Goal: Task Accomplishment & Management: Use online tool/utility

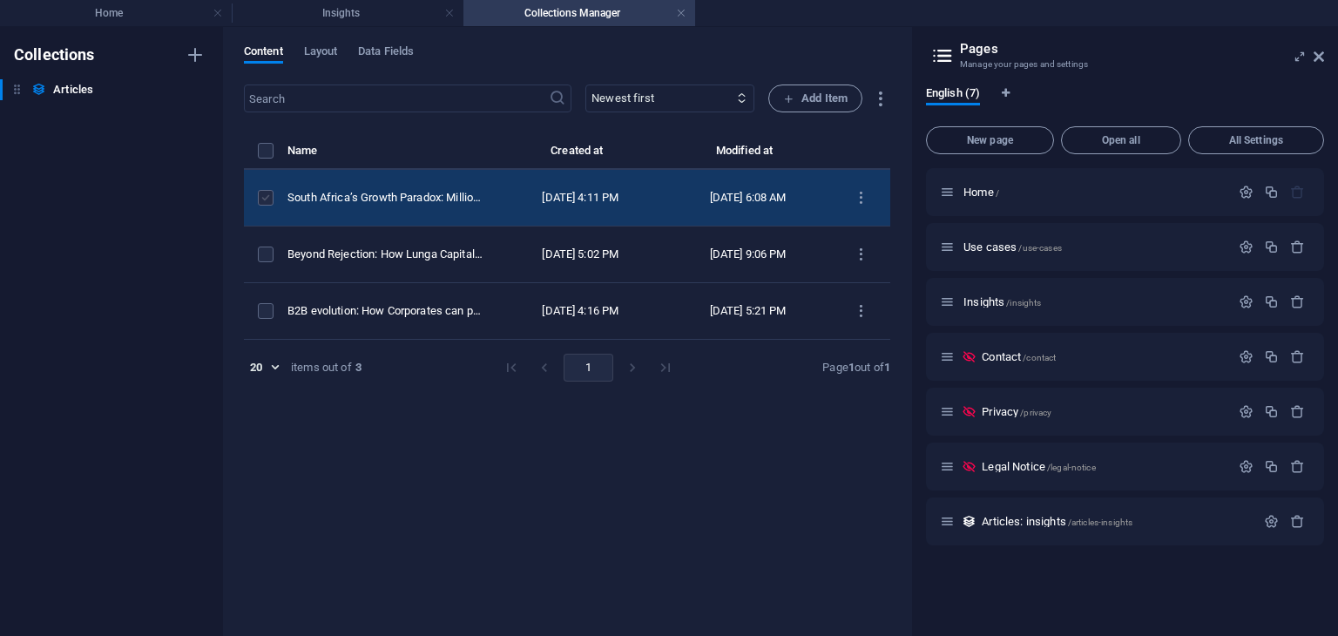
click at [266, 193] on label "items list" at bounding box center [266, 198] width 16 height 16
click at [0, 0] on input "items list" at bounding box center [0, 0] width 0 height 0
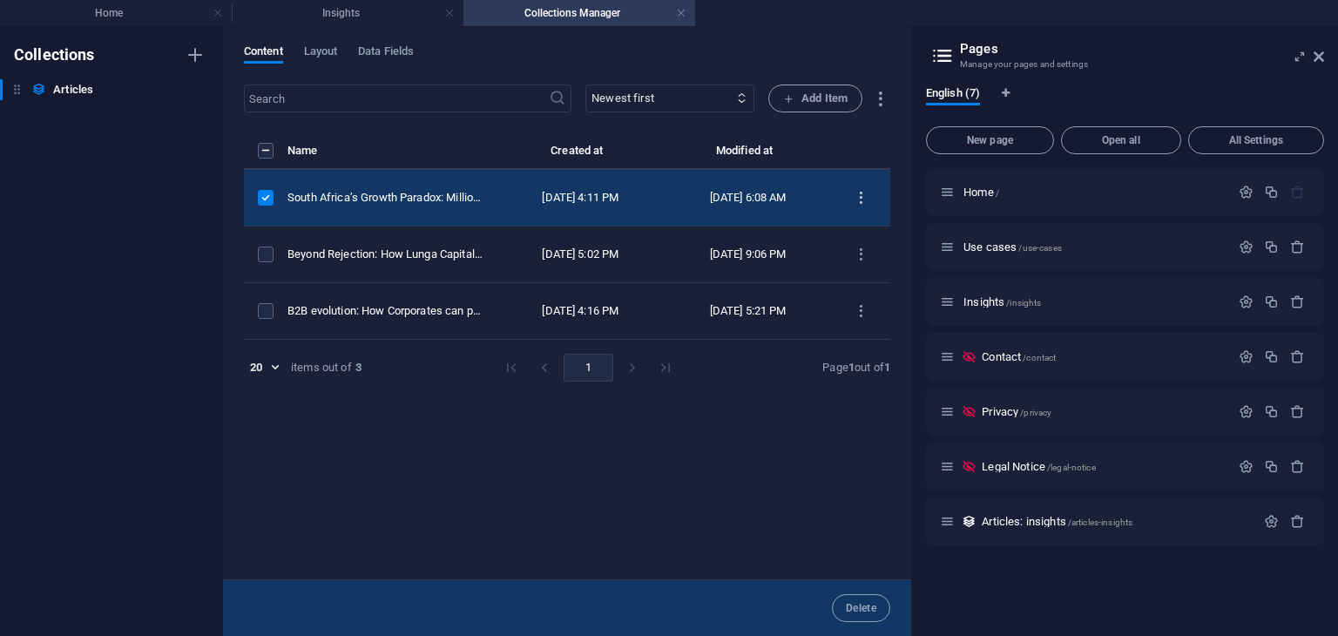
click at [860, 200] on icon "items list" at bounding box center [861, 198] width 17 height 17
click at [1321, 55] on div at bounding box center [669, 318] width 1338 height 636
click at [1314, 55] on icon at bounding box center [1319, 57] width 10 height 14
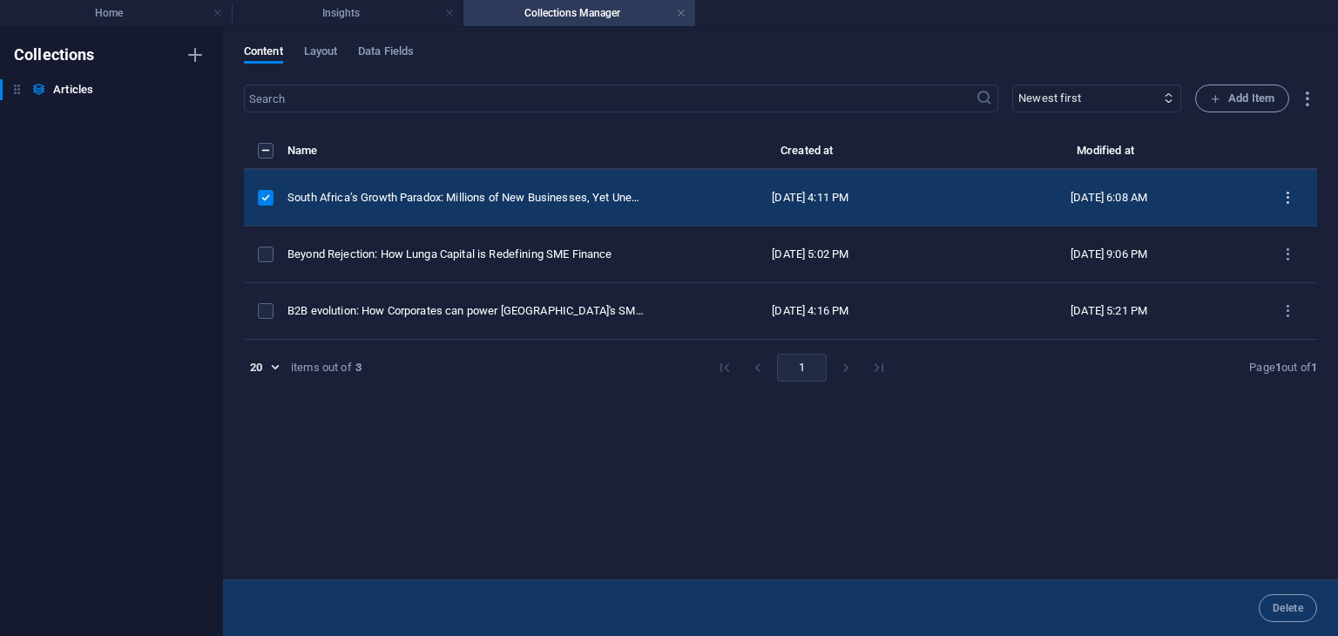
click at [1289, 196] on icon "items list" at bounding box center [1288, 198] width 17 height 17
click at [1277, 318] on h6 "Duplicate" at bounding box center [1288, 325] width 47 height 21
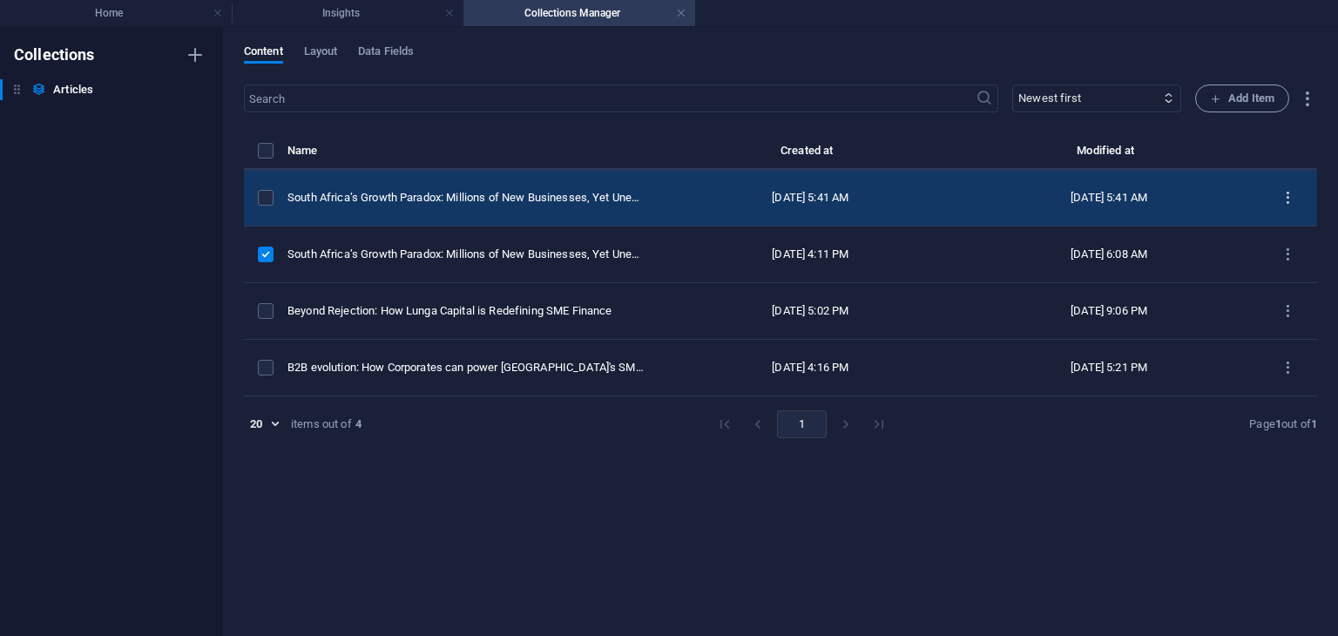
click at [1283, 198] on icon "items list" at bounding box center [1288, 198] width 17 height 17
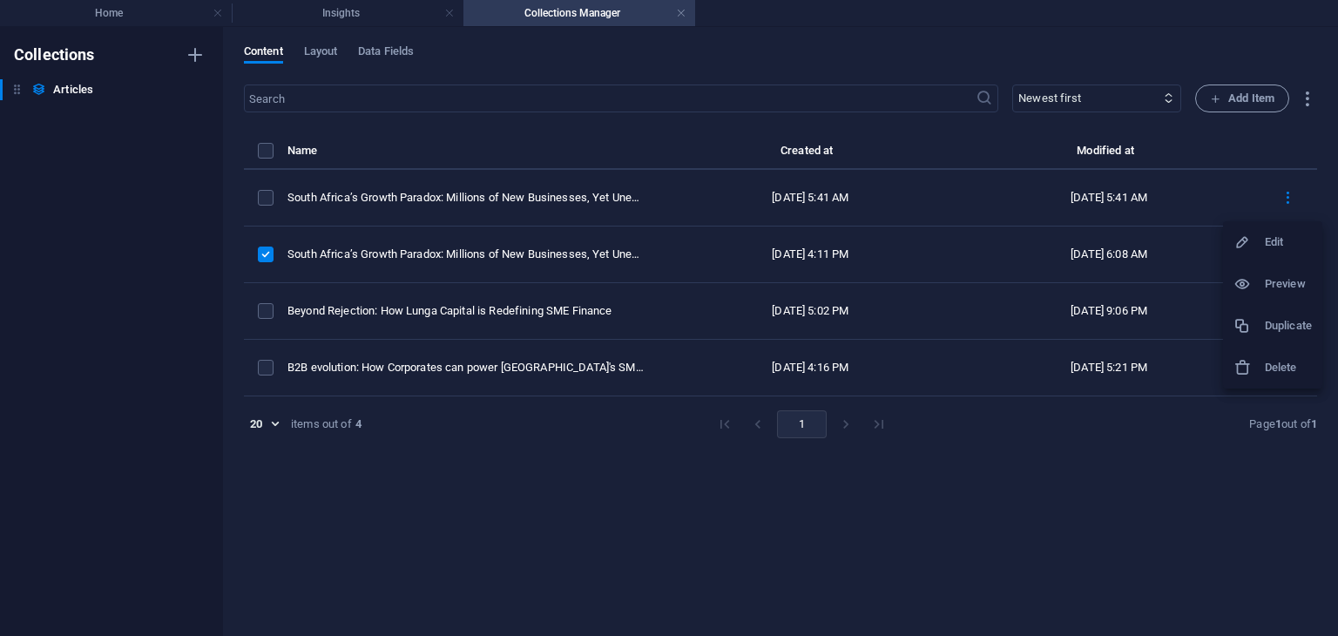
click at [1276, 253] on li "Edit" at bounding box center [1272, 242] width 99 height 42
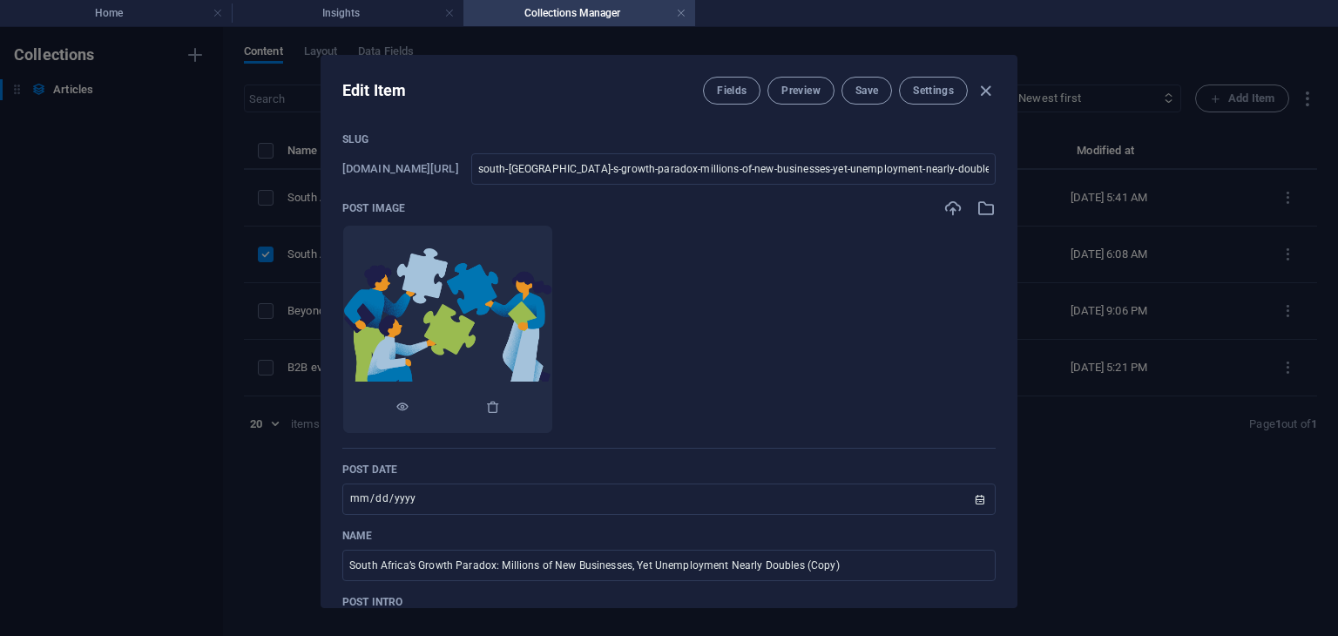
click at [491, 304] on img at bounding box center [447, 329] width 209 height 165
click at [983, 213] on icon "button" at bounding box center [986, 208] width 19 height 19
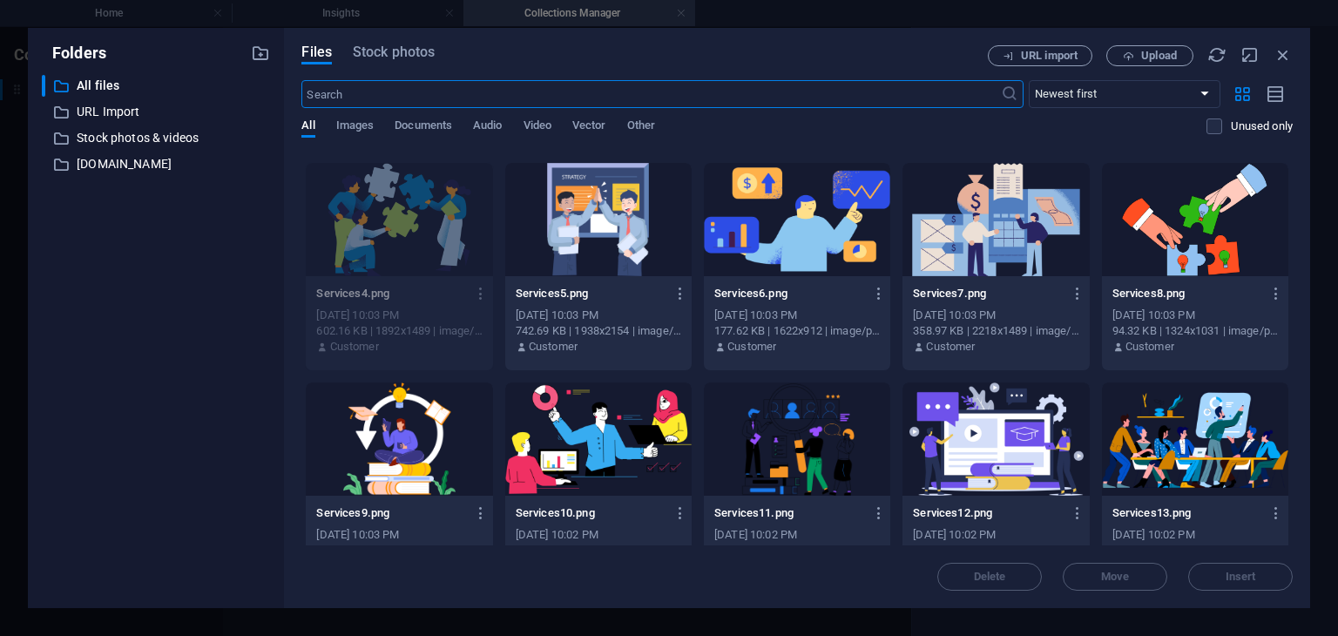
scroll to position [2956, 0]
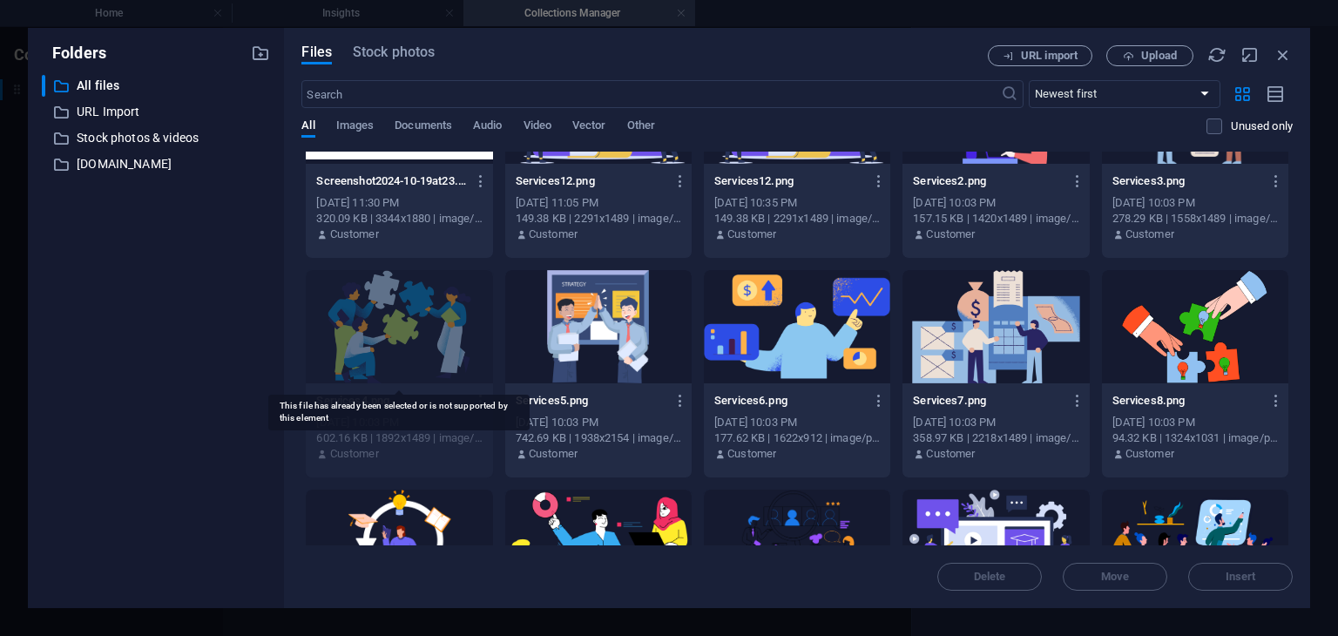
click at [418, 340] on div at bounding box center [399, 326] width 186 height 113
click at [375, 308] on div at bounding box center [399, 326] width 186 height 113
click at [411, 313] on div at bounding box center [399, 326] width 186 height 113
click at [460, 316] on div at bounding box center [399, 326] width 186 height 113
click at [532, 294] on div at bounding box center [598, 326] width 186 height 113
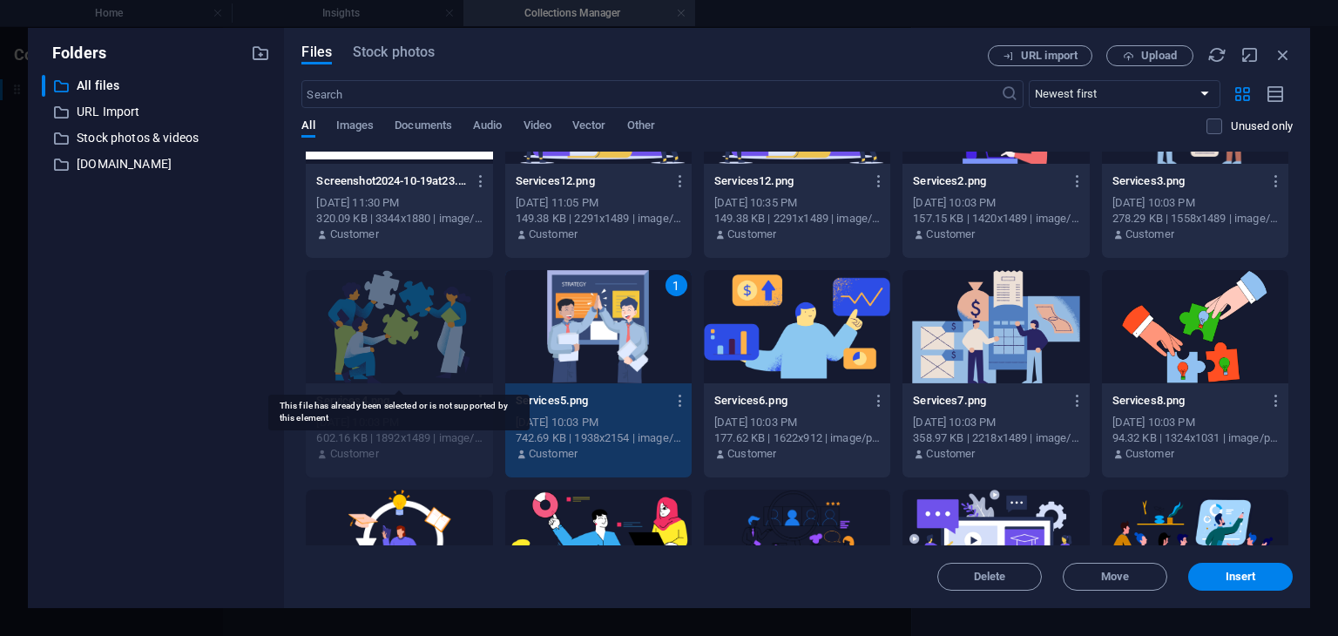
click at [401, 332] on div at bounding box center [399, 326] width 186 height 113
click at [620, 349] on div "1" at bounding box center [598, 326] width 186 height 113
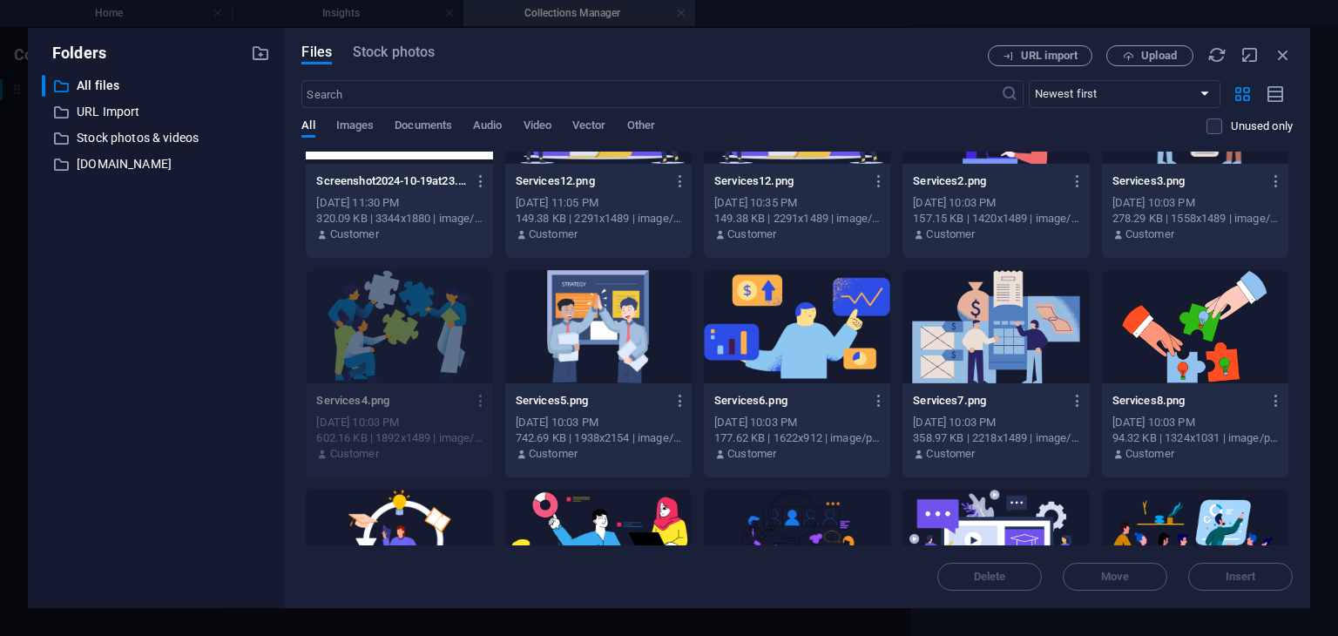
click at [1202, 334] on div at bounding box center [1195, 326] width 186 height 113
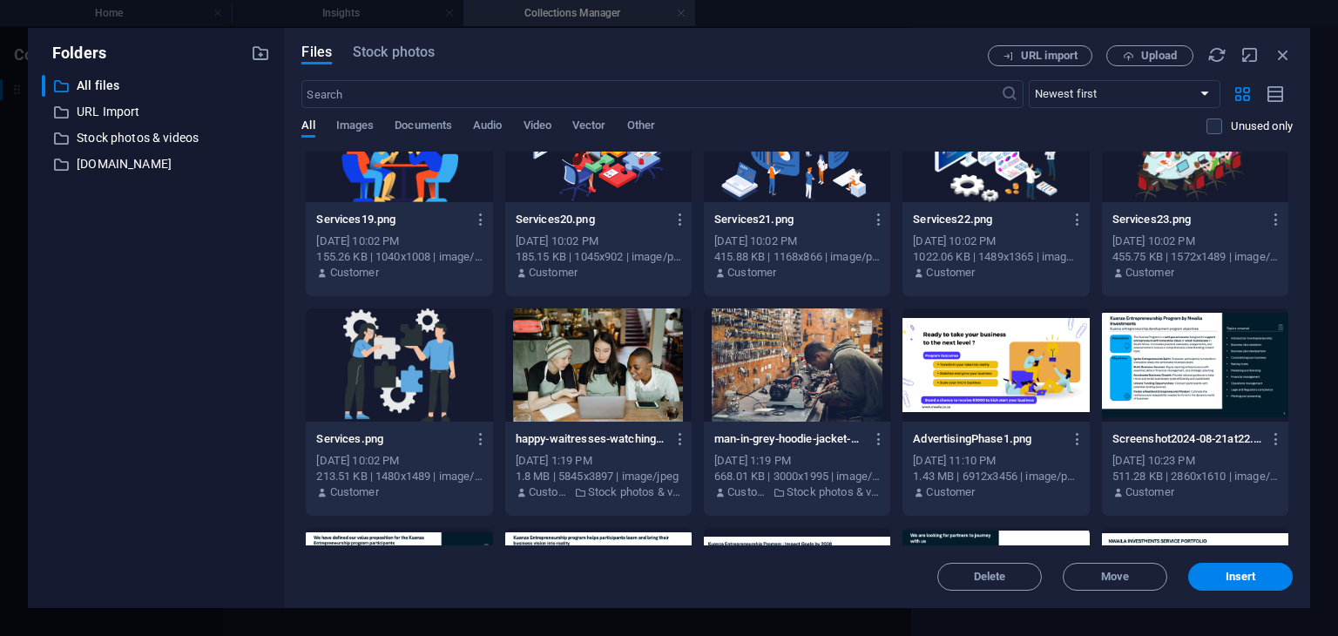
scroll to position [3806, 0]
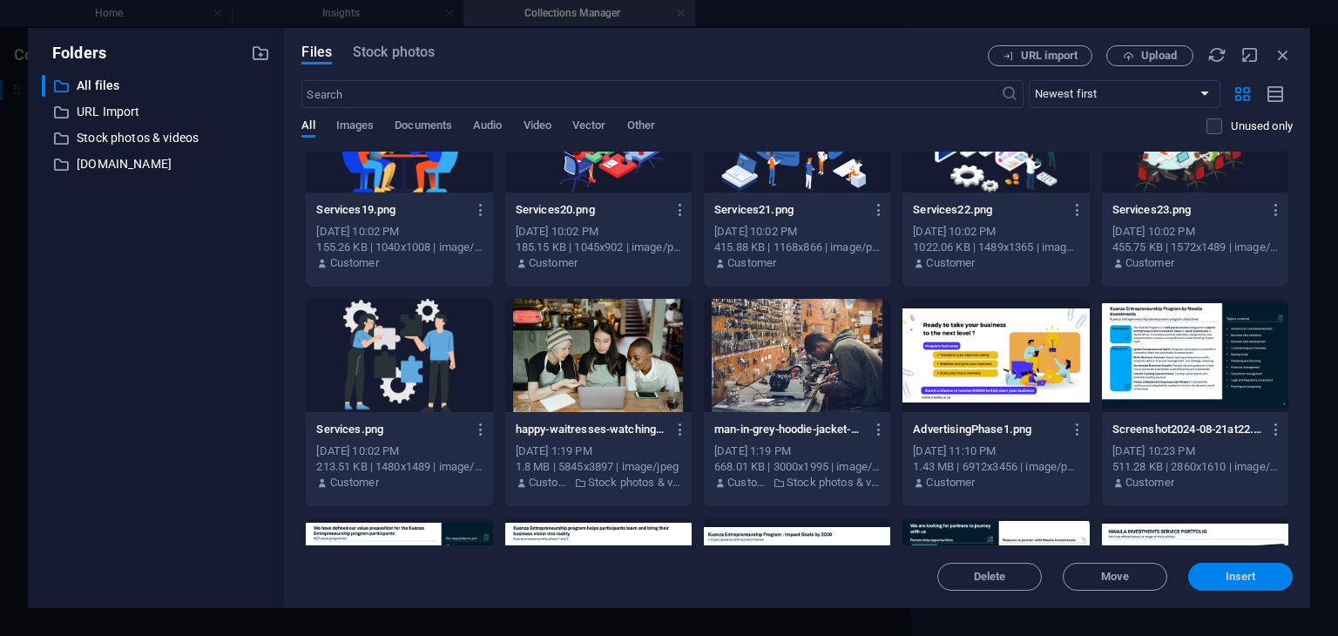
click at [1215, 576] on span "Insert" at bounding box center [1240, 577] width 91 height 10
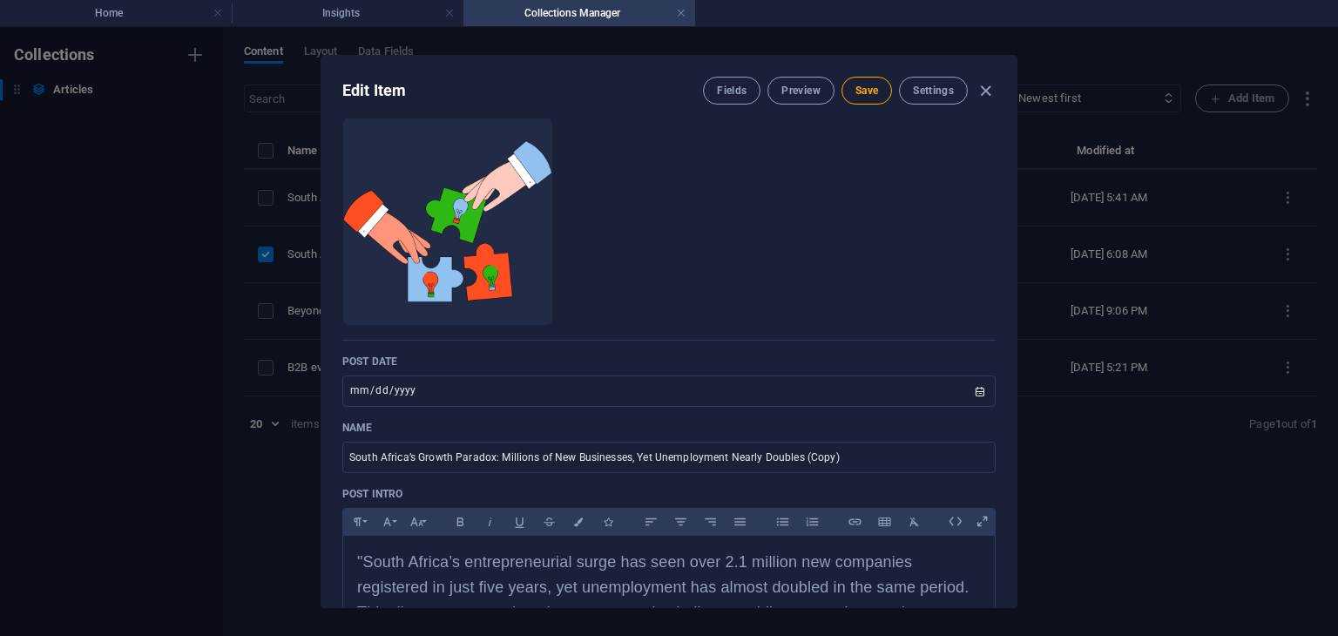
scroll to position [110, 0]
drag, startPoint x: 866, startPoint y: 451, endPoint x: 255, endPoint y: 452, distance: 610.8
click at [255, 452] on div "Edit Item Fields Preview Save Settings Slug [DOMAIN_NAME][URL] south-africa-s-g…" at bounding box center [669, 331] width 1338 height 609
paste input "Rethinking SME Classification in [GEOGRAPHIC_DATA]: Why This Draft Regulation C…"
type input "rethinking-sme-classification-in-south-africa-why-this-draft-regulation-could-c…"
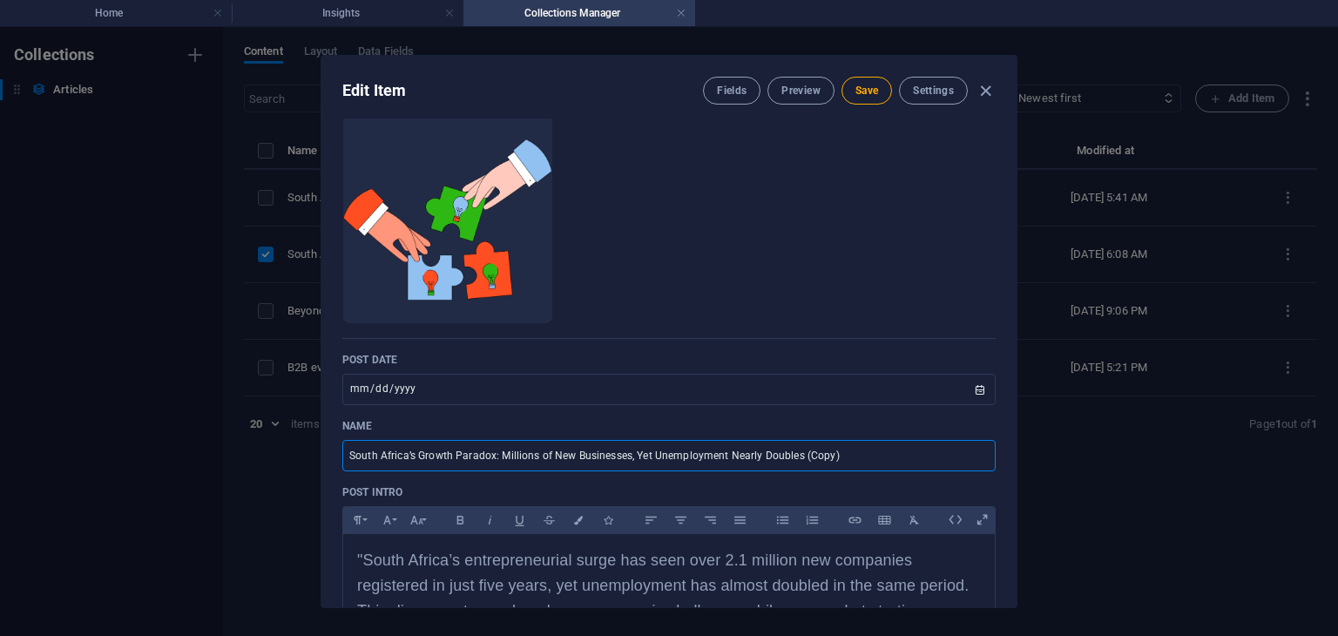
type input "Rethinking SME Classification in [GEOGRAPHIC_DATA]: Why This Draft Regulation C…"
type input "rethinking-sme-classification-in-south-africa-why-this-draft-regulation-could-c…"
click at [612, 455] on input "Rethinking SME Classification in [GEOGRAPHIC_DATA]: Why This Draft Regulation C…" at bounding box center [669, 455] width 654 height 31
type input "Rethinking SME Classification in [GEOGRAPHIC_DATA]: Why Thi Draft Regulation Co…"
type input "rethinking-sme-classification-in-south-africa-why-thi-draft-regulation-could-ch…"
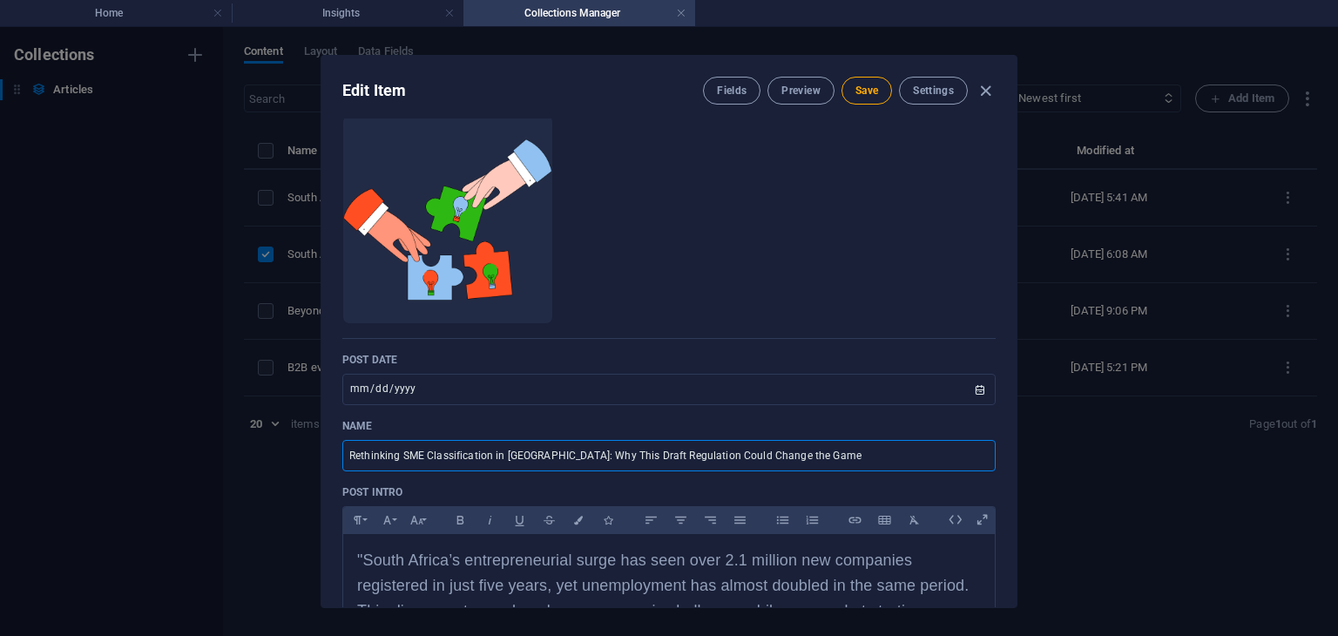
type input "rethinking-sme-classification-in-south-africa-why-thi-draft-regulation-could-ch…"
type input "rethinking-sme-classification-in-south-africa-why-th-draft-regulation-could-cha…"
type input "Rethinking SME Classification in [GEOGRAPHIC_DATA]: Why Th Draft Regulation Cou…"
type input "rethinking-sme-classification-in-south-africa-why-th-draft-regulation-could-cha…"
type input "rethinking-sme-classification-in-south-africa-why-the-draft-regulation-could-ch…"
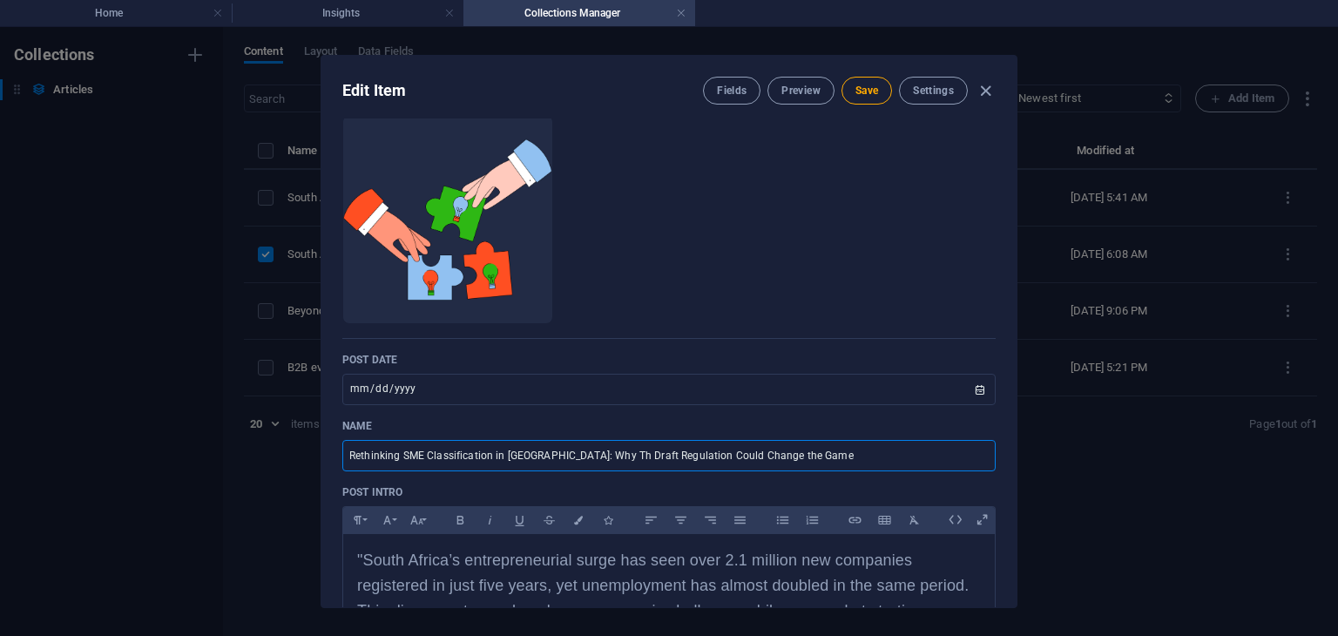
type input "Rethinking SME Classification in [GEOGRAPHIC_DATA]: Why The Draft Regulation Co…"
type input "rethinking-sme-classification-in-south-africa-why-the-draft-regulation-could-ch…"
type input "Rethinking SME Classification in [GEOGRAPHIC_DATA]: Why The Draft Regulation Co…"
type input "rethinking-sme-classification-in-south-africa-why-the-s-draft-regulation-could-…"
type input "Rethinking SME Classification in [GEOGRAPHIC_DATA]: Why The S Draft Regulation …"
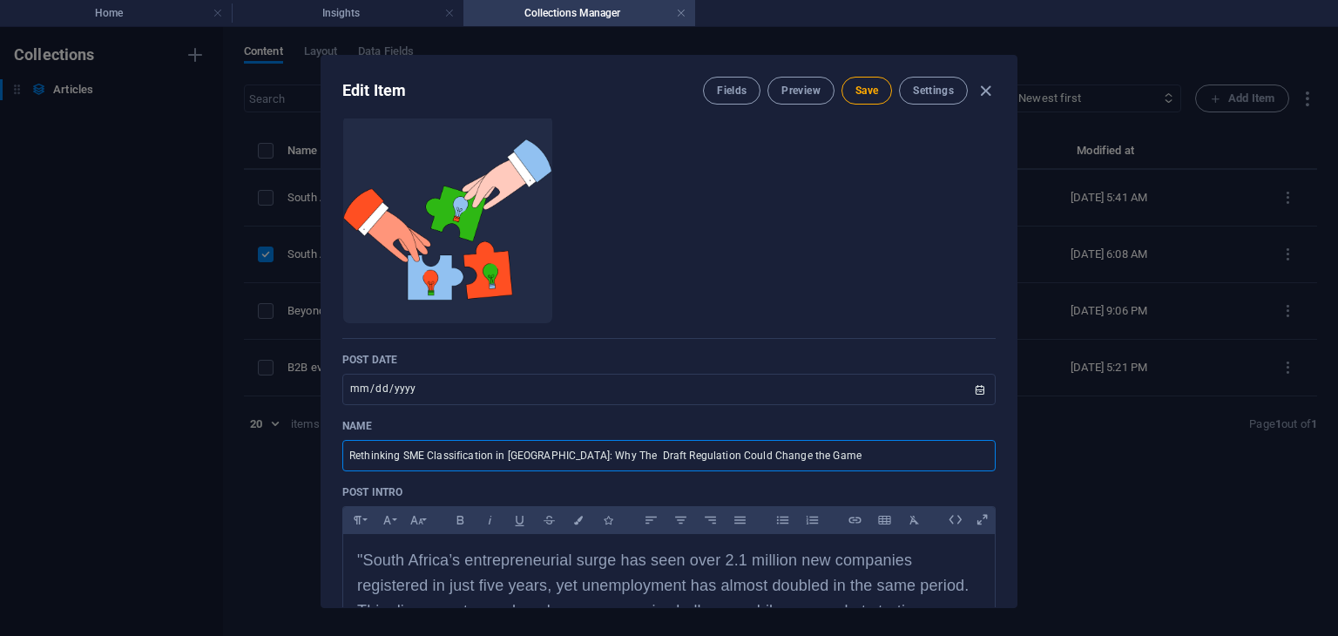
type input "rethinking-sme-classification-in-south-africa-why-the-s-draft-regulation-could-…"
type input "rethinking-sme-classification-in-south-africa-why-the-sm-draft-regulation-could…"
type input "Rethinking SME Classification in [GEOGRAPHIC_DATA]: Why The SM Draft Regulation…"
type input "rethinking-sme-classification-in-south-africa-why-the-sm-draft-regulation-could…"
type input "Rethinking SME Classification in [GEOGRAPHIC_DATA]: Why The SME Draft Regulatio…"
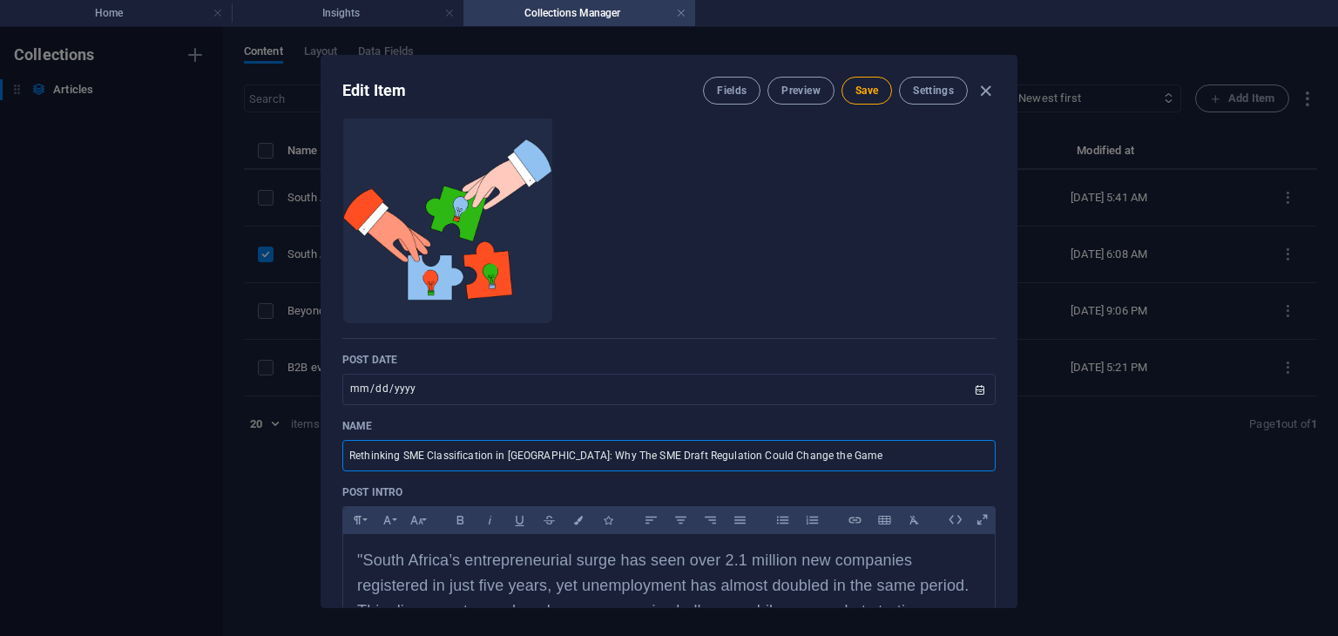
type input "rethinking-sme-classification-in-south-africa-why-the-sme-draft-regulation-coul…"
type input "rethinking-sme-classification-in-south-africa-why-the-msme-draft-regulation-cou…"
type input "Rethinking SME Classification in [GEOGRAPHIC_DATA]: Why The MSME Draft Regulati…"
type input "rethinking-sme-classification-in-south-africa-why-the-msme-draft-regulation-cou…"
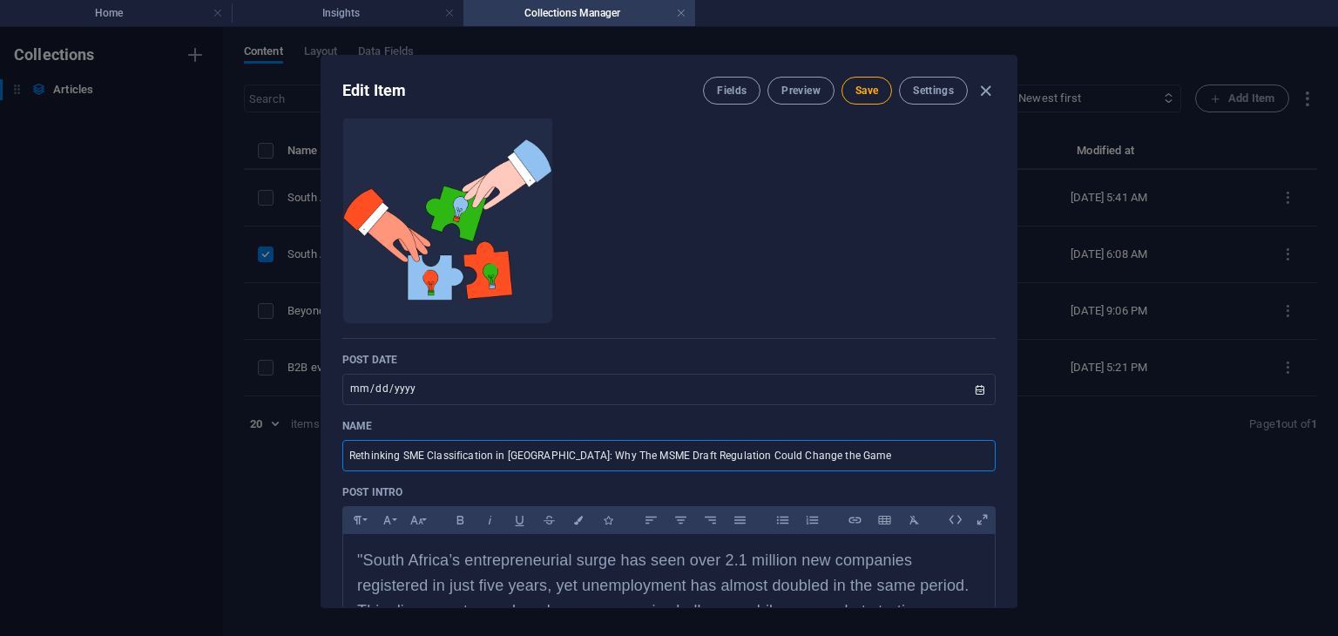
type input "rethinking-sme-classification-in-south-africa-why-he-msme-draft-regulation-coul…"
type input "Rethinking SME Classification in [GEOGRAPHIC_DATA]: Why he MSME Draft Regulatio…"
type input "rethinking-sme-classification-in-south-africa-why-he-msme-draft-regulation-coul…"
type input "rethinking-sme-classification-in-south-africa-why-the-msme-draft-regulation-cou…"
type input "Rethinking SME Classification in [GEOGRAPHIC_DATA]: Why The MSME Draft Regulati…"
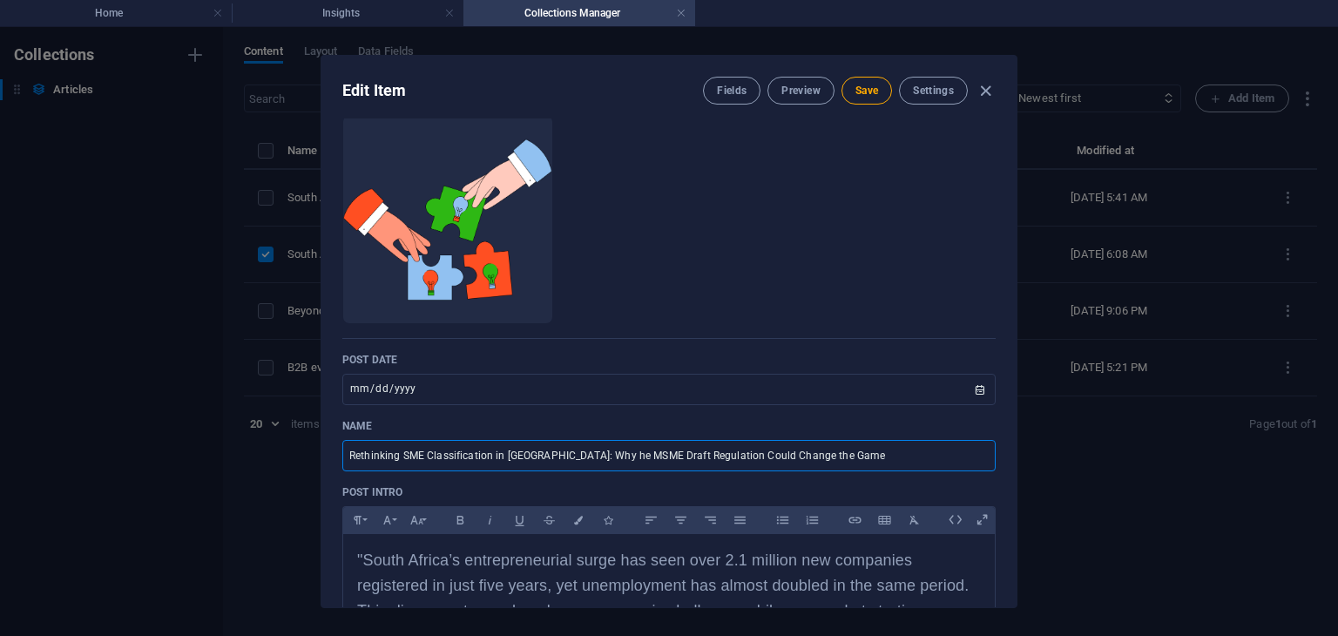
type input "rethinking-sme-classification-in-south-africa-why-the-msme-draft-regulation-cou…"
type input "rethinking-sme-classification-in-south-africa-why-he-msme-draft-regulation-coul…"
type input "Rethinking SME Classification in [GEOGRAPHIC_DATA]: Why he MSME Draft Regulatio…"
type input "rethinking-sme-classification-in-south-africa-why-he-msme-draft-regulation-coul…"
type input "rethinking-sme-classification-in-south-africa-why-rhe-msme-draft-regulation-cou…"
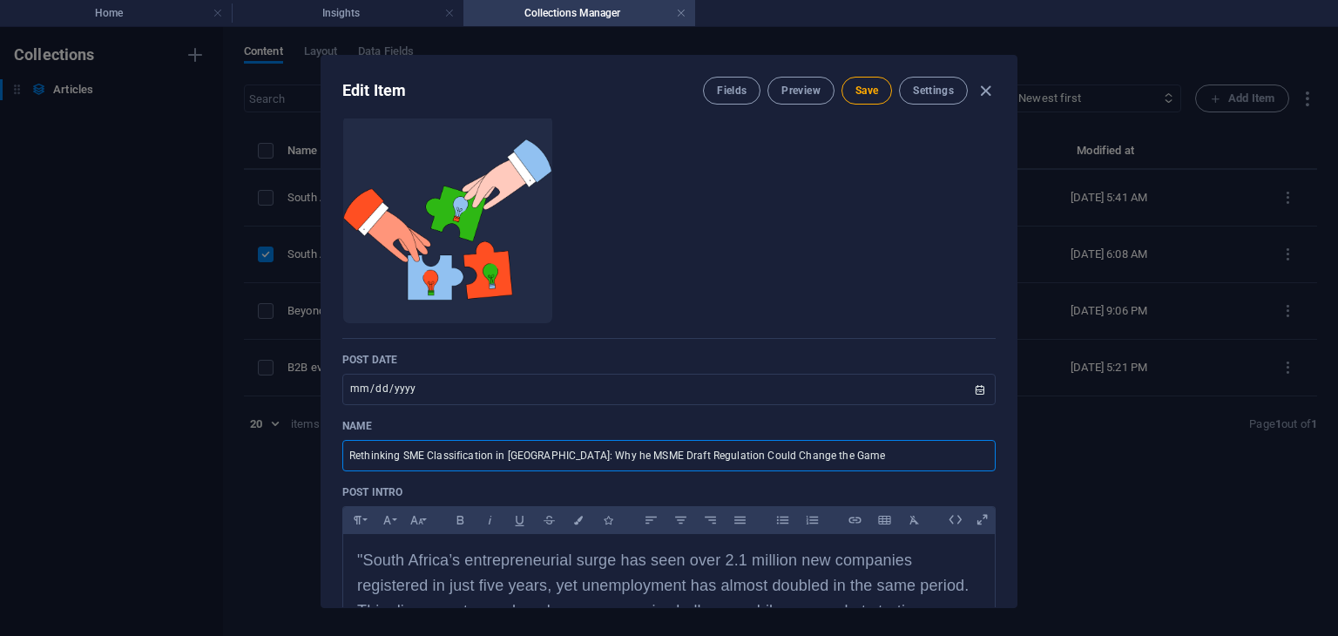
type input "Rethinking SME Classification in [GEOGRAPHIC_DATA]: Why rhe MSME Draft Regulati…"
type input "rethinking-sme-classification-in-south-africa-why-rhe-msme-draft-regulation-cou…"
type input "rethinking-sme-classification-in-south-africa-why-he-msme-draft-regulation-coul…"
type input "Rethinking SME Classification in [GEOGRAPHIC_DATA]: Why he MSME Draft Regulatio…"
type input "rethinking-sme-classification-in-south-africa-why-he-msme-draft-regulation-coul…"
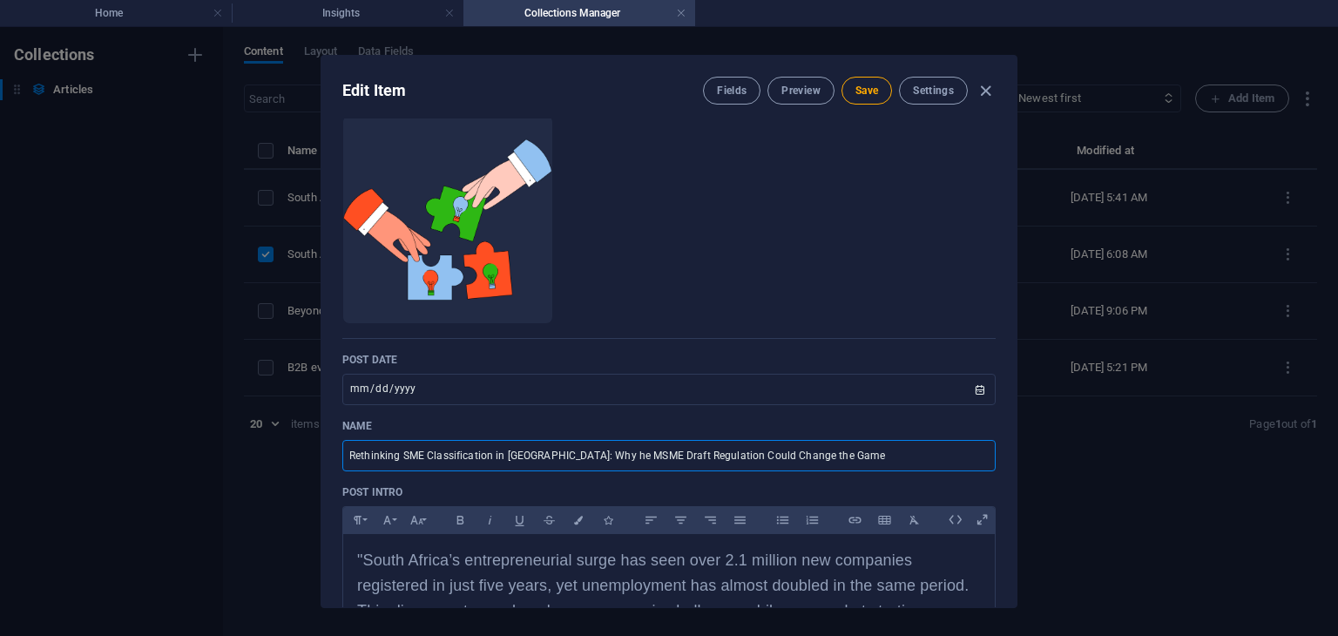
type input "rethinking-sme-classification-in-south-africa-why-the-msme-draft-regulation-cou…"
type input "Rethinking SME Classification in [GEOGRAPHIC_DATA]: Why the MSME Draft Regulati…"
type input "rethinking-sme-classification-in-south-africa-why-the-msme-draft-regulation-cou…"
type input "Rethinking SME Classification in [GEOGRAPHIC_DATA]: Why the MSME Draft Regulati…"
click at [981, 389] on input "[DATE]" at bounding box center [669, 389] width 654 height 31
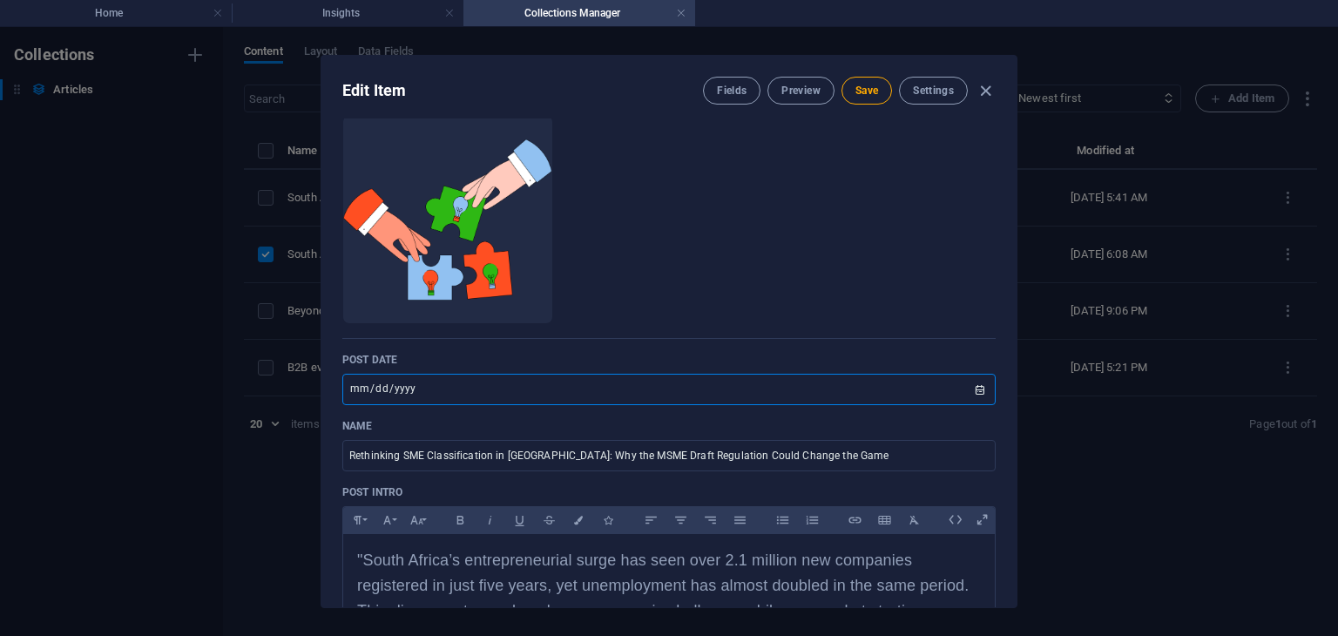
type input "[DATE]"
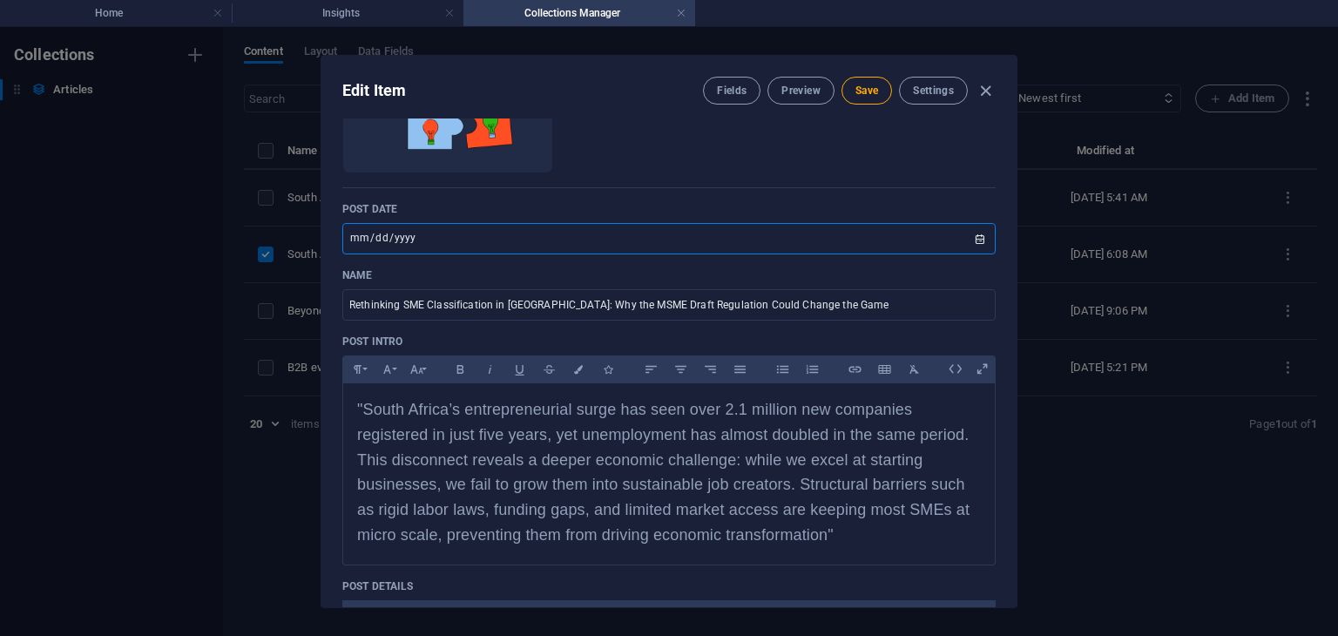
scroll to position [354, 0]
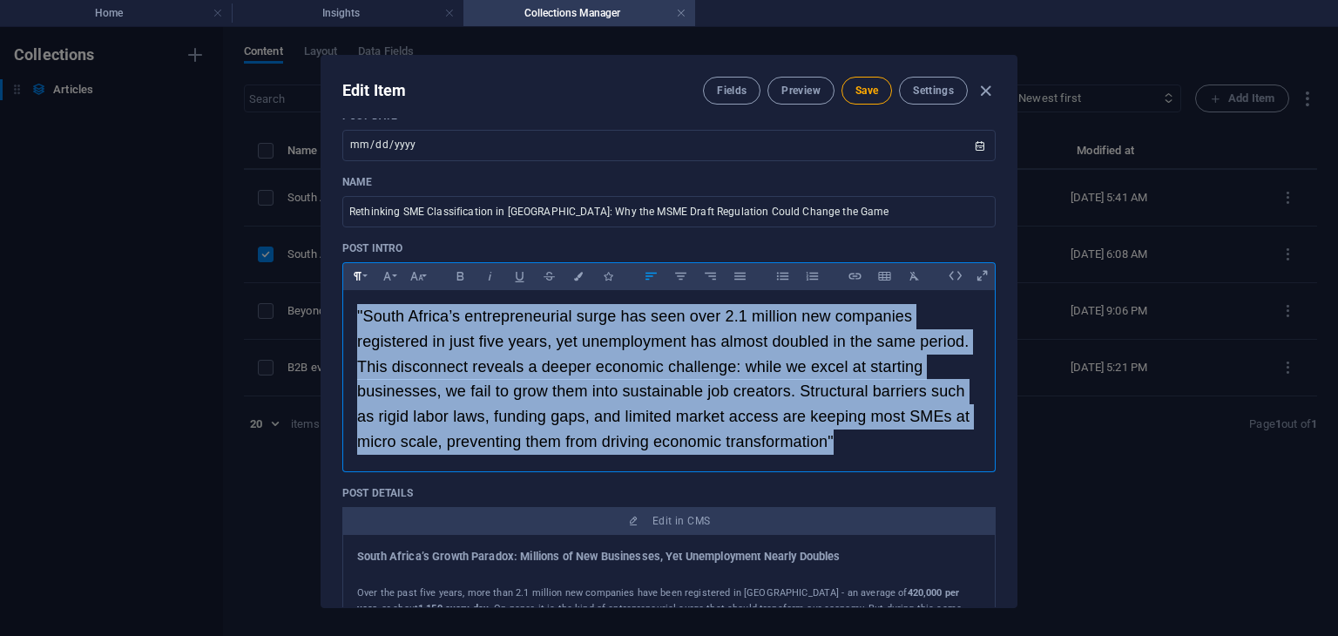
drag, startPoint x: 859, startPoint y: 449, endPoint x: 348, endPoint y: 268, distance: 542.4
click at [348, 268] on div "Paragraph Format Normal Heading 1 Heading 2 Heading 3 Heading 4 Heading 5 Headi…" at bounding box center [669, 367] width 654 height 210
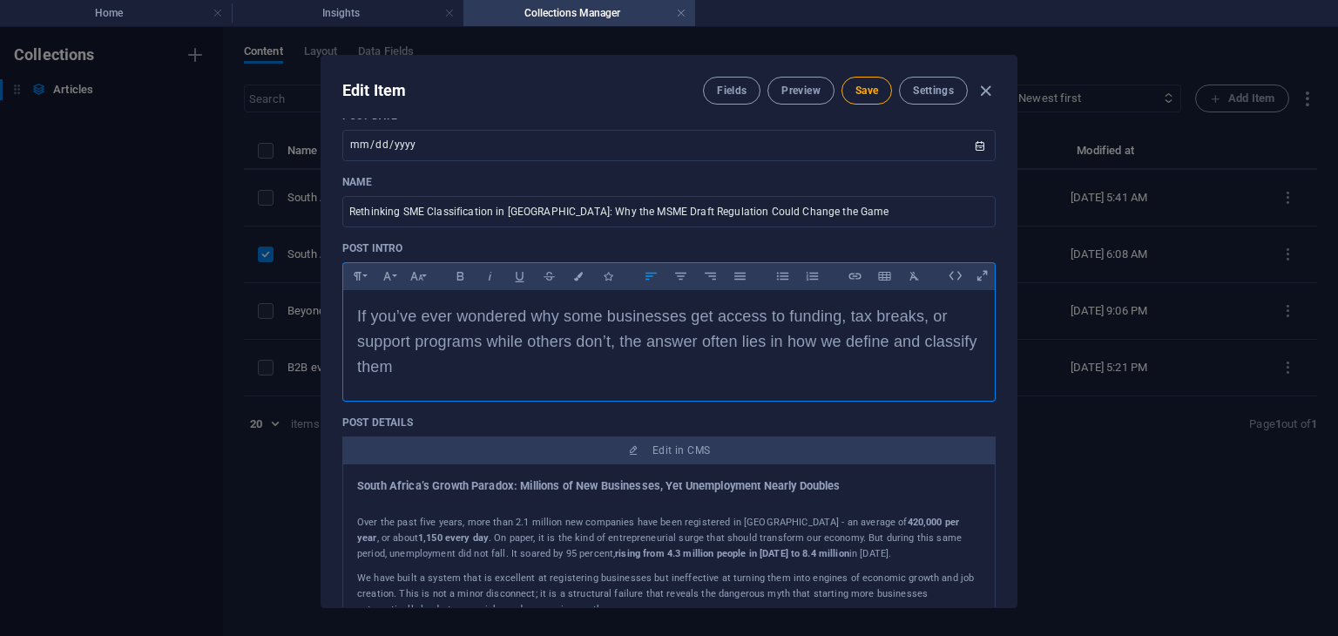
scroll to position [1677, 9]
click at [328, 380] on div "Slug [DOMAIN_NAME][URL] rethinking-sme-classification-in-south-africa-why-the-m…" at bounding box center [669, 363] width 695 height 489
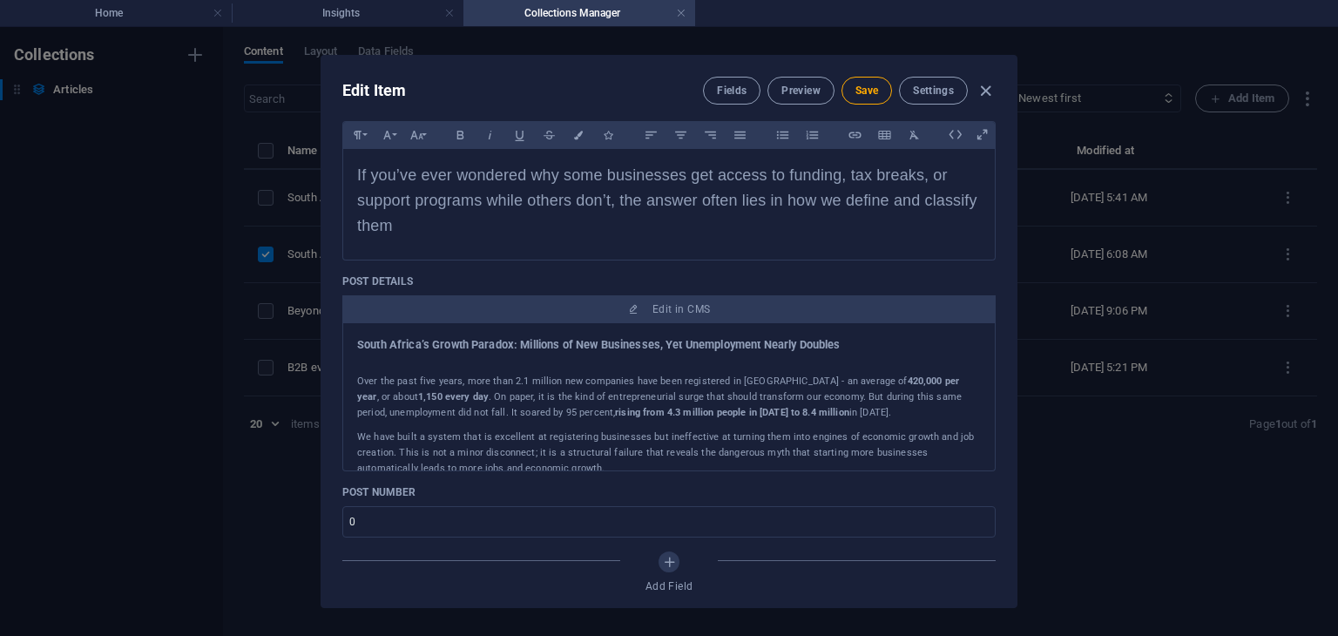
scroll to position [502, 0]
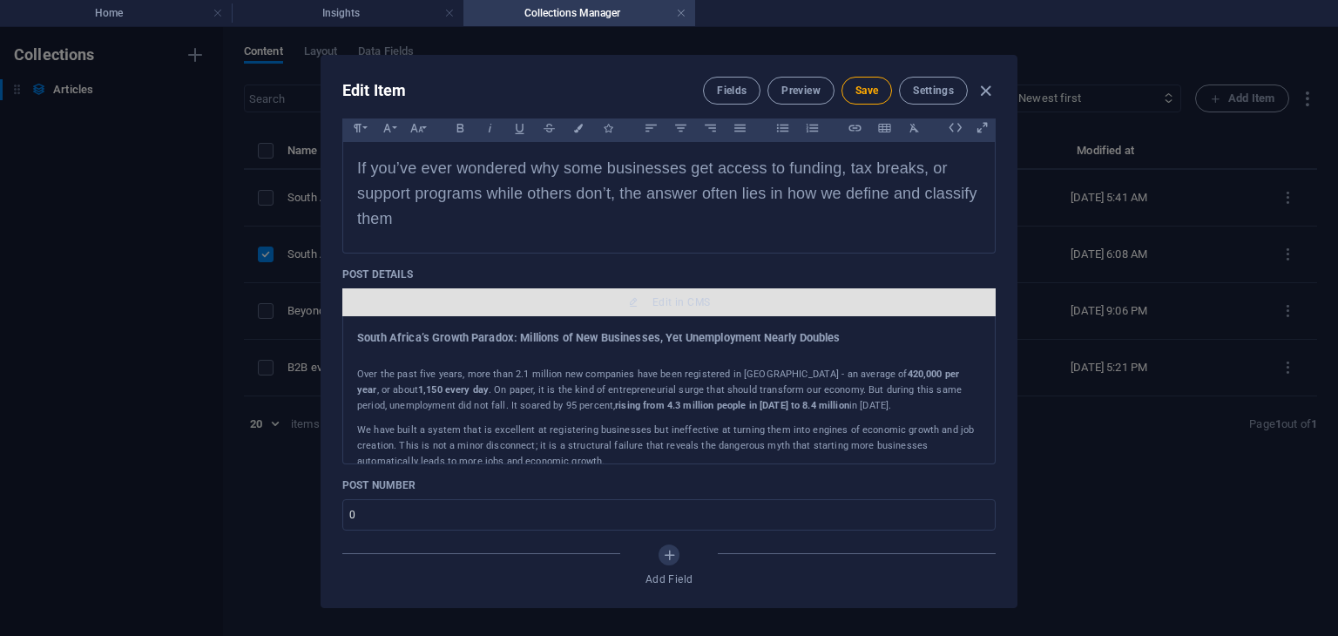
click at [666, 305] on span "Edit in CMS" at bounding box center [682, 302] width 58 height 14
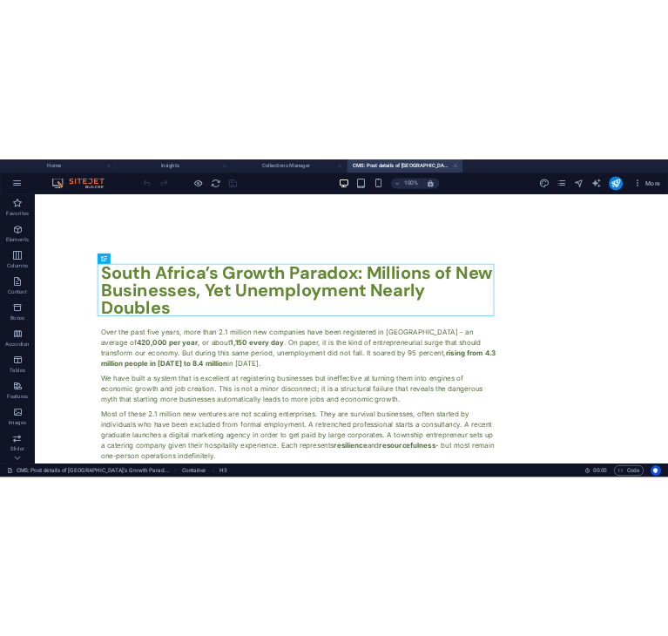
scroll to position [0, 0]
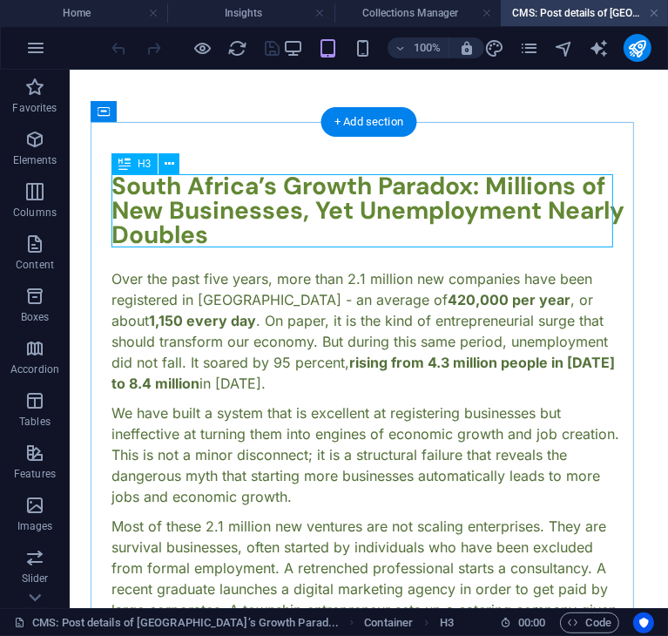
click at [261, 227] on div "South Africa’s Growth Paradox: Millions of New Businesses, Yet Unemployment Nea…" at bounding box center [368, 209] width 515 height 73
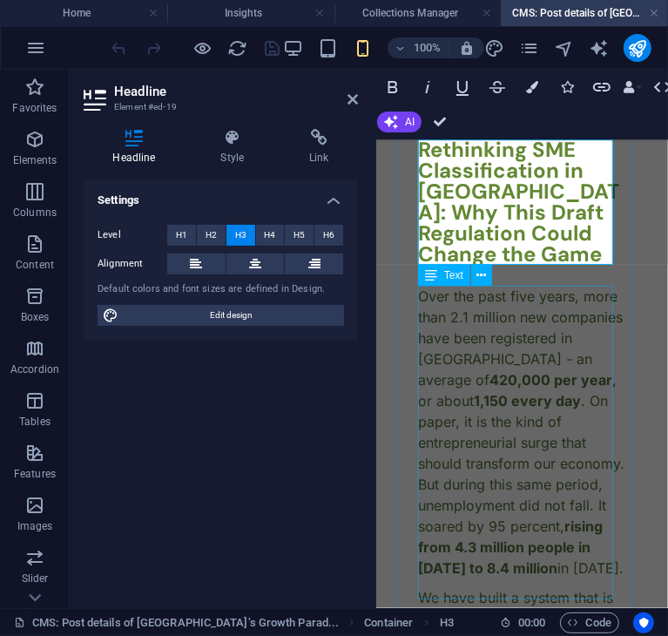
scroll to position [1041, 7]
click at [457, 366] on div "Over the past five years, more than 2.1 million new companies have been registe…" at bounding box center [521, 431] width 208 height 293
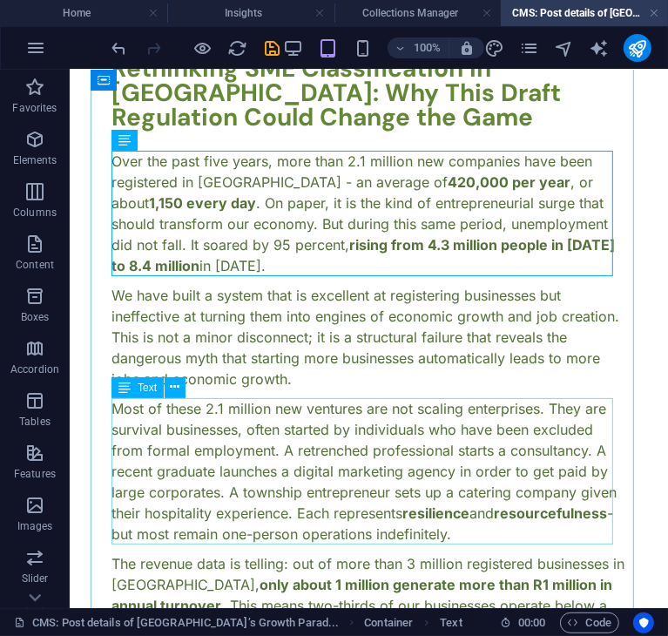
scroll to position [119, 0]
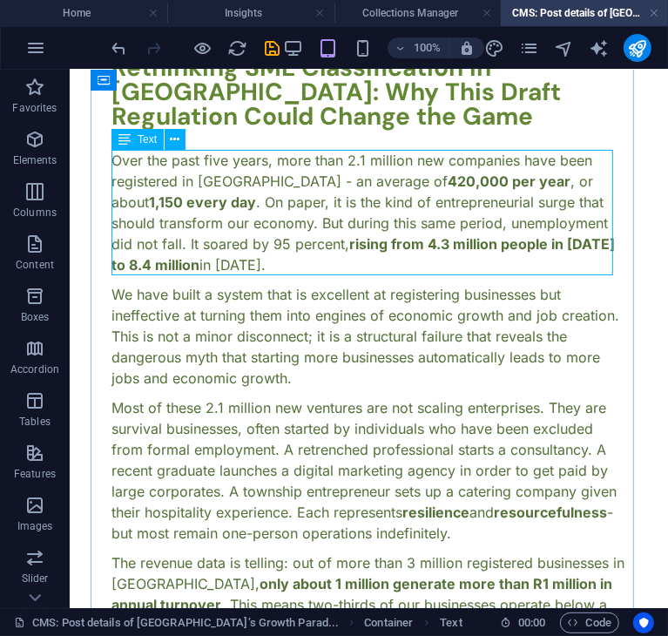
click at [268, 237] on div "Over the past five years, more than 2.1 million new companies have been registe…" at bounding box center [368, 211] width 515 height 125
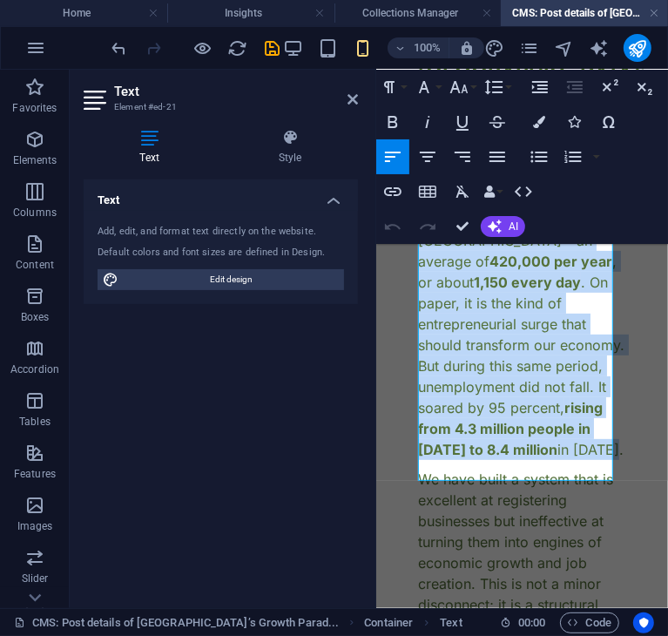
drag, startPoint x: 522, startPoint y: 469, endPoint x: 383, endPoint y: 174, distance: 325.8
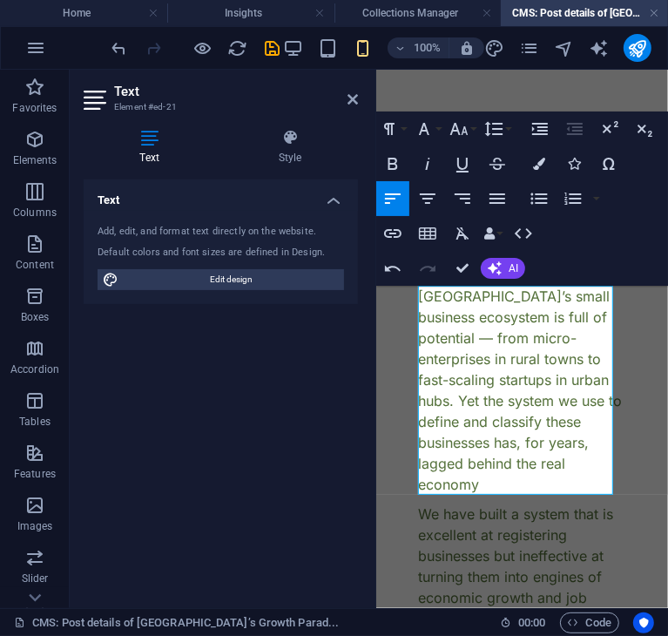
scroll to position [3559, 7]
click at [431, 338] on p "[GEOGRAPHIC_DATA]’s small business ecosystem is full of potential — from micro-…" at bounding box center [521, 389] width 208 height 209
click at [489, 476] on p "[GEOGRAPHIC_DATA]’s small business ecosystem is full of potential from micro-en…" at bounding box center [521, 389] width 208 height 209
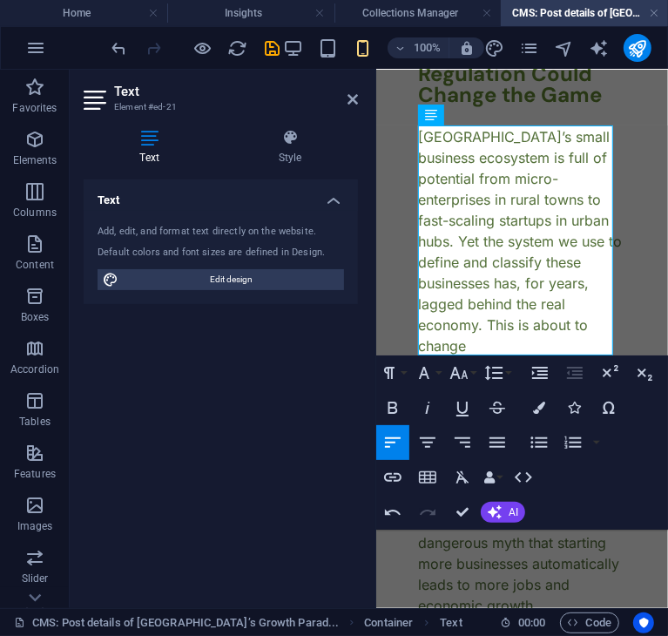
scroll to position [160, 0]
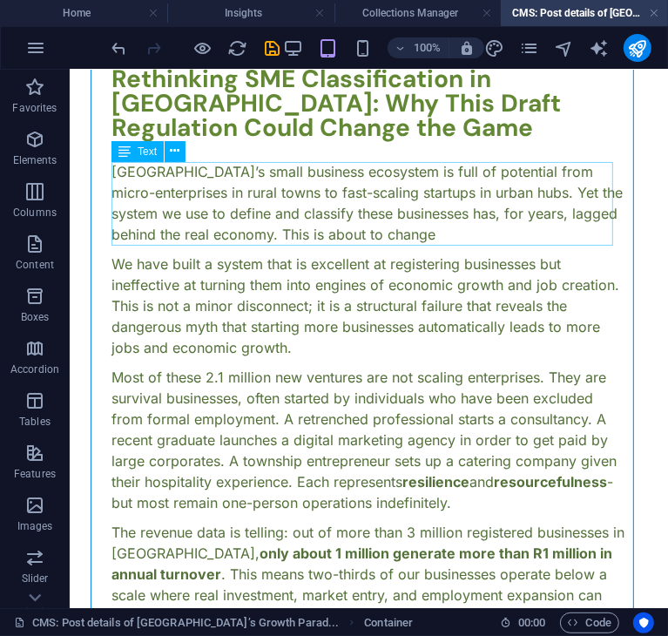
scroll to position [106, 0]
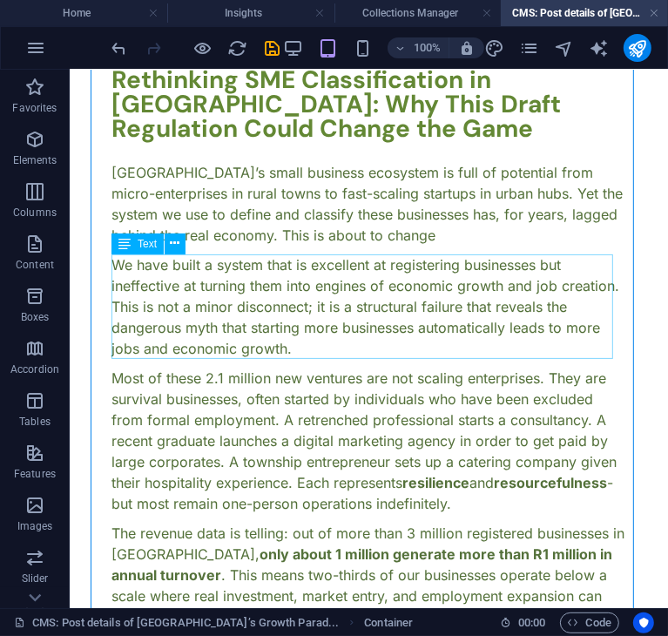
click at [240, 289] on div "We have built a system that is excellent at registering businesses but ineffect…" at bounding box center [368, 306] width 515 height 105
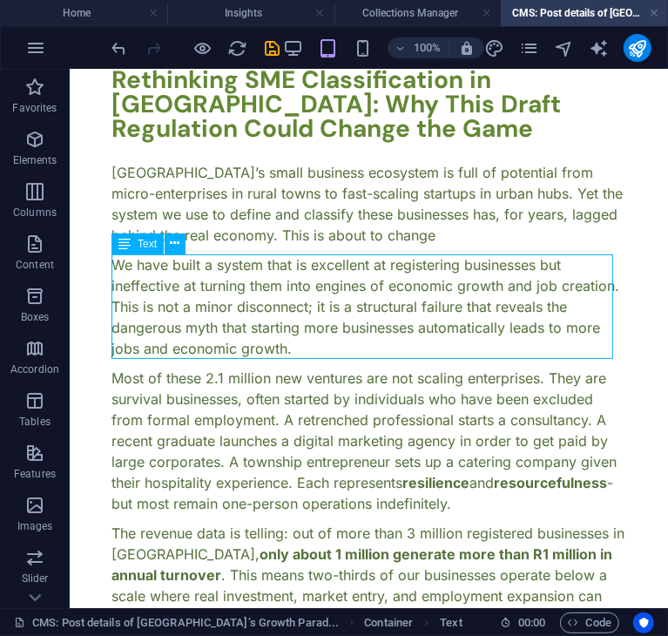
click at [240, 289] on div "We have built a system that is excellent at registering businesses but ineffect…" at bounding box center [368, 306] width 515 height 105
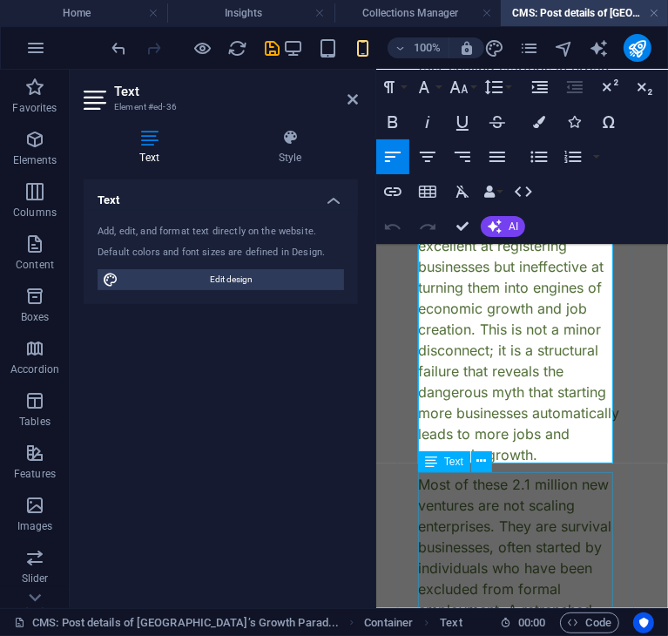
scroll to position [312, 0]
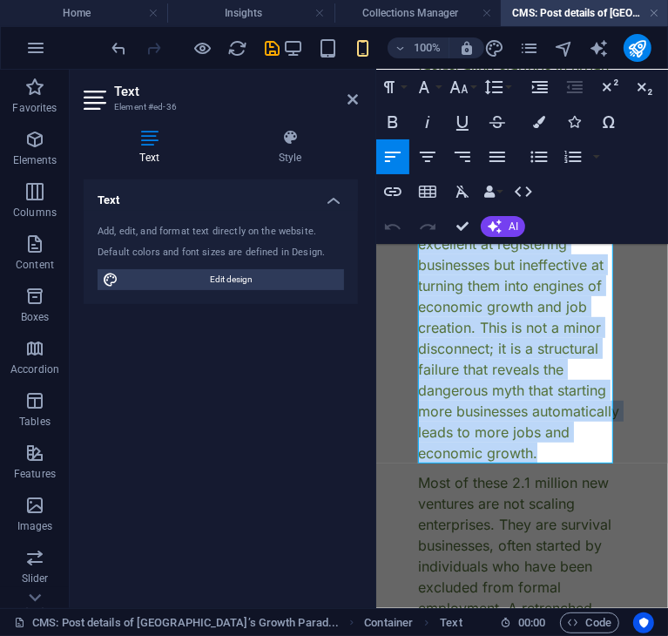
drag, startPoint x: 598, startPoint y: 451, endPoint x: 381, endPoint y: 169, distance: 356.1
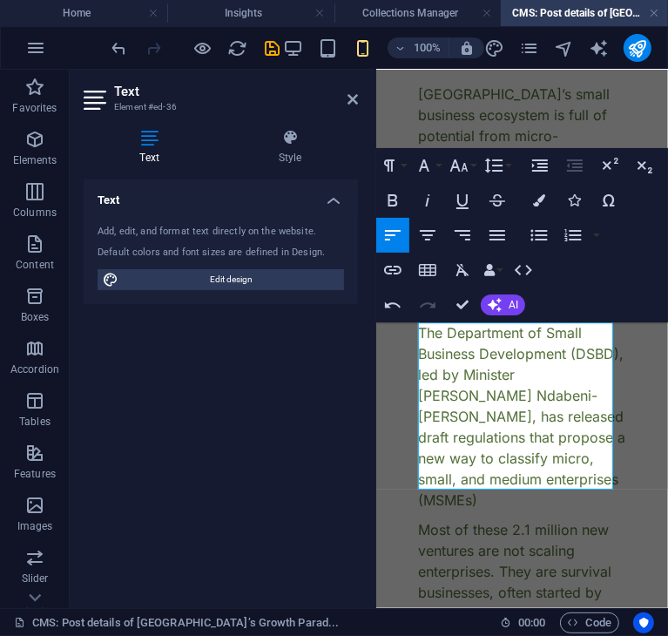
scroll to position [2895, 3]
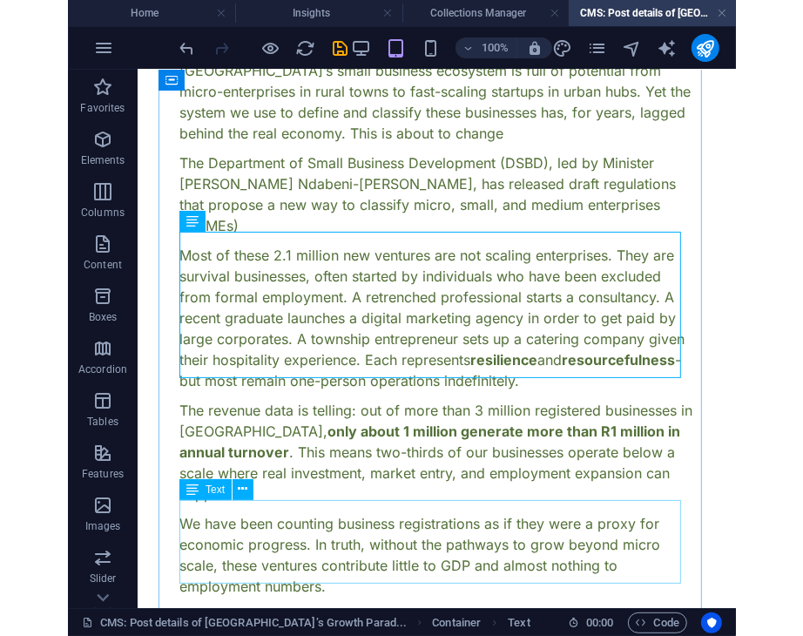
scroll to position [199, 0]
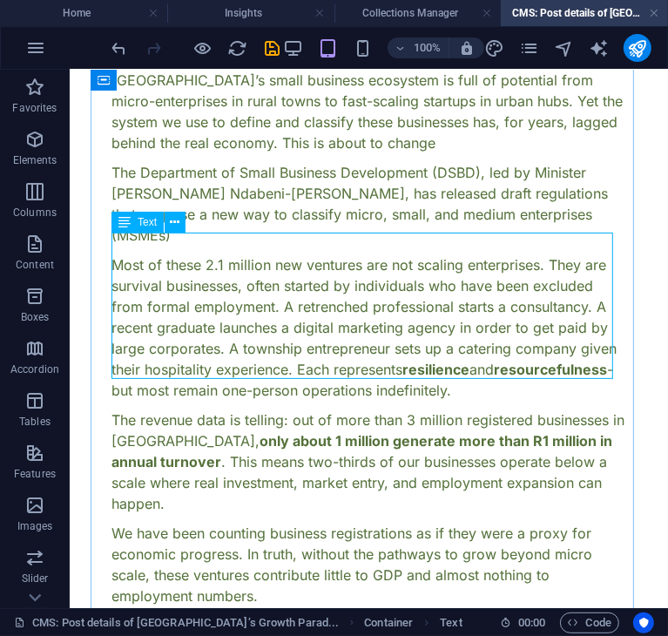
click at [354, 269] on div "Most of these 2.1 million new ventures are not scaling enterprises. They are su…" at bounding box center [368, 327] width 515 height 146
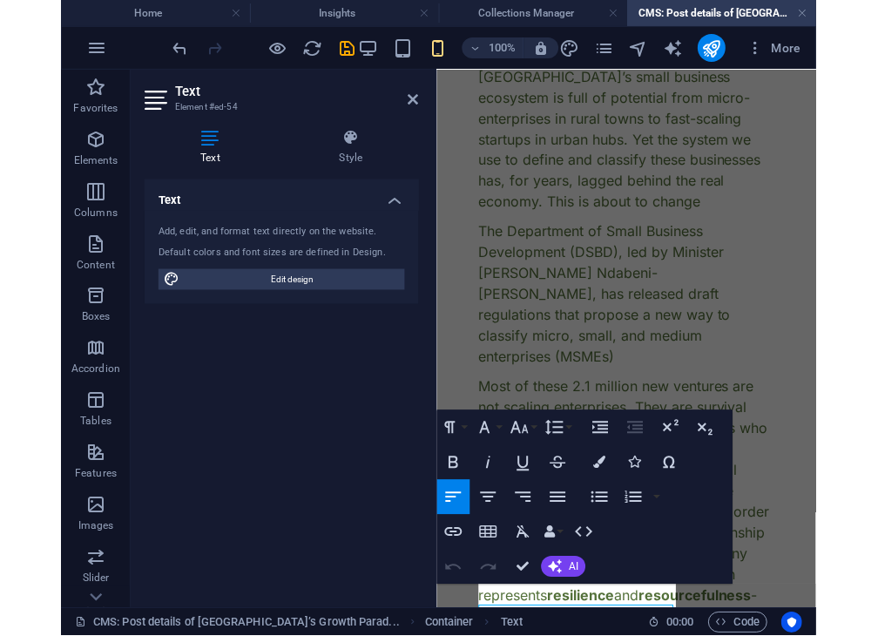
scroll to position [0, 0]
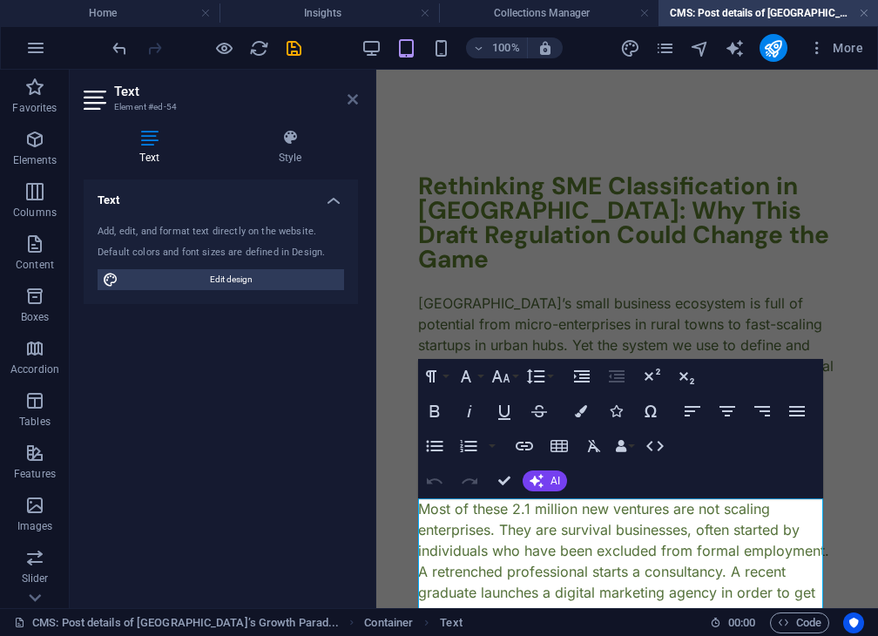
click at [349, 98] on icon at bounding box center [353, 99] width 10 height 14
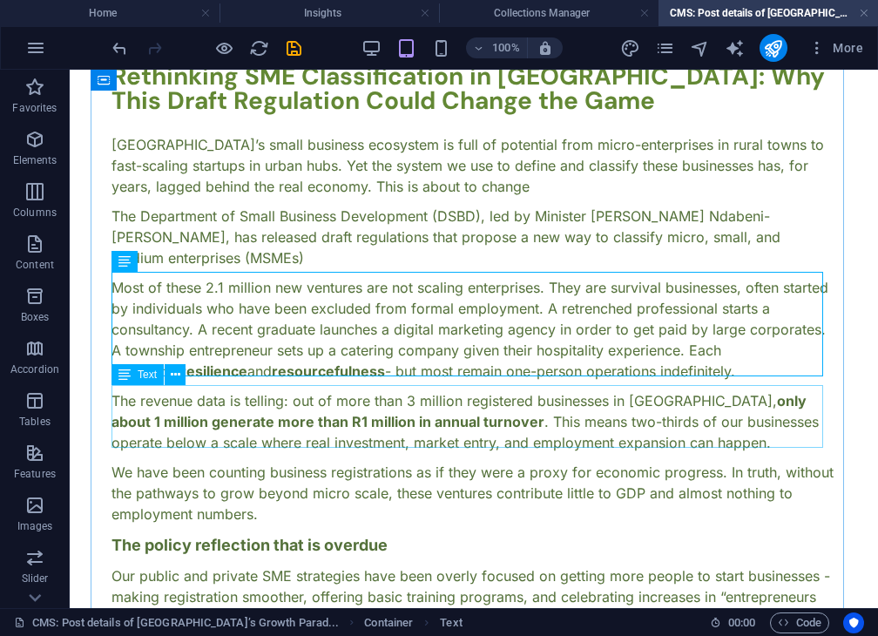
scroll to position [118, 0]
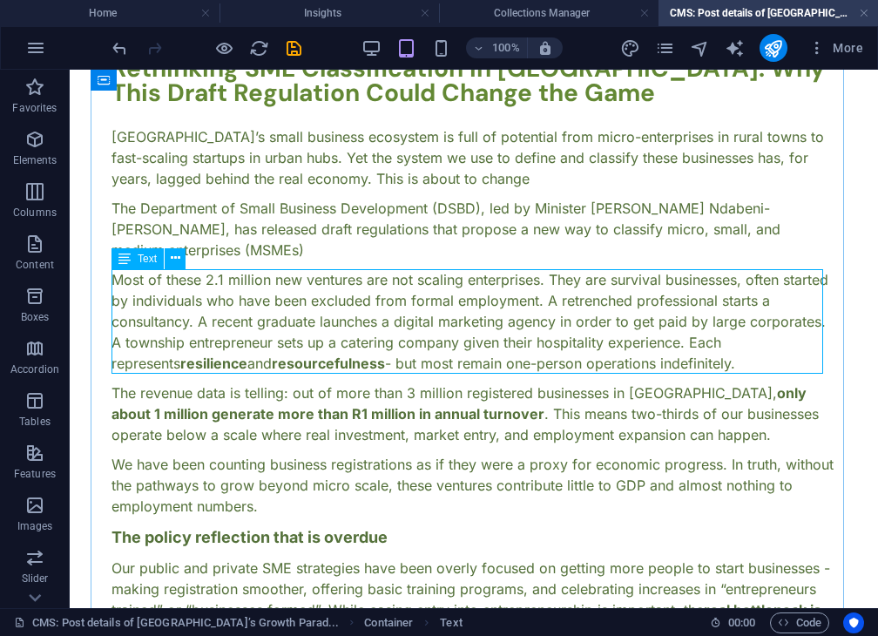
click at [394, 335] on div "Most of these 2.1 million new ventures are not scaling enterprises. They are su…" at bounding box center [474, 321] width 725 height 105
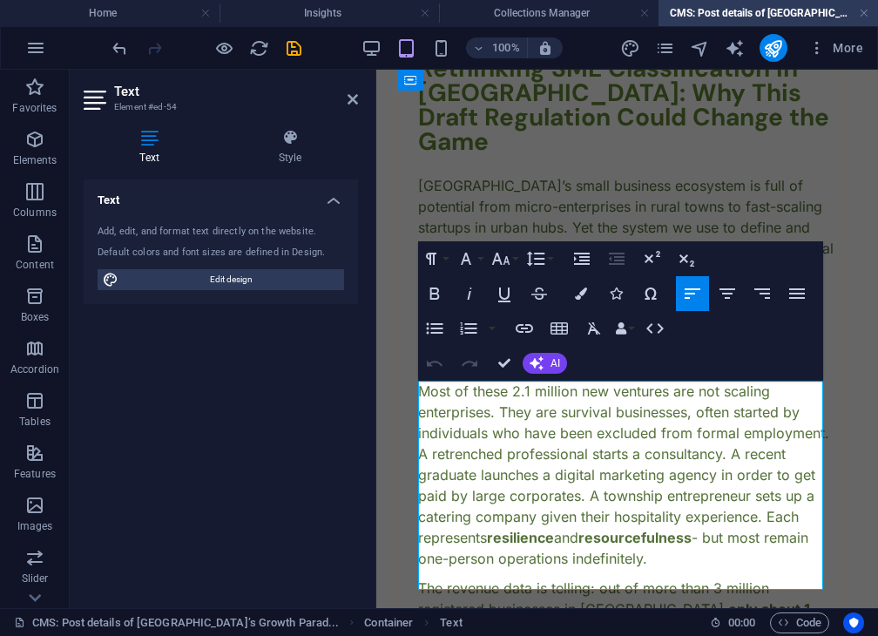
drag, startPoint x: 542, startPoint y: 569, endPoint x: 411, endPoint y: 351, distance: 254.0
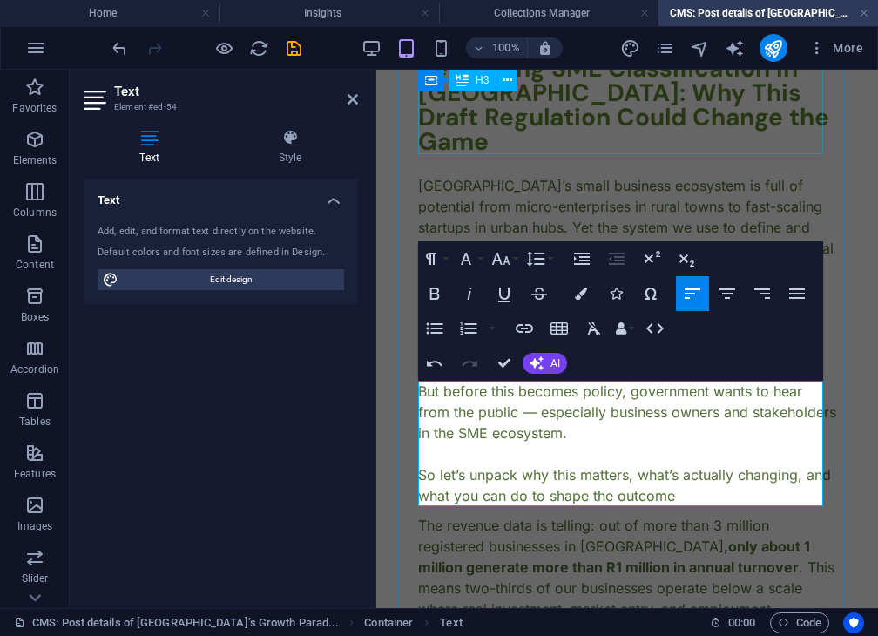
scroll to position [3423, 7]
click at [533, 415] on p "But before this becomes policy, government wants to hear from the public — espe…" at bounding box center [627, 412] width 418 height 63
click at [515, 555] on div "The revenue data is telling: out of more than 3 million registered businesses i…" at bounding box center [627, 577] width 418 height 125
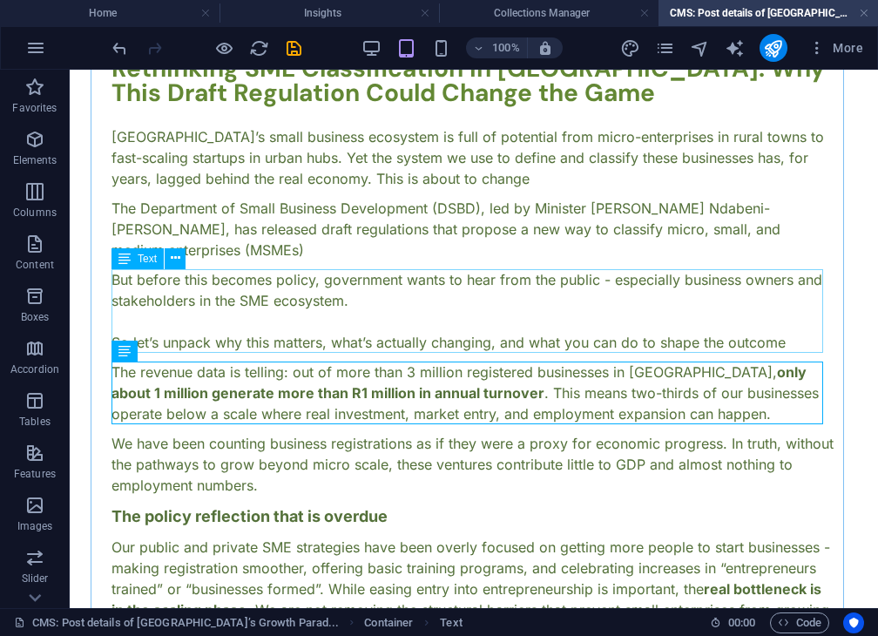
click at [223, 335] on div "But before this becomes policy, government wants to hear from the public - espe…" at bounding box center [474, 311] width 725 height 84
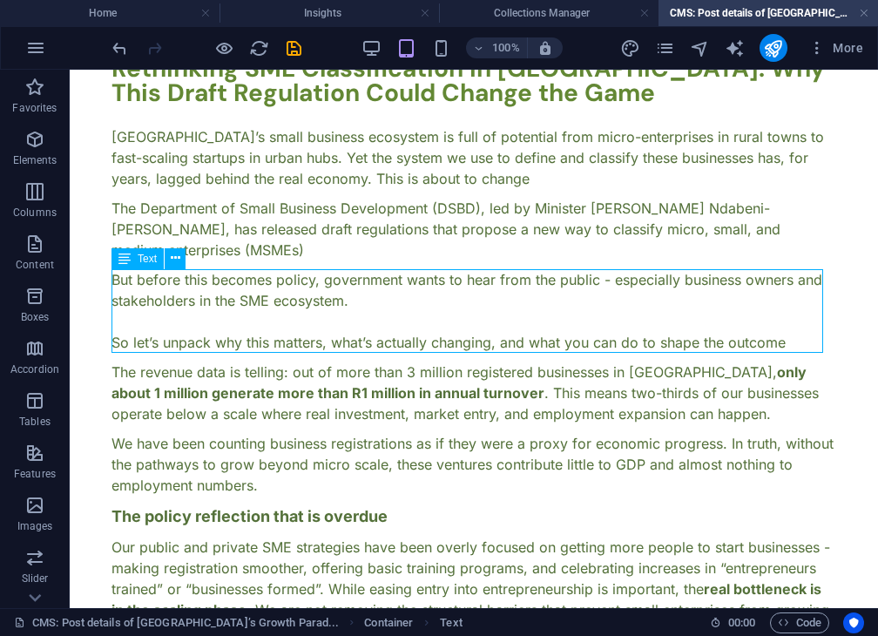
click at [223, 335] on div "But before this becomes policy, government wants to hear from the public - espe…" at bounding box center [474, 311] width 725 height 84
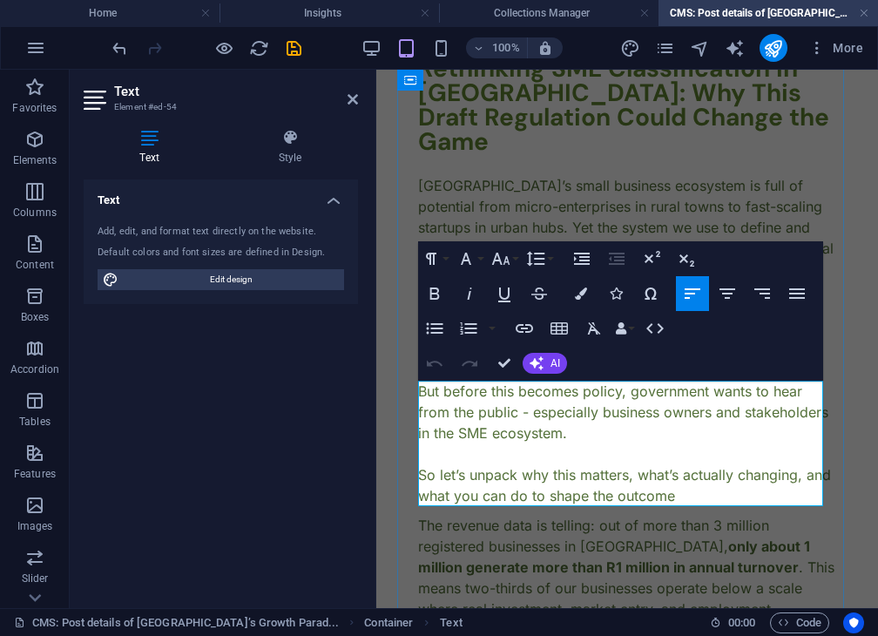
click at [422, 456] on p at bounding box center [627, 454] width 418 height 21
click at [443, 457] on p at bounding box center [627, 454] width 418 height 21
click at [426, 471] on p "So let’s unpack why this matters, what’s actually changing, and what you can do…" at bounding box center [627, 485] width 418 height 42
click at [620, 541] on div "The revenue data is telling: out of more than 3 million registered businesses i…" at bounding box center [627, 577] width 418 height 125
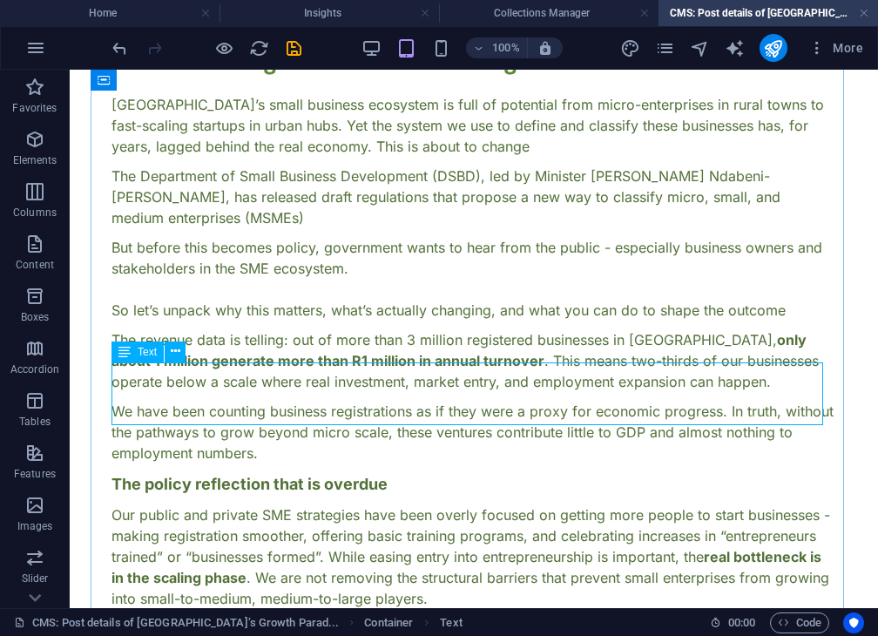
scroll to position [163, 0]
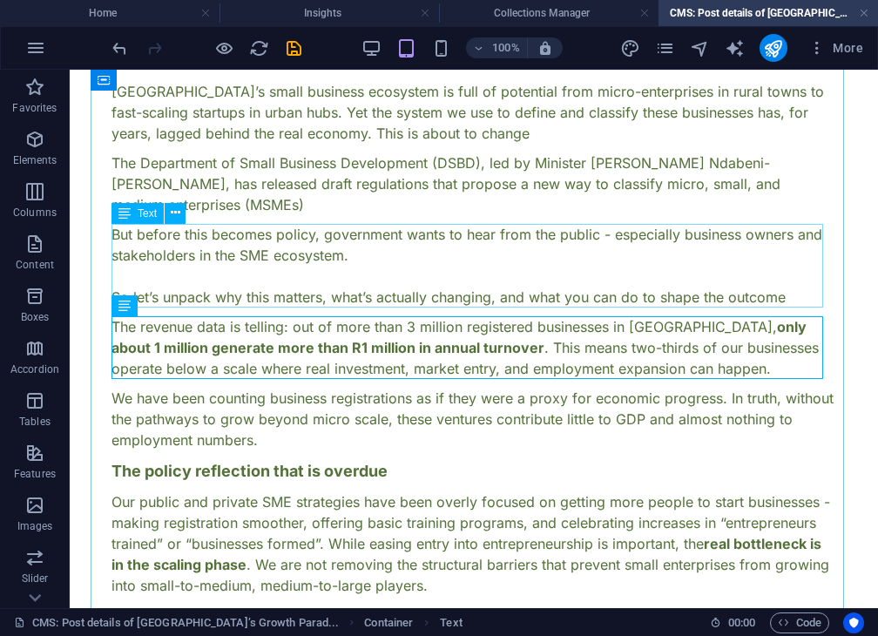
click at [437, 262] on div "But before this becomes policy, government wants to hear from the public - espe…" at bounding box center [474, 266] width 725 height 84
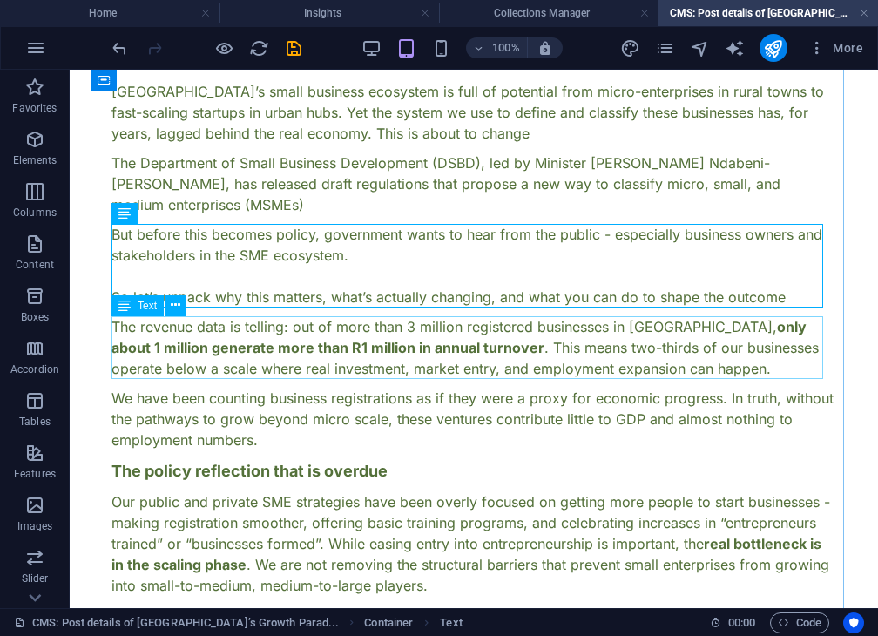
click at [397, 354] on div "The revenue data is telling: out of more than 3 million registered businesses i…" at bounding box center [474, 347] width 725 height 63
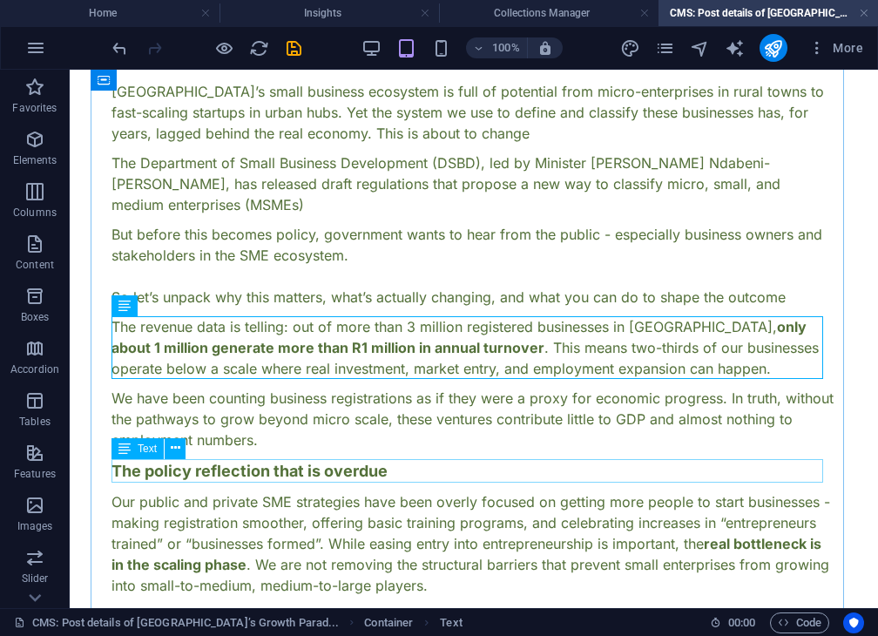
click at [369, 465] on div "The policy reflection that is overdue" at bounding box center [474, 471] width 725 height 24
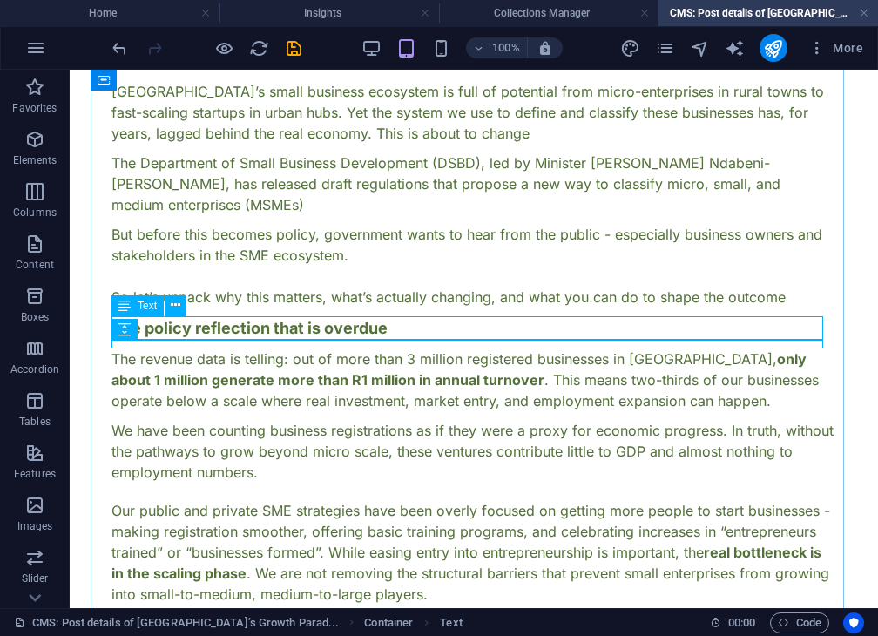
click at [368, 332] on div "The policy reflection that is overdue" at bounding box center [474, 328] width 725 height 24
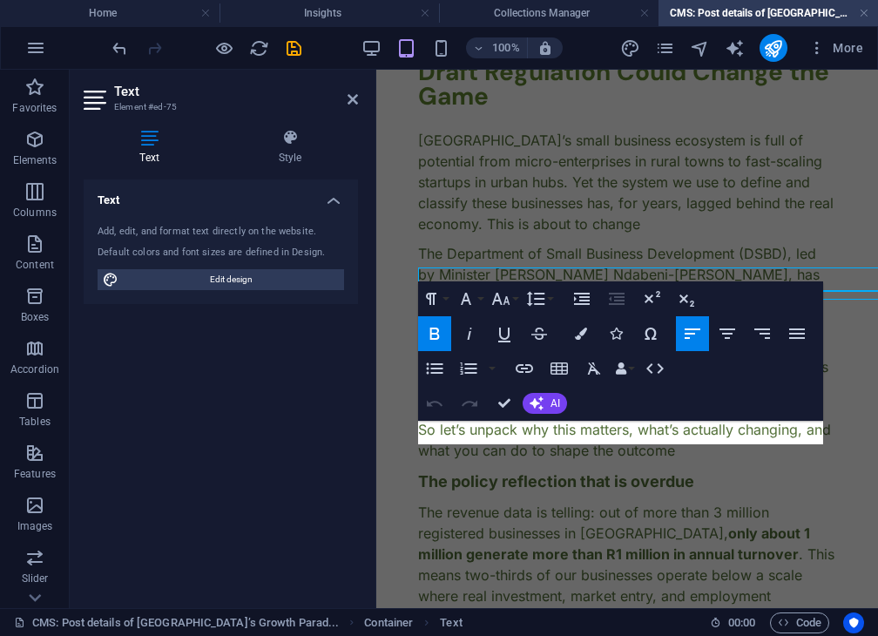
scroll to position [212, 0]
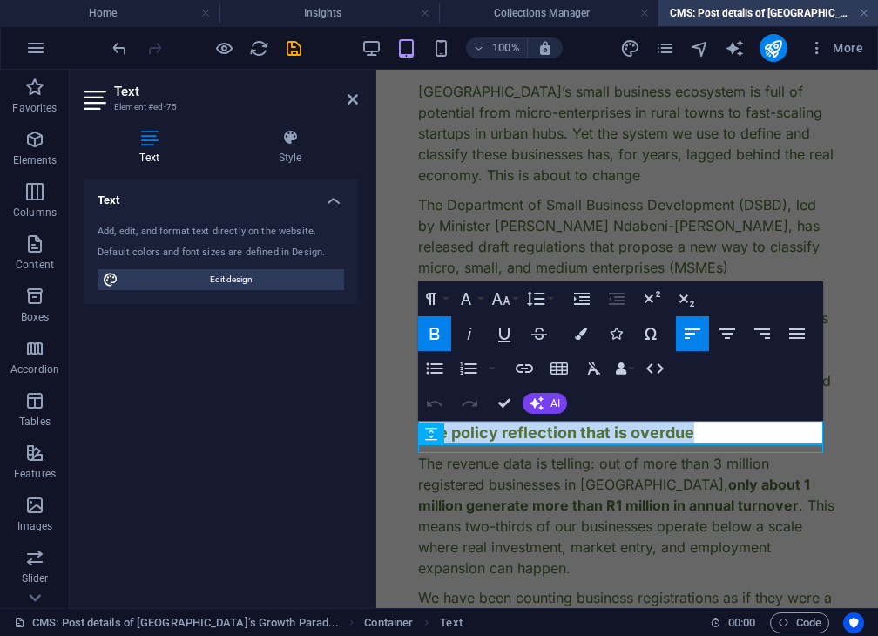
drag, startPoint x: 698, startPoint y: 430, endPoint x: 305, endPoint y: 444, distance: 393.2
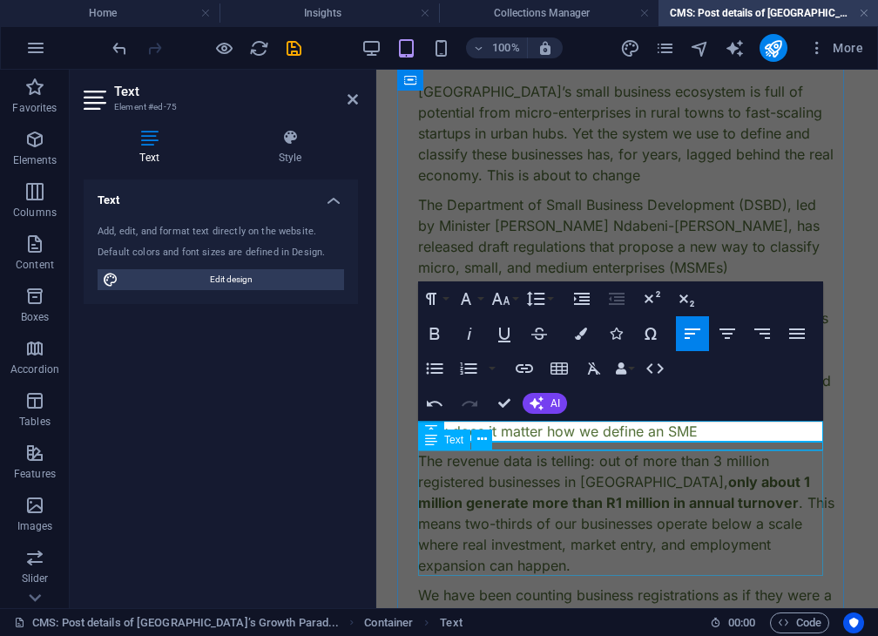
click at [498, 475] on div "The revenue data is telling: out of more than 3 million registered businesses i…" at bounding box center [627, 512] width 418 height 125
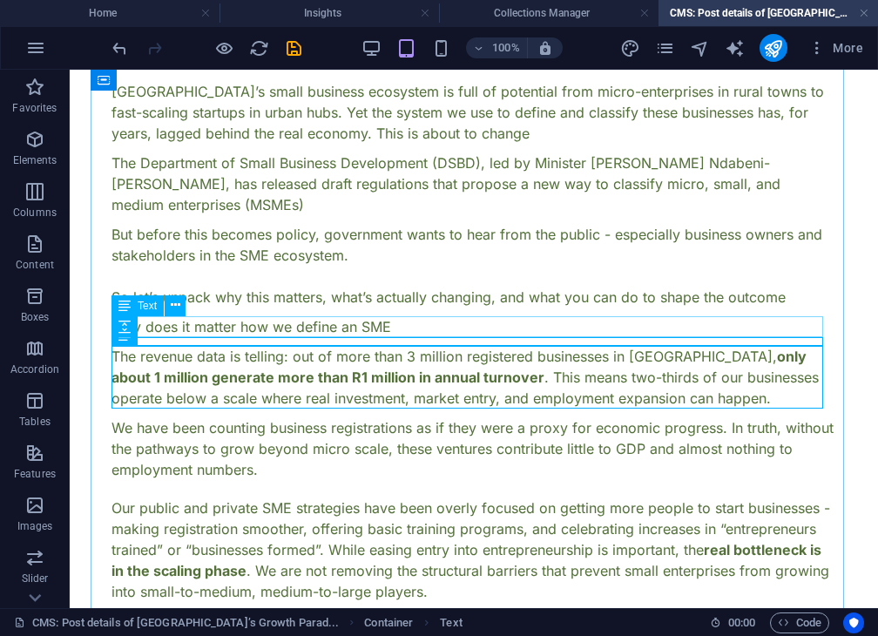
click at [366, 330] on div "Why does it matter how we define an SME" at bounding box center [474, 326] width 725 height 21
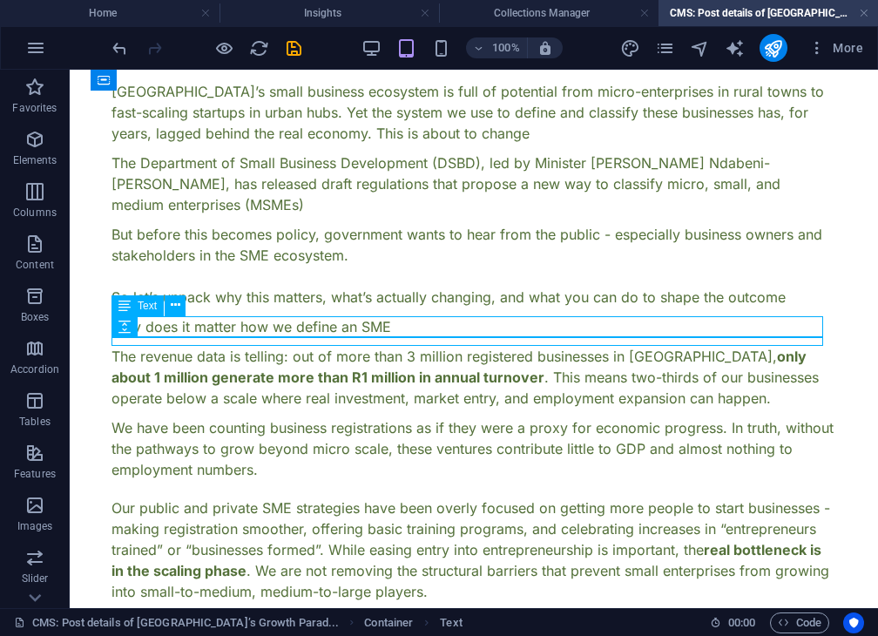
click at [366, 330] on div "Why does it matter how we define an SME" at bounding box center [474, 326] width 725 height 21
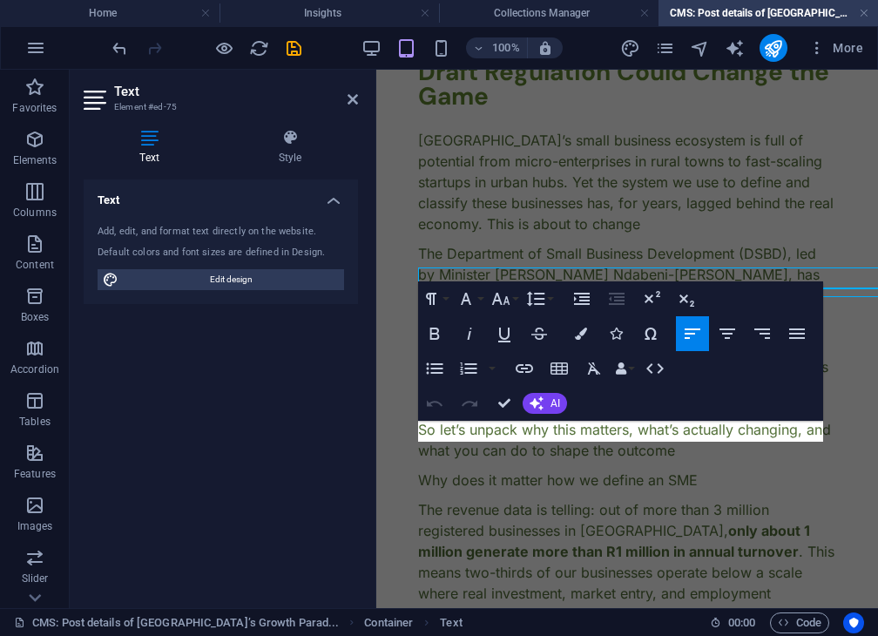
scroll to position [212, 0]
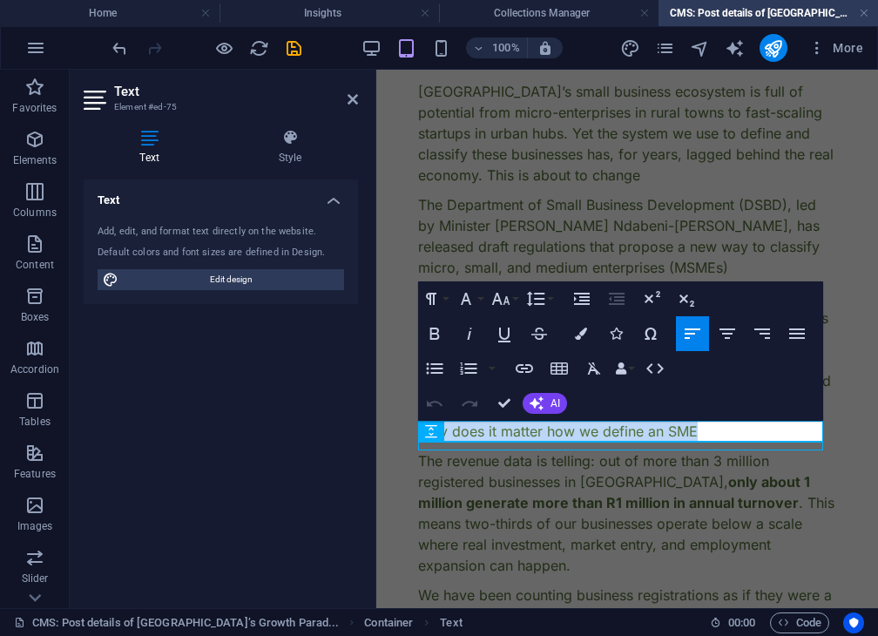
drag, startPoint x: 705, startPoint y: 429, endPoint x: 219, endPoint y: 371, distance: 489.6
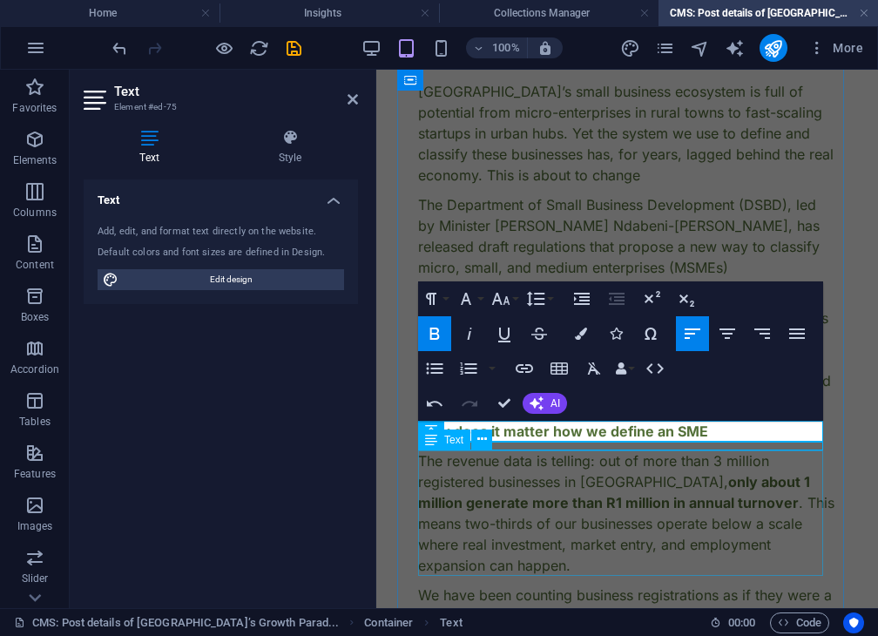
click at [572, 495] on div "The revenue data is telling: out of more than 3 million registered businesses i…" at bounding box center [627, 512] width 418 height 125
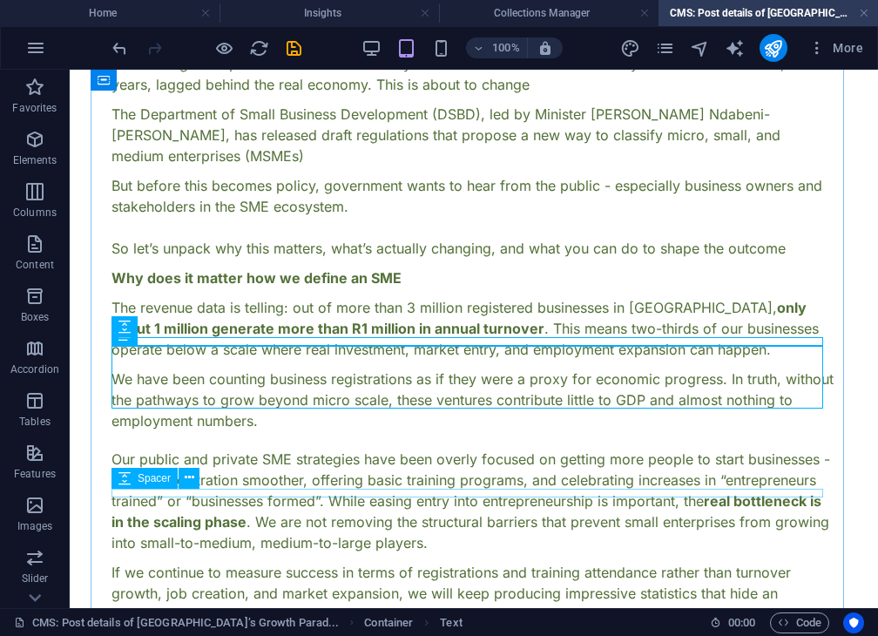
scroll to position [163, 0]
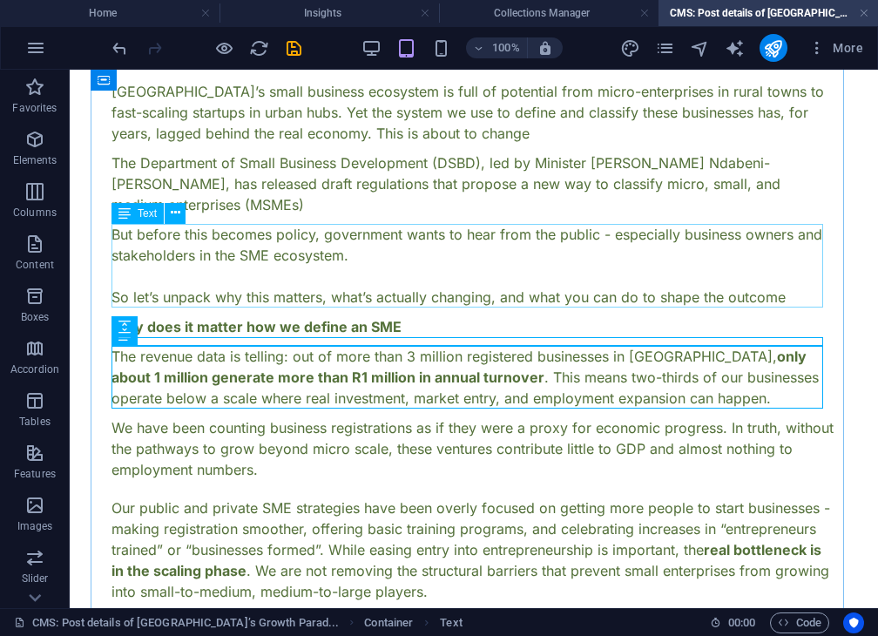
click at [295, 259] on div "But before this becomes policy, government wants to hear from the public - espe…" at bounding box center [474, 266] width 725 height 84
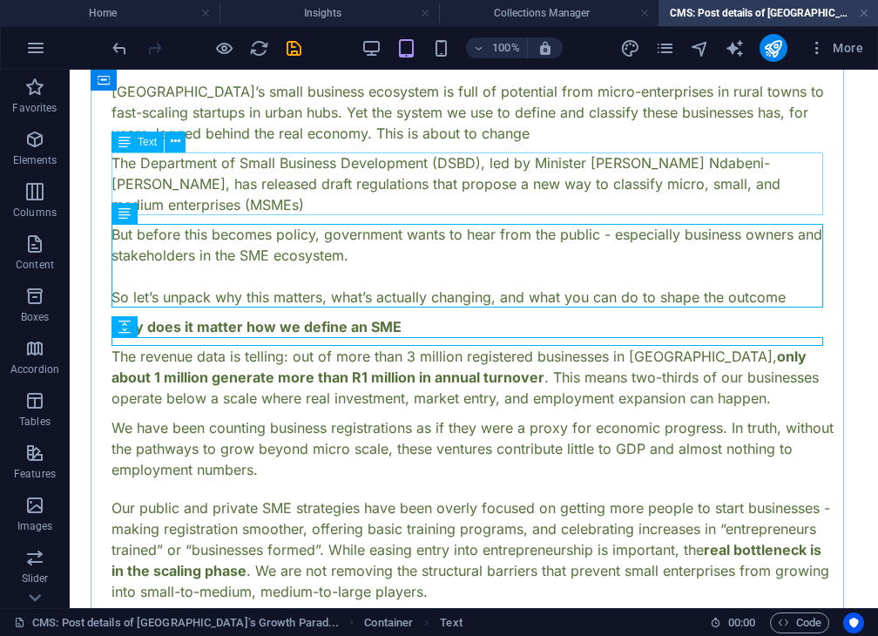
click at [308, 171] on div "The Department of Small Business Development (DSBD), led by Minister [PERSON_NA…" at bounding box center [474, 183] width 725 height 63
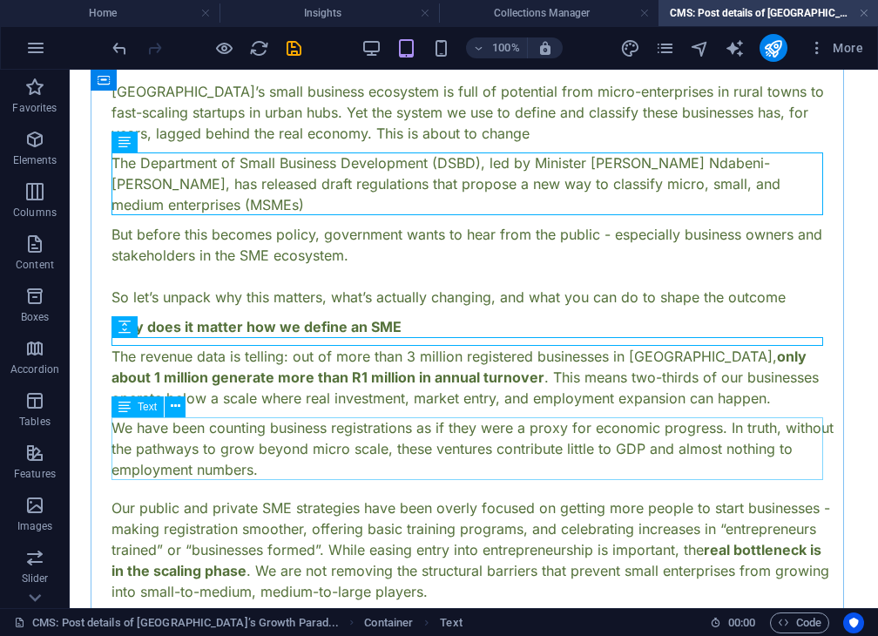
click at [343, 458] on div "We have been counting business registrations as if they were a proxy for econom…" at bounding box center [474, 448] width 725 height 63
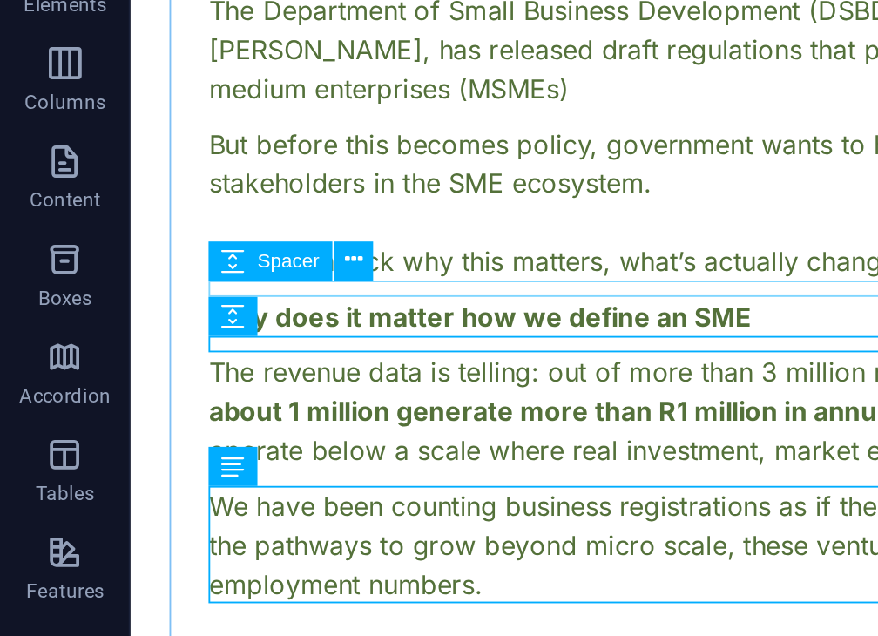
click at [159, 295] on span "Spacer" at bounding box center [154, 297] width 33 height 10
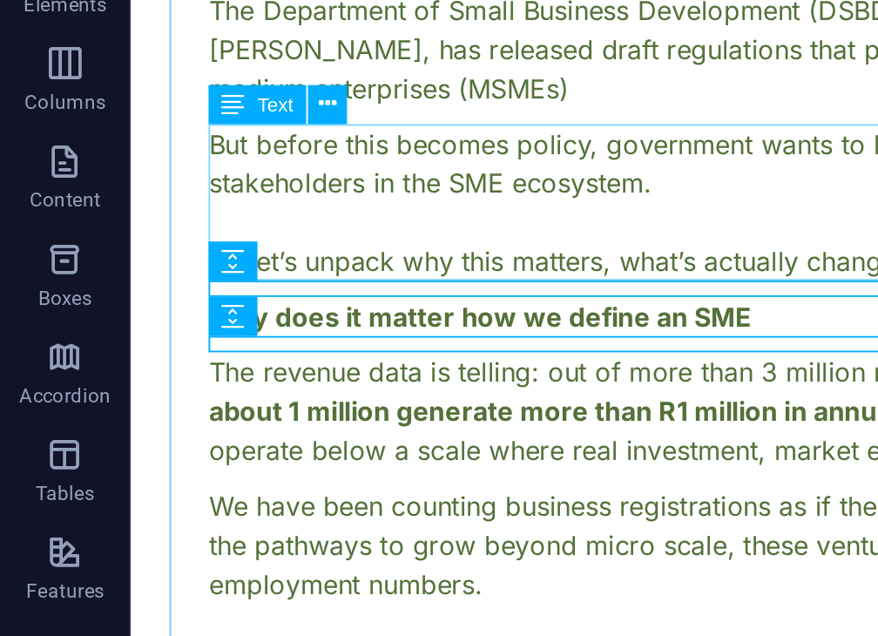
click at [234, 17] on div "But before this becomes policy, government wants to hear from the public - espe…" at bounding box center [534, 32] width 725 height 84
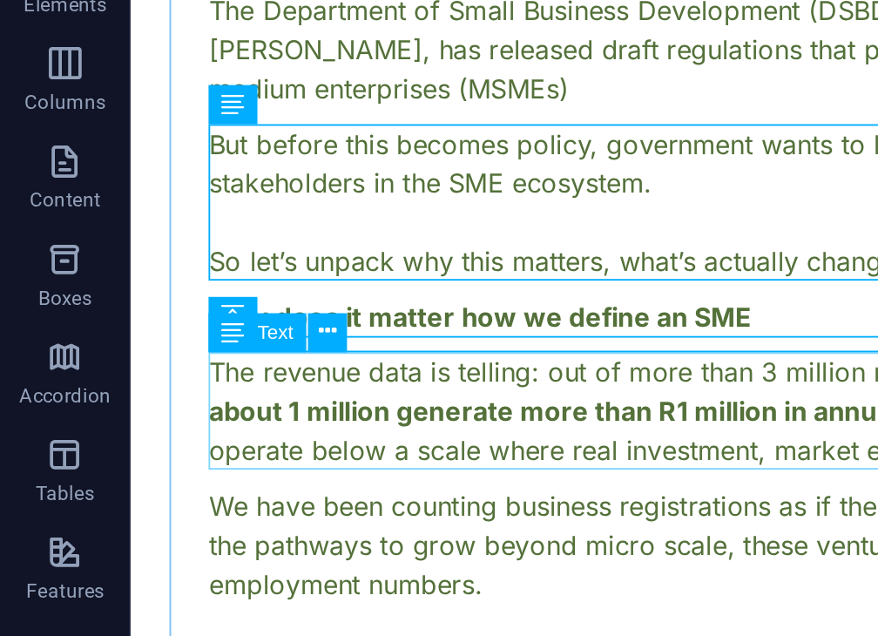
click at [225, 119] on div "The revenue data is telling: out of more than 3 million registered businesses i…" at bounding box center [534, 143] width 725 height 63
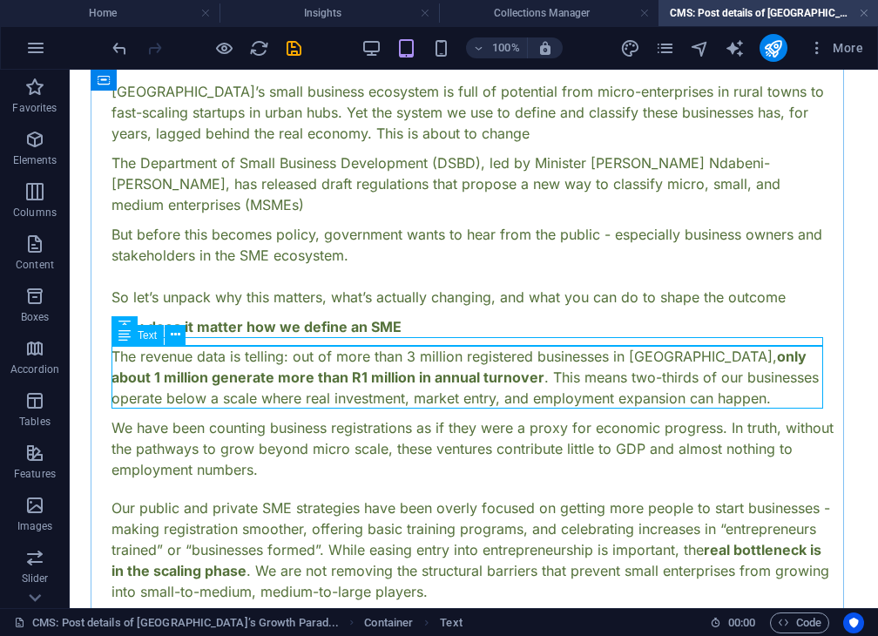
click at [296, 386] on div "The revenue data is telling: out of more than 3 million registered businesses i…" at bounding box center [474, 377] width 725 height 63
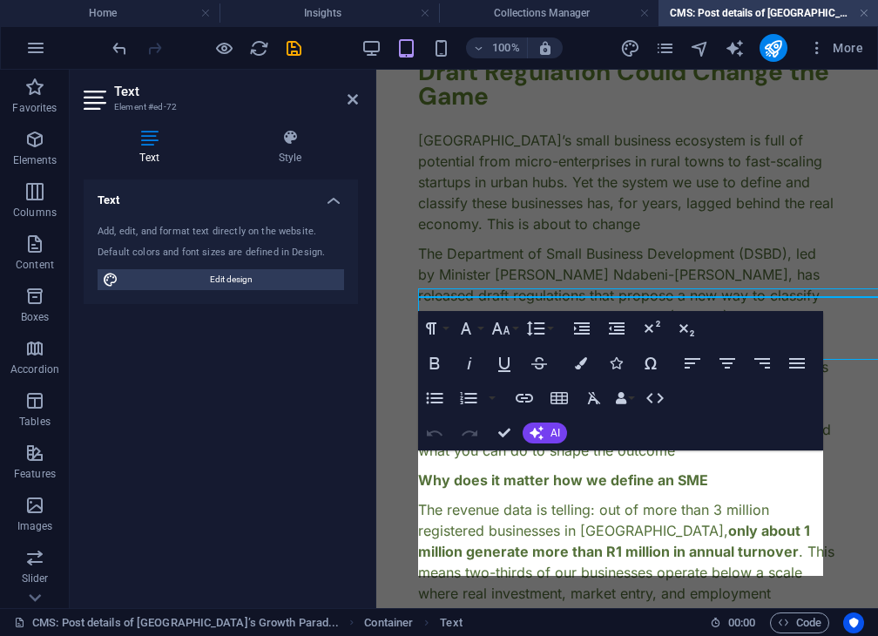
scroll to position [212, 0]
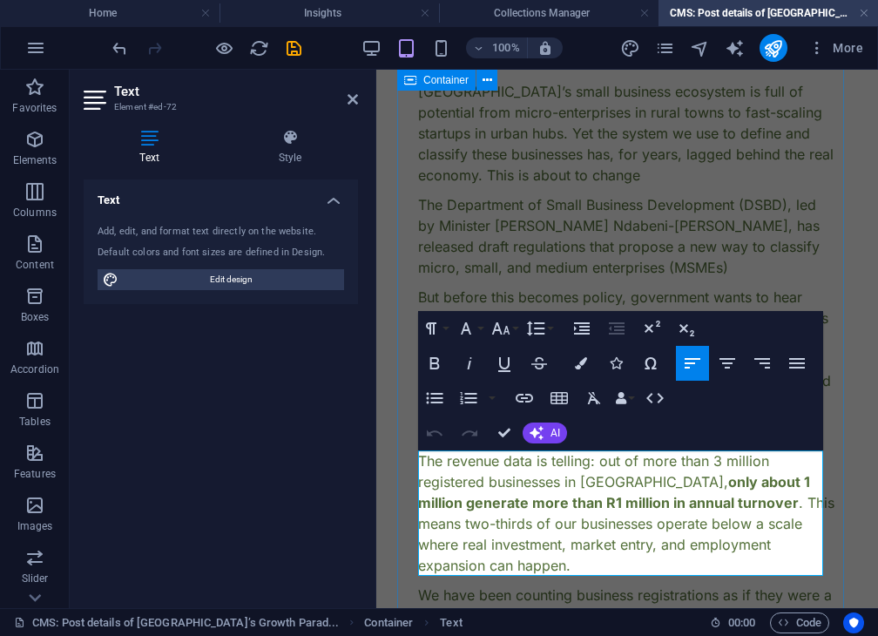
drag, startPoint x: 586, startPoint y: 561, endPoint x: 406, endPoint y: 433, distance: 221.2
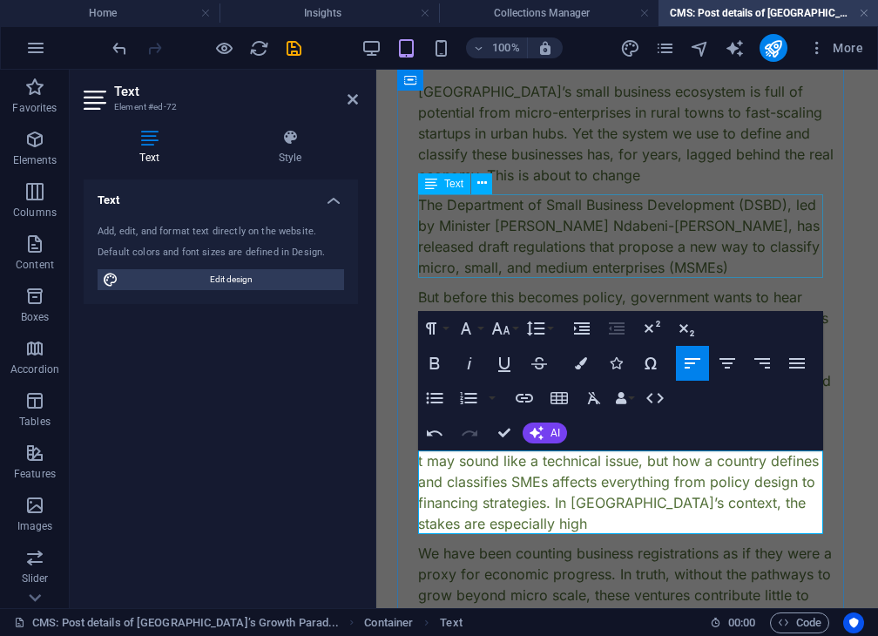
scroll to position [2798, 7]
click at [590, 262] on div "The Department of Small Business Development (DSBD), led by Minister [PERSON_NA…" at bounding box center [627, 236] width 418 height 84
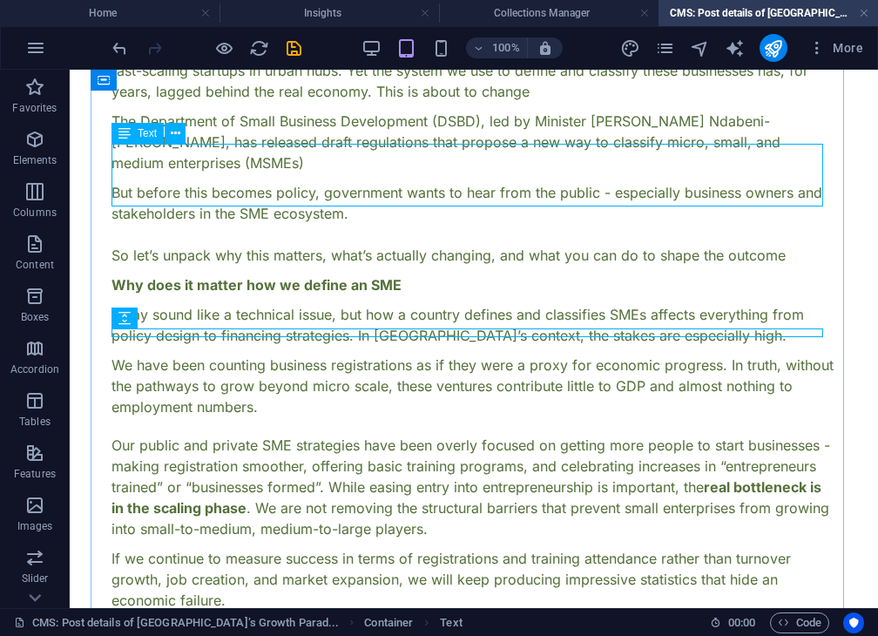
scroll to position [79, 0]
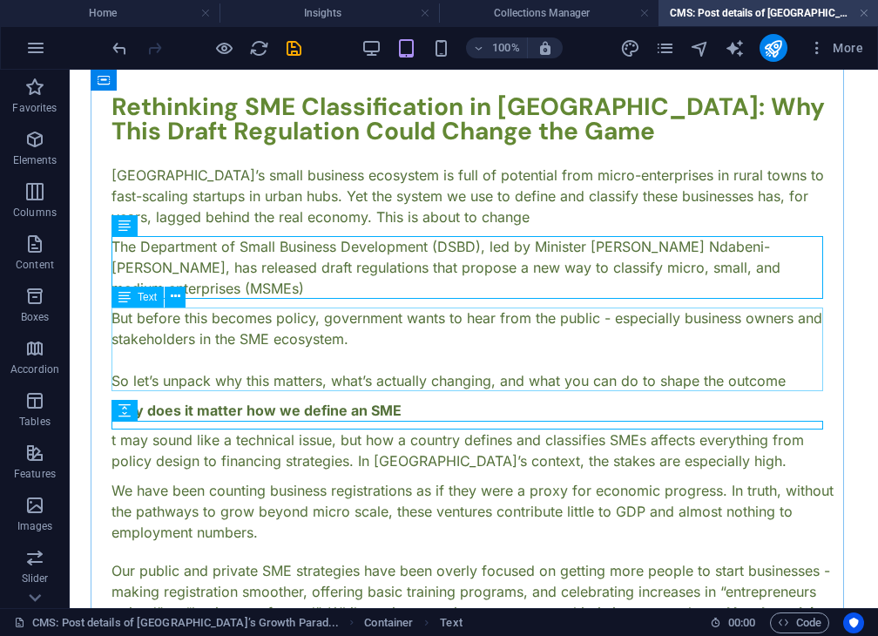
click at [161, 352] on div "But before this becomes policy, government wants to hear from the public - espe…" at bounding box center [474, 350] width 725 height 84
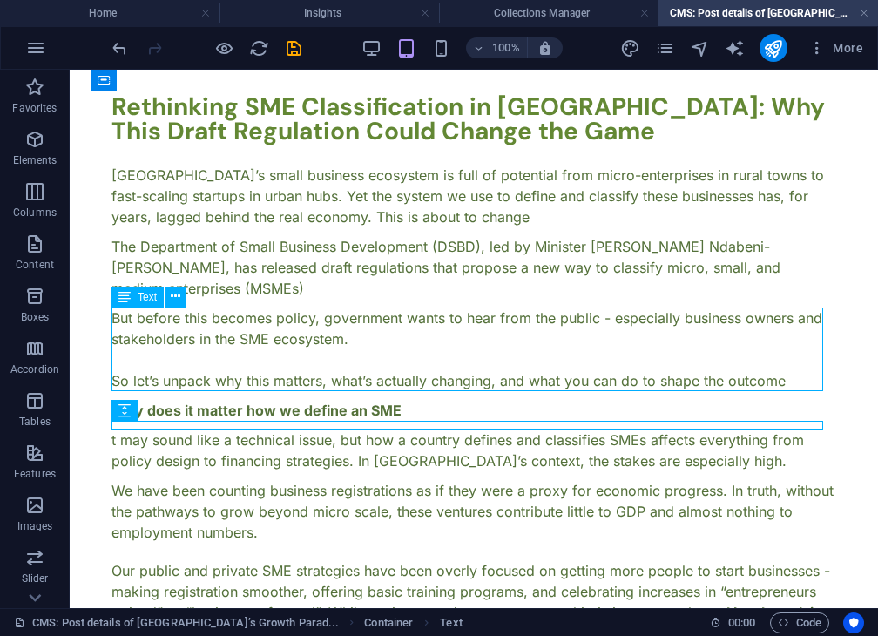
click at [161, 352] on div "But before this becomes policy, government wants to hear from the public - espe…" at bounding box center [474, 350] width 725 height 84
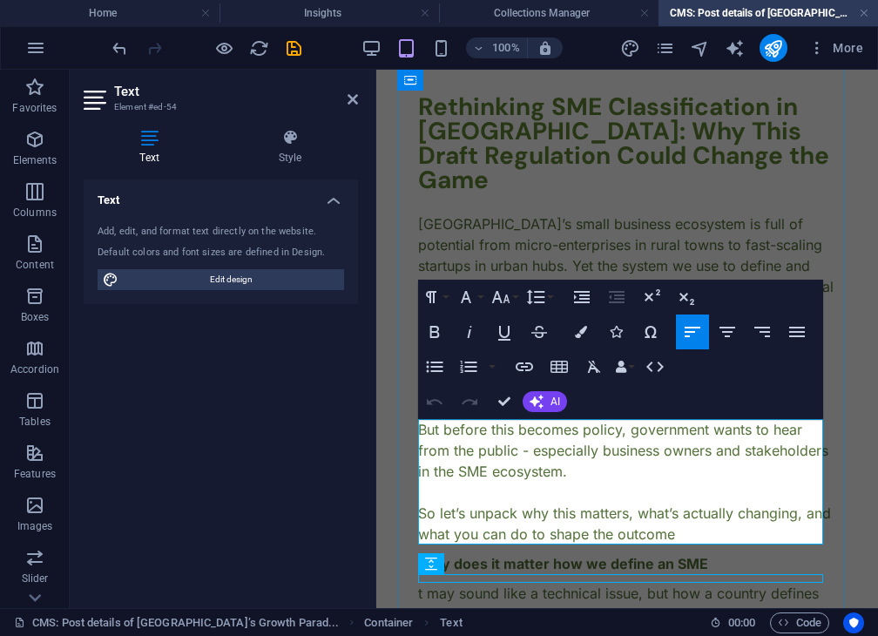
click at [461, 490] on p at bounding box center [627, 492] width 418 height 21
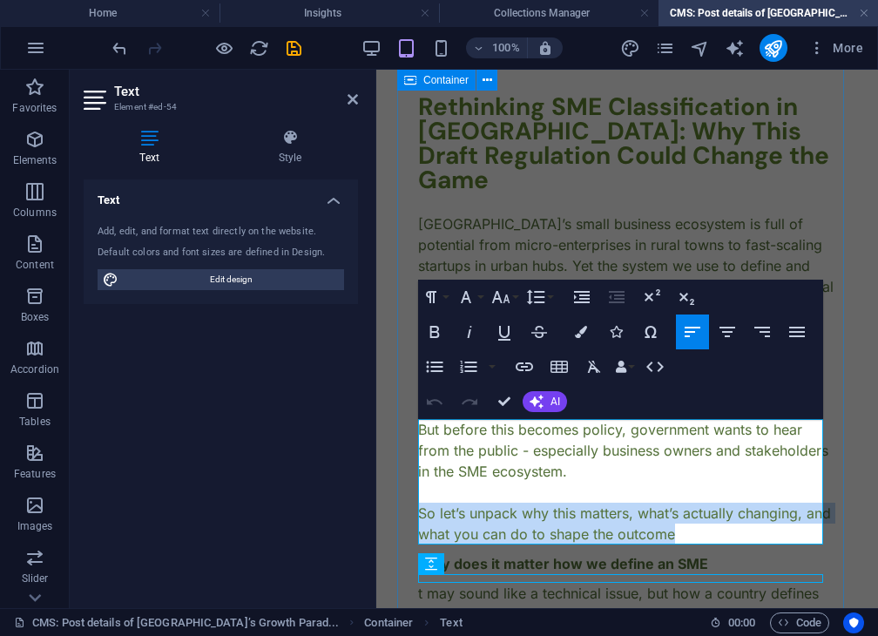
drag, startPoint x: 725, startPoint y: 540, endPoint x: 417, endPoint y: 513, distance: 308.8
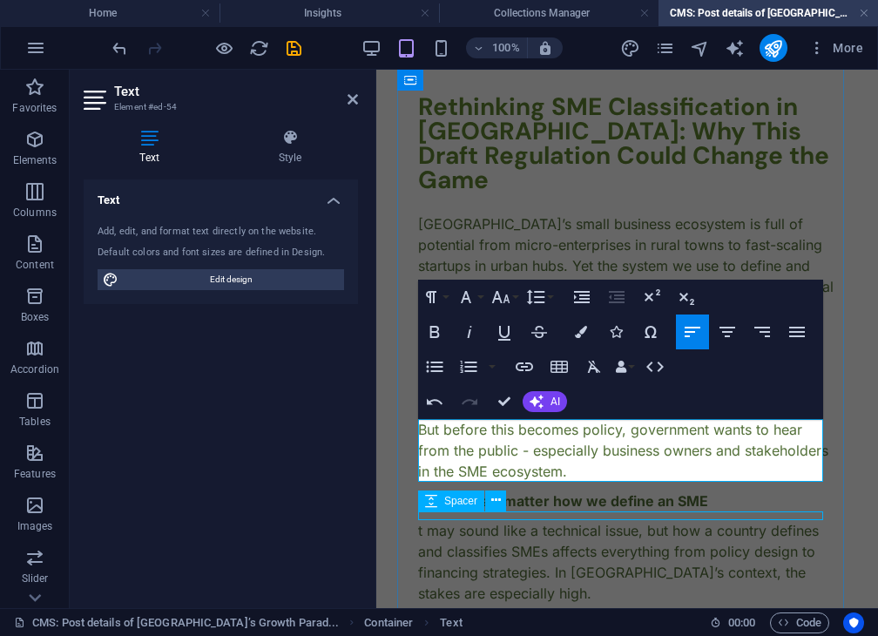
click at [663, 517] on div at bounding box center [627, 515] width 418 height 9
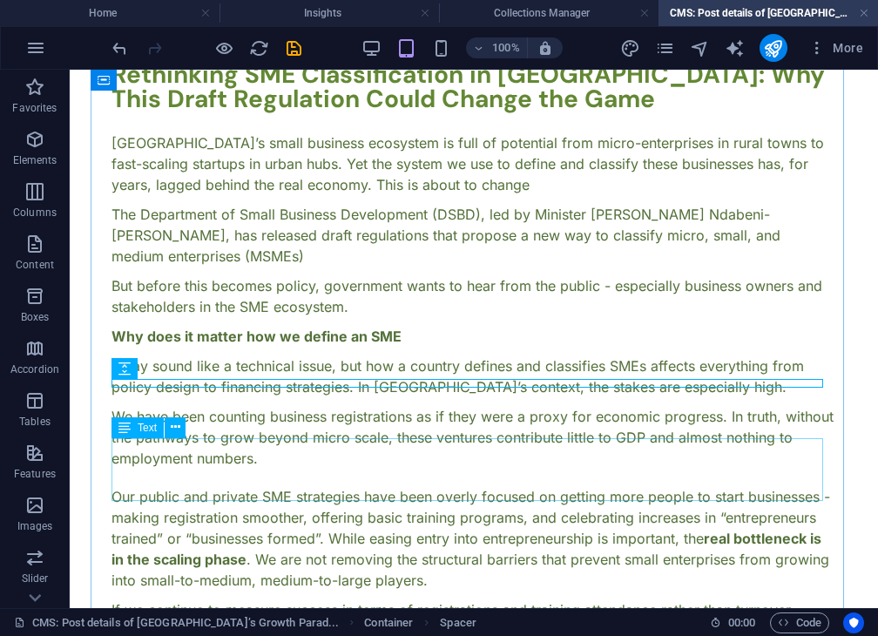
scroll to position [115, 0]
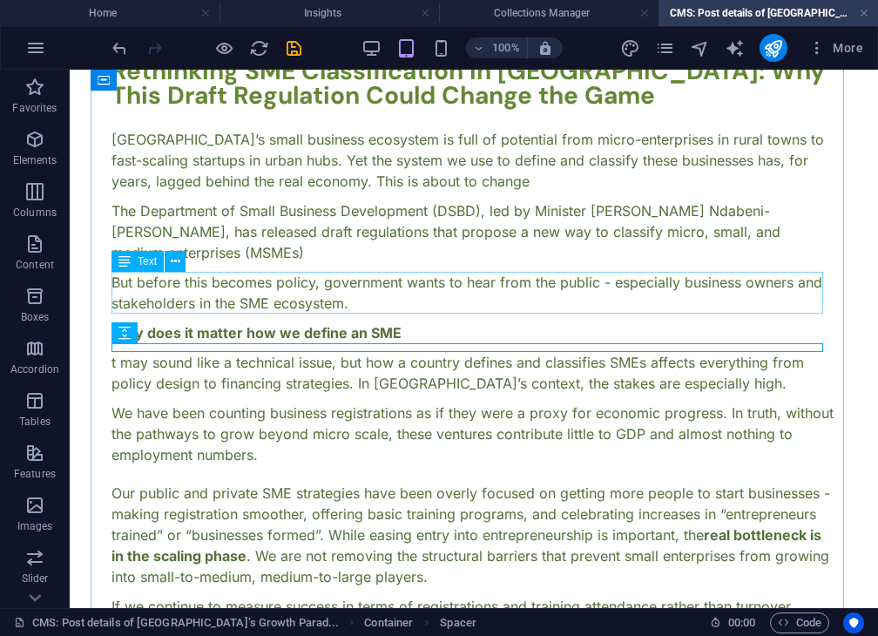
click at [301, 287] on div "But before this becomes policy, government wants to hear from the public - espe…" at bounding box center [474, 293] width 725 height 42
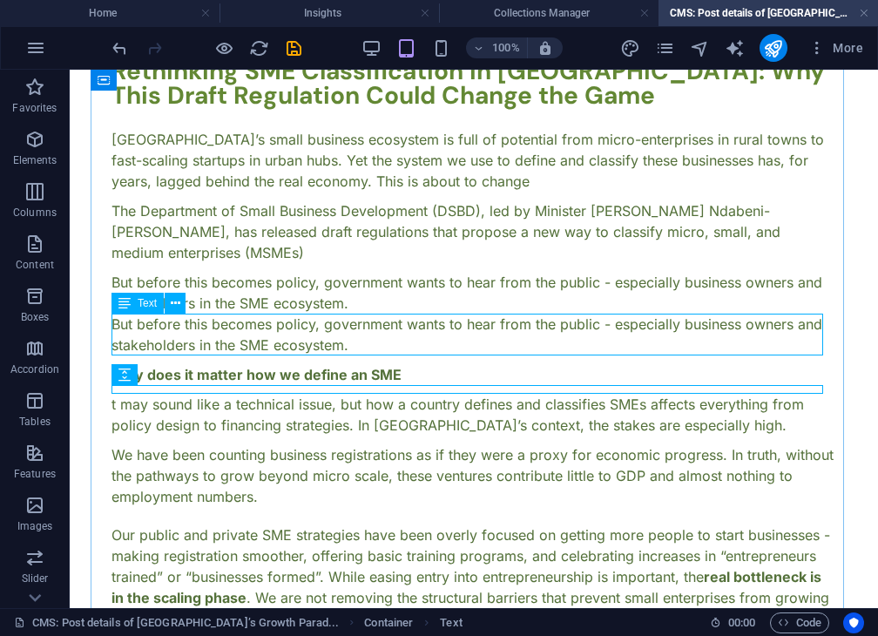
click at [352, 342] on div "But before this becomes policy, government wants to hear from the public - espe…" at bounding box center [474, 335] width 725 height 42
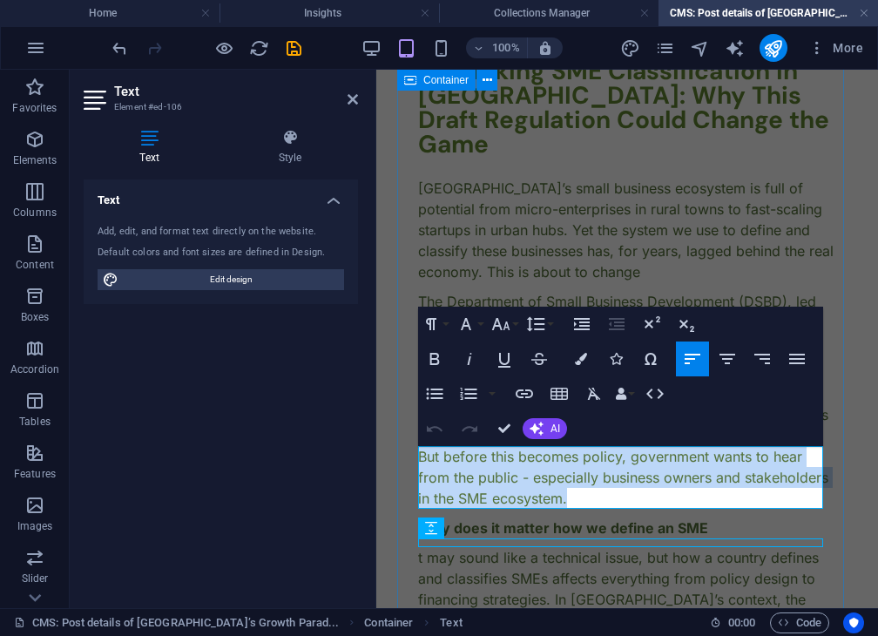
drag, startPoint x: 674, startPoint y: 501, endPoint x: 408, endPoint y: 456, distance: 270.5
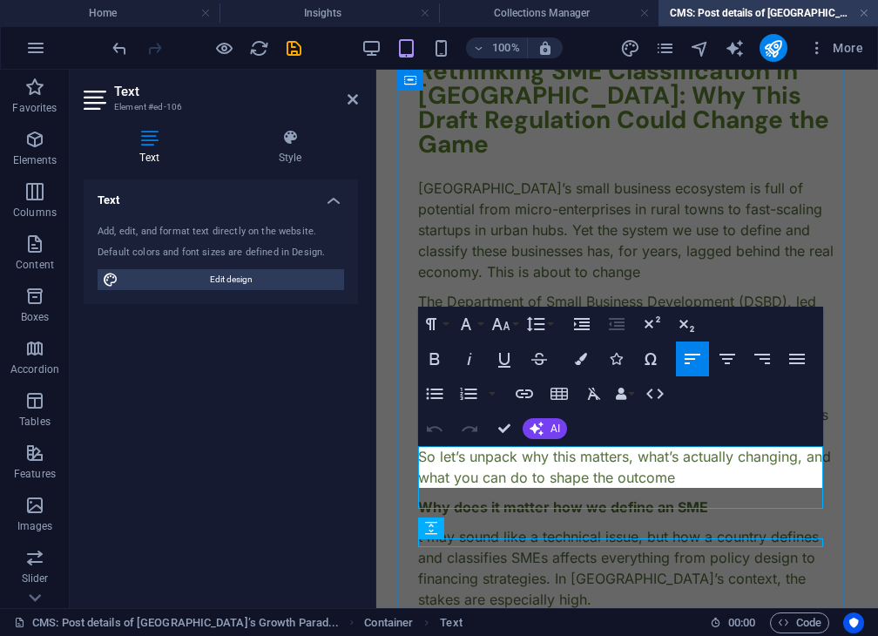
scroll to position [1080, 7]
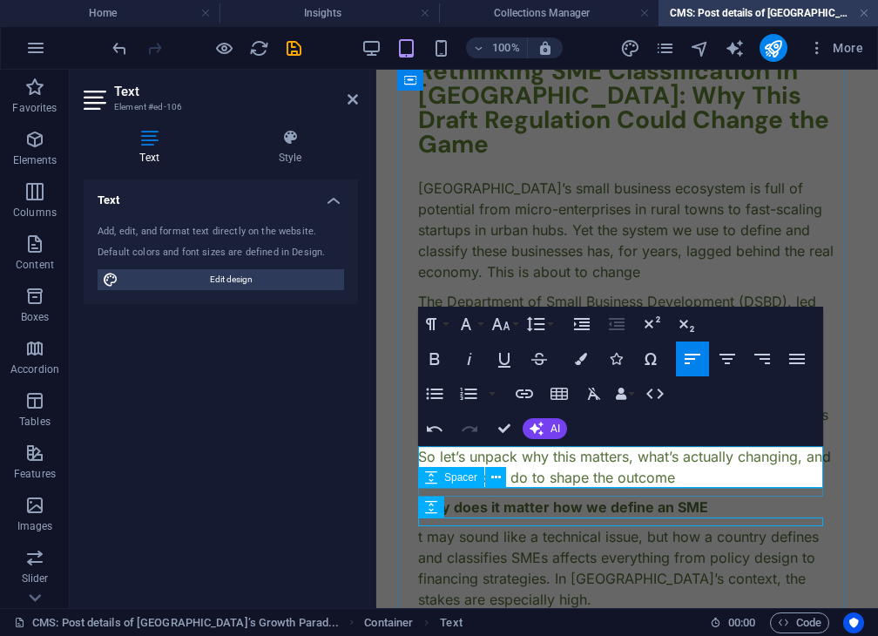
click at [602, 492] on div at bounding box center [627, 492] width 418 height 9
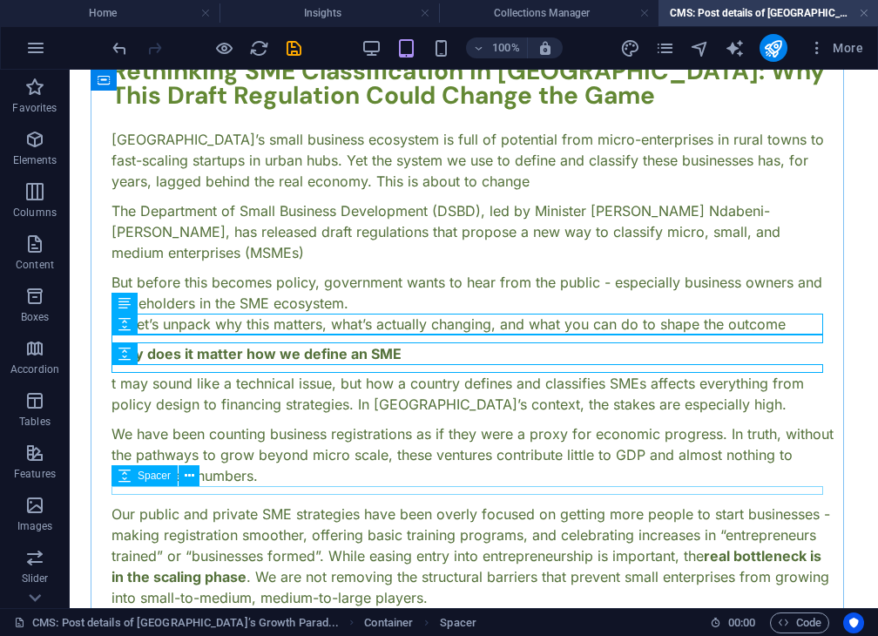
click at [575, 489] on div at bounding box center [474, 490] width 725 height 9
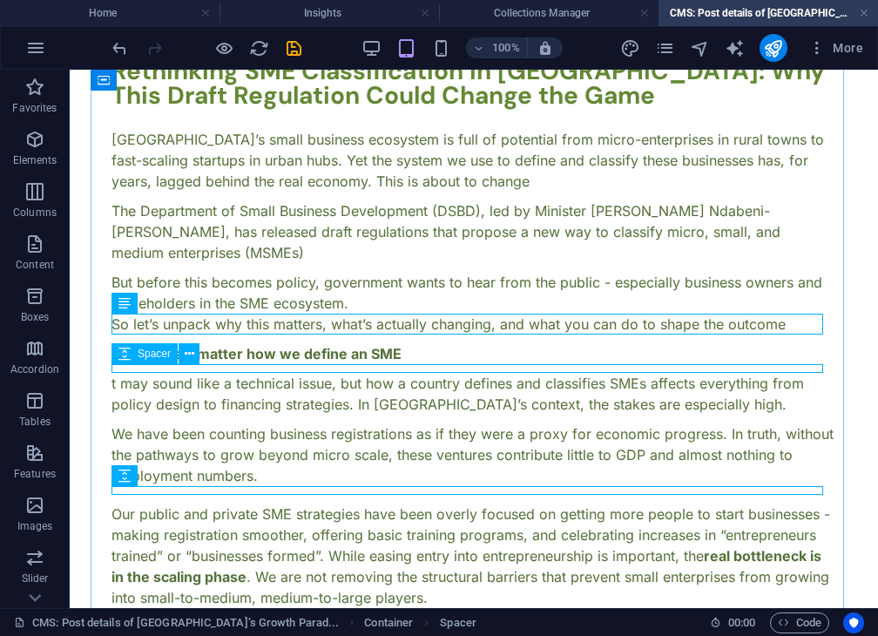
click at [453, 369] on div at bounding box center [474, 368] width 725 height 9
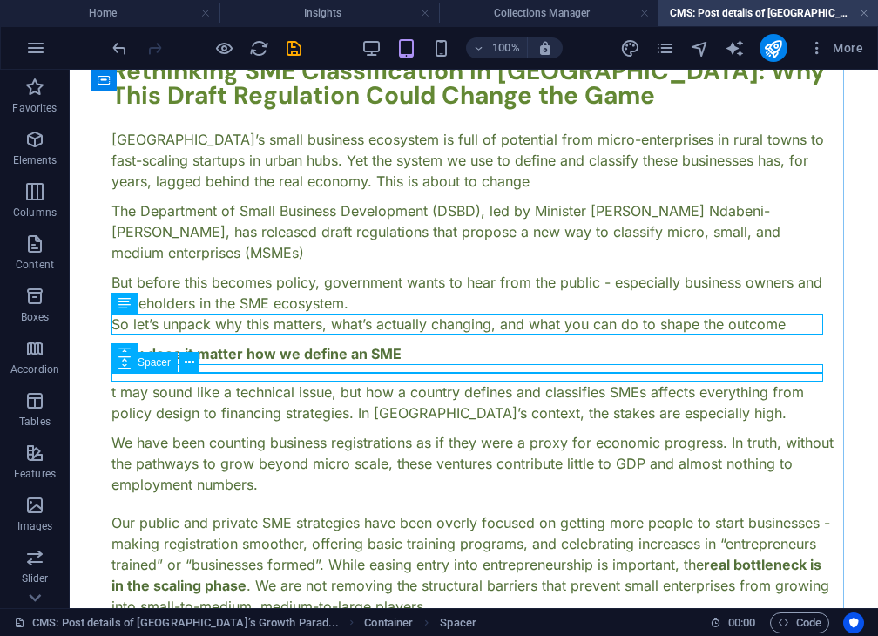
click at [446, 376] on div at bounding box center [474, 377] width 725 height 9
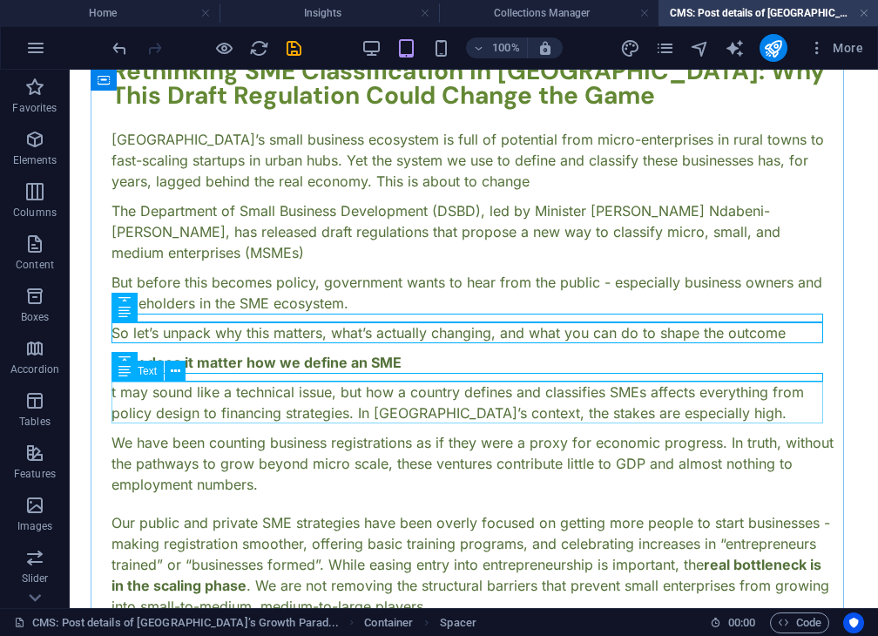
click at [423, 417] on div "t may sound like a technical issue, but how a country defines and classifies SM…" at bounding box center [474, 403] width 725 height 42
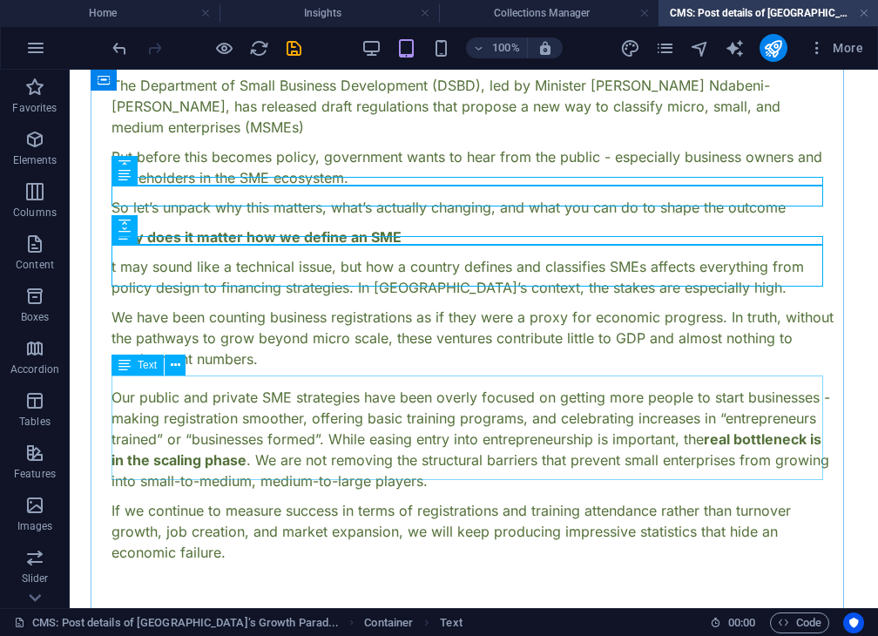
scroll to position [257, 0]
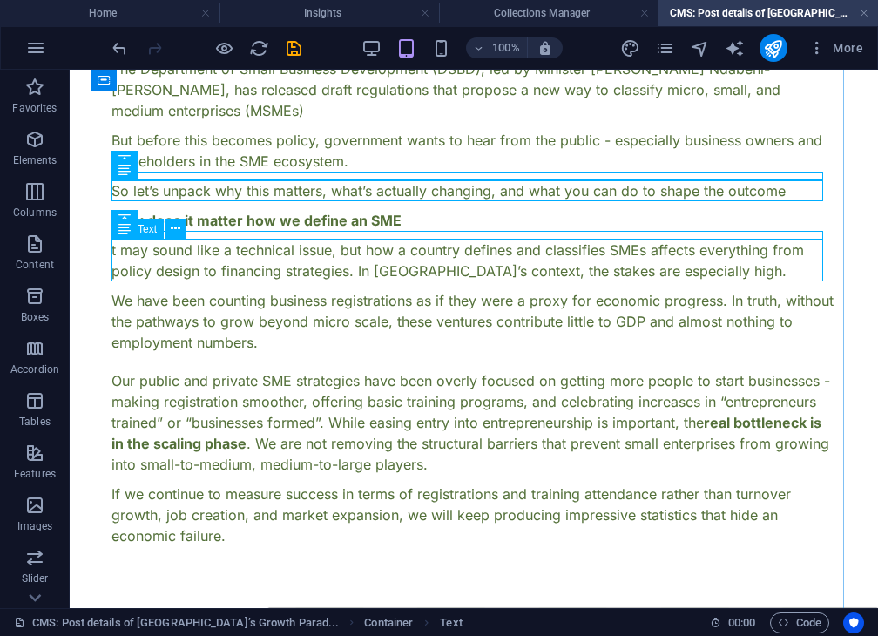
click at [143, 262] on div "t may sound like a technical issue, but how a country defines and classifies SM…" at bounding box center [474, 261] width 725 height 42
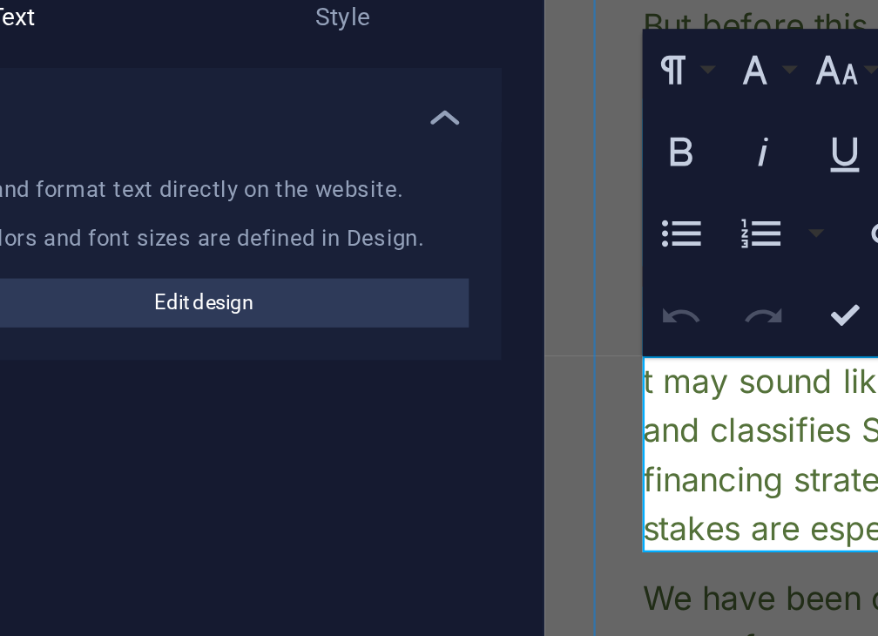
click at [594, 56] on p "t may sound like a technical issue, but how a country defines and classifies SM…" at bounding box center [795, 86] width 418 height 84
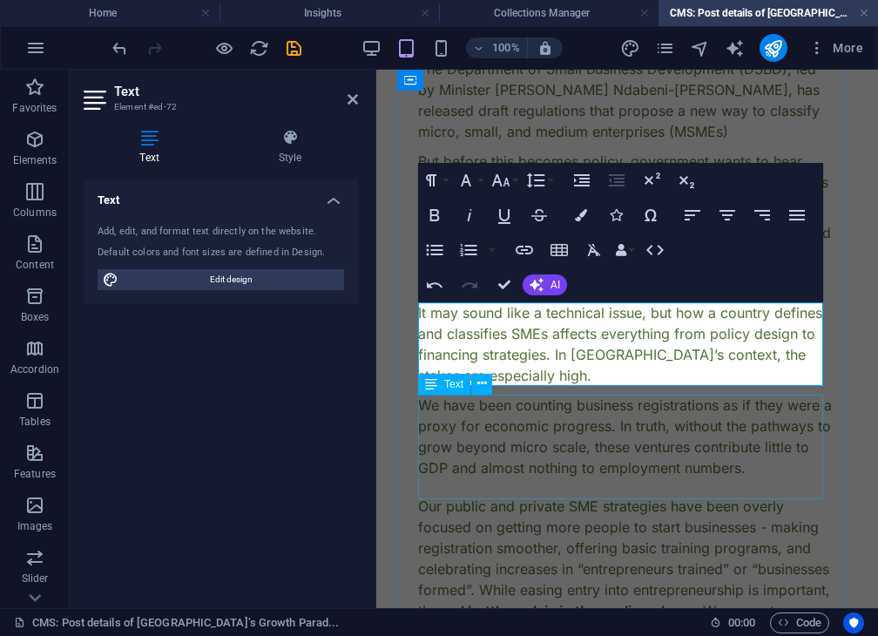
click at [565, 426] on div "We have been counting business registrations as if they were a proxy for econom…" at bounding box center [627, 437] width 418 height 84
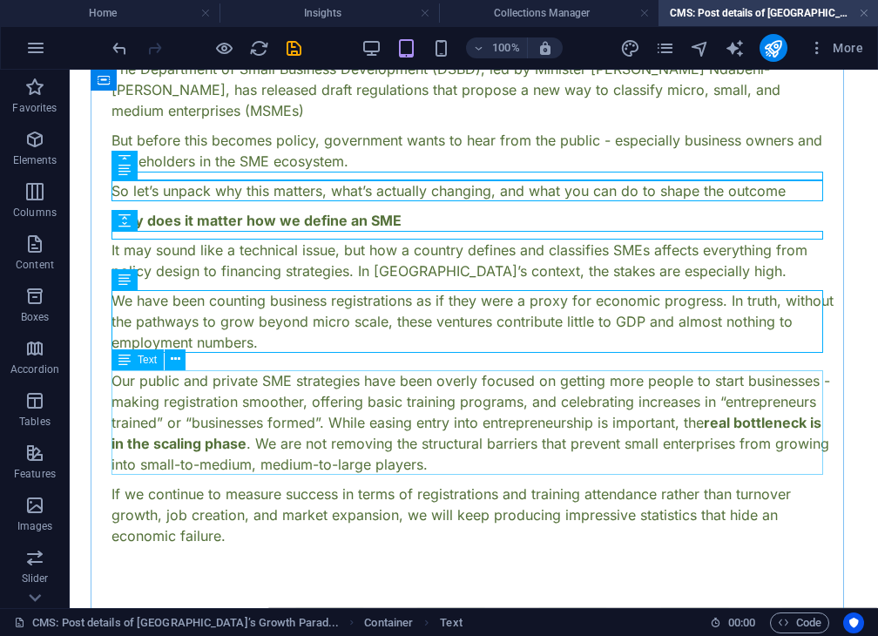
click at [446, 471] on div "Our public and private SME strategies have been overly focused on getting more …" at bounding box center [474, 422] width 725 height 105
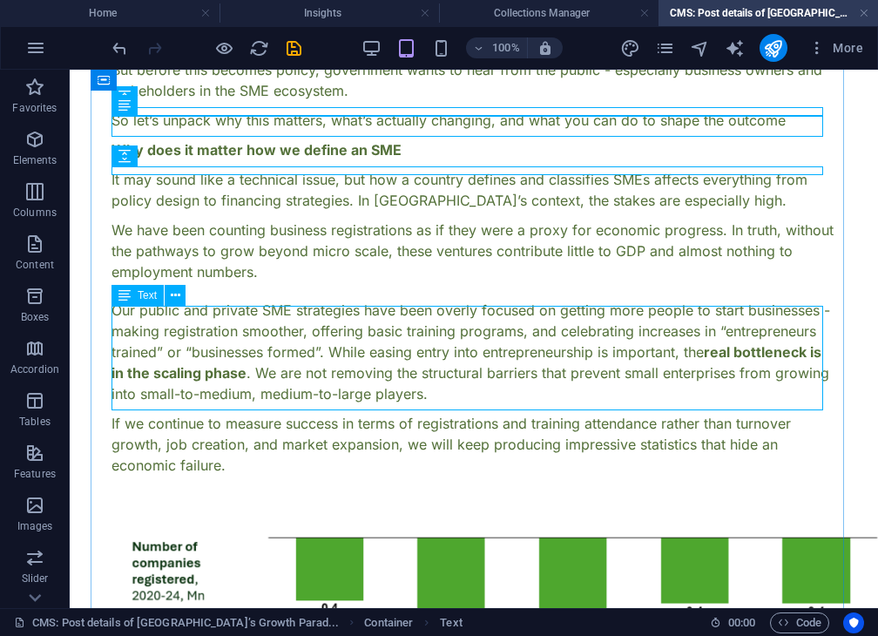
scroll to position [338, 0]
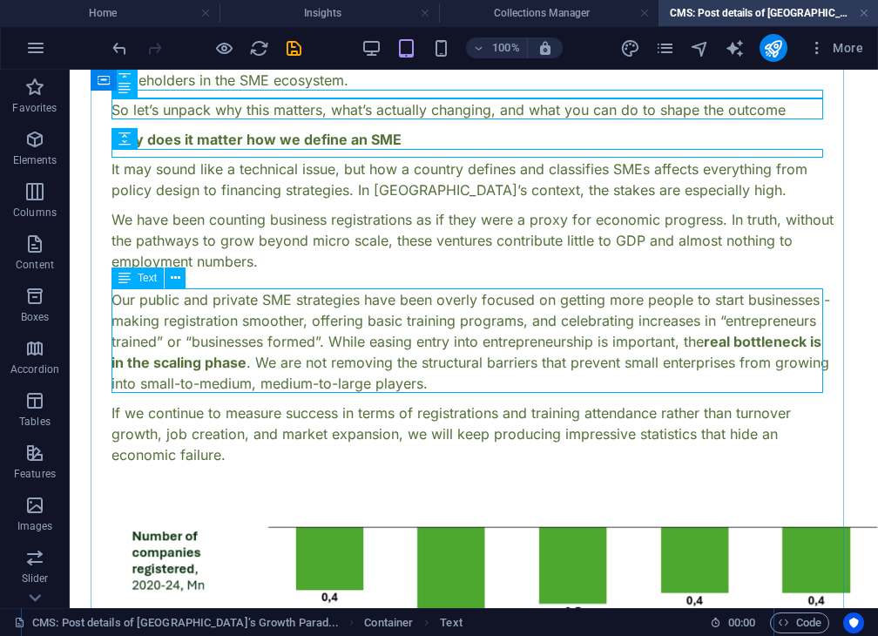
click at [439, 355] on div "Our public and private SME strategies have been overly focused on getting more …" at bounding box center [474, 341] width 725 height 105
click at [146, 271] on div "Text" at bounding box center [138, 278] width 52 height 21
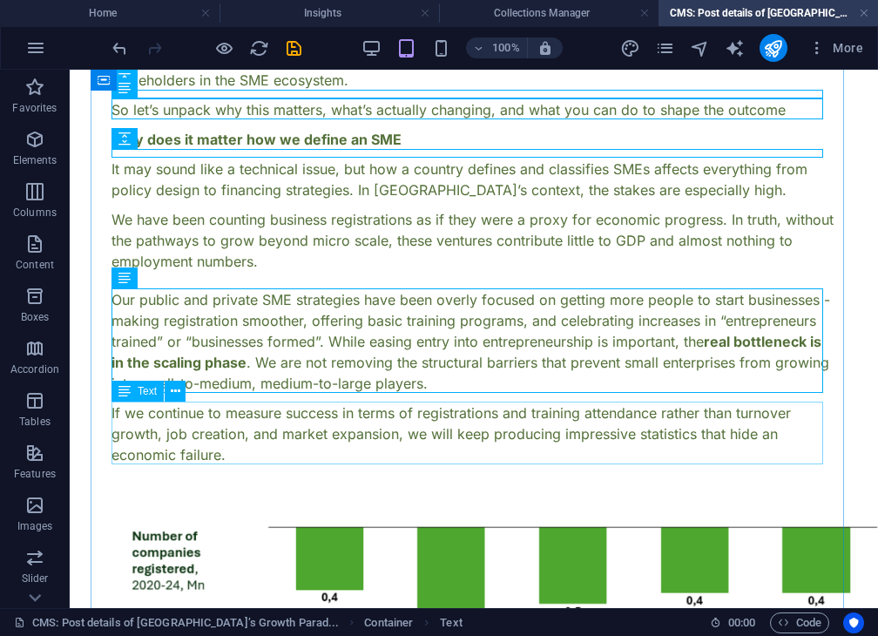
click at [206, 410] on div "If we continue to measure success in terms of registrations and training attend…" at bounding box center [474, 434] width 725 height 63
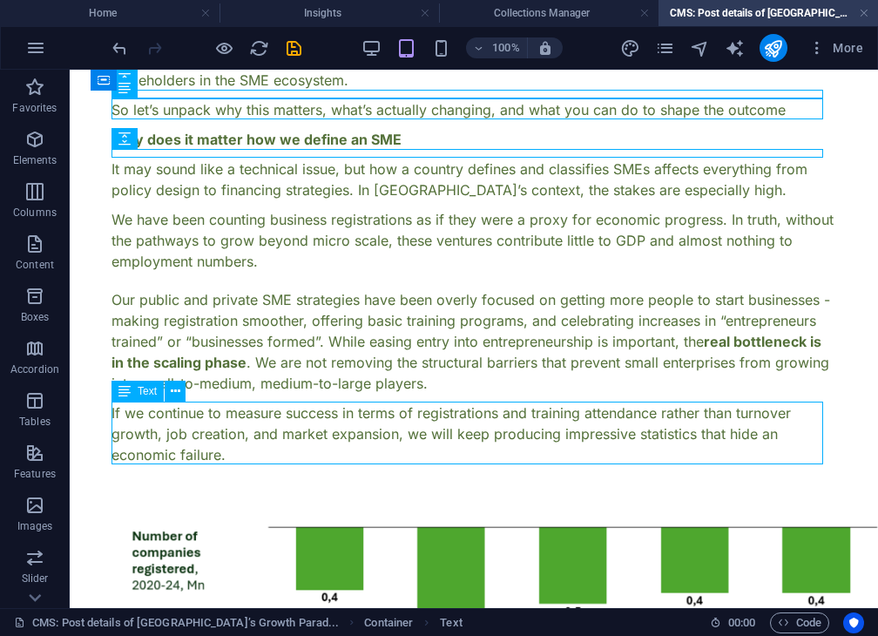
click at [206, 410] on div "If we continue to measure success in terms of registrations and training attend…" at bounding box center [474, 434] width 725 height 63
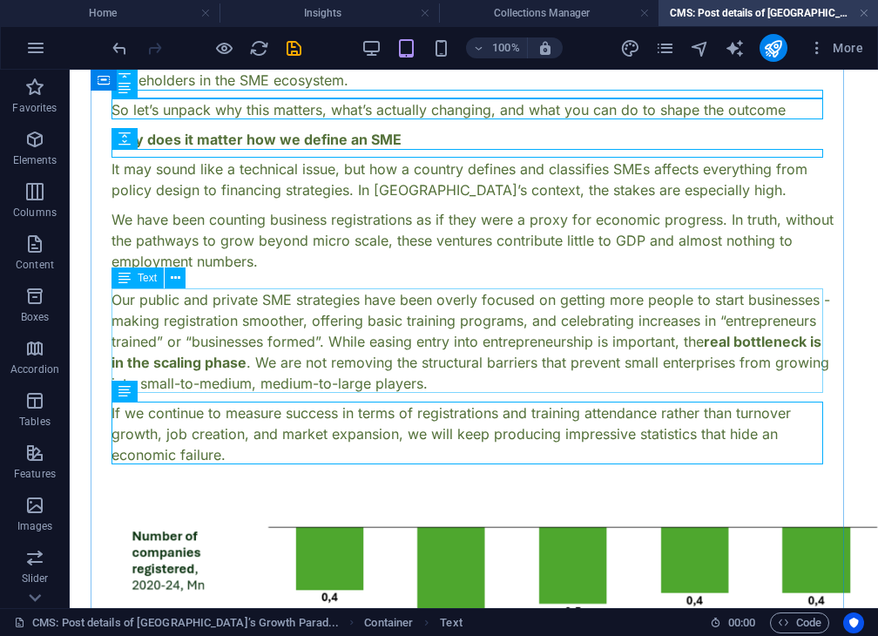
click at [237, 322] on div "Our public and private SME strategies have been overly focused on getting more …" at bounding box center [474, 341] width 725 height 105
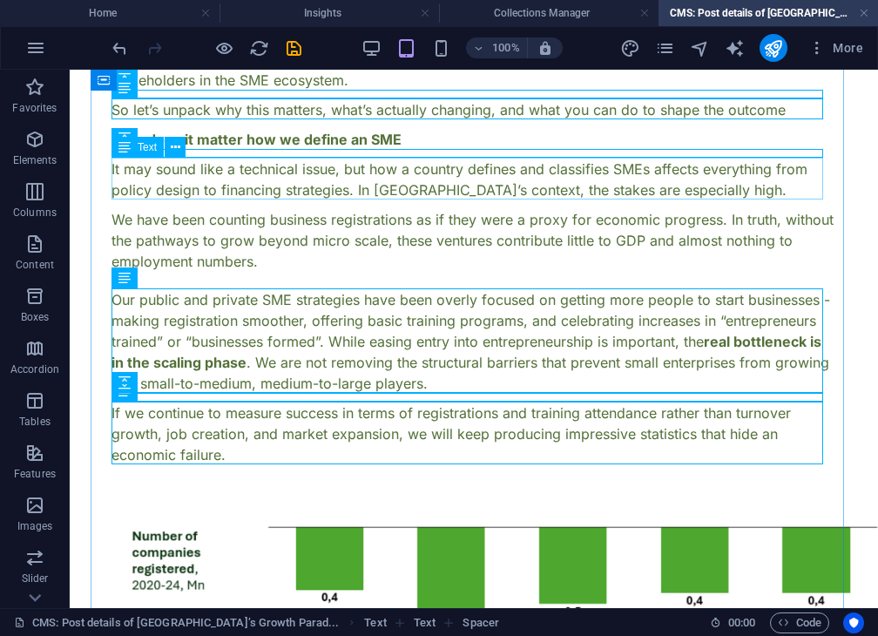
click at [726, 186] on div "It may sound like a technical issue, but how a country defines and classifies S…" at bounding box center [474, 180] width 725 height 42
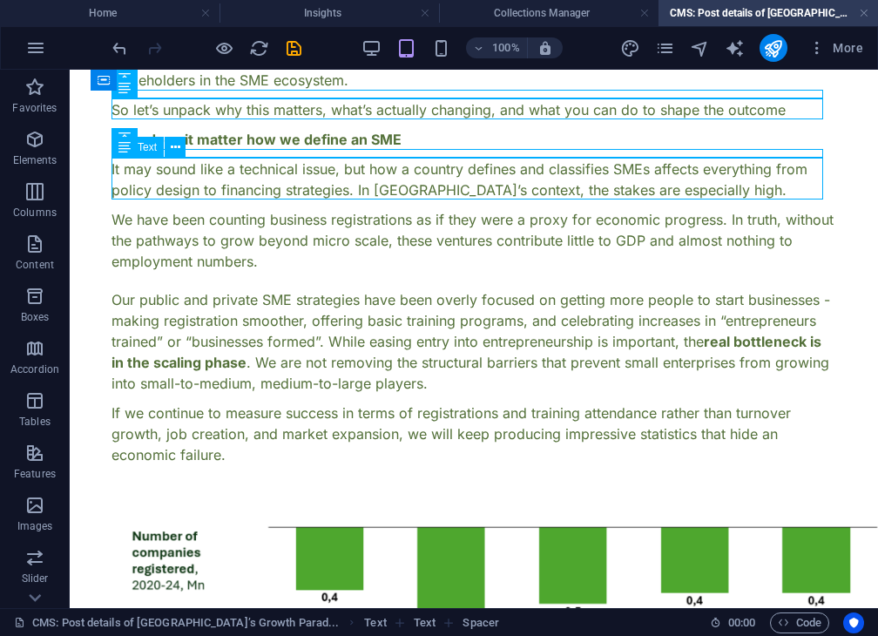
click at [726, 186] on div "It may sound like a technical issue, but how a country defines and classifies S…" at bounding box center [474, 180] width 725 height 42
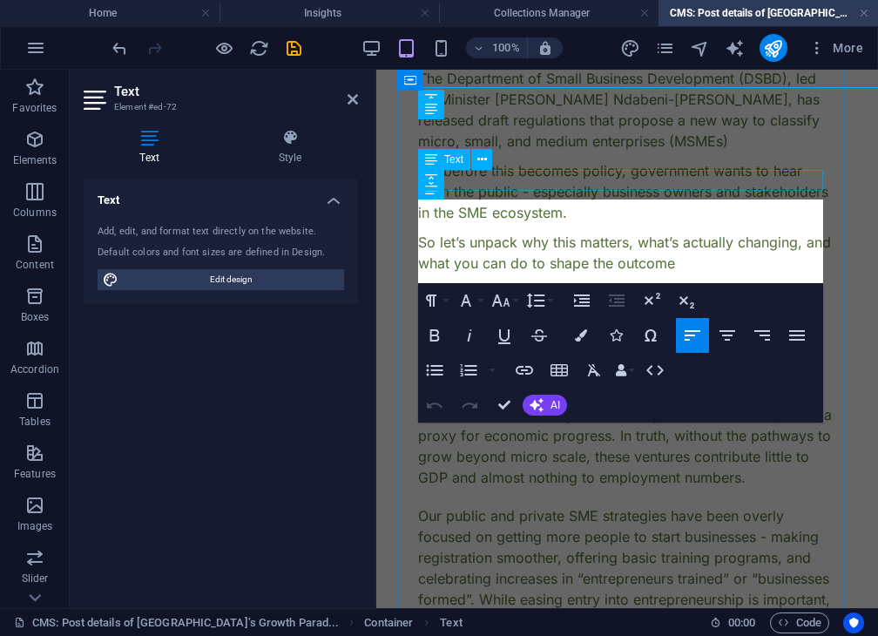
scroll to position [450, 0]
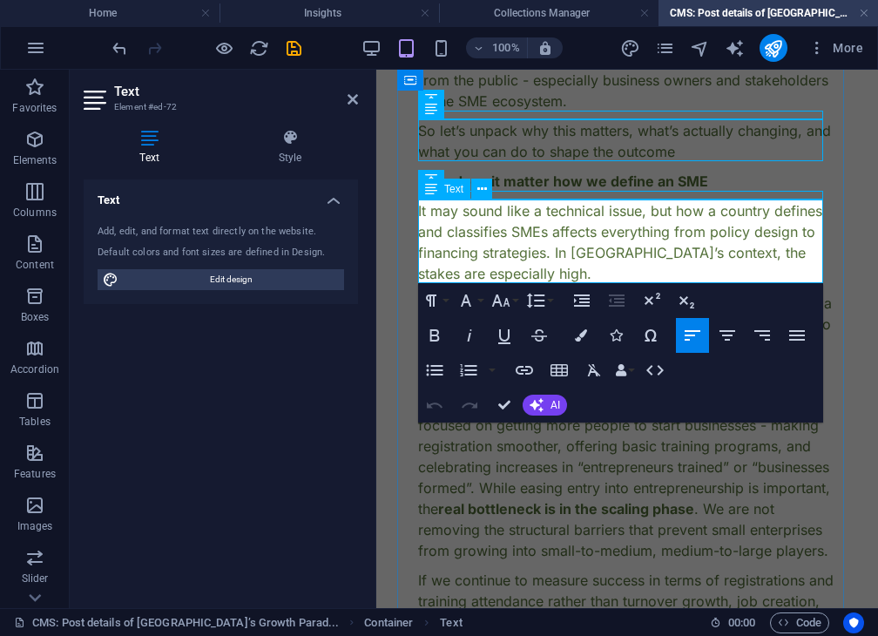
click at [594, 265] on p "It may sound like a technical issue, but how a country defines and classifies S…" at bounding box center [627, 242] width 418 height 84
click at [543, 457] on div "Our public and private SME strategies have been overly focused on getting more …" at bounding box center [627, 477] width 418 height 167
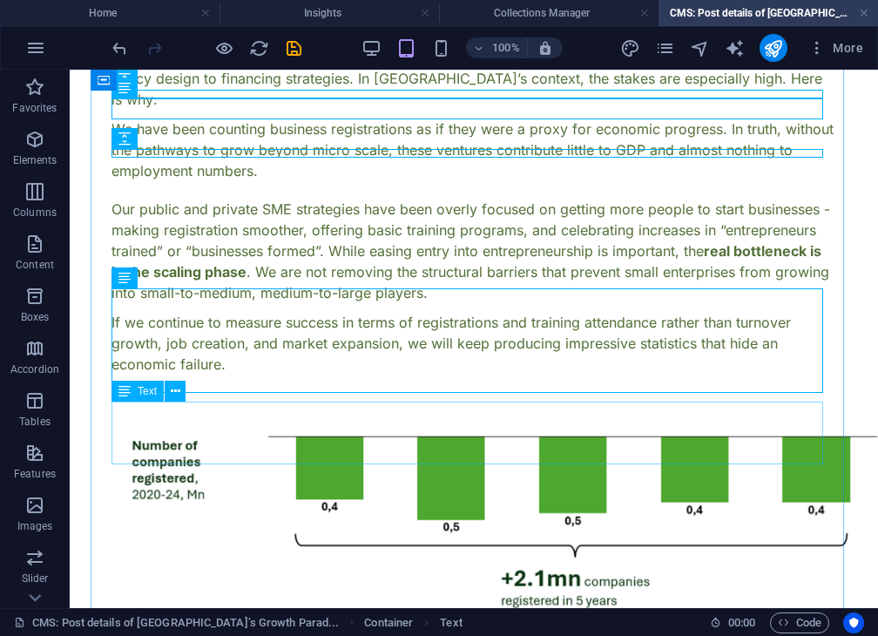
scroll to position [338, 0]
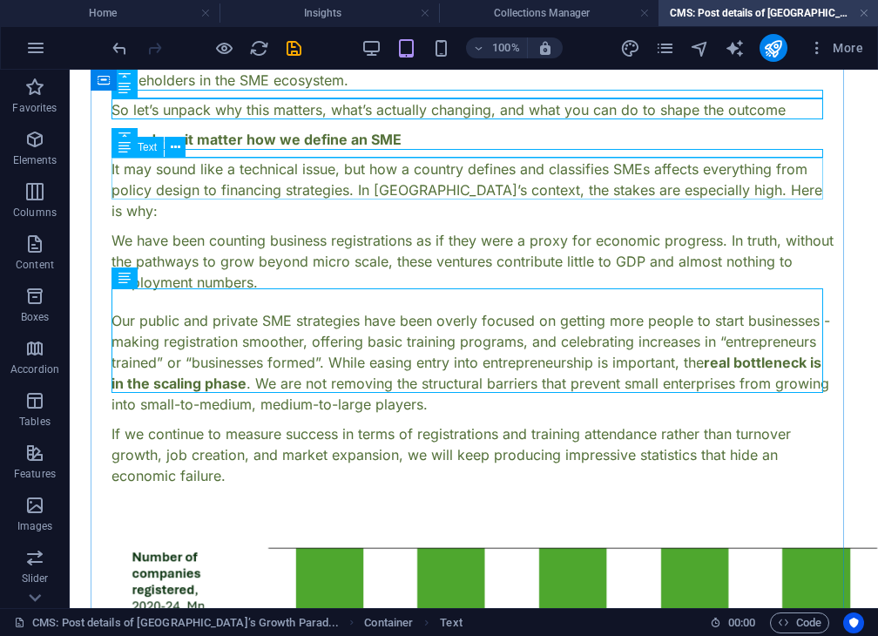
click at [326, 181] on div "It may sound like a technical issue, but how a country defines and classifies S…" at bounding box center [474, 190] width 725 height 63
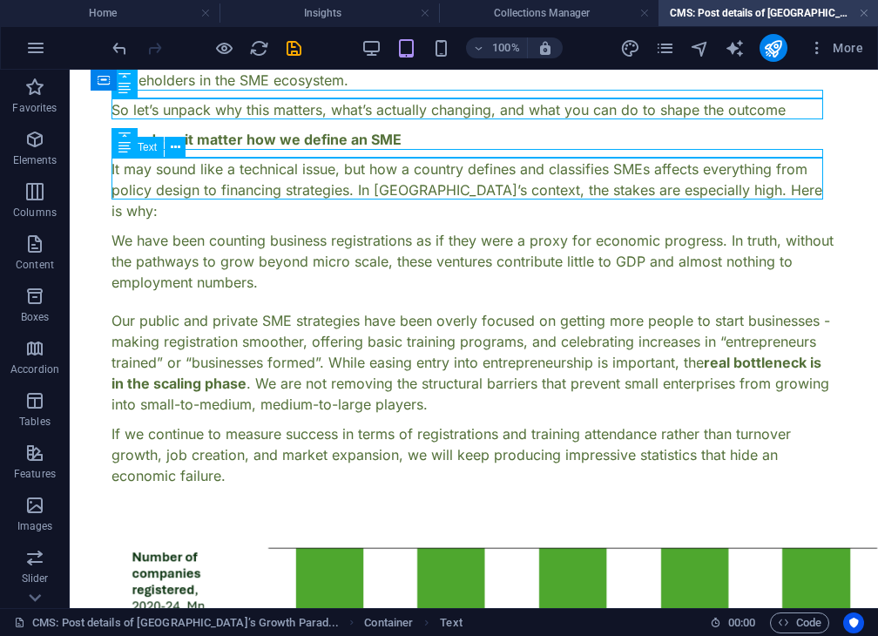
click at [326, 181] on div "It may sound like a technical issue, but how a country defines and classifies S…" at bounding box center [474, 190] width 725 height 63
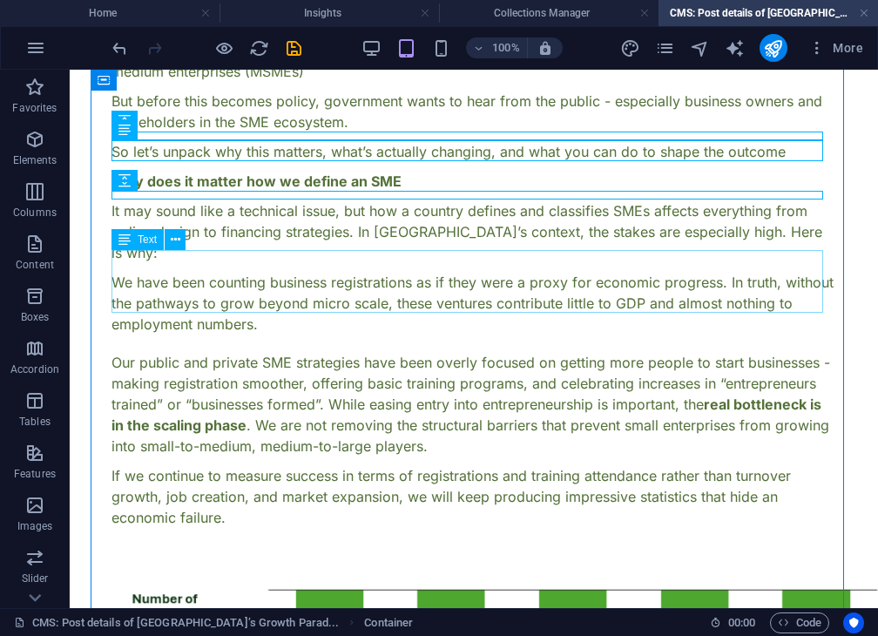
click at [331, 297] on div "We have been counting business registrations as if they were a proxy for econom…" at bounding box center [474, 303] width 725 height 63
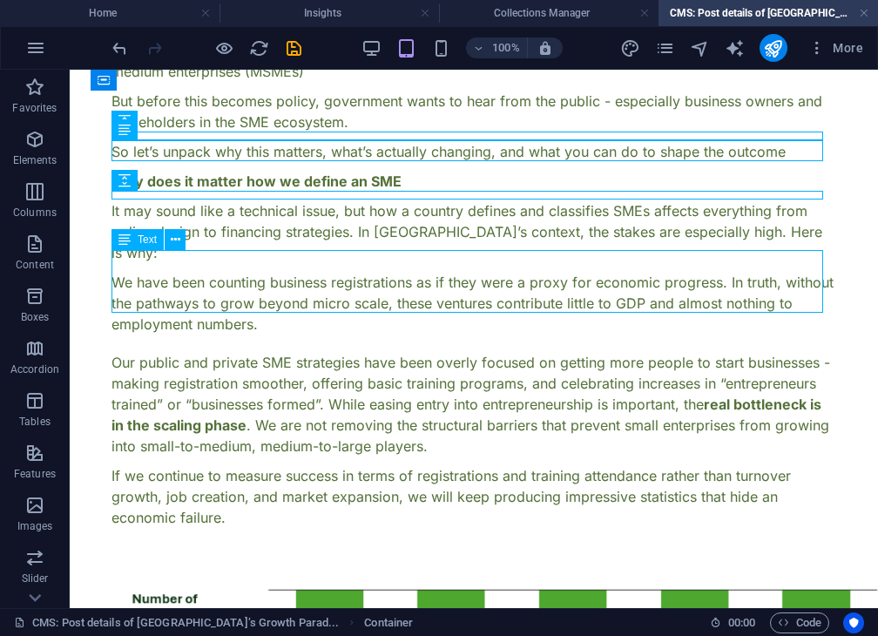
click at [331, 297] on div "We have been counting business registrations as if they were a proxy for econom…" at bounding box center [474, 303] width 725 height 63
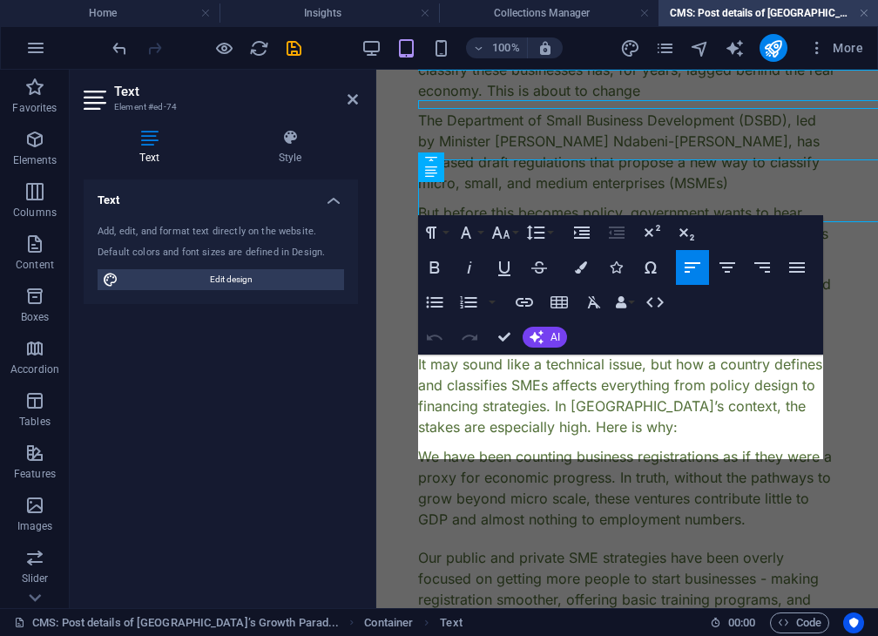
scroll to position [387, 0]
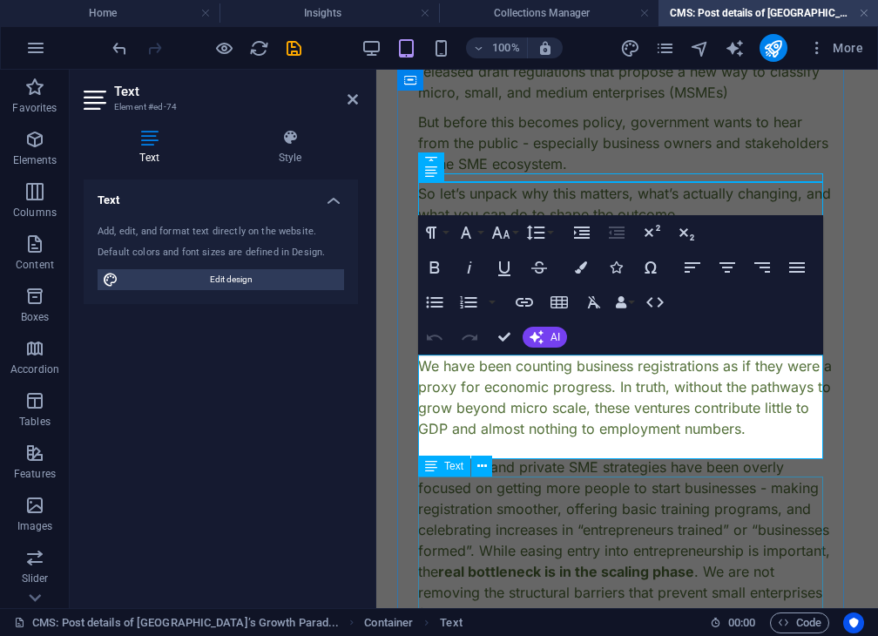
click at [508, 485] on div "Our public and private SME strategies have been overly focused on getting more …" at bounding box center [627, 540] width 418 height 167
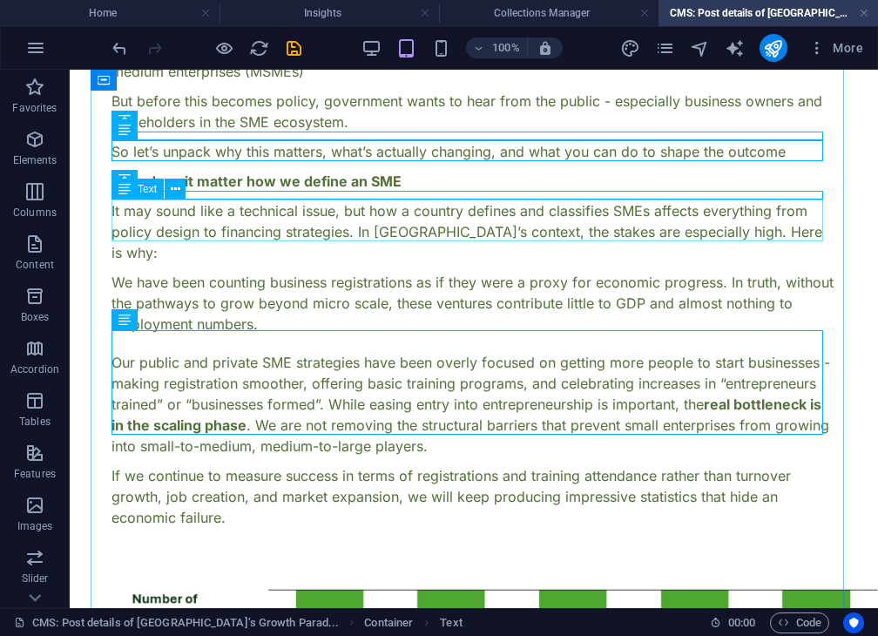
click at [272, 213] on div "It may sound like a technical issue, but how a country defines and classifies S…" at bounding box center [474, 231] width 725 height 63
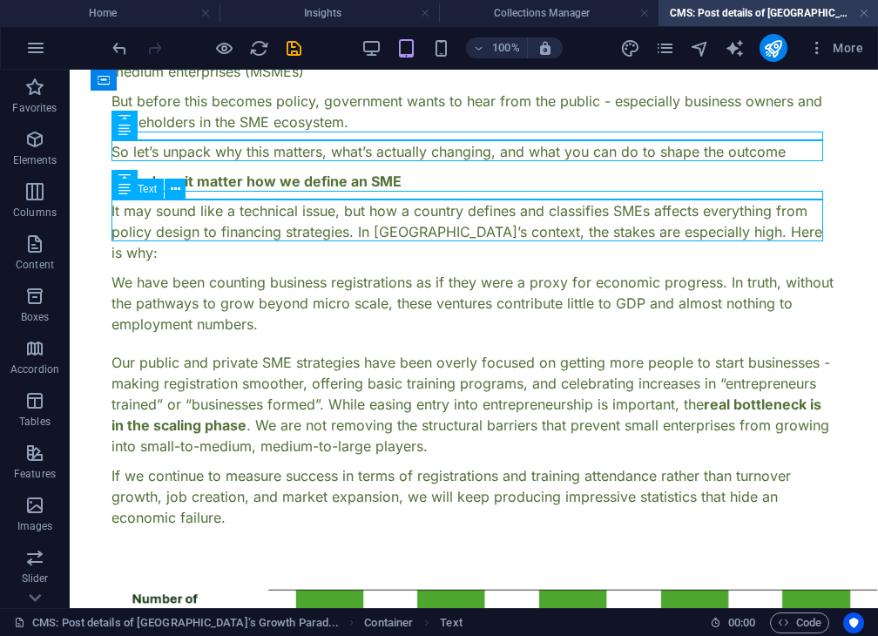
click at [272, 213] on div "It may sound like a technical issue, but how a country defines and classifies S…" at bounding box center [474, 231] width 725 height 63
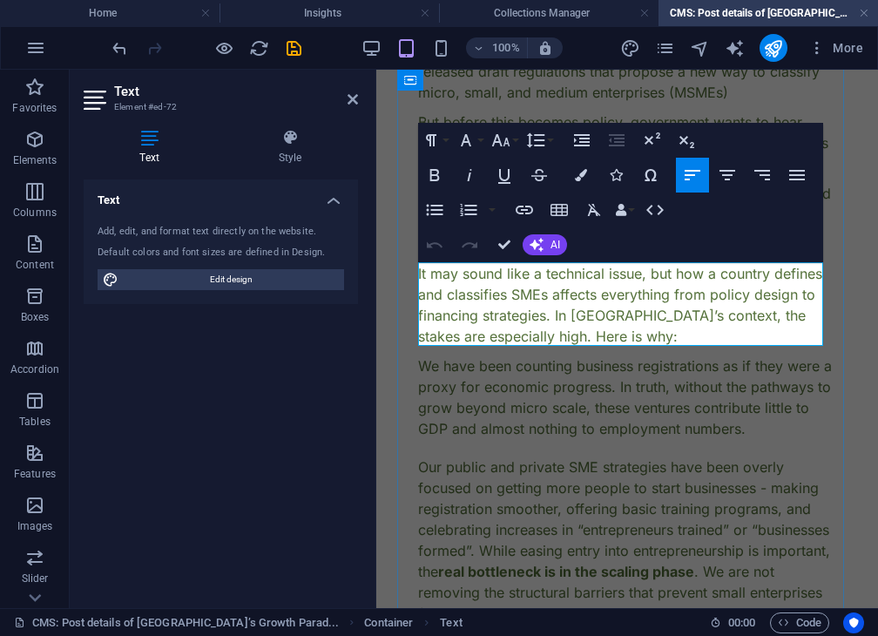
click at [617, 342] on p "It may sound like a technical issue, but how a country defines and classifies S…" at bounding box center [627, 305] width 418 height 84
click at [558, 388] on div "We have been counting business registrations as if they were a proxy for econom…" at bounding box center [627, 398] width 418 height 84
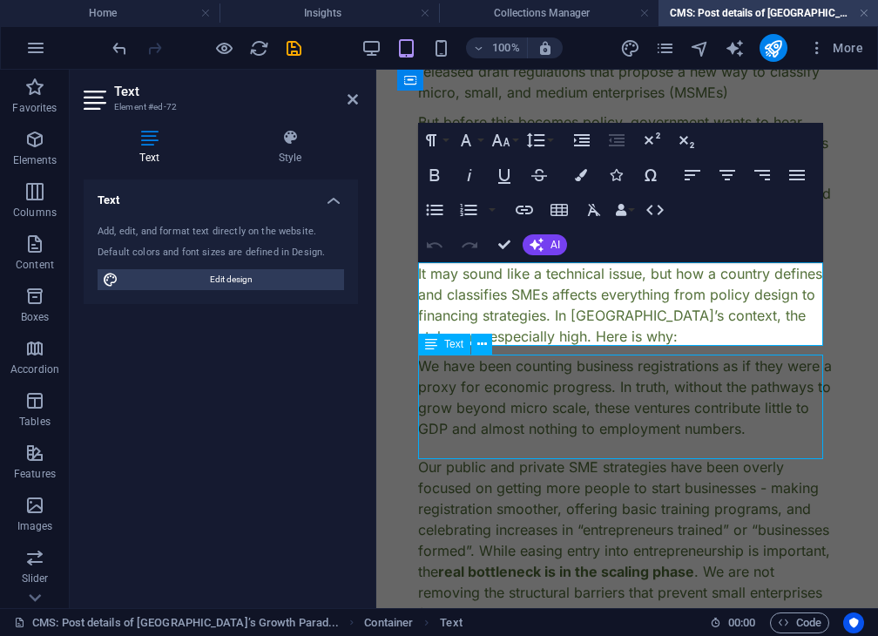
click at [558, 388] on div "We have been counting business registrations as if they were a proxy for econom…" at bounding box center [627, 398] width 418 height 84
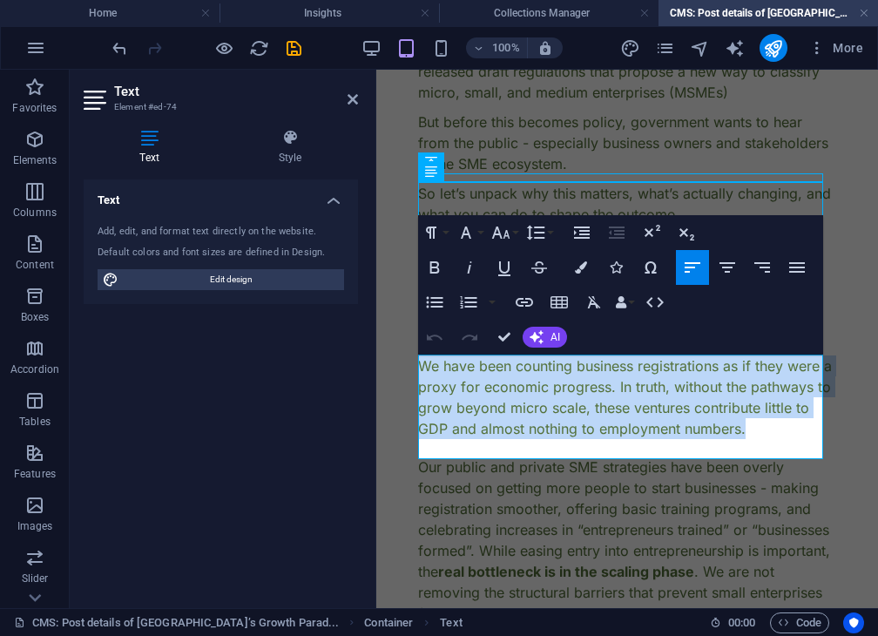
drag, startPoint x: 495, startPoint y: 444, endPoint x: 381, endPoint y: 346, distance: 150.7
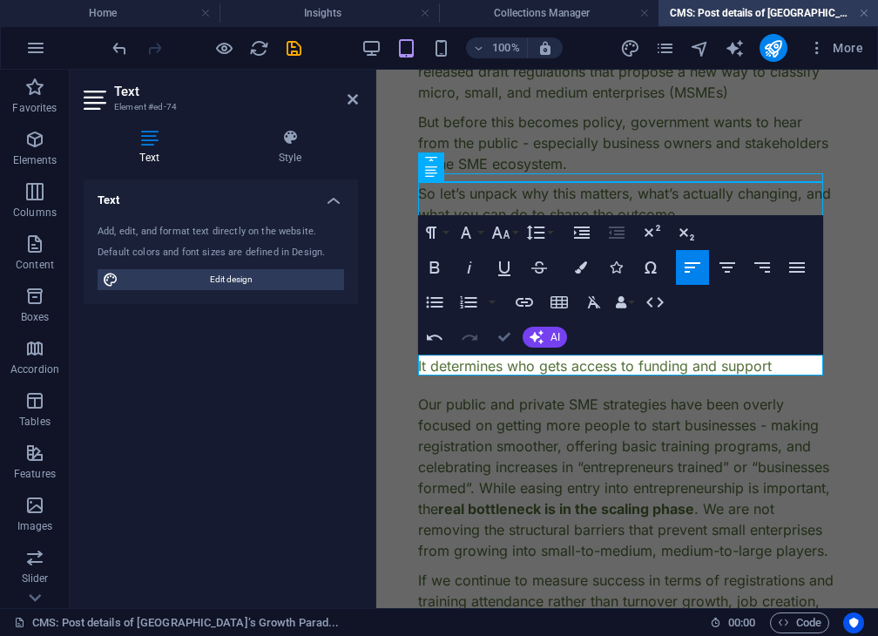
scroll to position [319, 3]
click at [443, 363] on p "It determines who gets access to funding and support" at bounding box center [627, 366] width 418 height 21
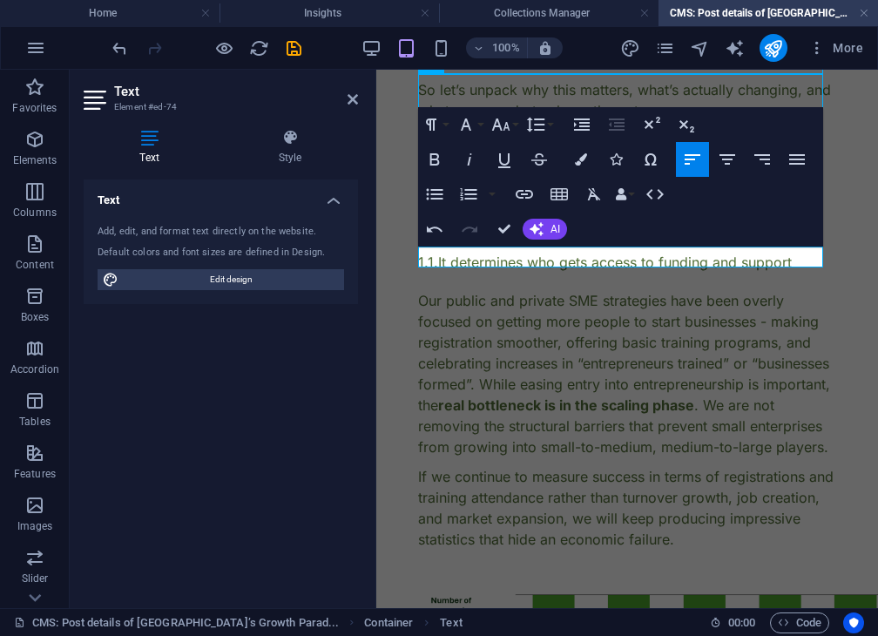
scroll to position [495, 0]
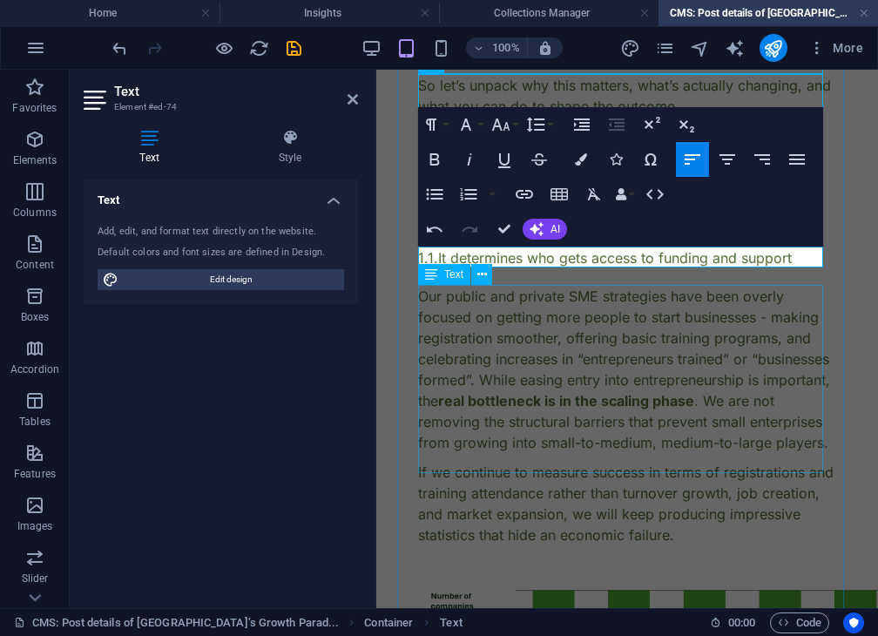
click at [519, 367] on div "Our public and private SME strategies have been overly focused on getting more …" at bounding box center [627, 369] width 418 height 167
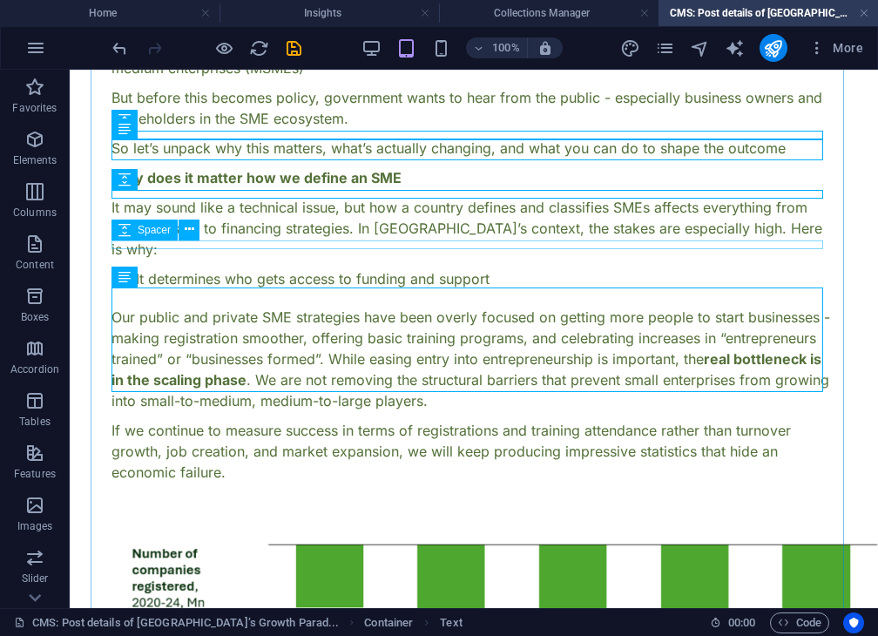
scroll to position [298, 0]
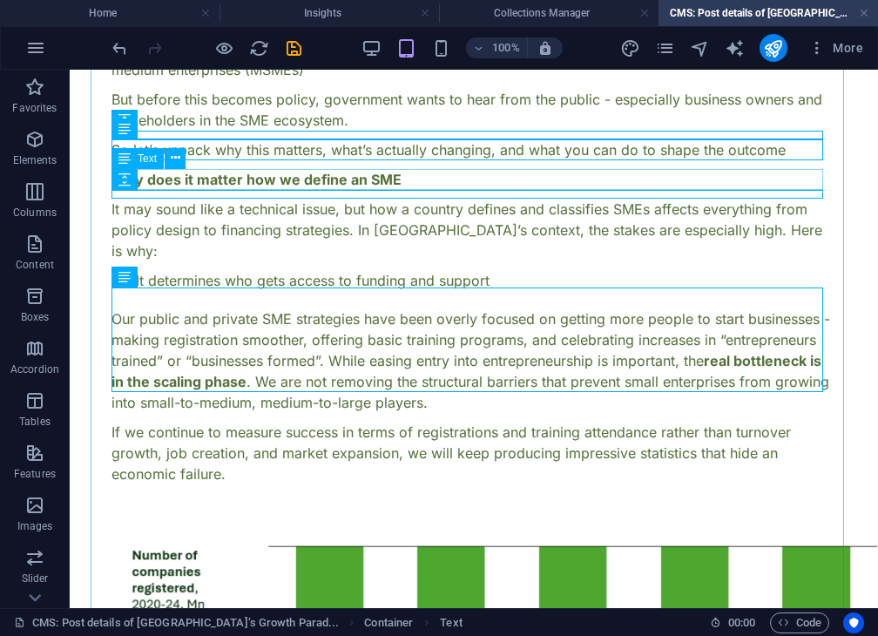
click at [315, 182] on div "Why does it matter how we define an SME" at bounding box center [474, 179] width 725 height 21
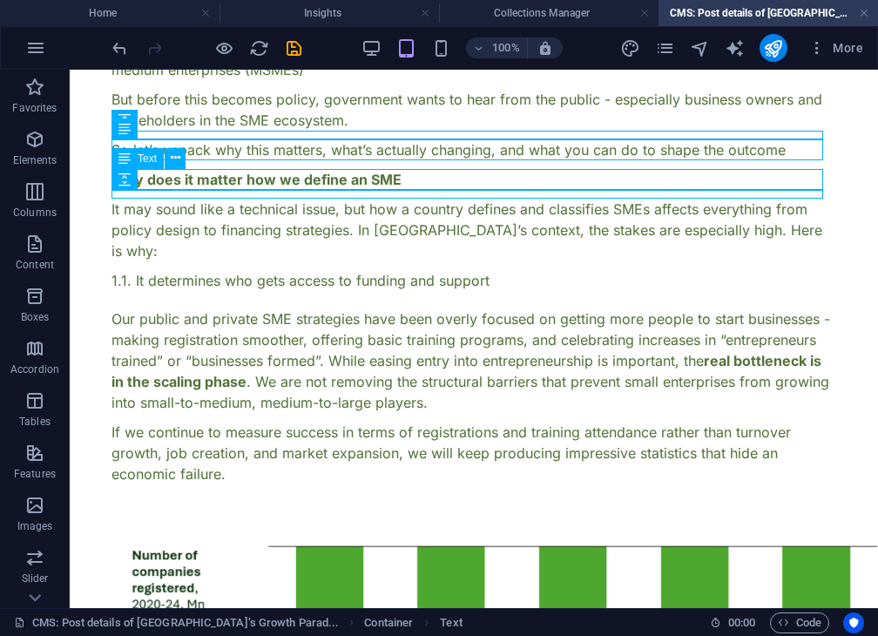
click at [315, 182] on div "Why does it matter how we define an SME" at bounding box center [474, 179] width 725 height 21
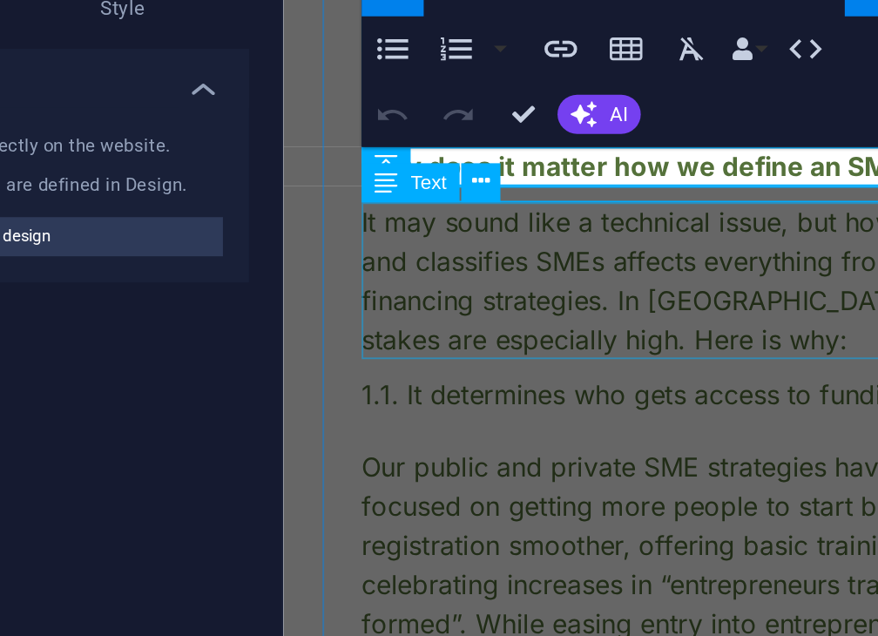
click at [494, 246] on div "Text" at bounding box center [460, 251] width 85 height 22
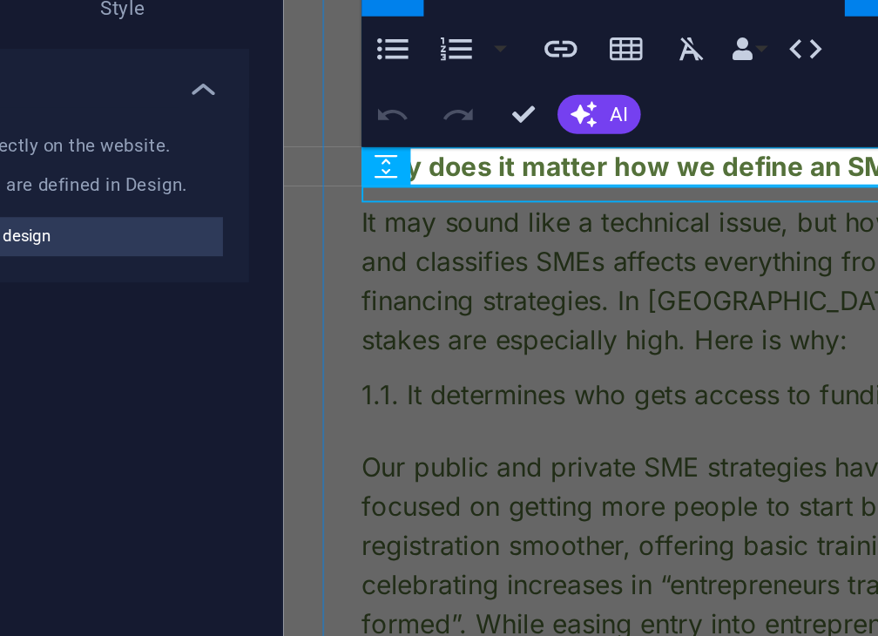
click at [419, 9] on strong "Why does it matter how we define an SME" at bounding box center [470, 16] width 290 height 17
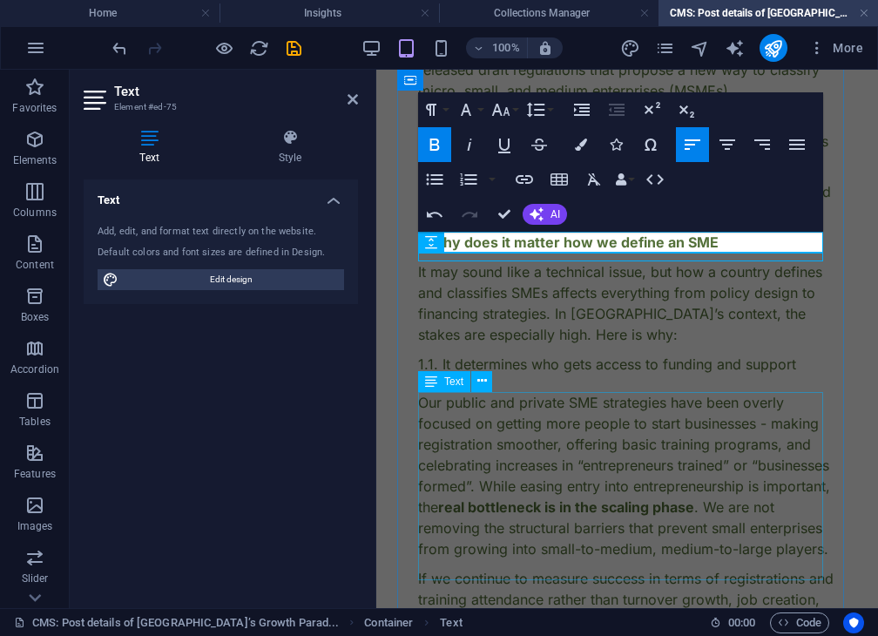
click at [565, 447] on div "Our public and private SME strategies have been overly focused on getting more …" at bounding box center [627, 475] width 418 height 167
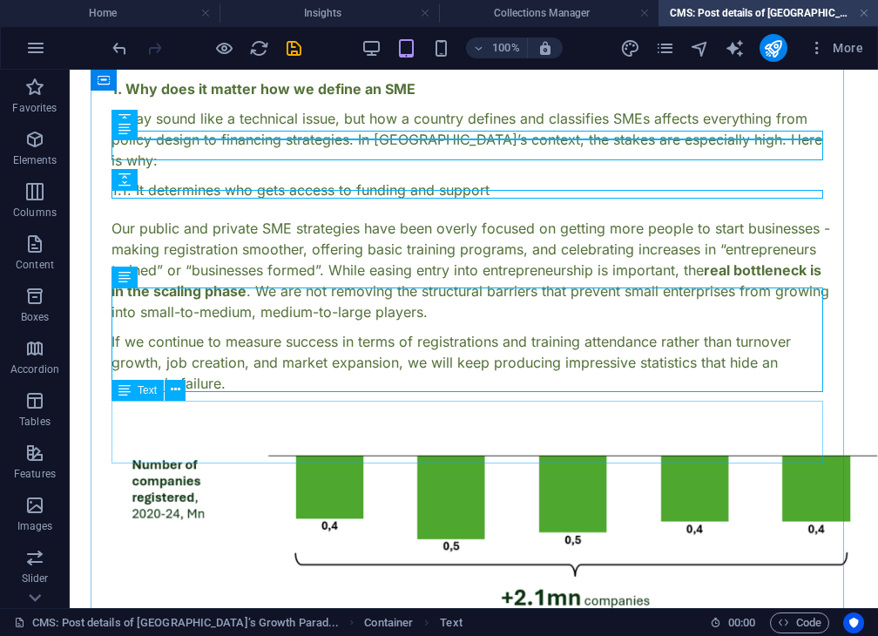
scroll to position [298, 0]
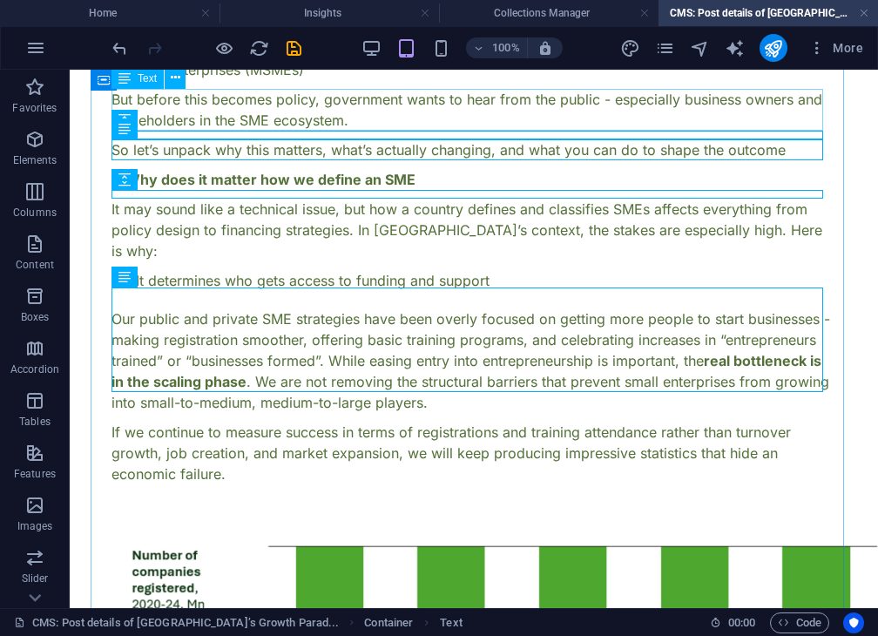
click at [462, 91] on div "But before this becomes policy, government wants to hear from the public - espe…" at bounding box center [474, 110] width 725 height 42
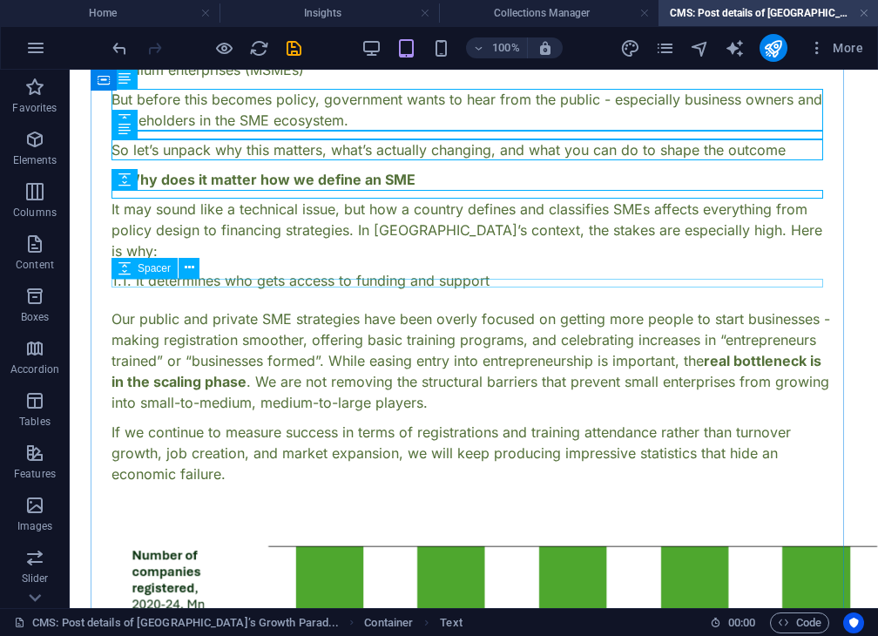
click at [376, 300] on div at bounding box center [474, 304] width 725 height 9
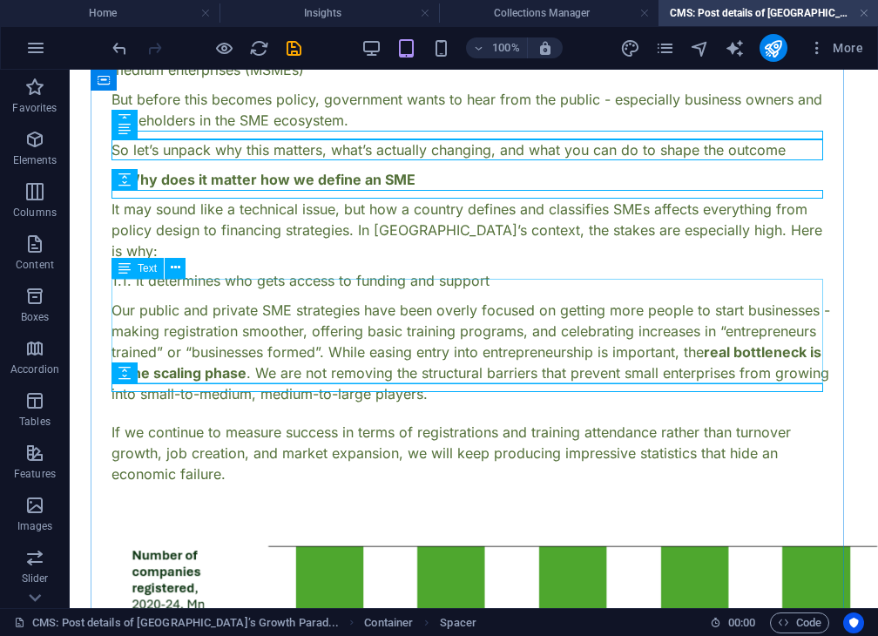
click at [390, 315] on div "Our public and private SME strategies have been overly focused on getting more …" at bounding box center [474, 352] width 725 height 105
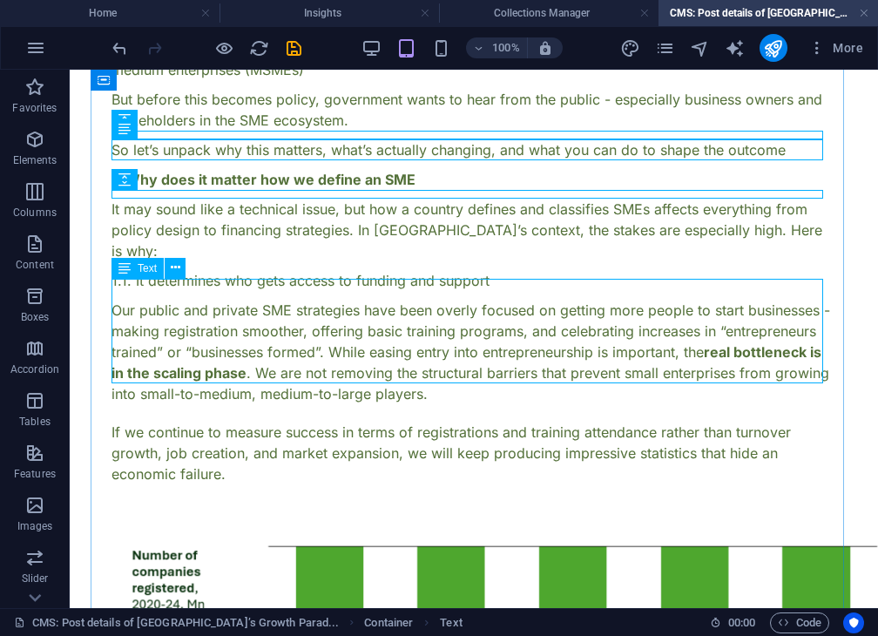
click at [374, 310] on div "Our public and private SME strategies have been overly focused on getting more …" at bounding box center [474, 352] width 725 height 105
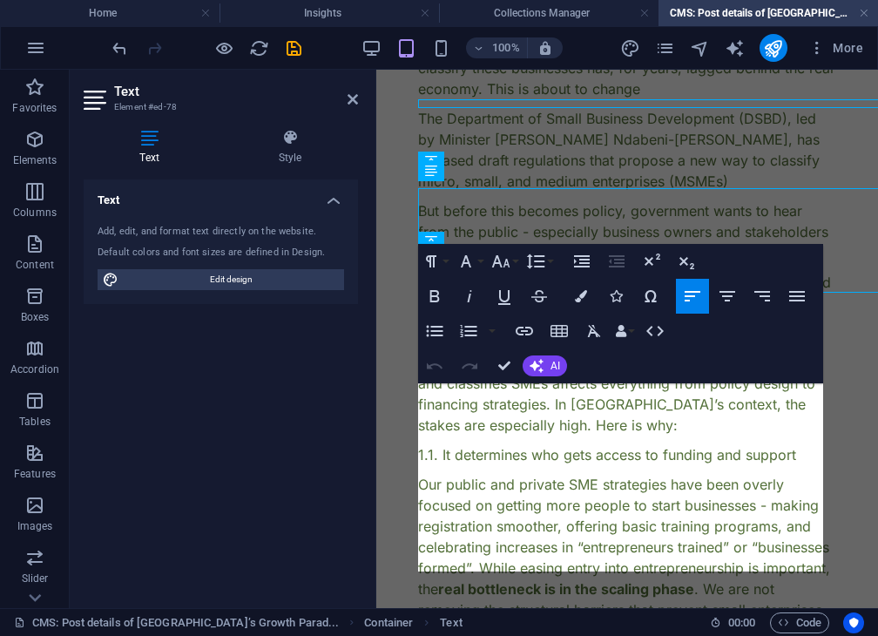
scroll to position [389, 0]
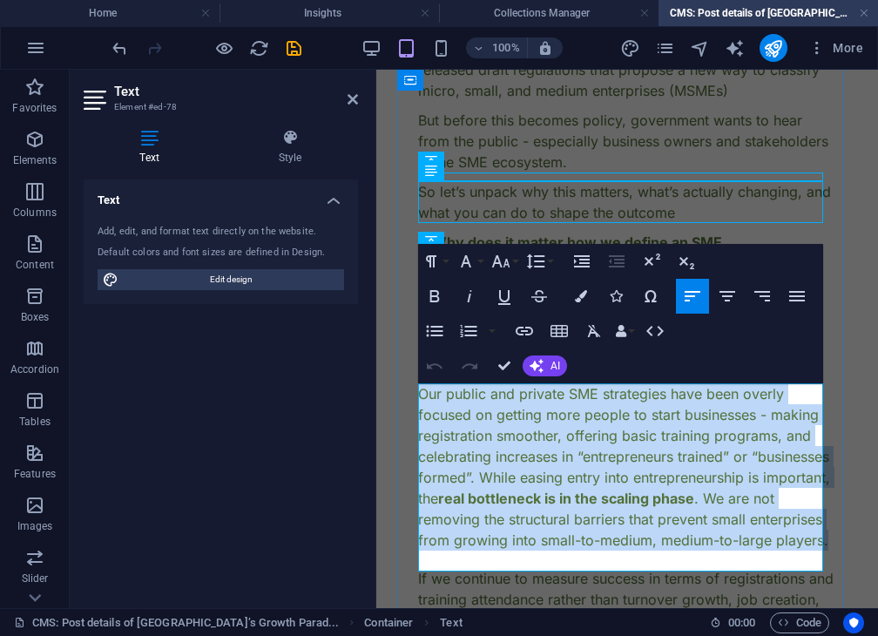
drag, startPoint x: 655, startPoint y: 559, endPoint x: 798, endPoint y: 453, distance: 177.6
click at [422, 383] on p "Our public and private SME strategies have been overly focused on getting more …" at bounding box center [627, 466] width 418 height 167
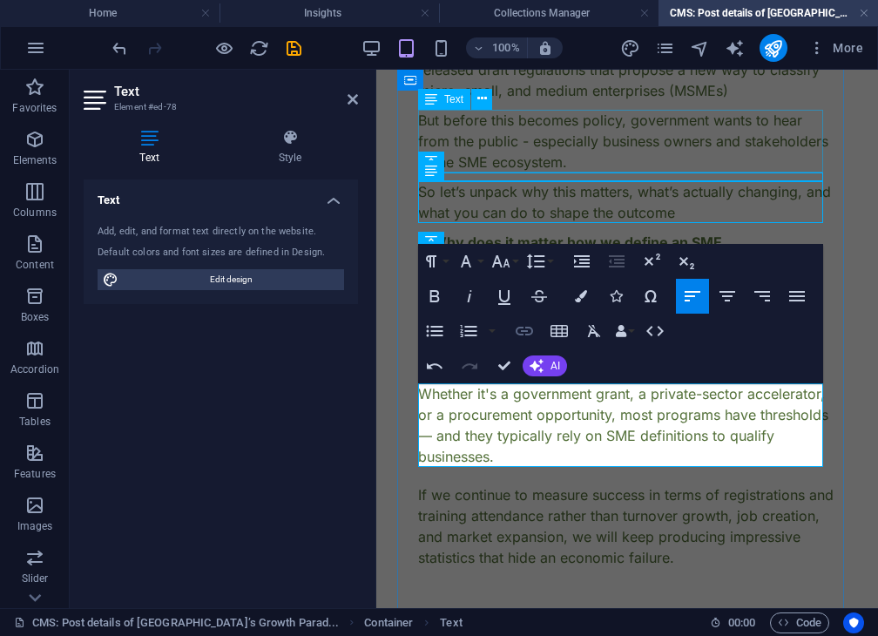
scroll to position [2661, 3]
click at [538, 432] on p "Whether it's a government grant, a private-sector accelerator, or a procurement…" at bounding box center [627, 425] width 418 height 84
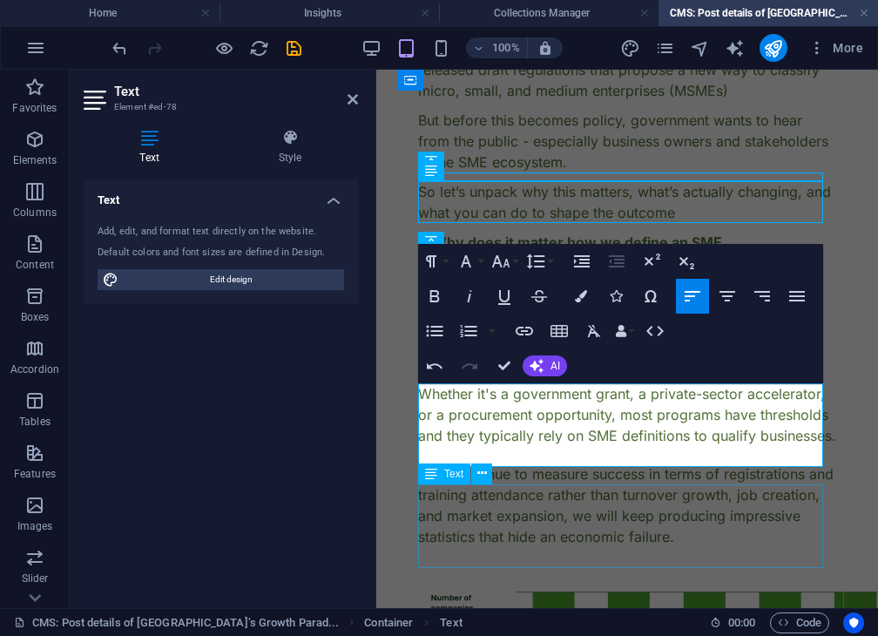
click at [608, 520] on div "If we continue to measure success in terms of registrations and training attend…" at bounding box center [627, 506] width 418 height 84
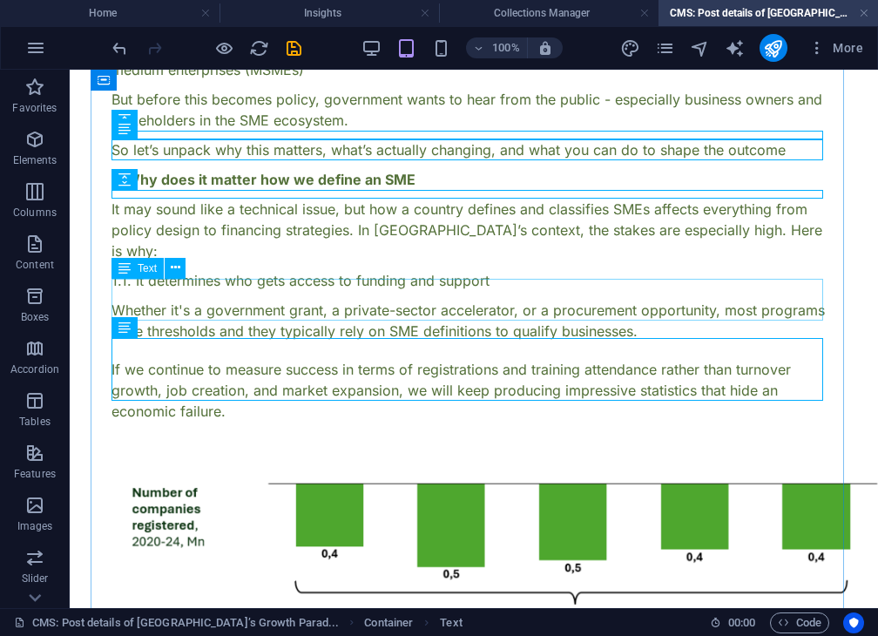
click at [386, 313] on div "Whether it's a government grant, a private-sector accelerator, or a procurement…" at bounding box center [474, 321] width 725 height 42
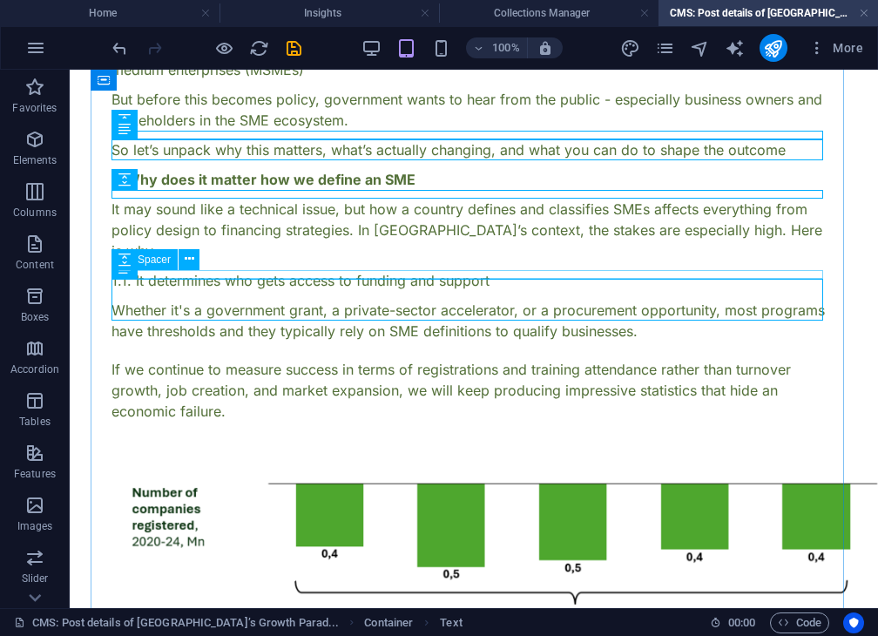
click at [434, 291] on div at bounding box center [474, 295] width 725 height 9
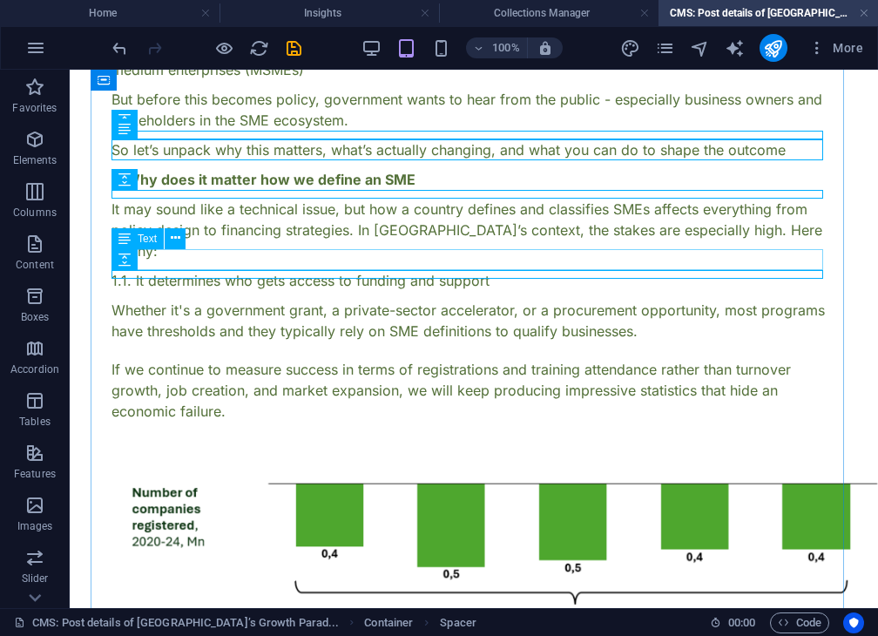
click at [430, 270] on div "1.1. It determines who gets access to funding and support" at bounding box center [474, 280] width 725 height 21
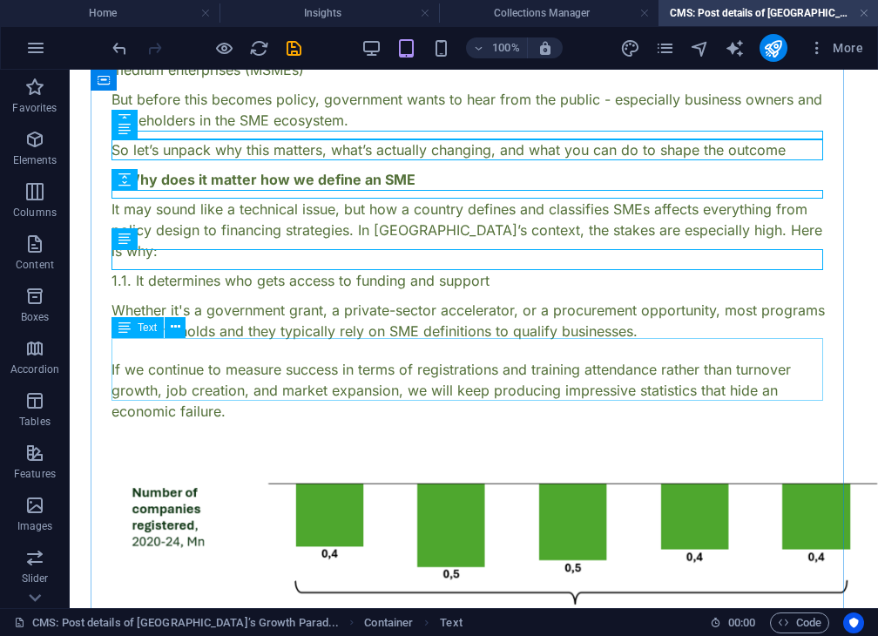
click at [292, 359] on div "If we continue to measure success in terms of registrations and training attend…" at bounding box center [474, 390] width 725 height 63
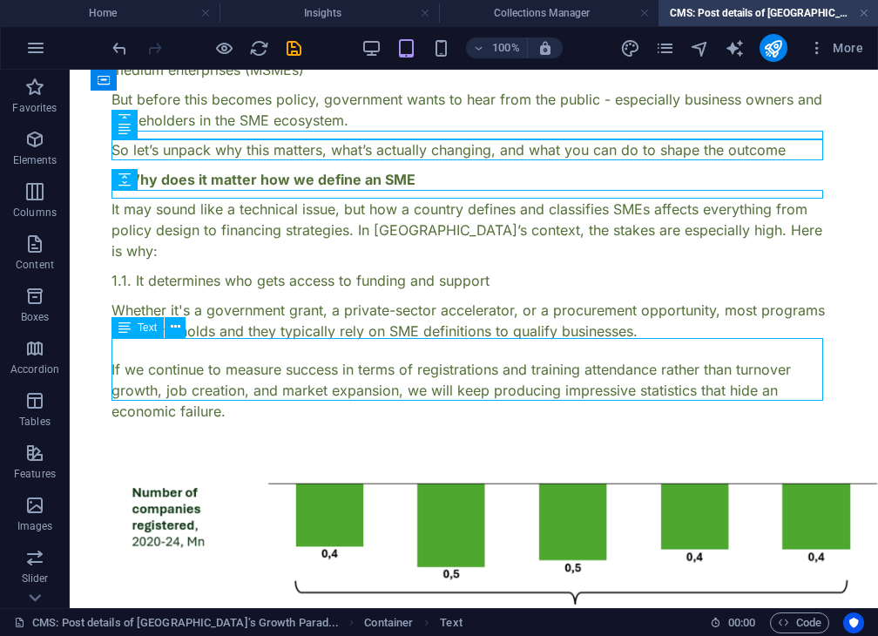
click at [292, 359] on div "If we continue to measure success in terms of registrations and training attend…" at bounding box center [474, 390] width 725 height 63
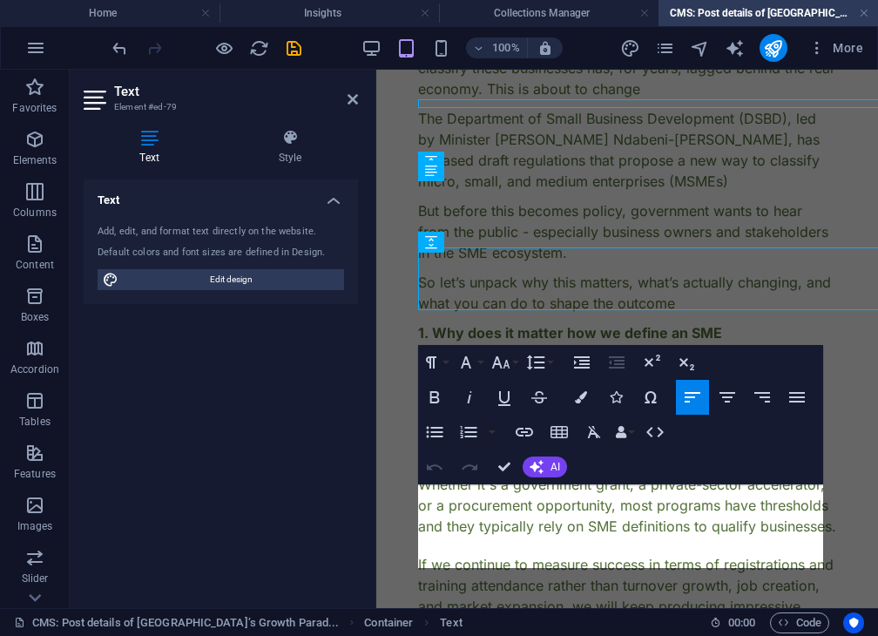
scroll to position [389, 0]
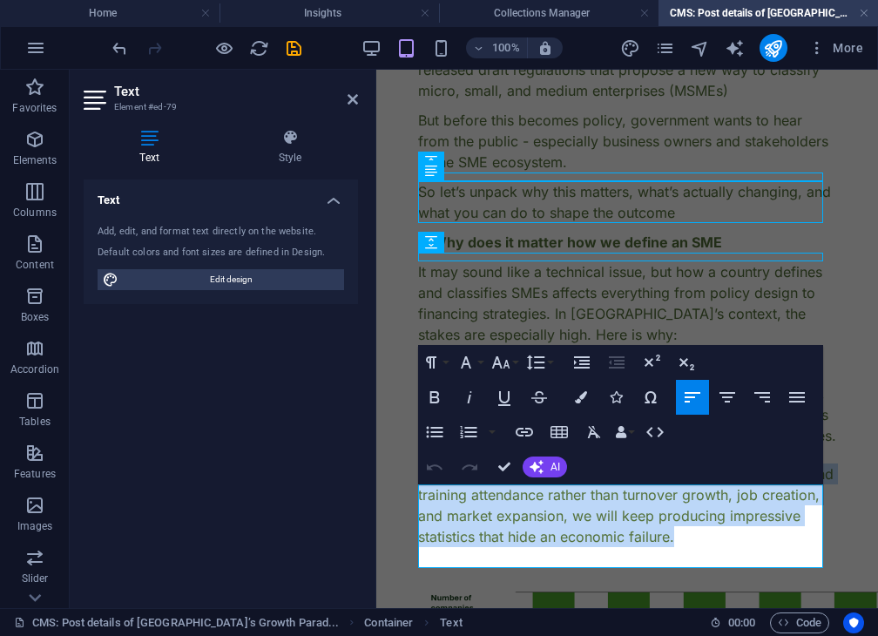
drag, startPoint x: 760, startPoint y: 559, endPoint x: 372, endPoint y: 479, distance: 395.8
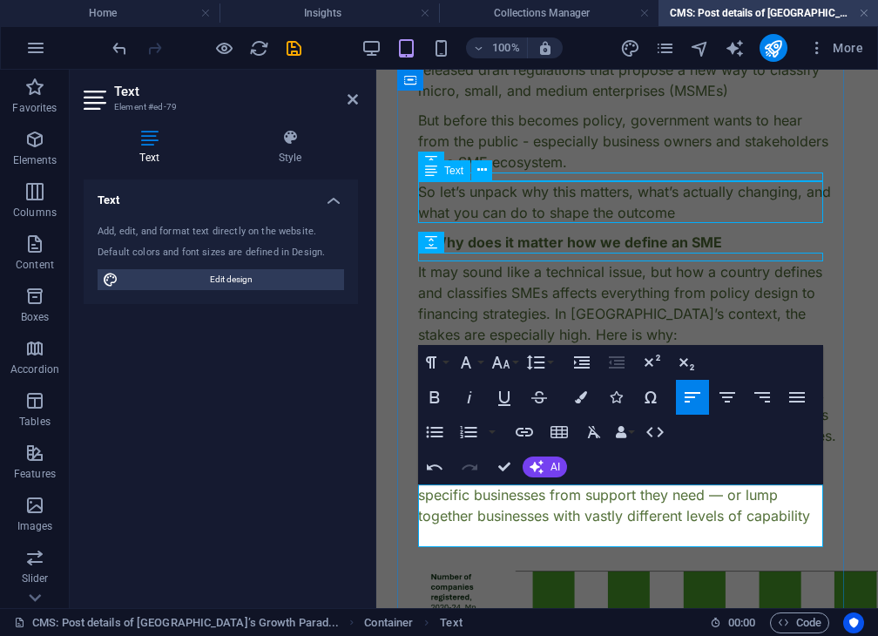
scroll to position [2408, 7]
click at [795, 304] on div "It may sound like a technical issue, but how a country defines and classifies S…" at bounding box center [627, 303] width 418 height 84
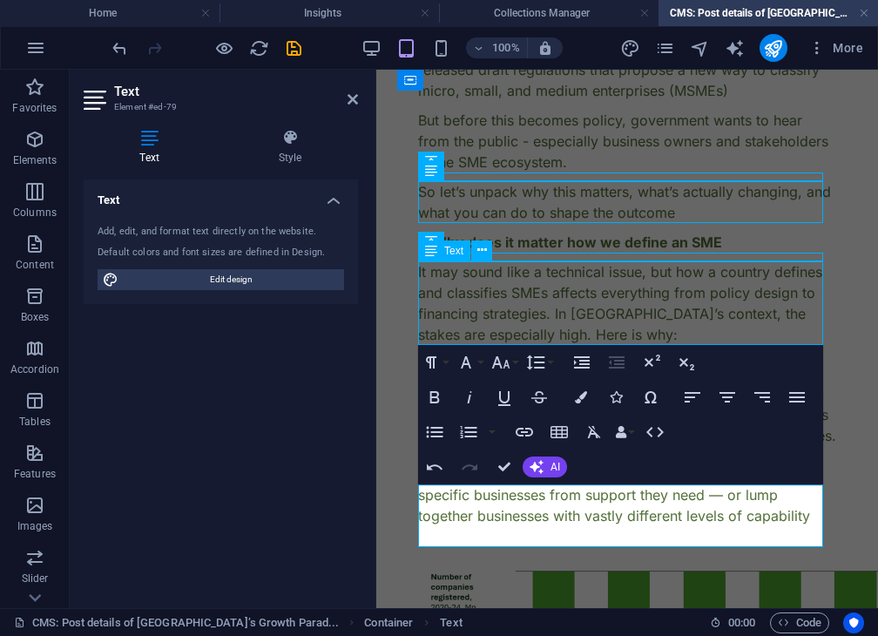
scroll to position [298, 0]
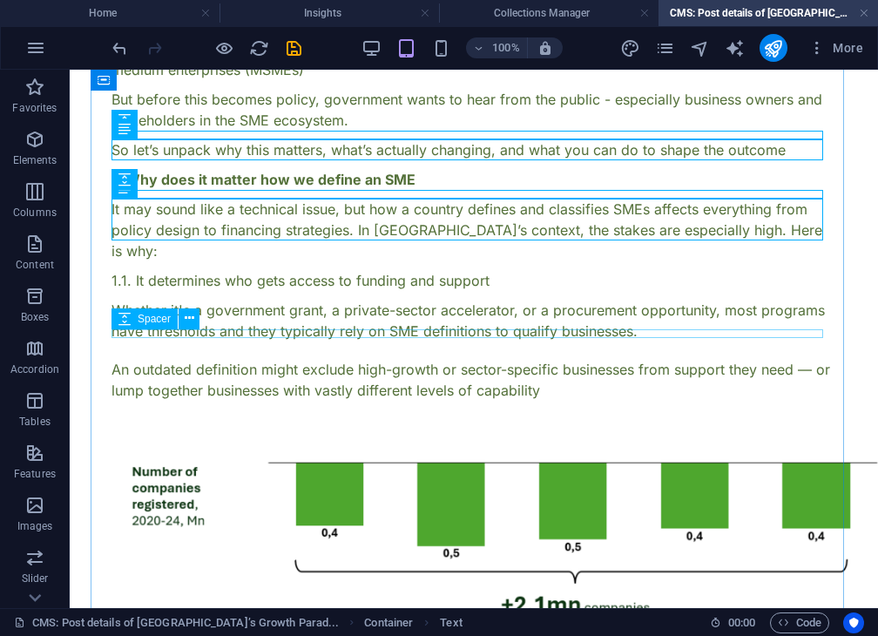
click at [215, 350] on div at bounding box center [474, 354] width 725 height 9
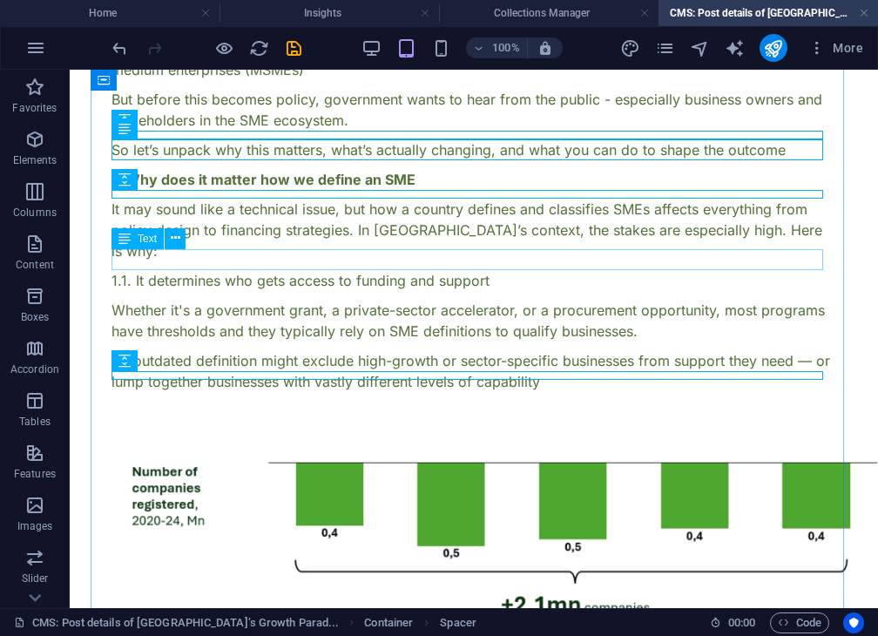
click at [466, 270] on div "1.1. It determines who gets access to funding and support" at bounding box center [474, 280] width 725 height 21
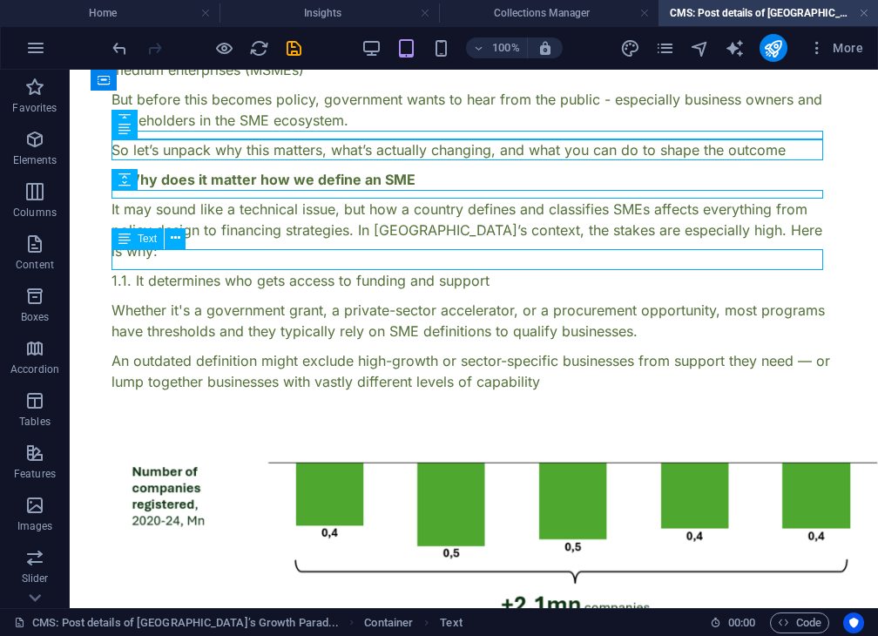
click at [439, 270] on div "1.1. It determines who gets access to funding and support" at bounding box center [474, 280] width 725 height 21
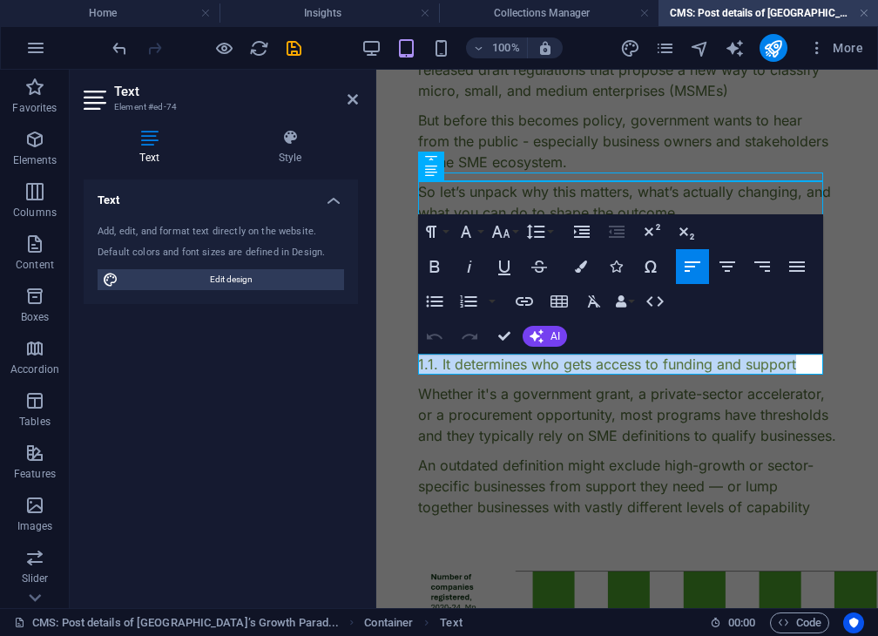
drag, startPoint x: 802, startPoint y: 369, endPoint x: 366, endPoint y: 368, distance: 435.7
click at [476, 266] on icon "button" at bounding box center [469, 266] width 21 height 21
click at [498, 444] on div "Whether it's a government grant, a private-sector accelerator, or a procurement…" at bounding box center [627, 414] width 418 height 63
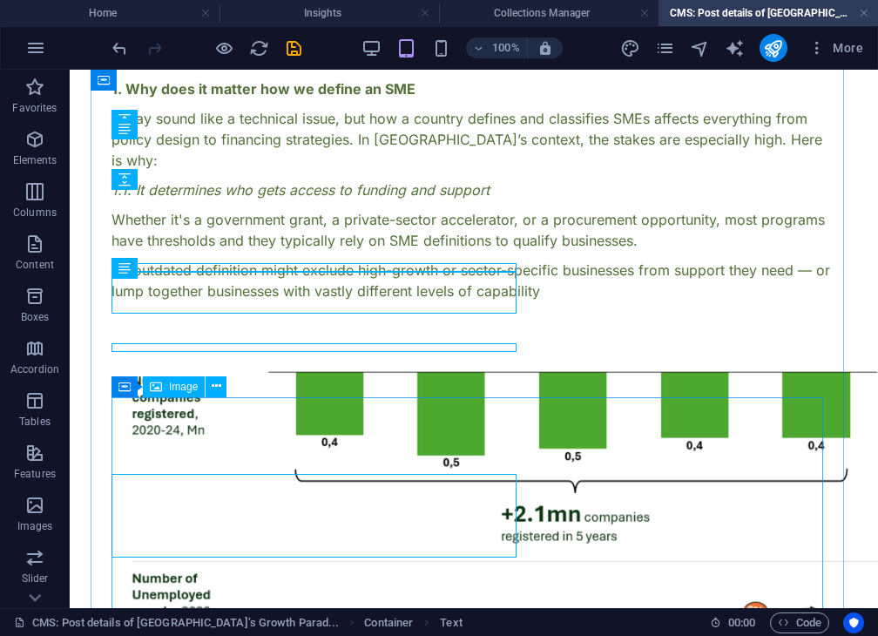
scroll to position [298, 0]
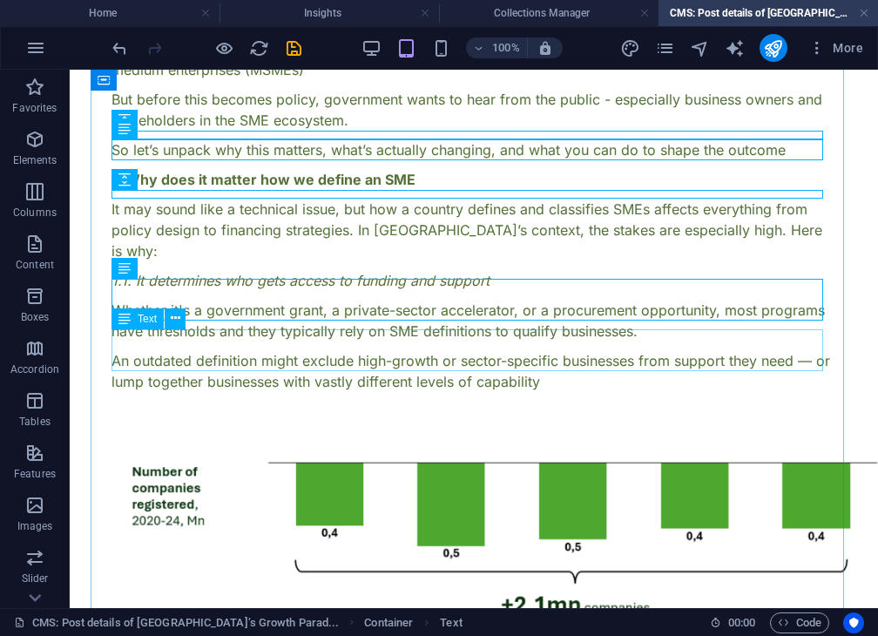
click at [389, 350] on div "An outdated definition might exclude high-growth or sector-specific businesses …" at bounding box center [474, 371] width 725 height 42
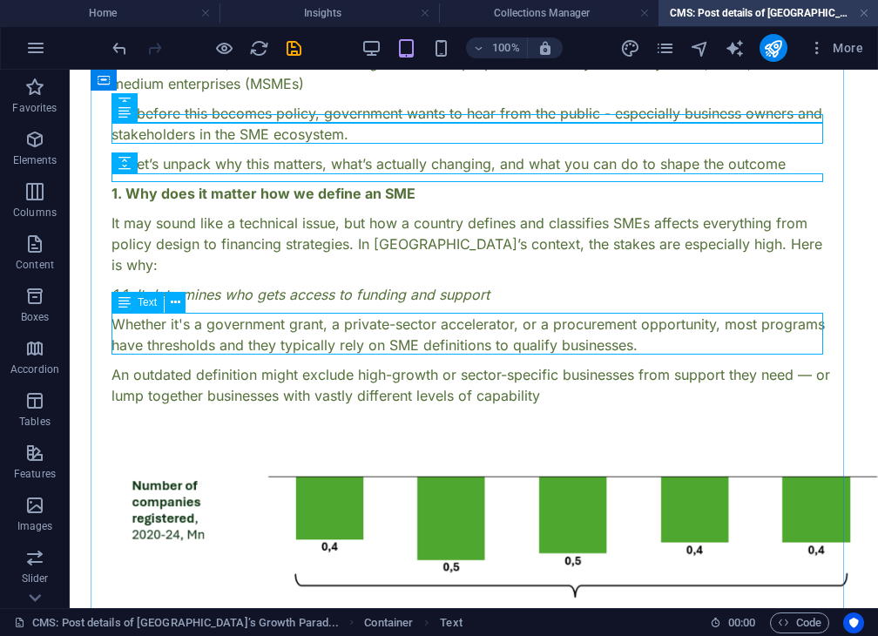
scroll to position [335, 0]
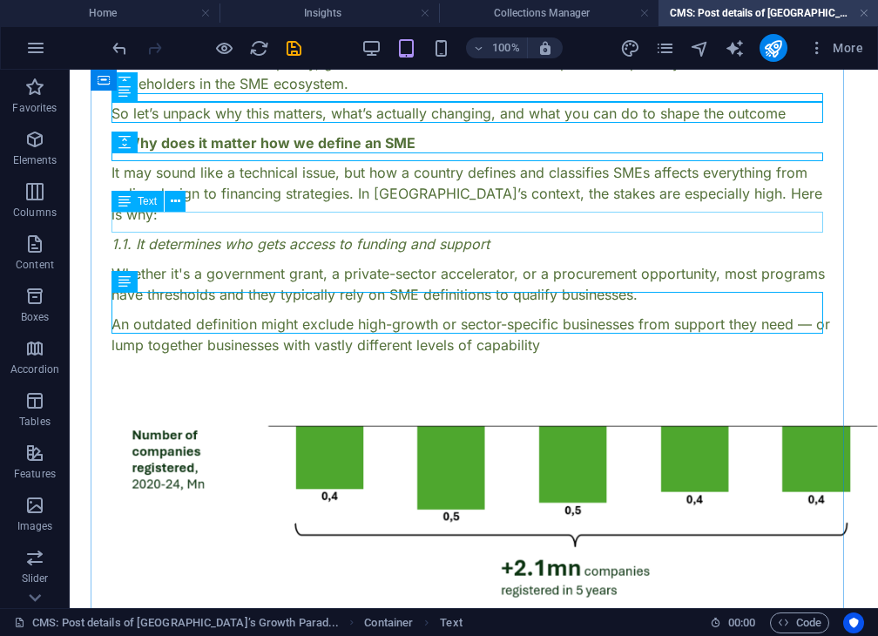
click at [385, 234] on div "1.1. It determines who gets access to funding and support" at bounding box center [474, 244] width 725 height 21
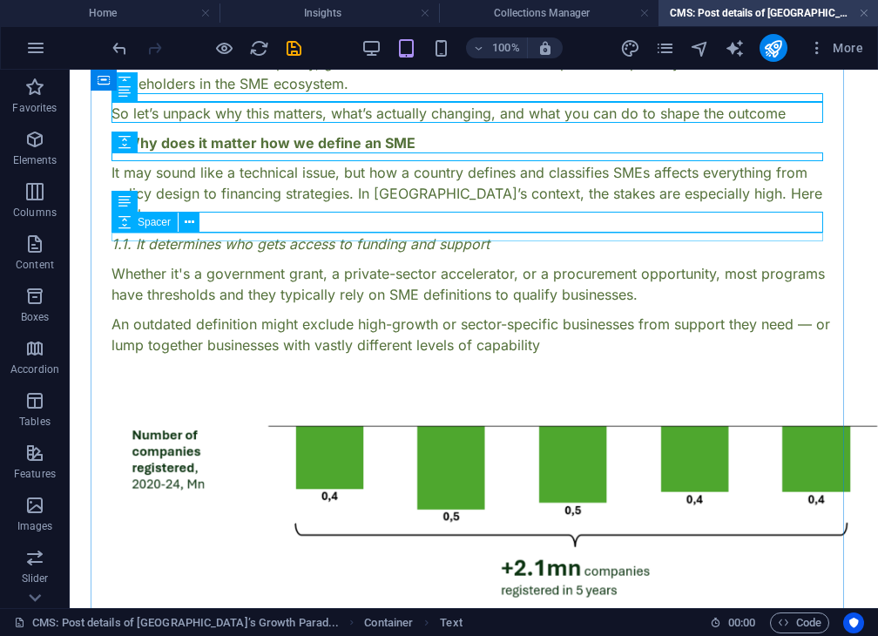
click at [353, 254] on div at bounding box center [474, 258] width 725 height 9
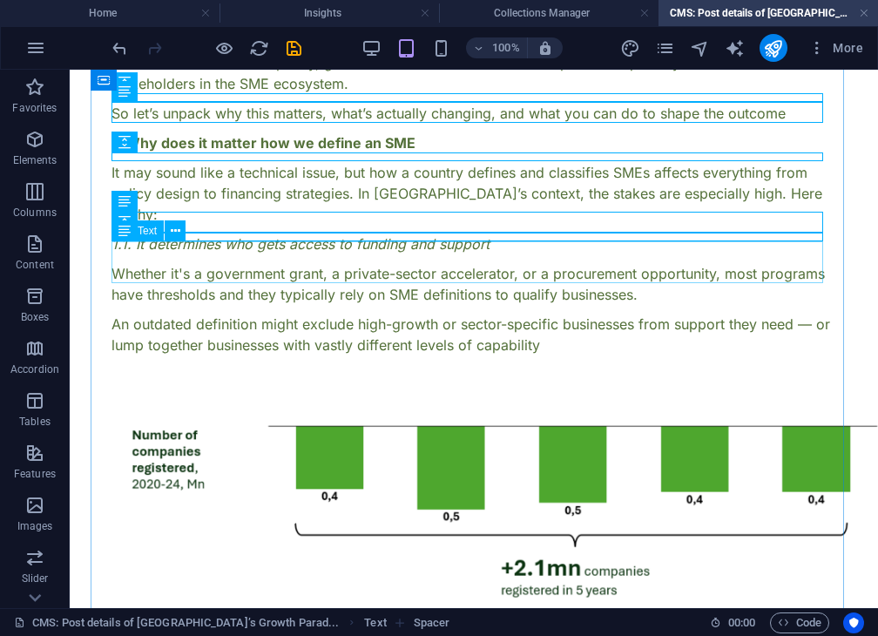
click at [371, 263] on div "Whether it's a government grant, a private-sector accelerator, or a procurement…" at bounding box center [474, 284] width 725 height 42
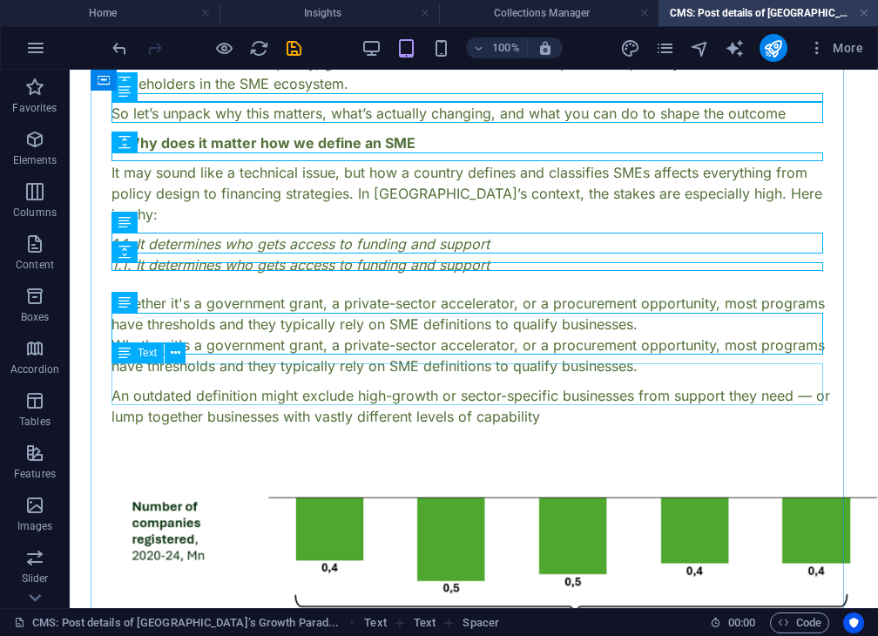
click at [378, 387] on div "An outdated definition might exclude high-growth or sector-specific businesses …" at bounding box center [474, 406] width 725 height 42
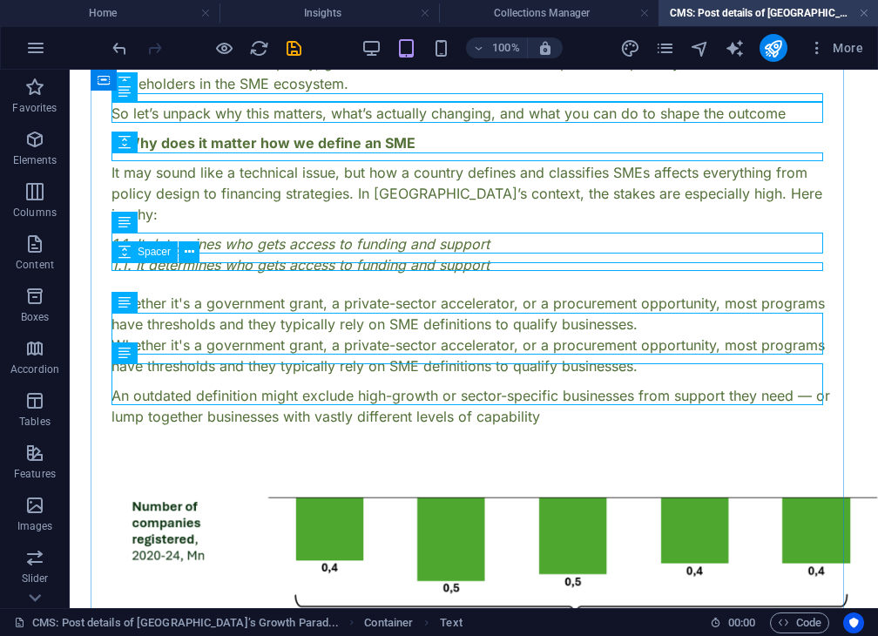
click at [352, 284] on div at bounding box center [474, 288] width 725 height 9
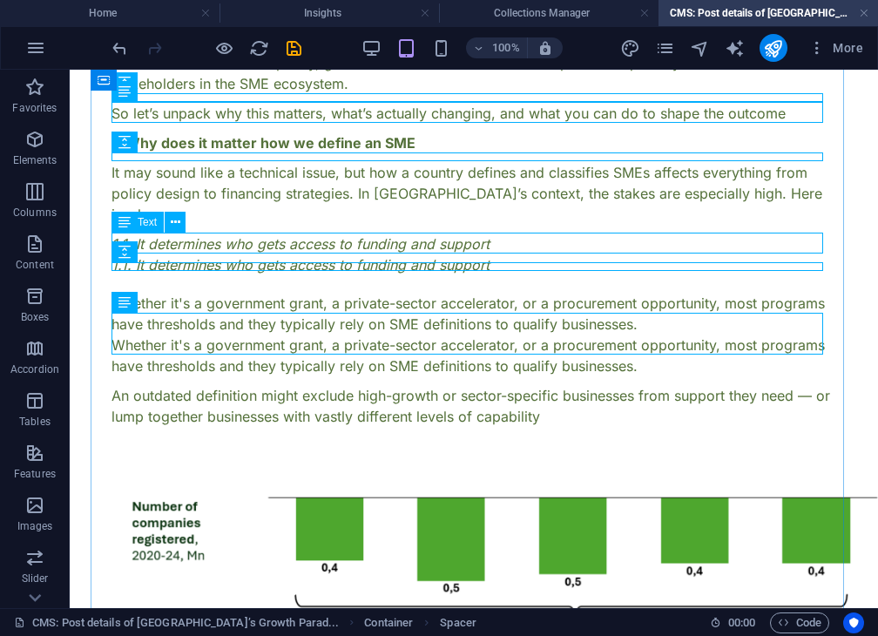
click at [362, 254] on div "1.1. It determines who gets access to funding and support" at bounding box center [474, 264] width 725 height 21
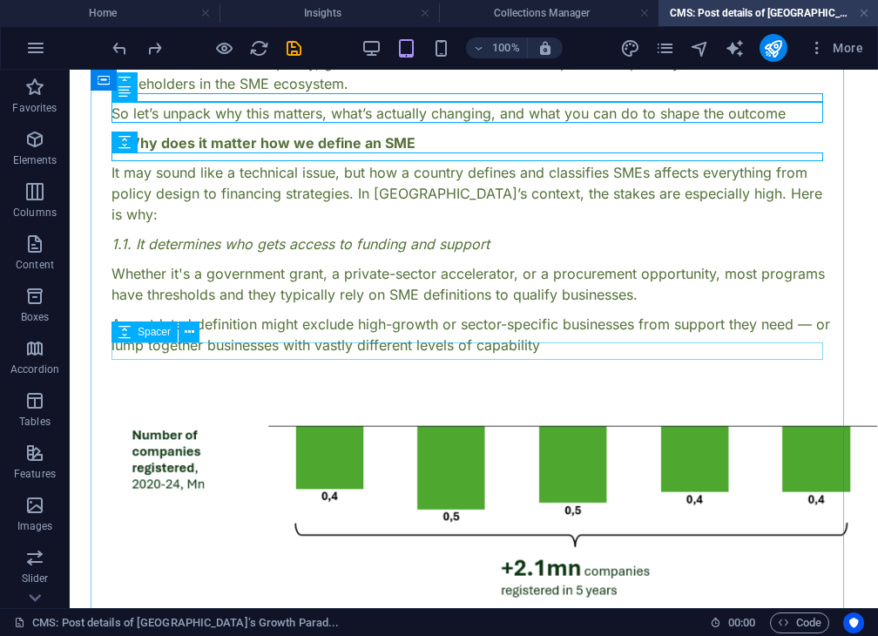
click at [404, 364] on div at bounding box center [474, 372] width 725 height 17
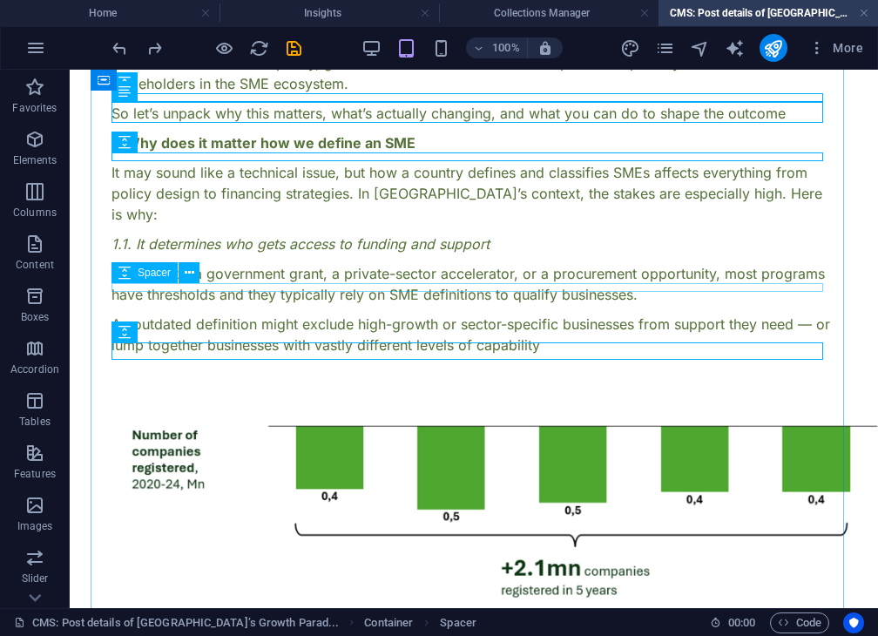
click at [719, 305] on div at bounding box center [474, 309] width 725 height 9
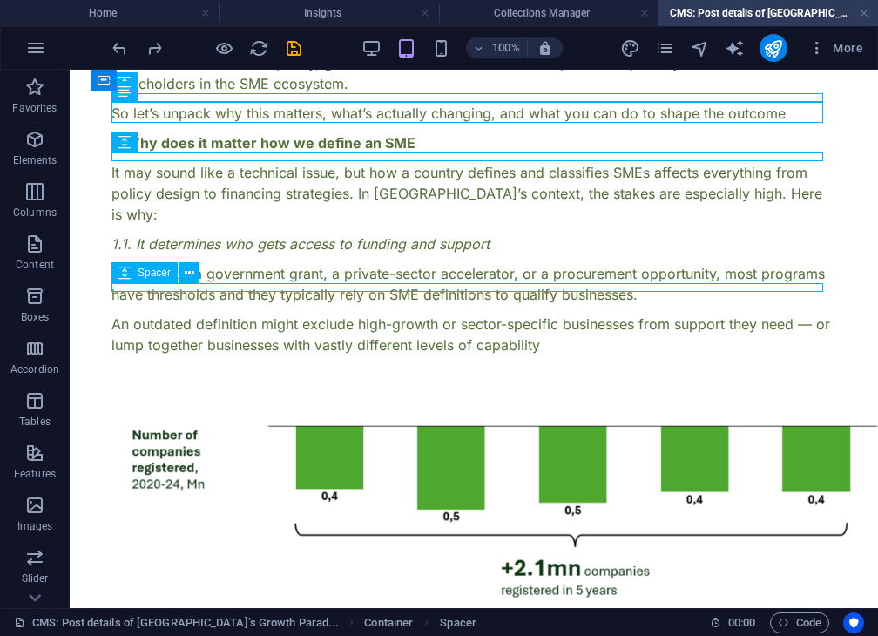
click at [719, 305] on div at bounding box center [474, 309] width 725 height 9
select select "px"
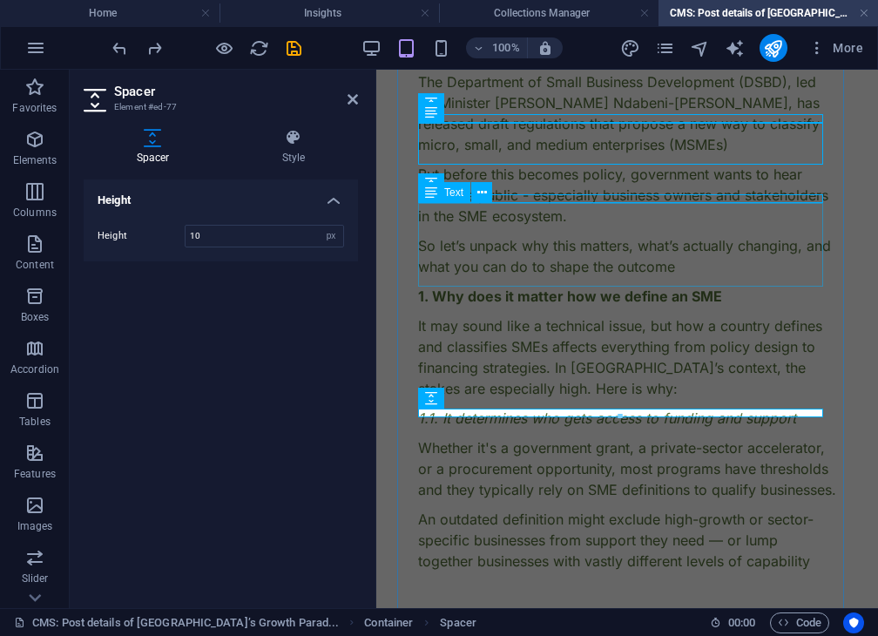
scroll to position [446, 0]
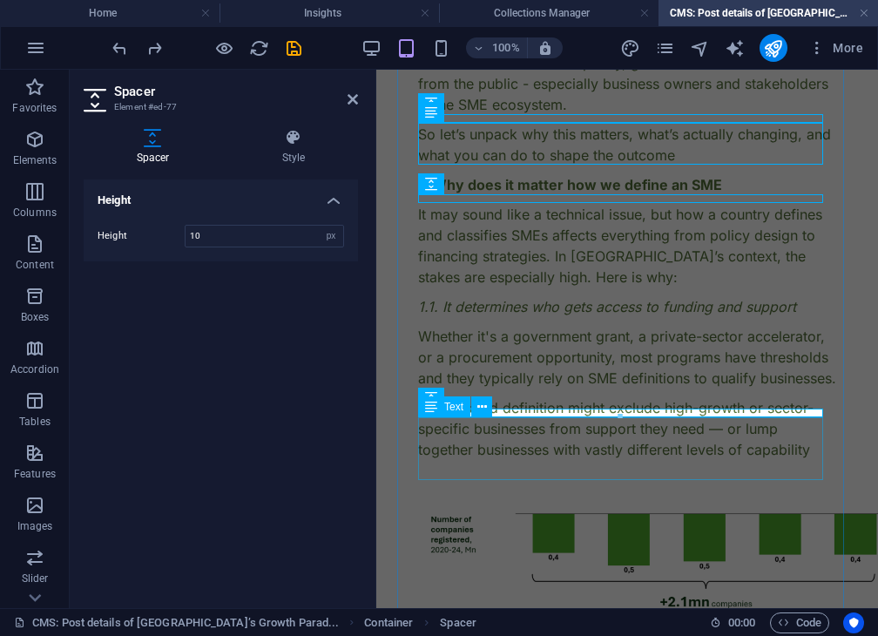
click at [582, 442] on div "An outdated definition might exclude high-growth or sector-specific businesses …" at bounding box center [627, 428] width 418 height 63
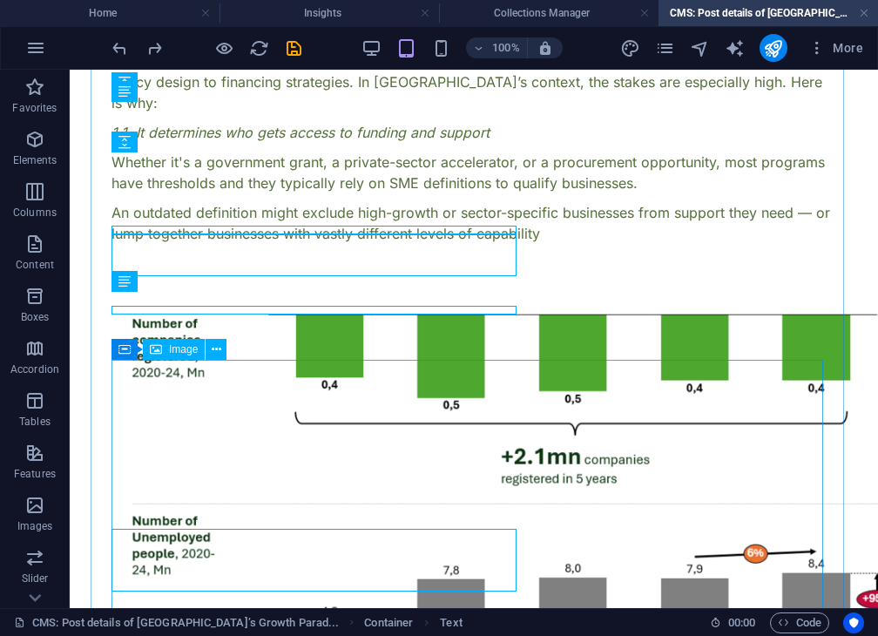
scroll to position [335, 0]
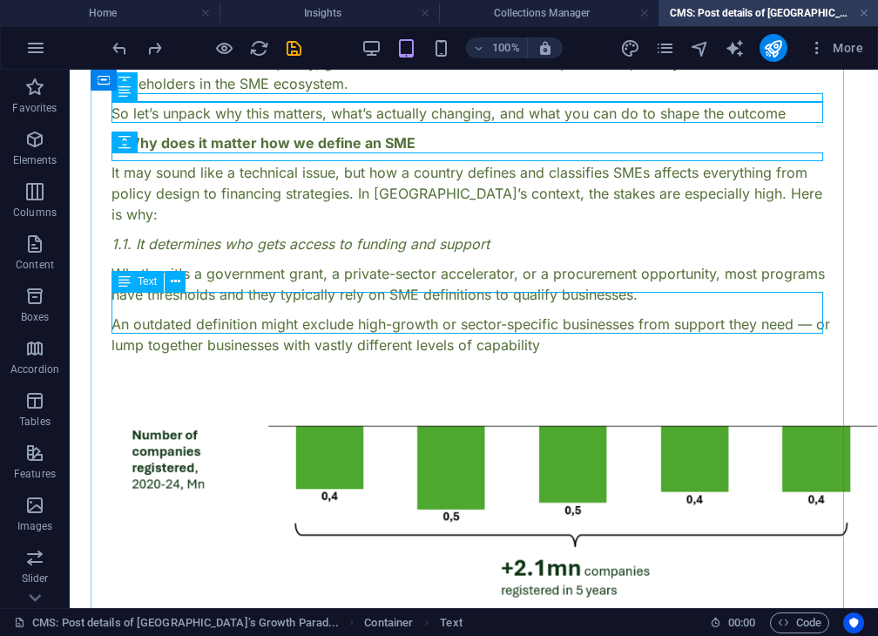
click at [644, 314] on div "An outdated definition might exclude high-growth or sector-specific businesses …" at bounding box center [474, 335] width 725 height 42
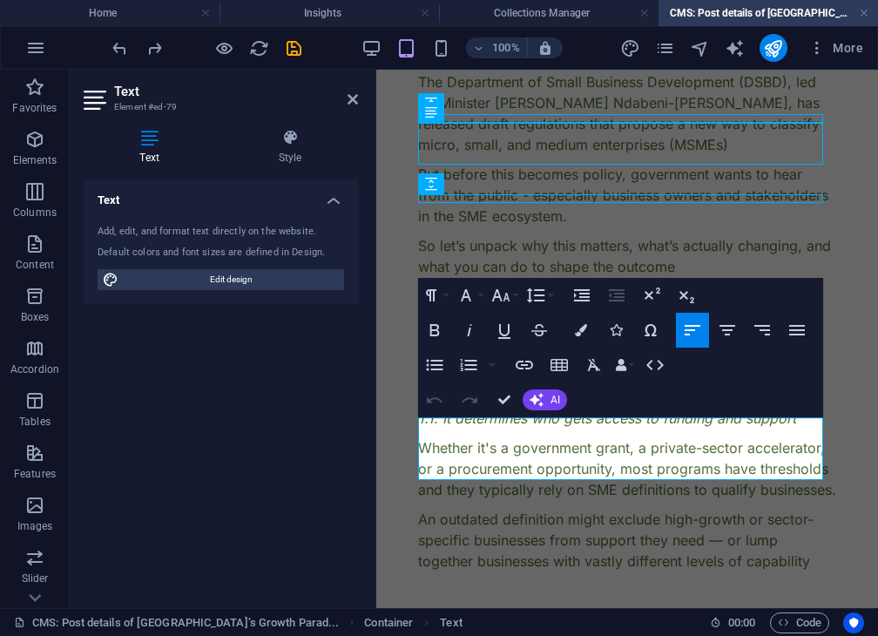
scroll to position [446, 0]
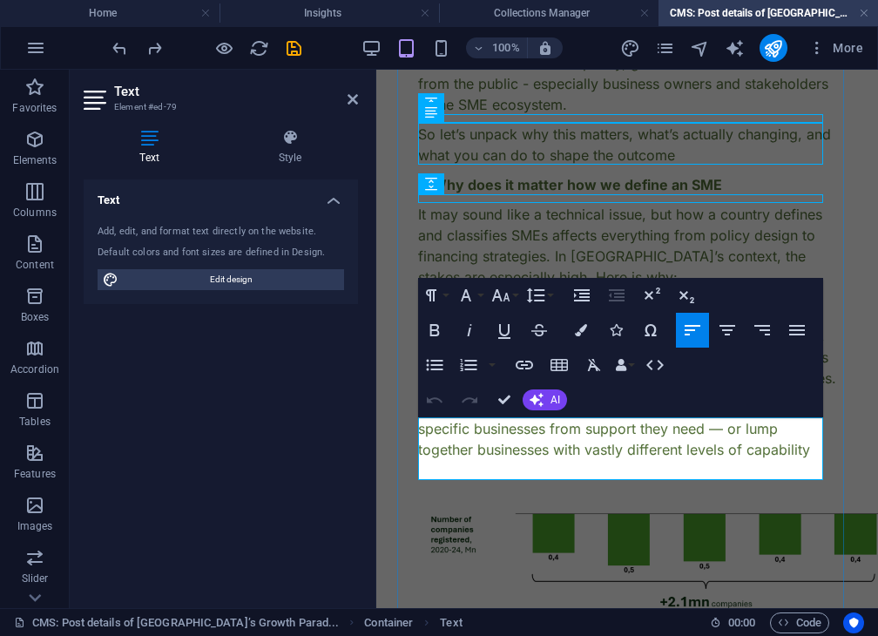
click at [725, 448] on p "An outdated definition might exclude high-growth or sector-specific businesses …" at bounding box center [627, 428] width 418 height 63
click at [648, 259] on div "It may sound like a technical issue, but how a country defines and classifies S…" at bounding box center [627, 246] width 418 height 84
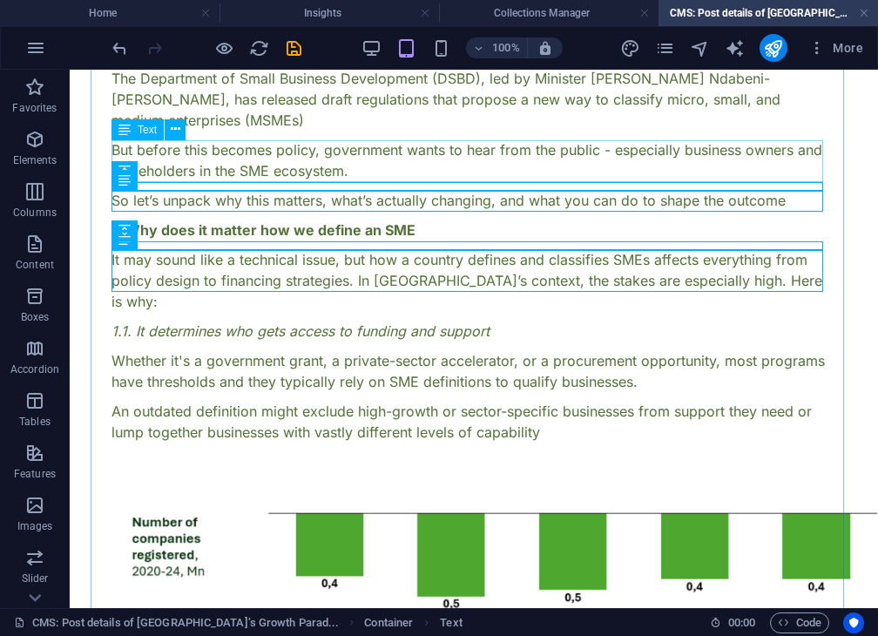
scroll to position [247, 0]
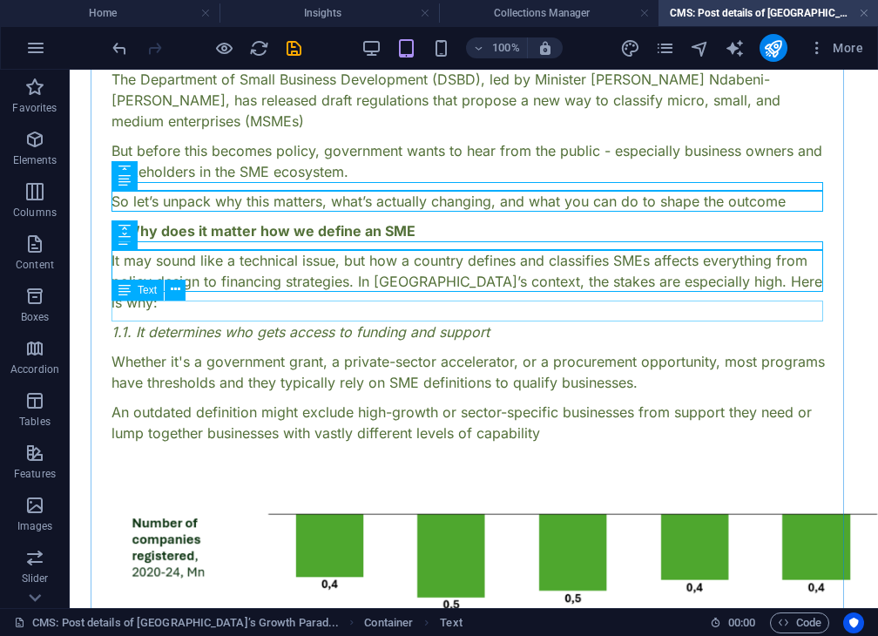
click at [330, 322] on div "1.1. It determines who gets access to funding and support" at bounding box center [474, 332] width 725 height 21
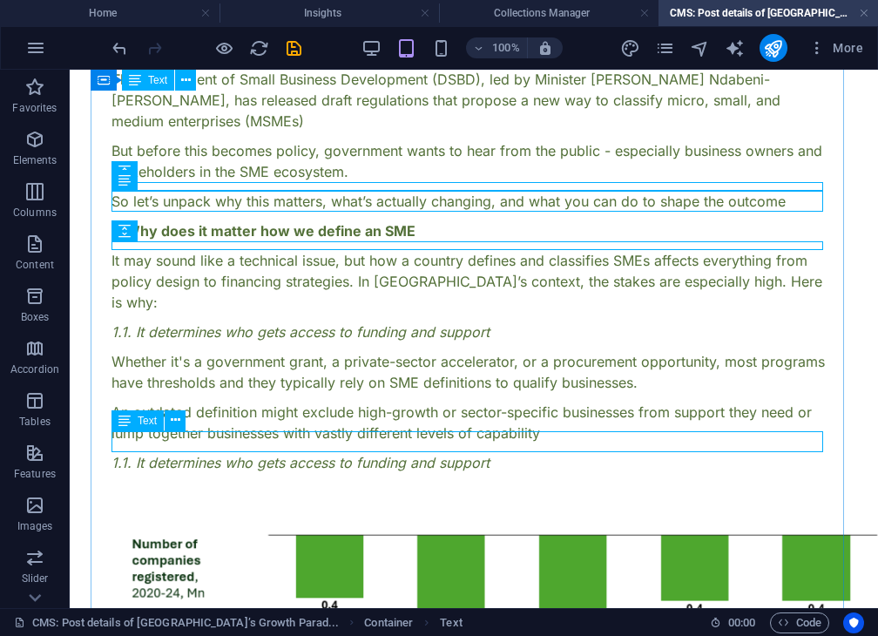
click at [294, 452] on div "1.1. It determines who gets access to funding and support" at bounding box center [474, 462] width 725 height 21
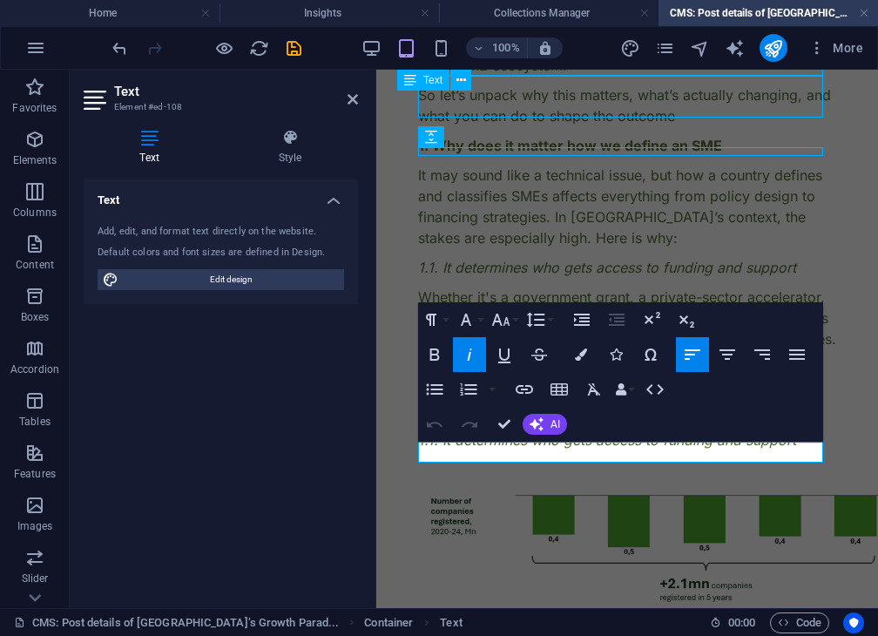
scroll to position [495, 0]
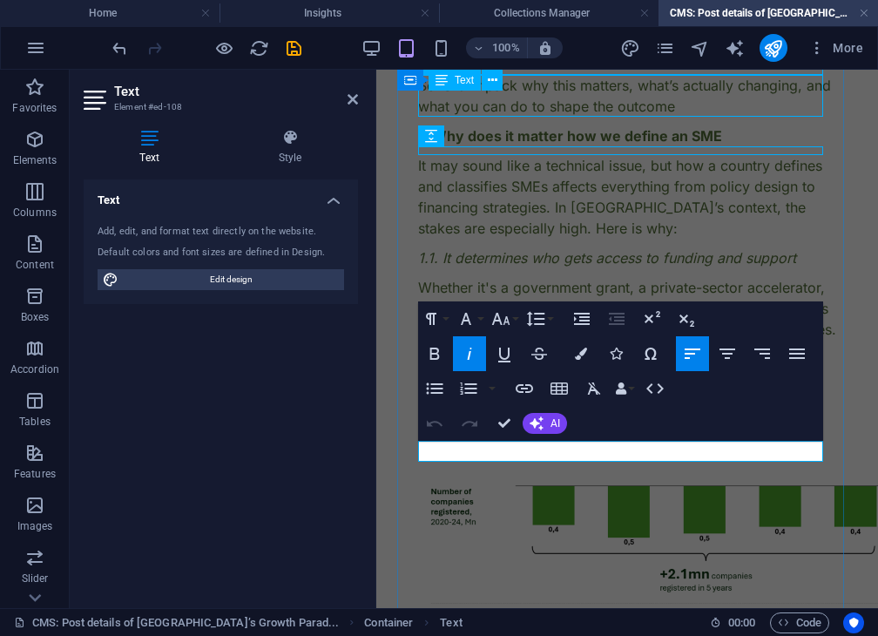
drag, startPoint x: 799, startPoint y: 454, endPoint x: 441, endPoint y: 454, distance: 358.1
click at [441, 441] on p "1.1. It determines who gets access to funding and support" at bounding box center [627, 430] width 418 height 21
click at [432, 439] on em "1.1. It shapes how we track SME performance." at bounding box center [569, 430] width 303 height 17
click at [613, 263] on div "1.1. It determines who gets access to funding and support" at bounding box center [627, 257] width 418 height 21
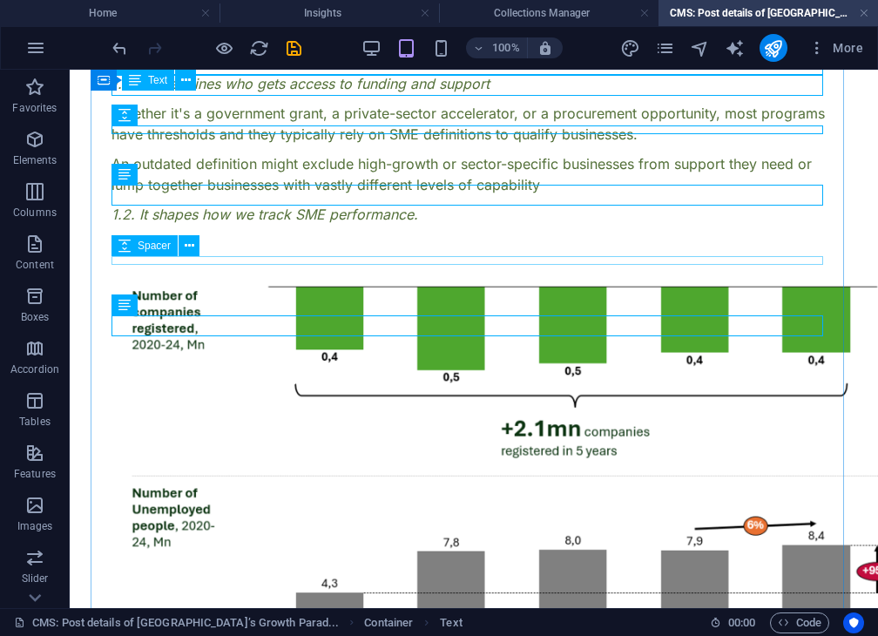
scroll to position [362, 0]
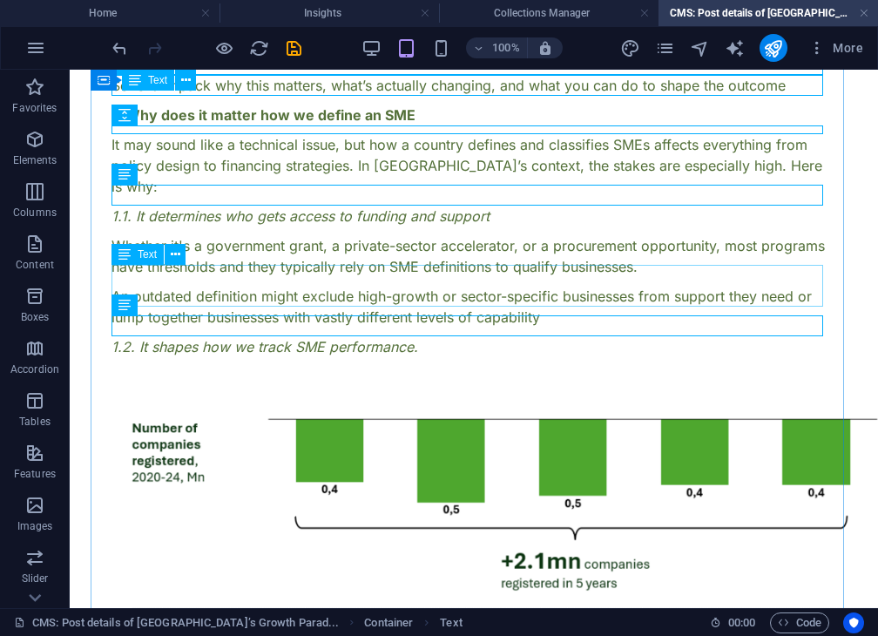
click at [440, 287] on div "An outdated definition might exclude high-growth or sector-specific businesses …" at bounding box center [474, 307] width 725 height 42
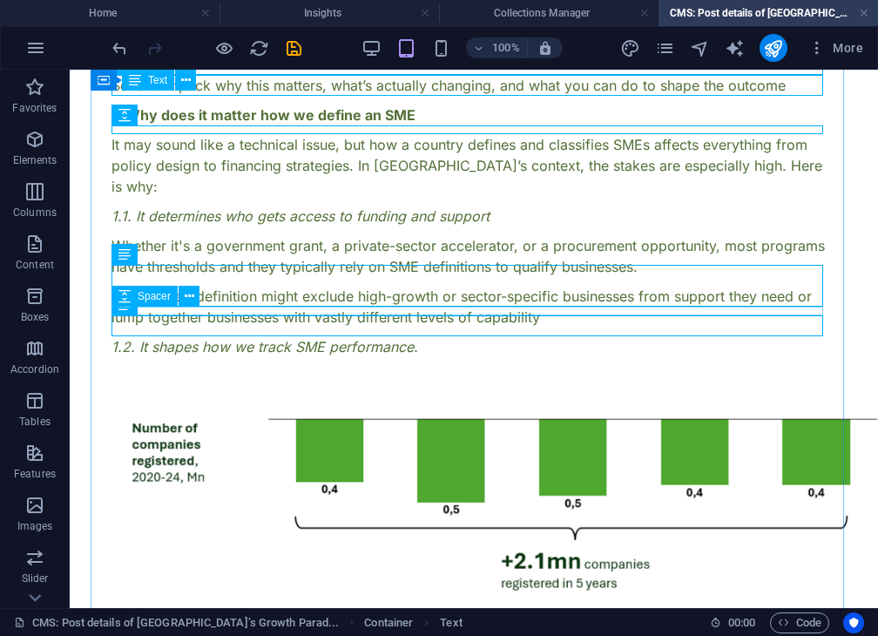
click at [408, 328] on div at bounding box center [474, 332] width 725 height 9
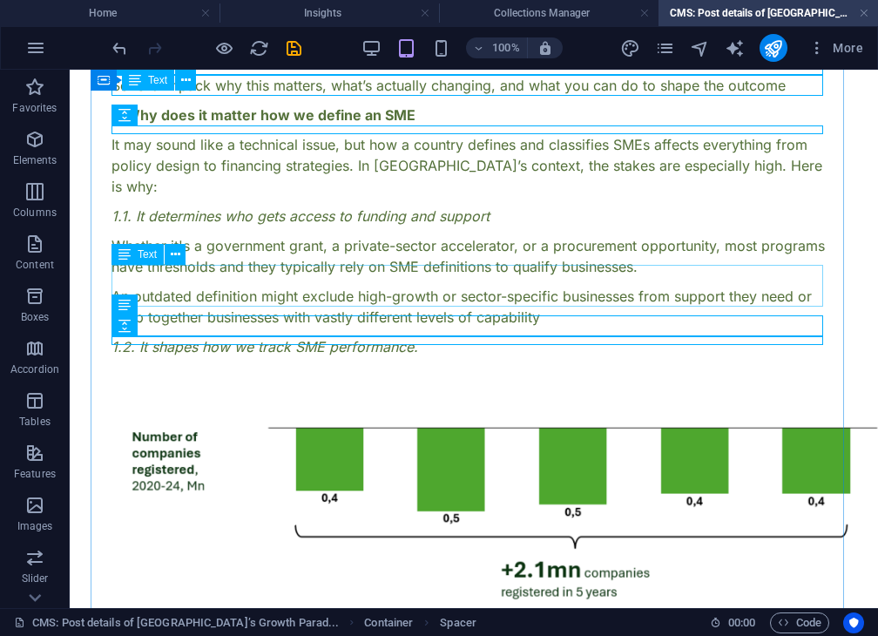
click at [384, 297] on div "An outdated definition might exclude high-growth or sector-specific businesses …" at bounding box center [474, 307] width 725 height 42
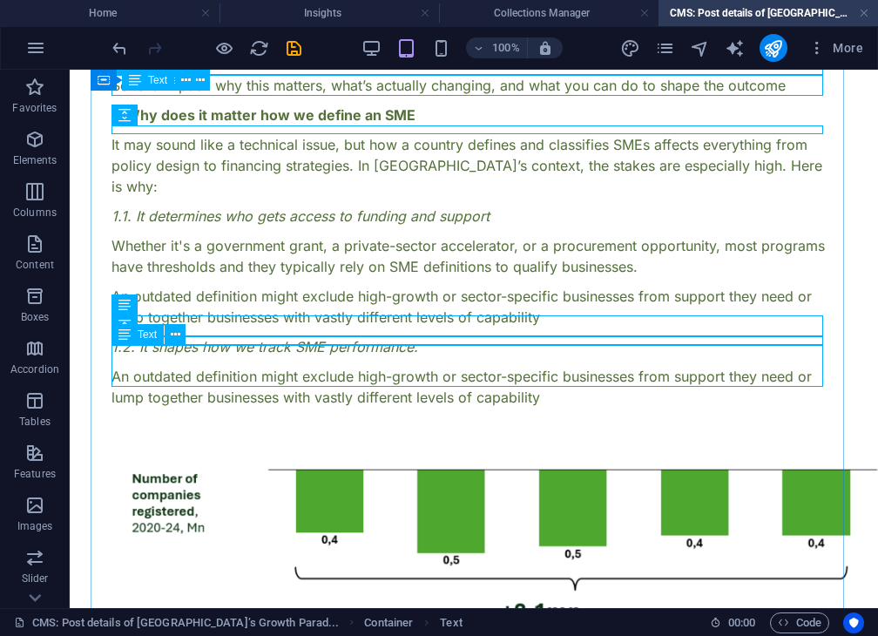
click at [210, 372] on div "An outdated definition might exclude high-growth or sector-specific businesses …" at bounding box center [474, 387] width 725 height 42
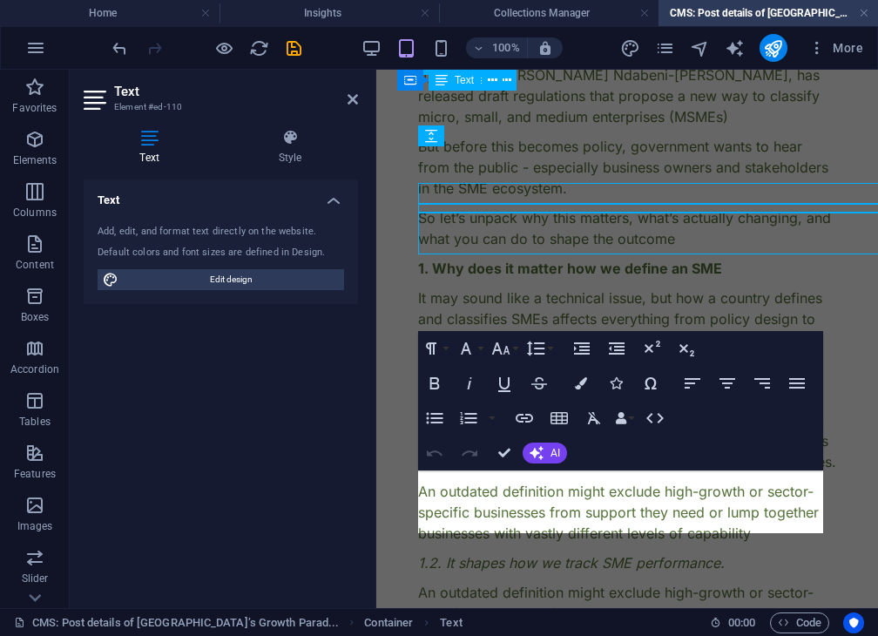
scroll to position [495, 0]
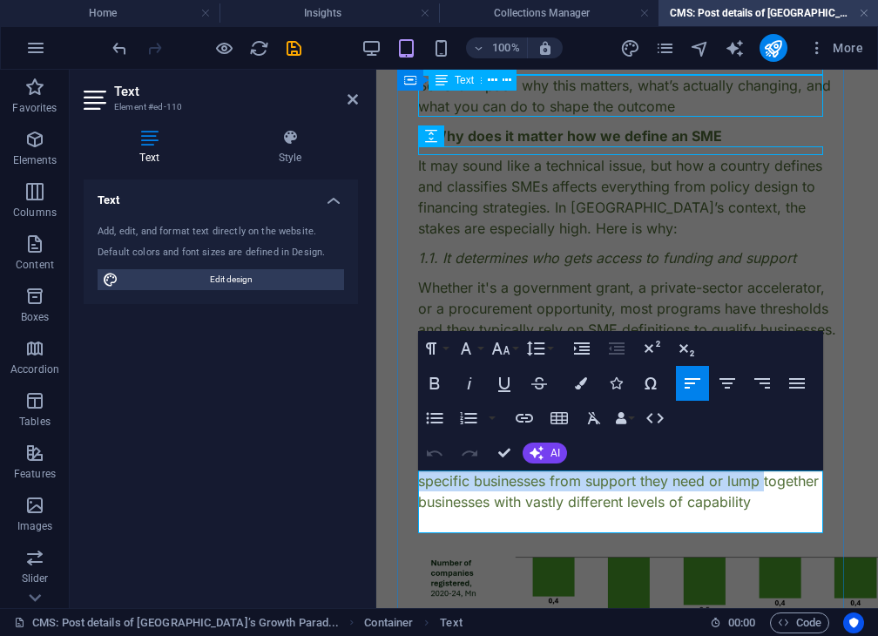
drag, startPoint x: 763, startPoint y: 511, endPoint x: 425, endPoint y: 468, distance: 340.8
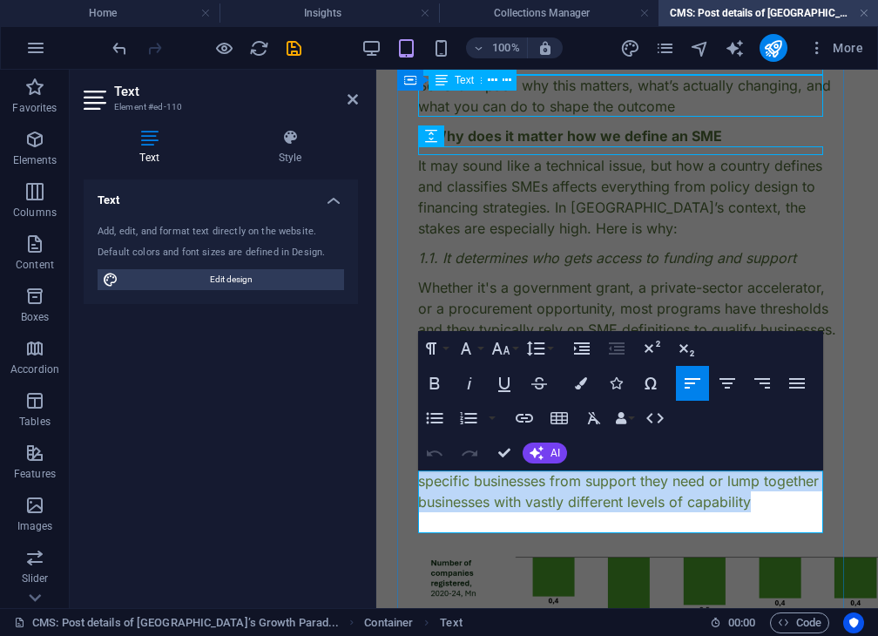
drag, startPoint x: 755, startPoint y: 526, endPoint x: 413, endPoint y: 471, distance: 346.0
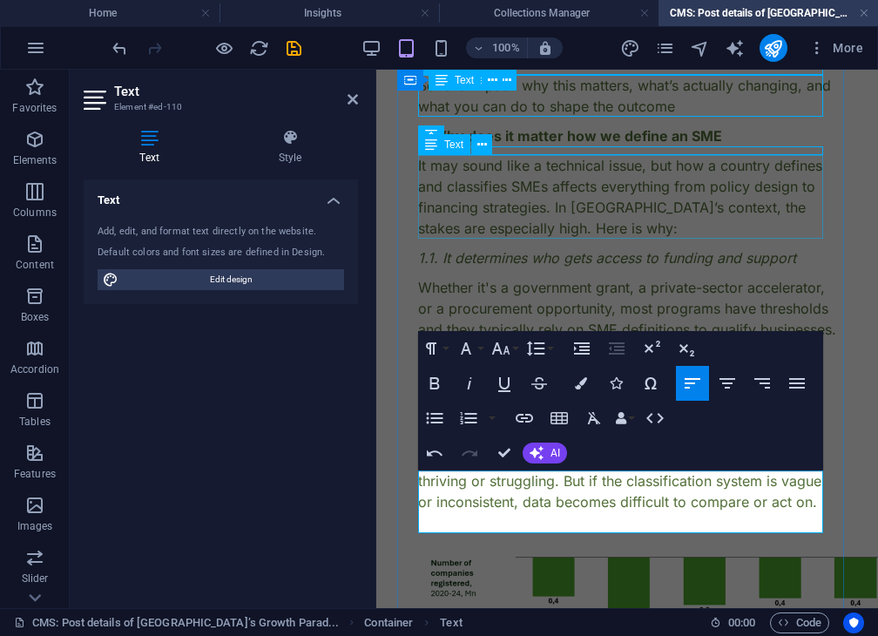
scroll to position [2564, 3]
click at [504, 294] on div "Whether it's a government grant, a private-sector accelerator, or a procurement…" at bounding box center [627, 308] width 418 height 63
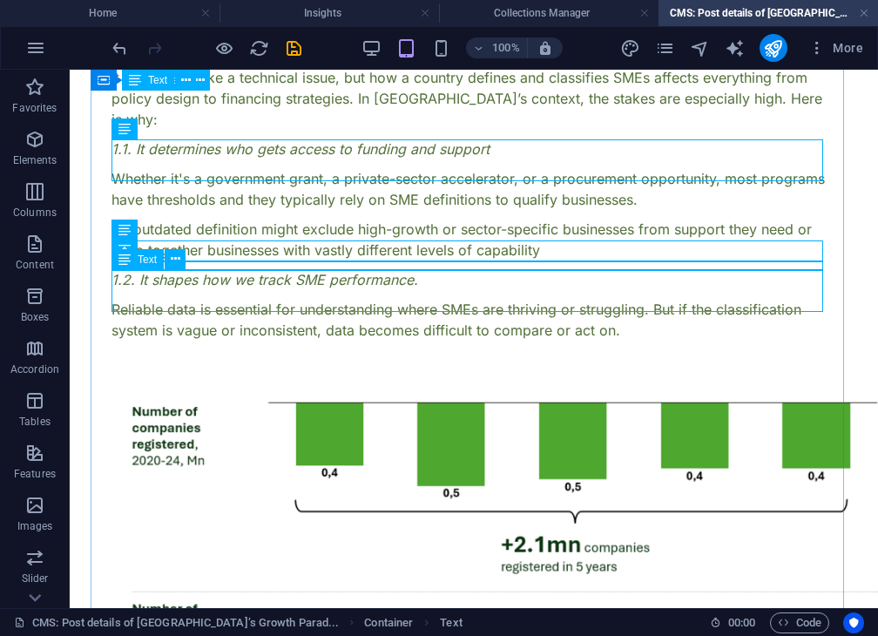
scroll to position [444, 0]
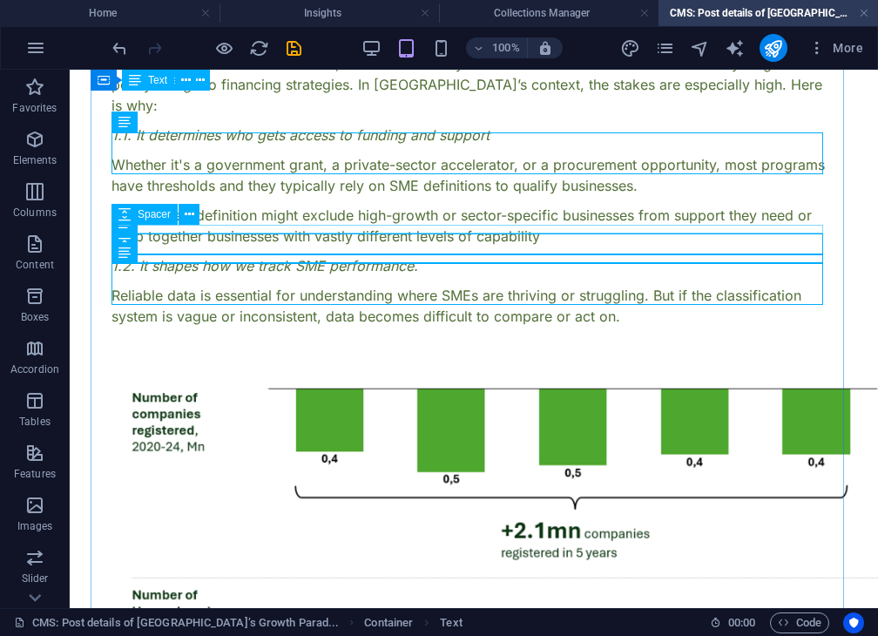
click at [422, 247] on div at bounding box center [474, 251] width 725 height 9
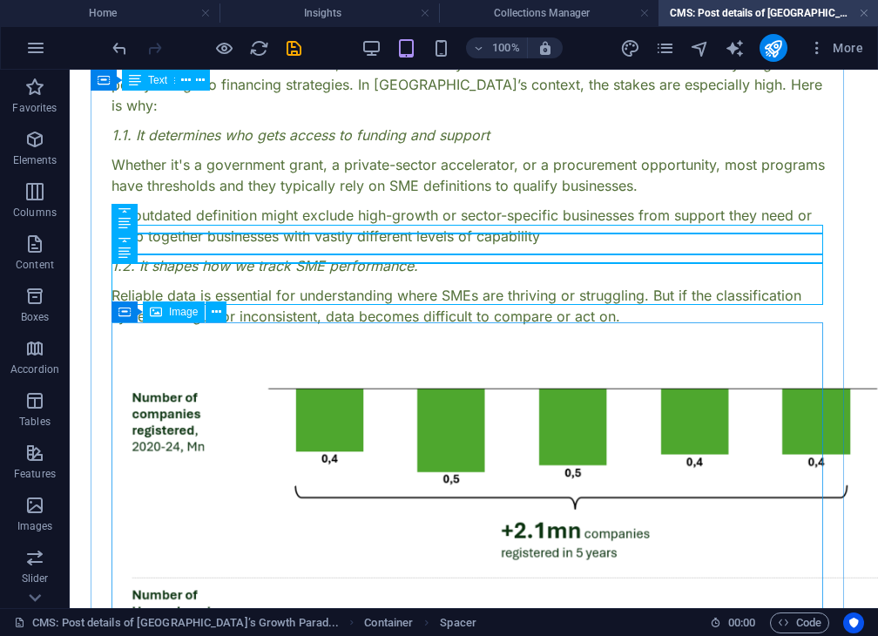
click at [315, 344] on figure at bounding box center [474, 569] width 725 height 450
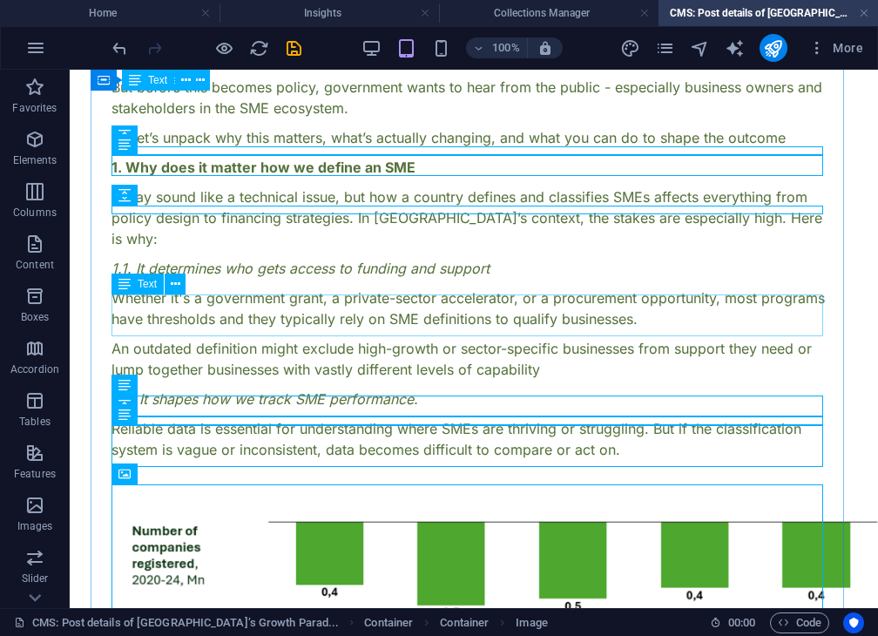
scroll to position [279, 0]
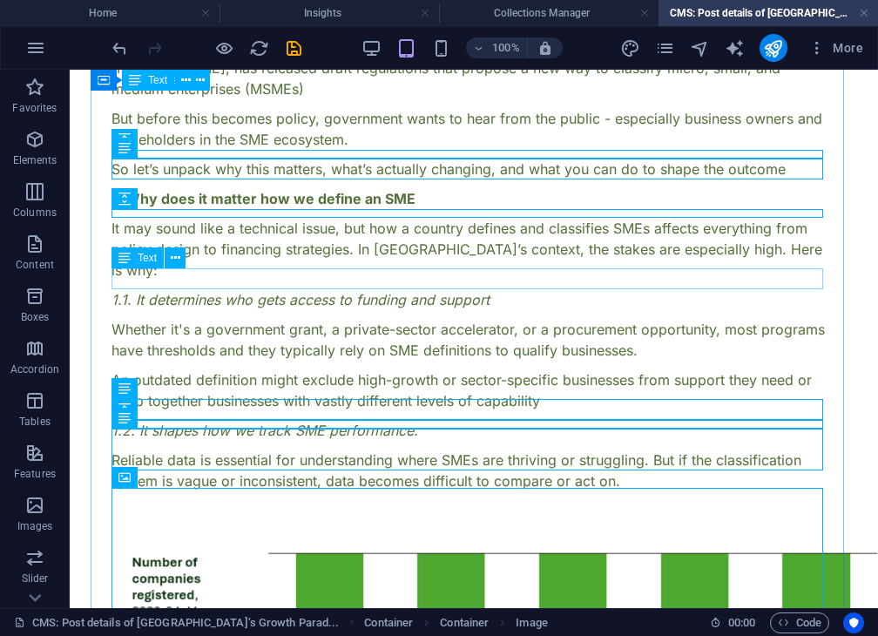
click at [345, 289] on div "1.1. It determines who gets access to funding and support" at bounding box center [474, 299] width 725 height 21
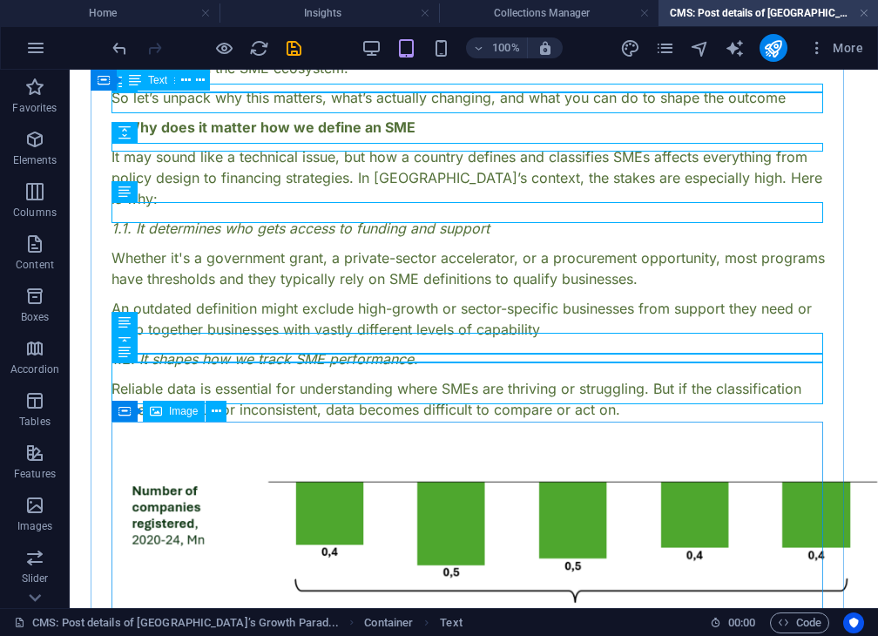
scroll to position [356, 0]
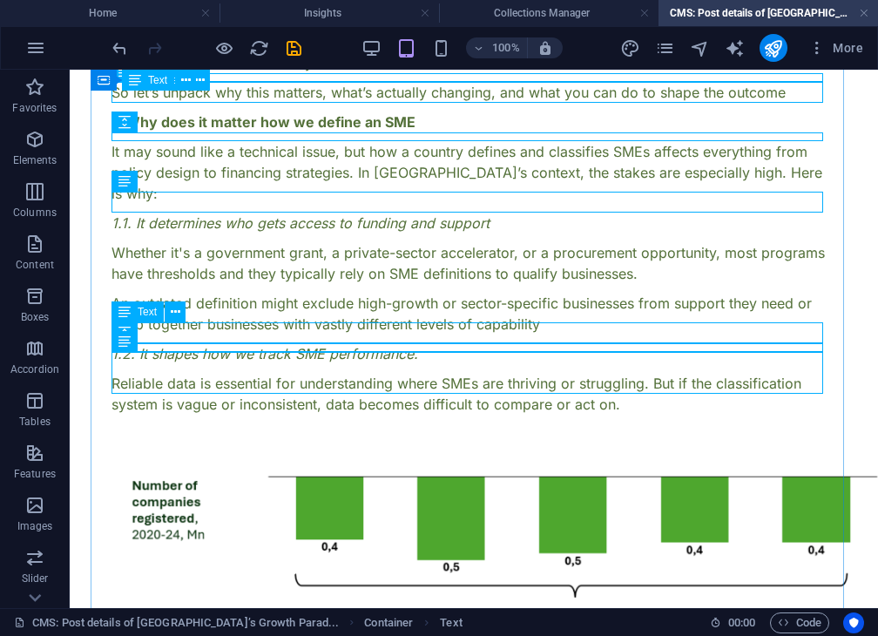
click at [395, 343] on div "1.2. It shapes how we track SME performance." at bounding box center [474, 353] width 725 height 21
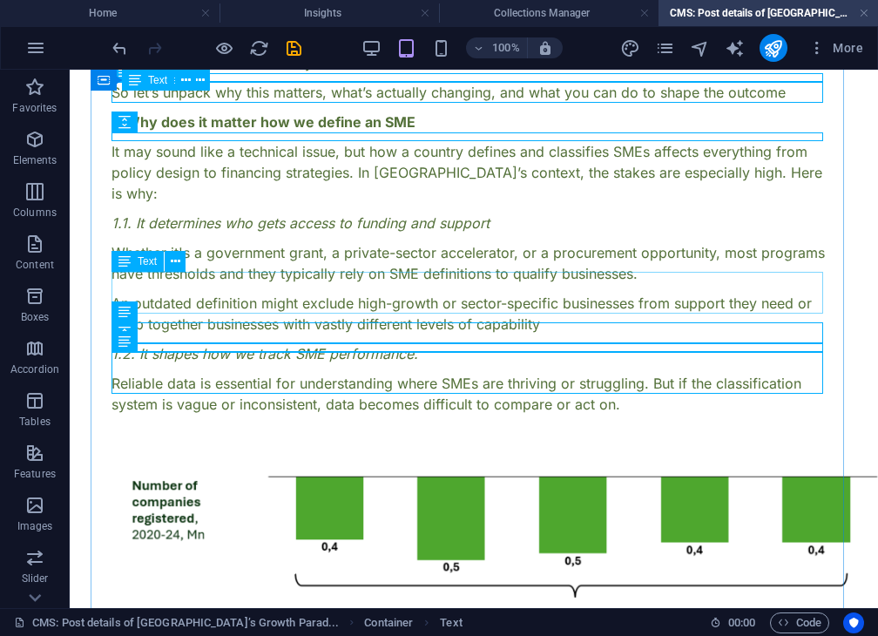
click at [355, 302] on div "An outdated definition might exclude high-growth or sector-specific businesses …" at bounding box center [474, 314] width 725 height 42
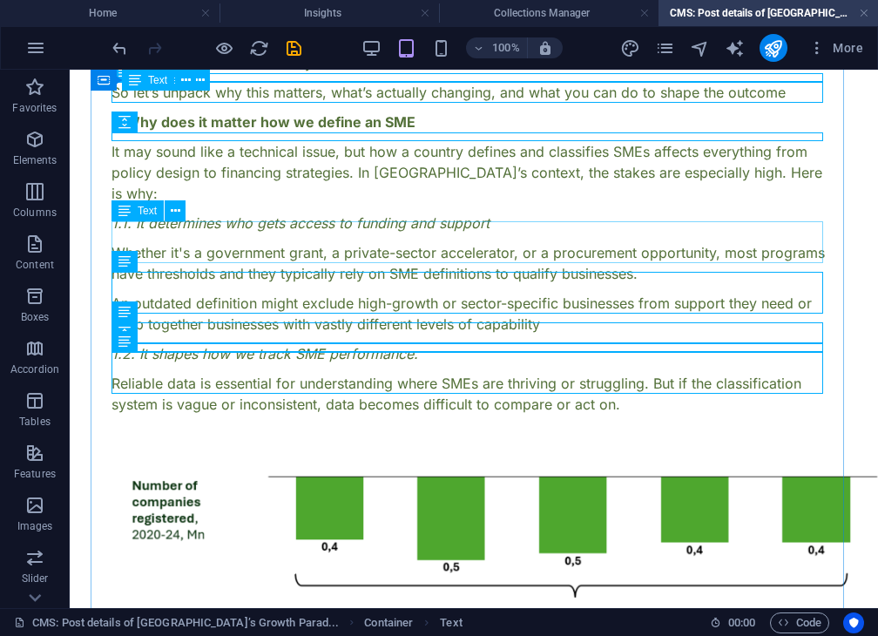
click at [366, 242] on div "Whether it's a government grant, a private-sector accelerator, or a procurement…" at bounding box center [474, 263] width 725 height 42
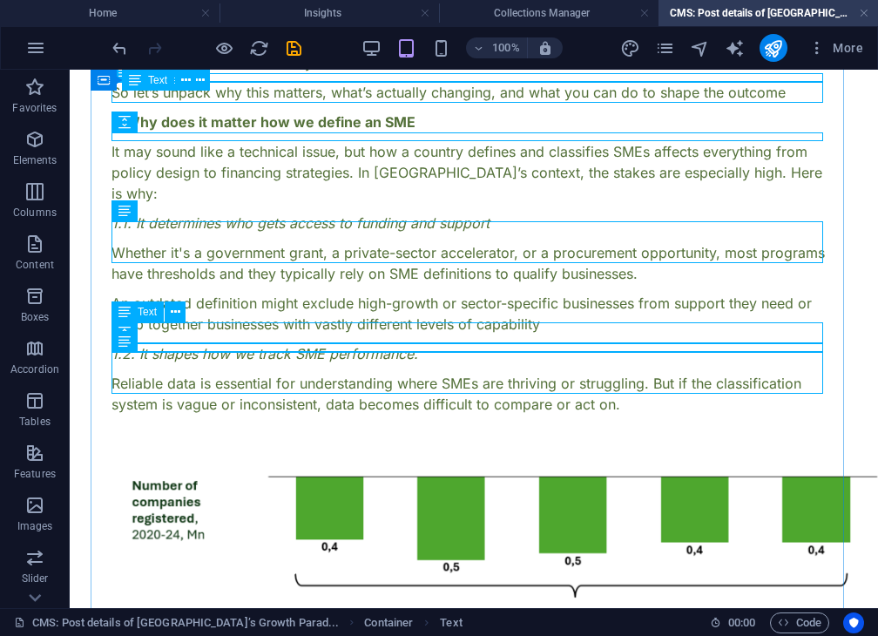
click at [390, 343] on div "1.2. It shapes how we track SME performance." at bounding box center [474, 353] width 725 height 21
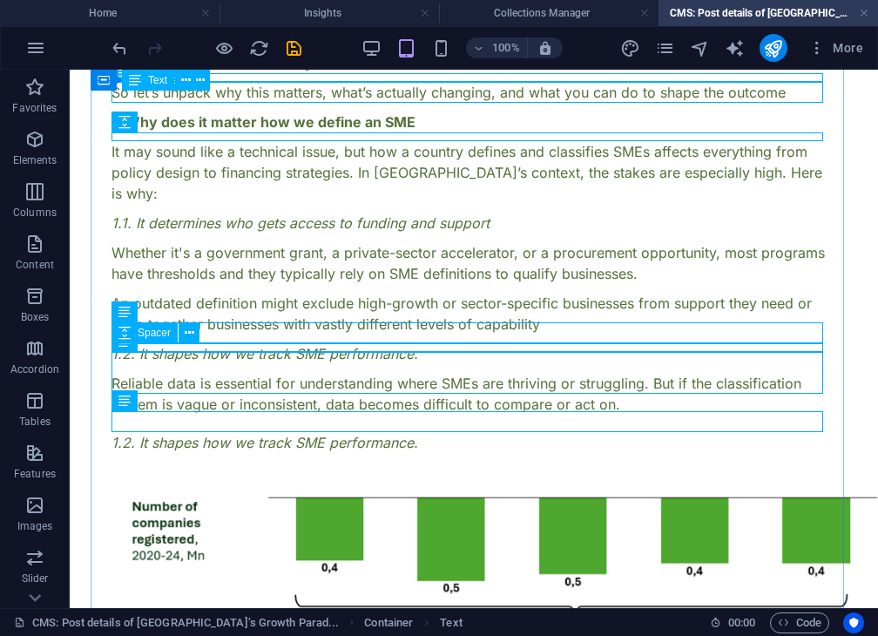
click at [406, 364] on div at bounding box center [474, 368] width 725 height 9
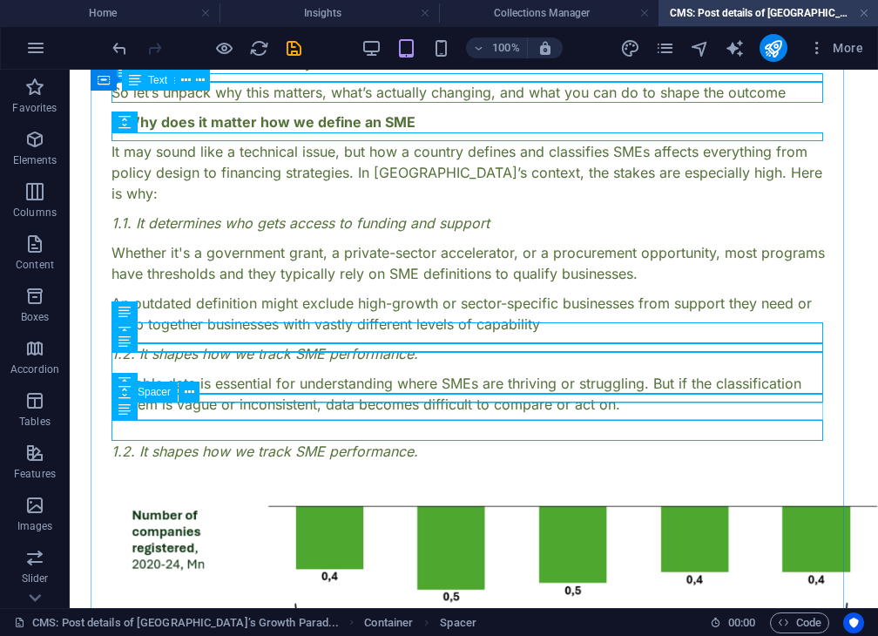
click at [396, 423] on div at bounding box center [474, 431] width 725 height 17
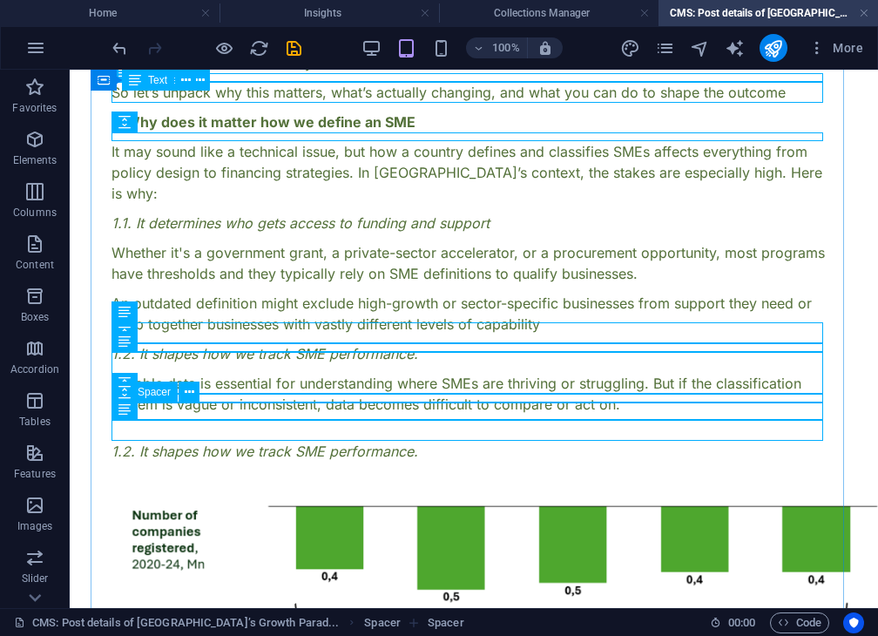
click at [422, 423] on div at bounding box center [474, 431] width 725 height 17
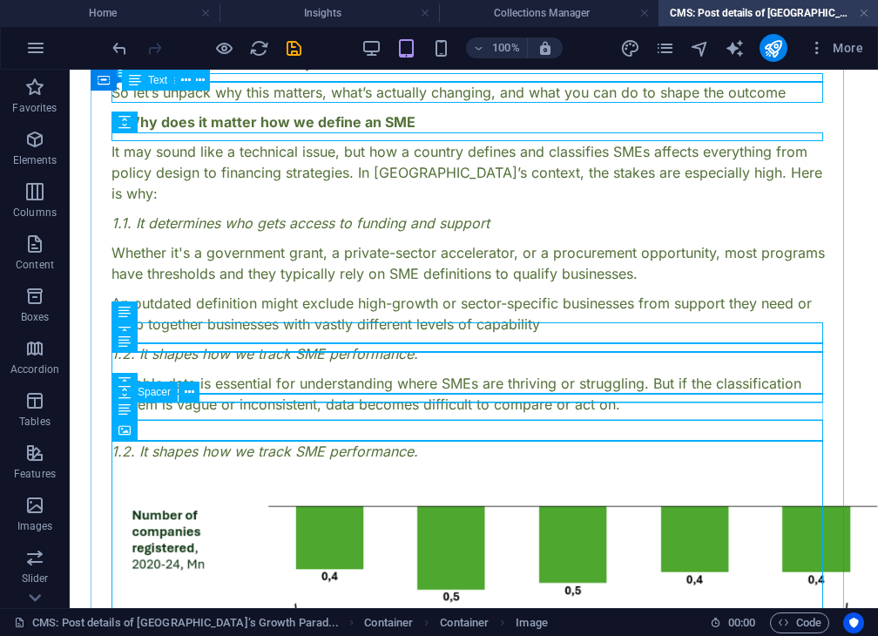
click at [434, 423] on div at bounding box center [474, 431] width 725 height 17
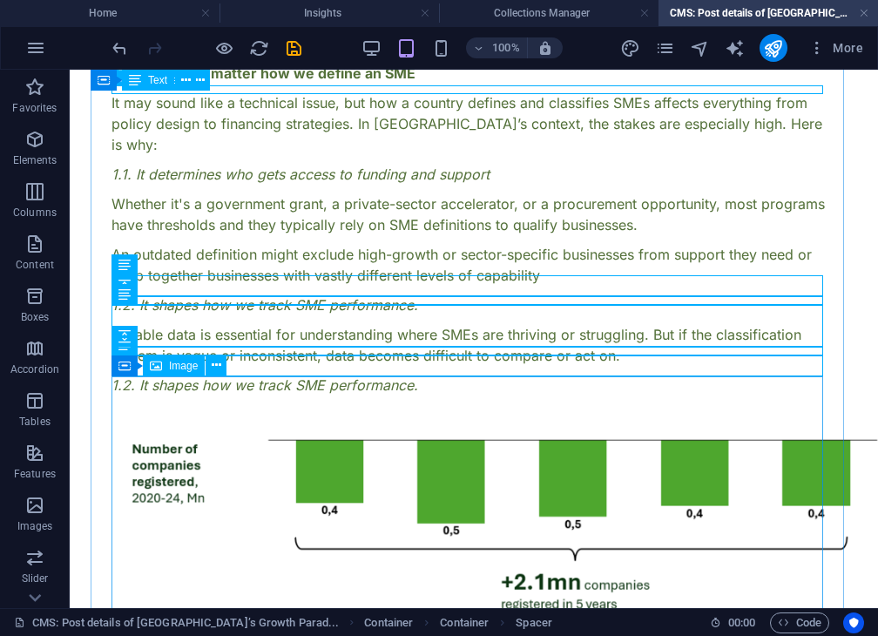
scroll to position [403, 0]
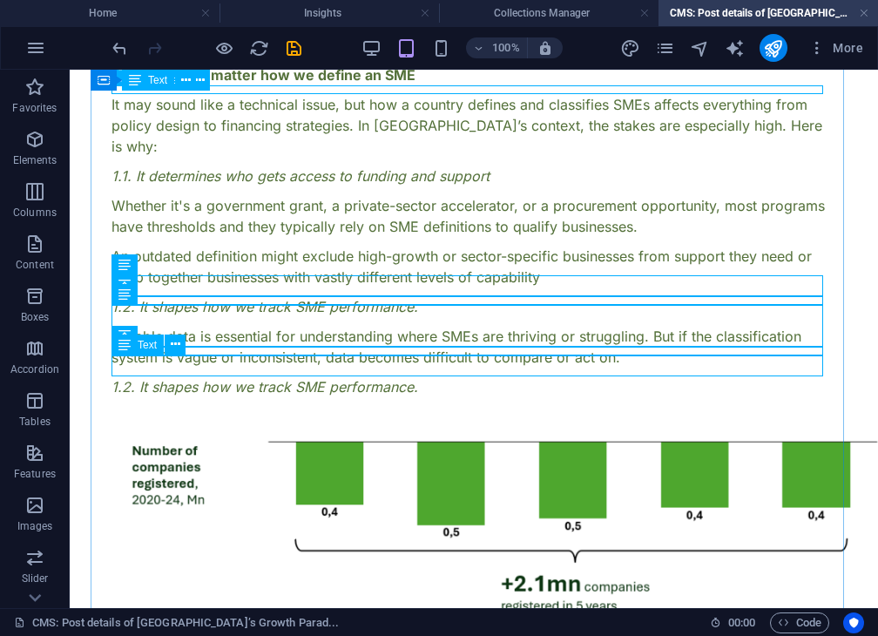
click at [366, 376] on div "1.2. It shapes how we track SME performance." at bounding box center [474, 386] width 725 height 21
click at [436, 368] on div at bounding box center [474, 372] width 725 height 9
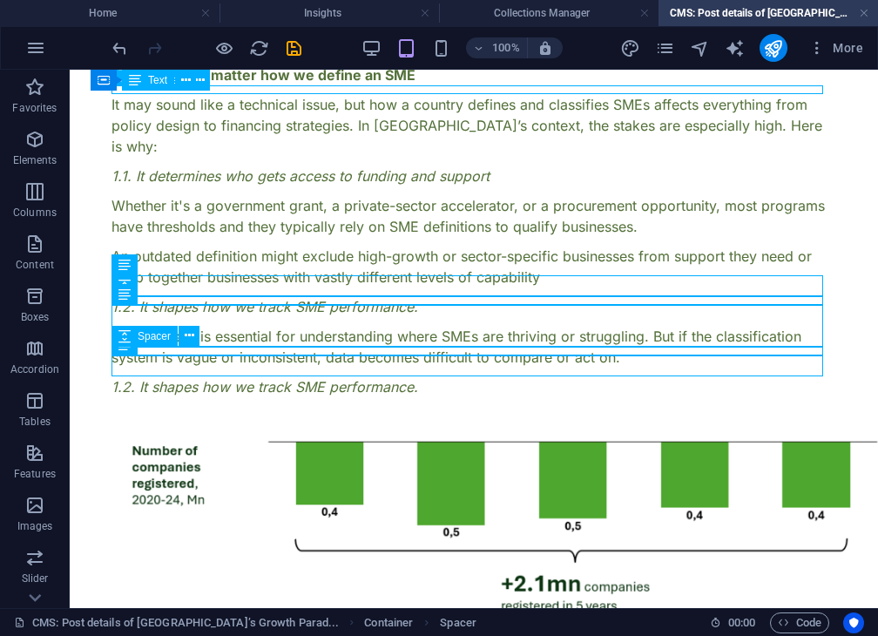
click at [436, 368] on div at bounding box center [474, 372] width 725 height 9
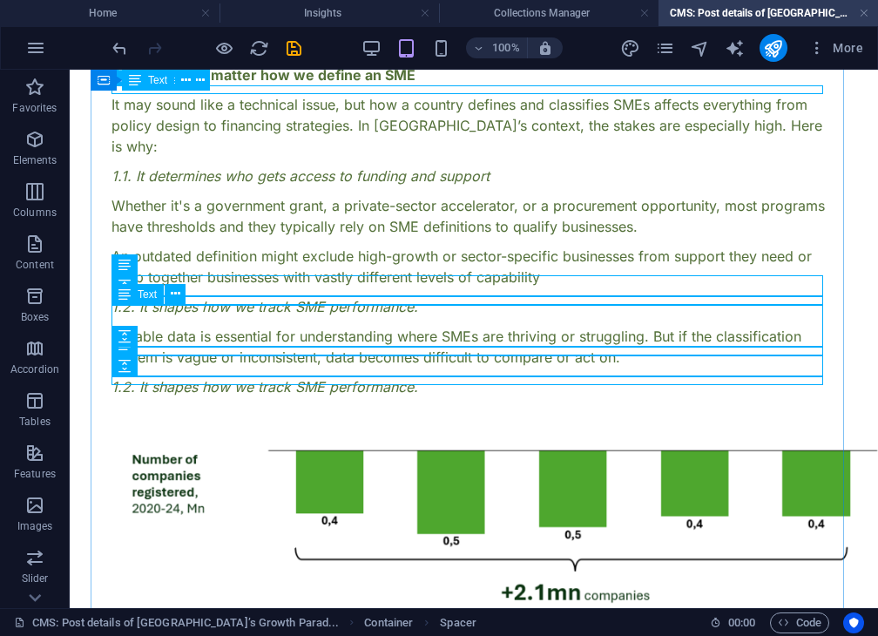
click at [408, 326] on div "Reliable data is essential for understanding where SMEs are thriving or struggl…" at bounding box center [474, 347] width 725 height 42
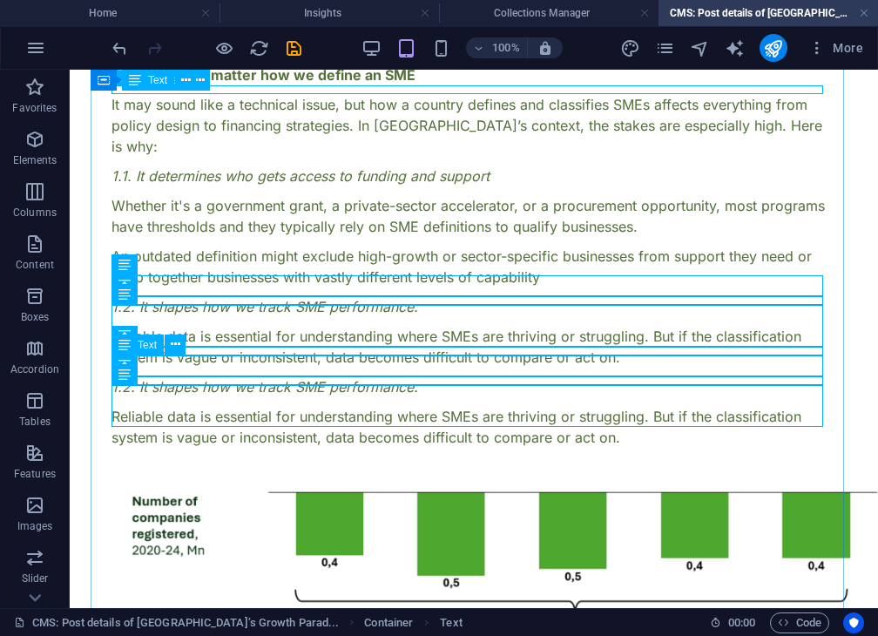
click at [411, 376] on div "1.2. It shapes how we track SME performance." at bounding box center [474, 386] width 725 height 21
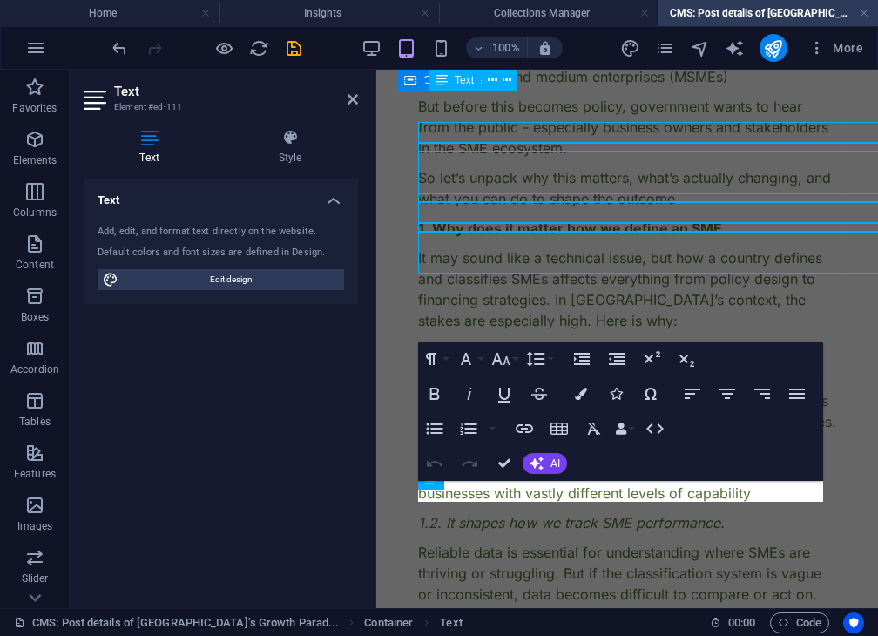
scroll to position [556, 0]
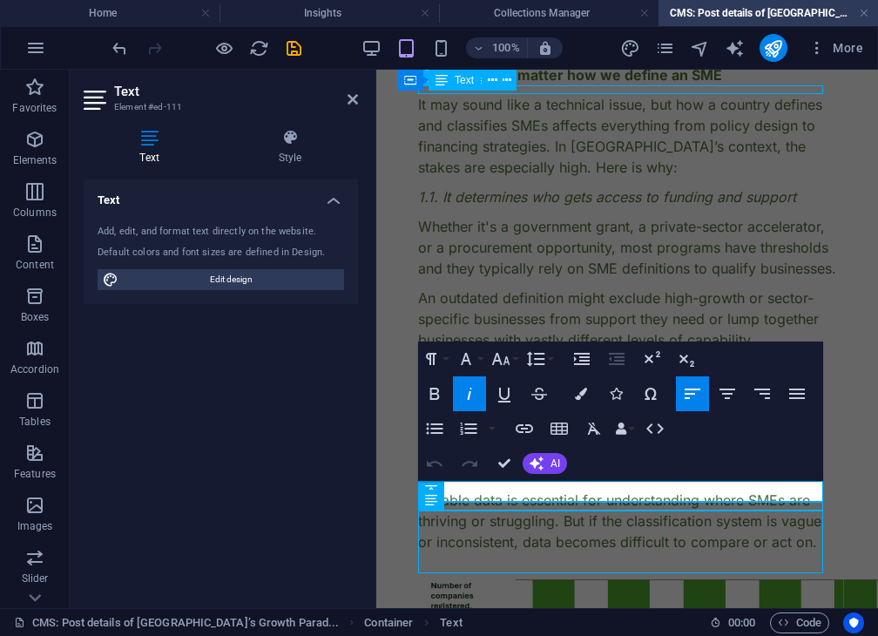
drag, startPoint x: 717, startPoint y: 489, endPoint x: 820, endPoint y: 558, distance: 123.7
click at [444, 479] on em "1.2. It shapes how we track SME performance." at bounding box center [571, 470] width 307 height 17
click at [633, 269] on div "Whether it's a government grant, a private-sector accelerator, or a procurement…" at bounding box center [627, 247] width 418 height 63
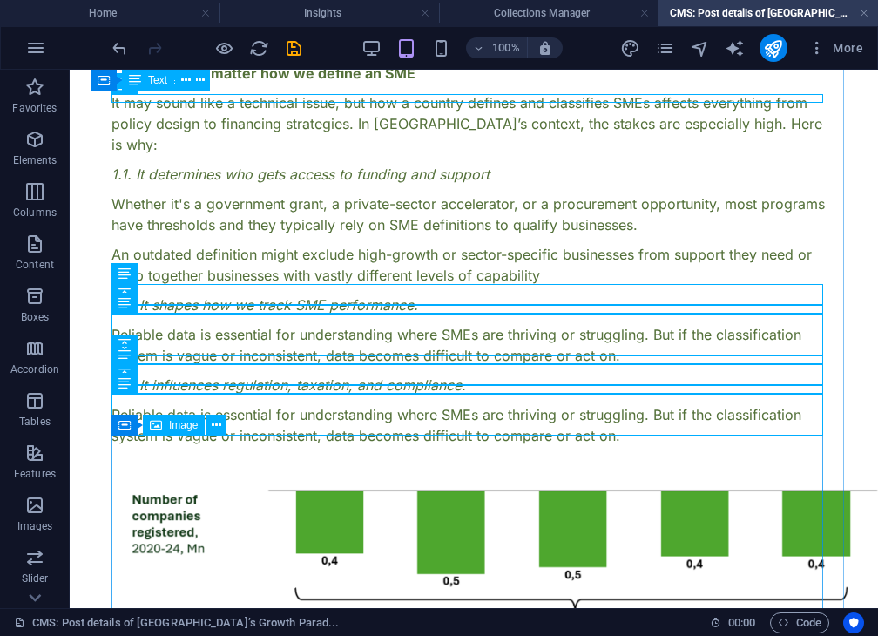
scroll to position [418, 0]
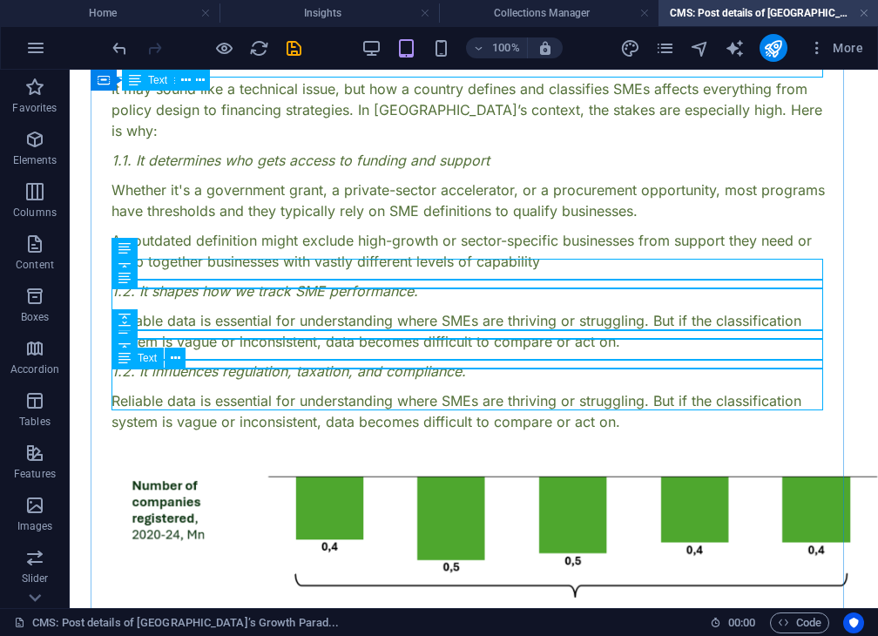
click at [529, 390] on div "Reliable data is essential for understanding where SMEs are thriving or struggl…" at bounding box center [474, 411] width 725 height 42
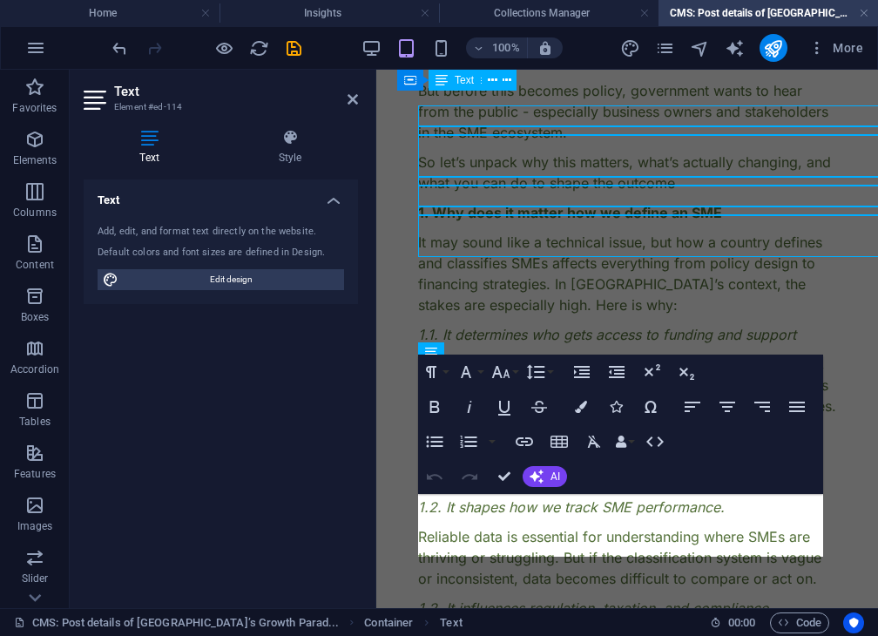
scroll to position [572, 0]
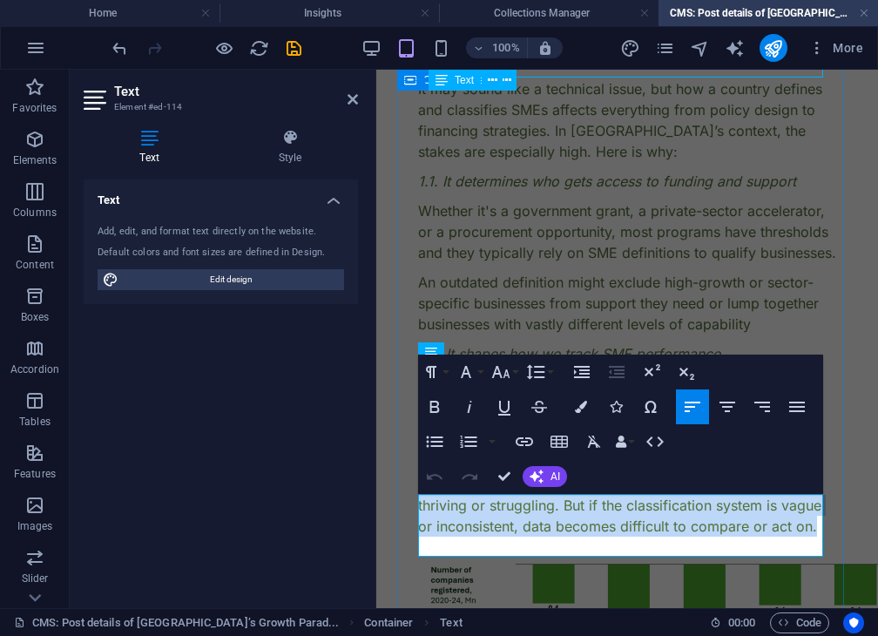
drag, startPoint x: 816, startPoint y: 547, endPoint x: 412, endPoint y: 510, distance: 405.2
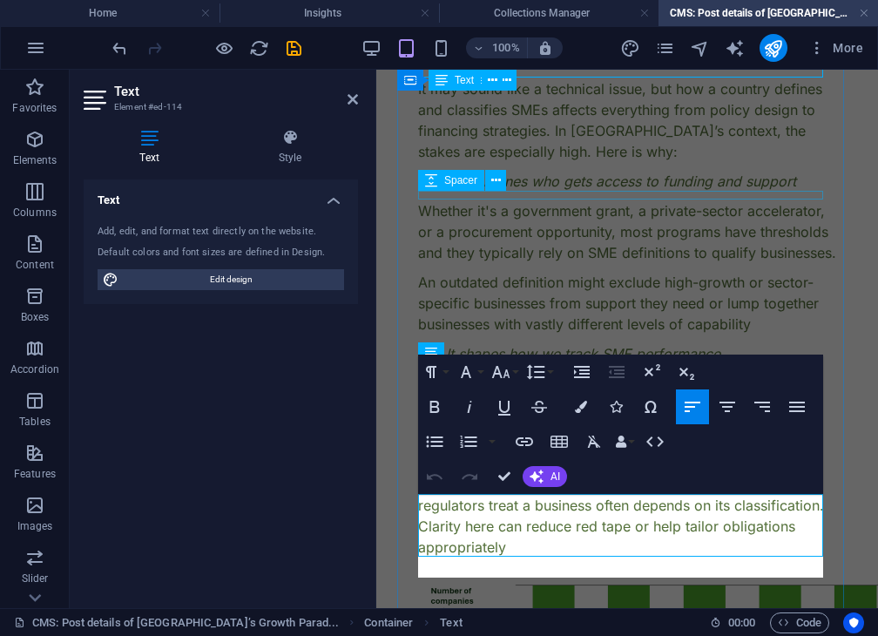
scroll to position [2642, 7]
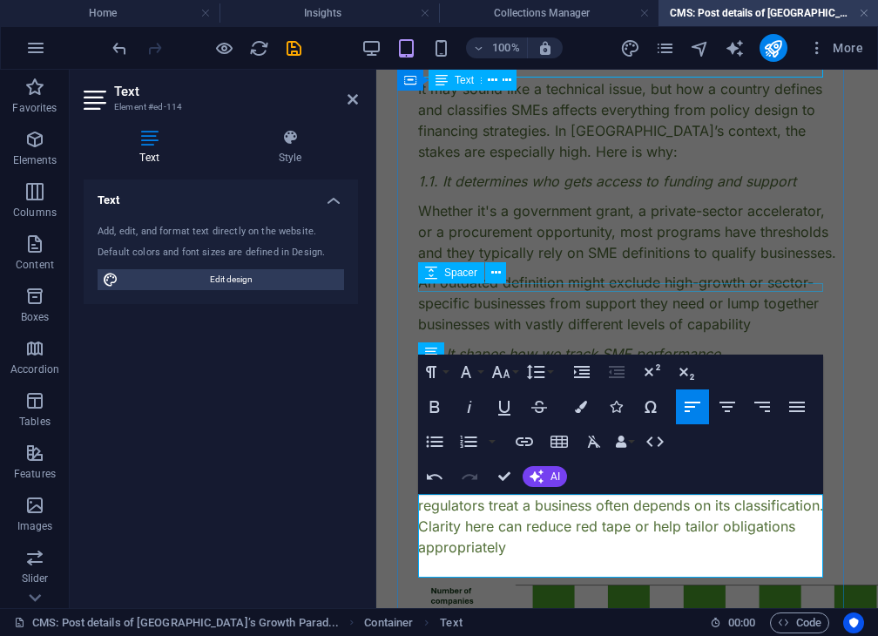
click at [567, 272] on div at bounding box center [627, 267] width 418 height 9
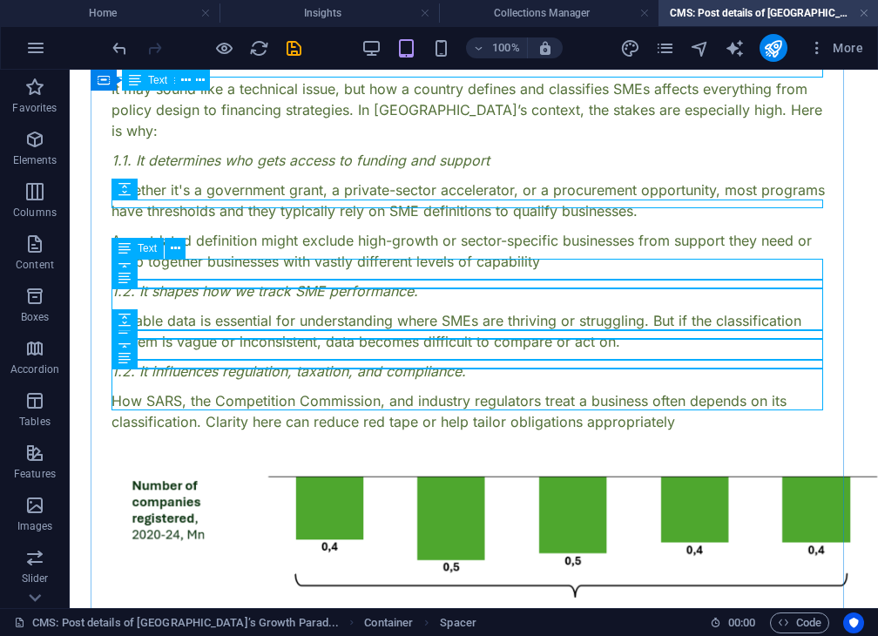
click at [429, 281] on div "1.2. It shapes how we track SME performance." at bounding box center [474, 291] width 725 height 21
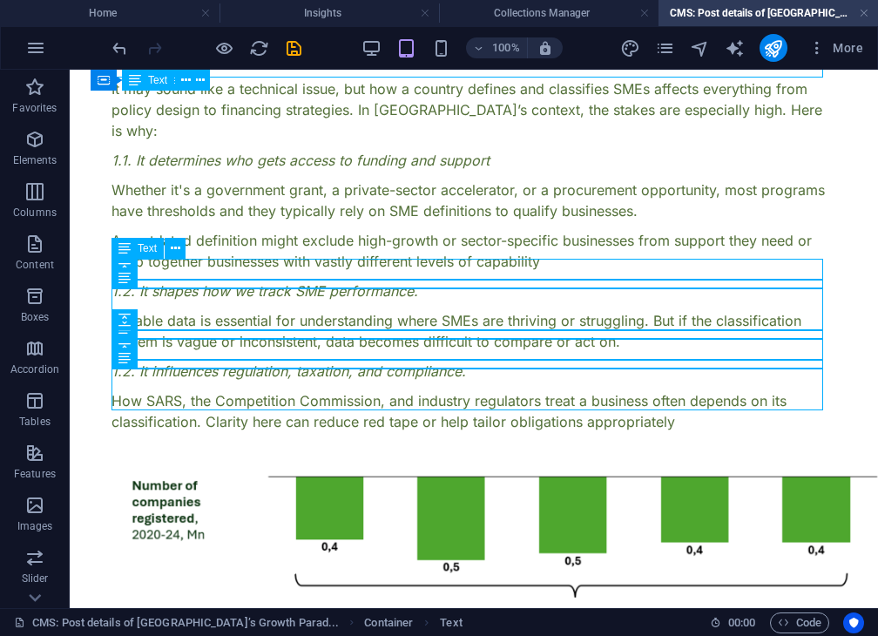
click at [429, 281] on div "1.2. It shapes how we track SME performance." at bounding box center [474, 291] width 725 height 21
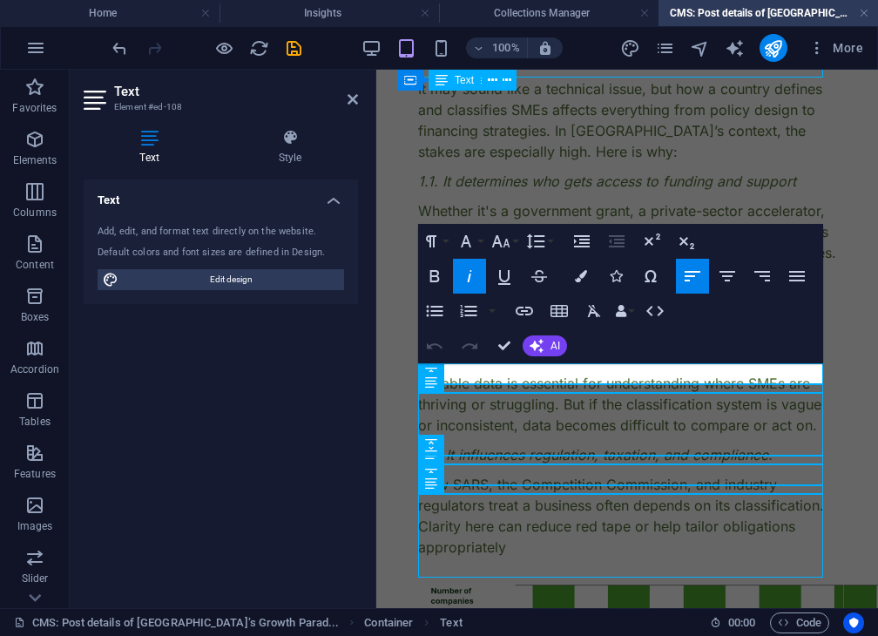
click at [734, 364] on p "1.2. It shapes how we track SME performance." at bounding box center [627, 353] width 418 height 21
click at [816, 433] on div "Reliable data is essential for understanding where SMEs are thriving or struggl…" at bounding box center [627, 404] width 418 height 63
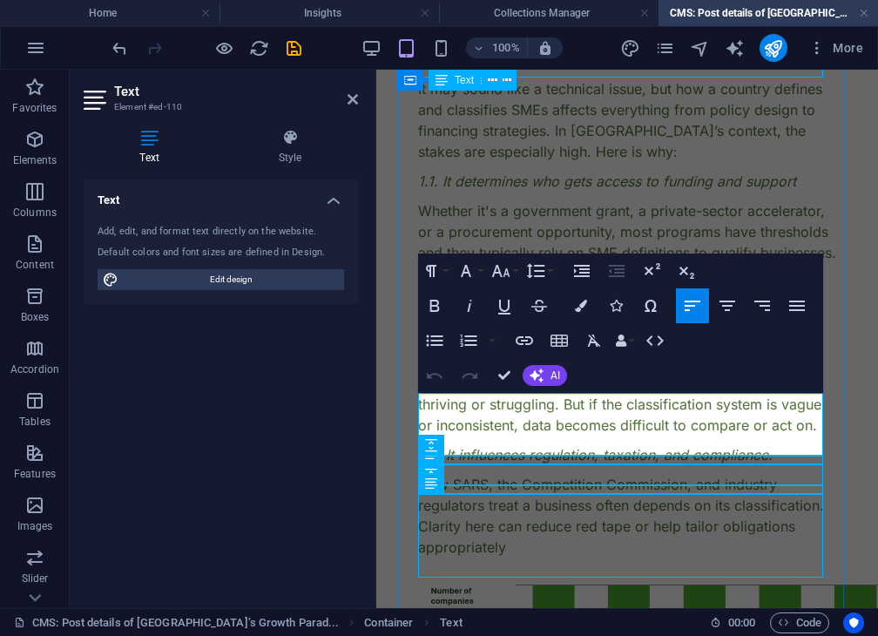
click at [816, 436] on p "Reliable data is essential for understanding where SMEs are thriving or struggl…" at bounding box center [627, 404] width 418 height 63
click at [781, 465] on div "1.2. It influences regulation, taxation, and compliance." at bounding box center [627, 454] width 418 height 21
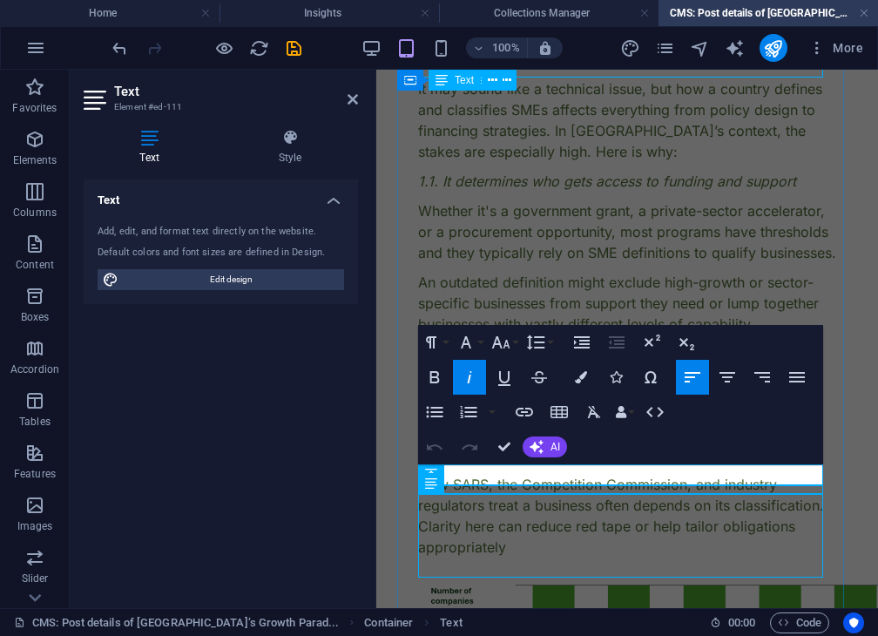
click at [781, 465] on p "1.2. It influences regulation, taxation, and compliance." at bounding box center [627, 454] width 418 height 21
click at [728, 255] on div "Whether it's a government grant, a private-sector accelerator, or a procurement…" at bounding box center [627, 231] width 418 height 63
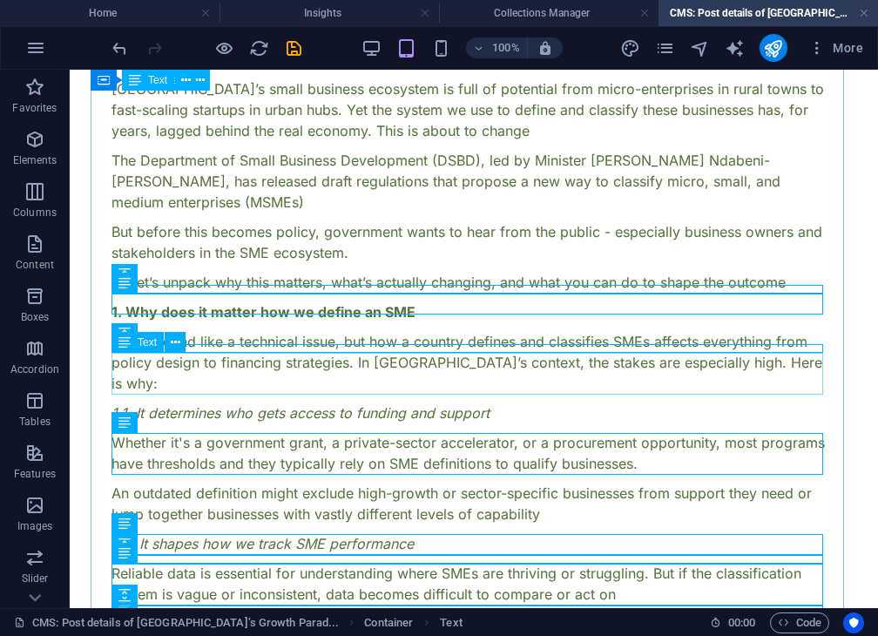
scroll to position [136, 0]
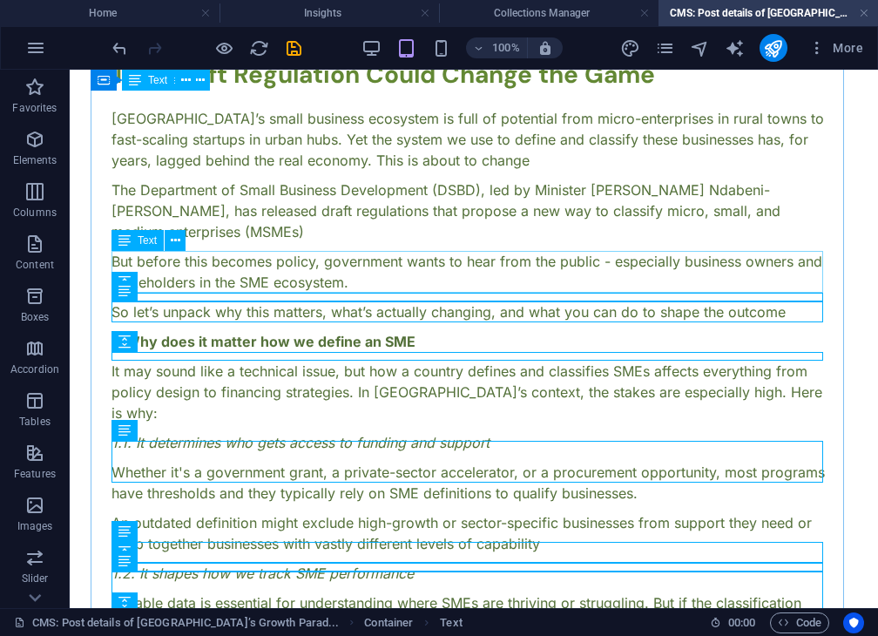
click at [321, 281] on div "But before this becomes policy, government wants to hear from the public - espe…" at bounding box center [474, 272] width 725 height 42
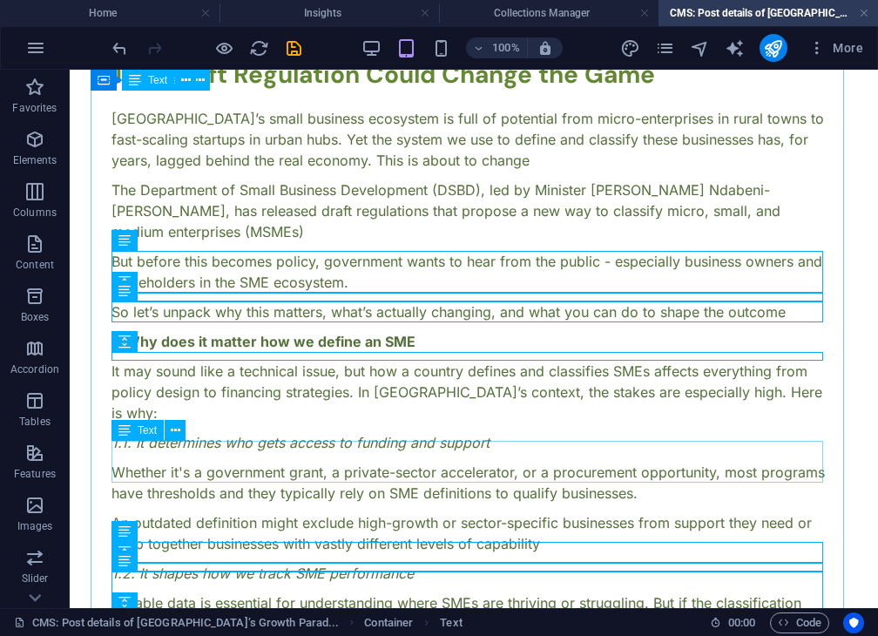
click at [351, 462] on div "Whether it's a government grant, a private-sector accelerator, or a procurement…" at bounding box center [474, 483] width 725 height 42
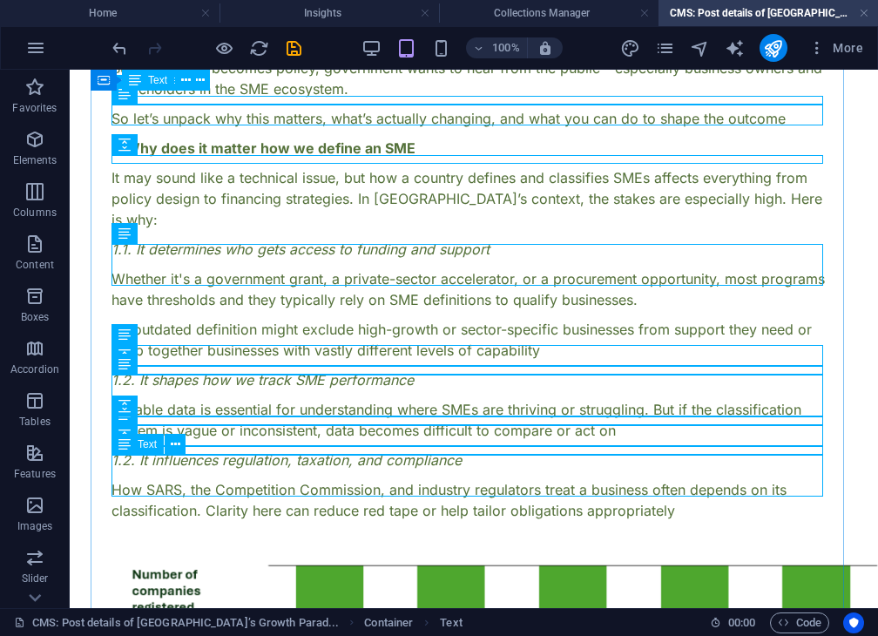
scroll to position [332, 0]
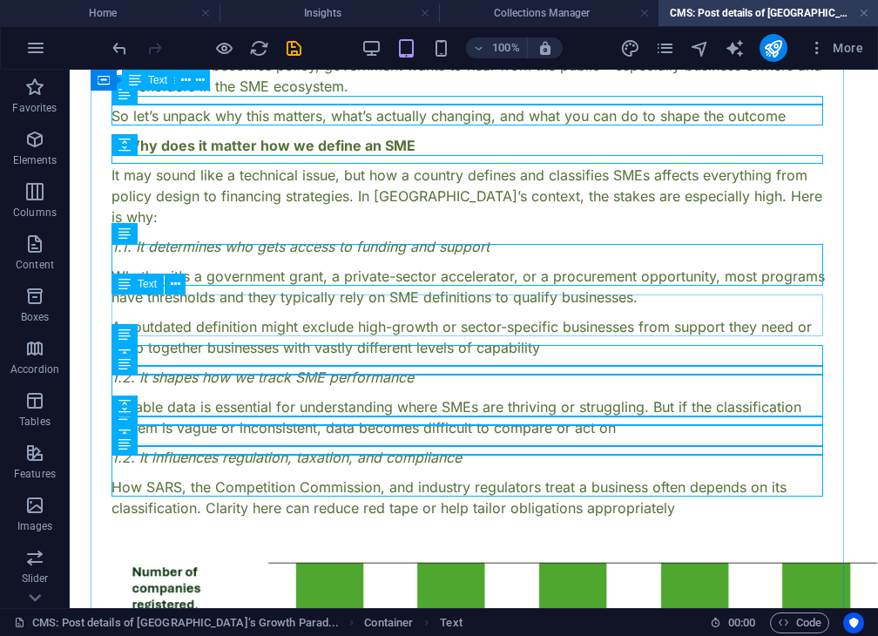
click at [324, 316] on div "An outdated definition might exclude high-growth or sector-specific businesses …" at bounding box center [474, 337] width 725 height 42
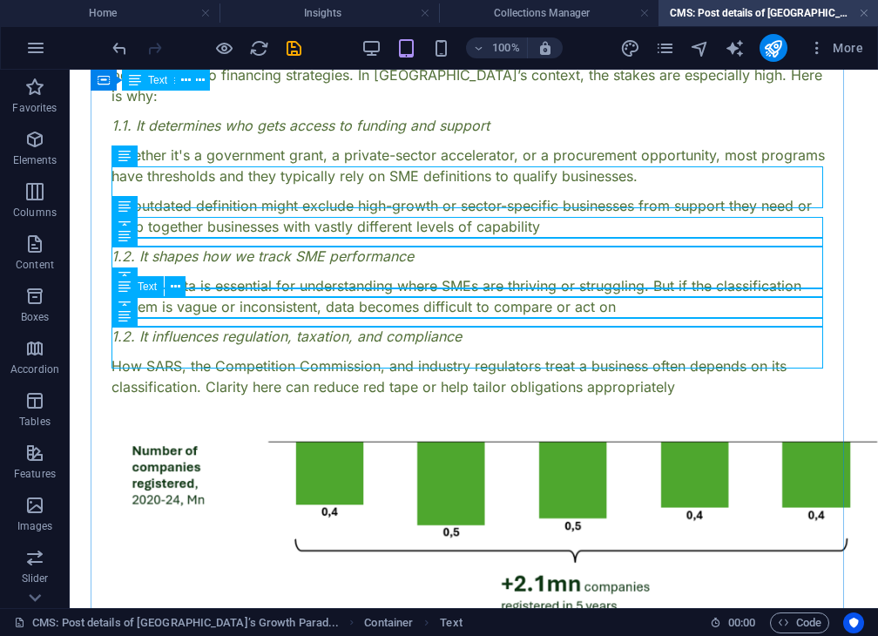
scroll to position [467, 0]
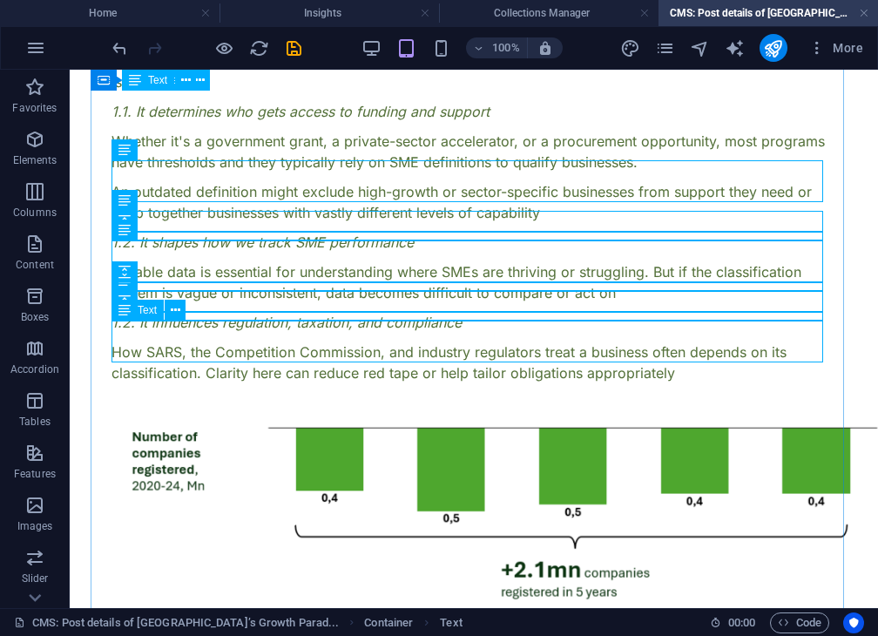
click at [280, 344] on div "How SARS, the Competition Commission, and industry regulators treat a business …" at bounding box center [474, 363] width 725 height 42
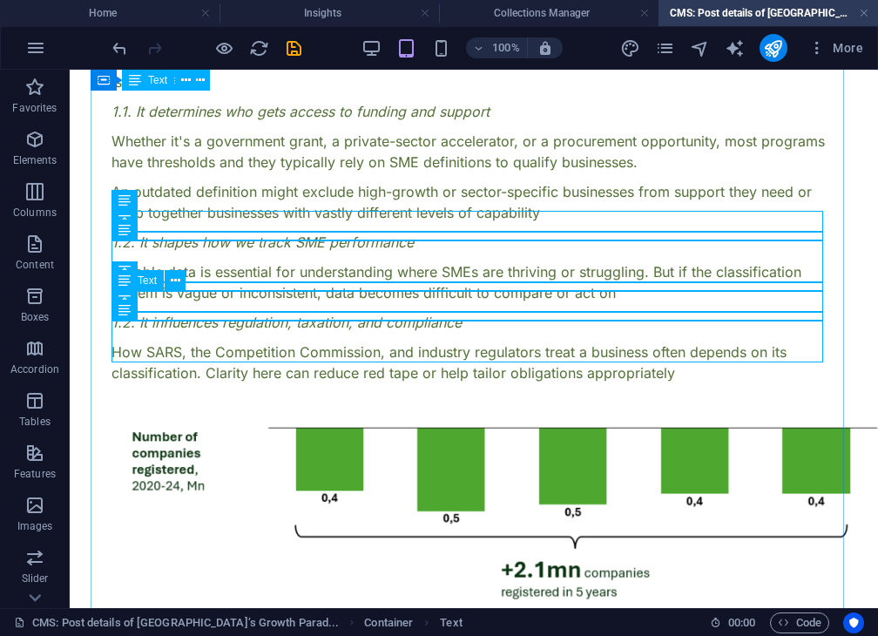
click at [327, 312] on div "1.2. It influences regulation, taxation, and compliance" at bounding box center [474, 322] width 725 height 21
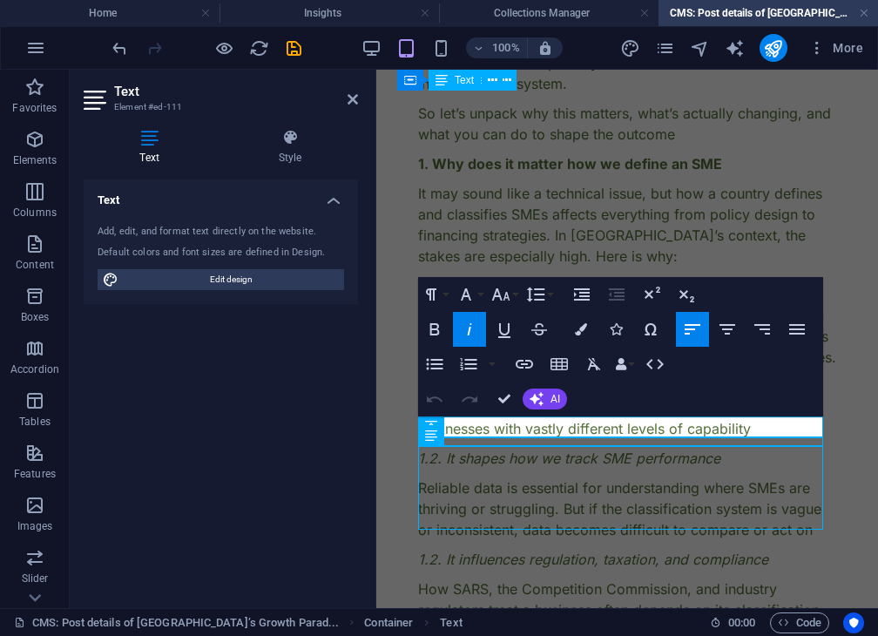
scroll to position [620, 0]
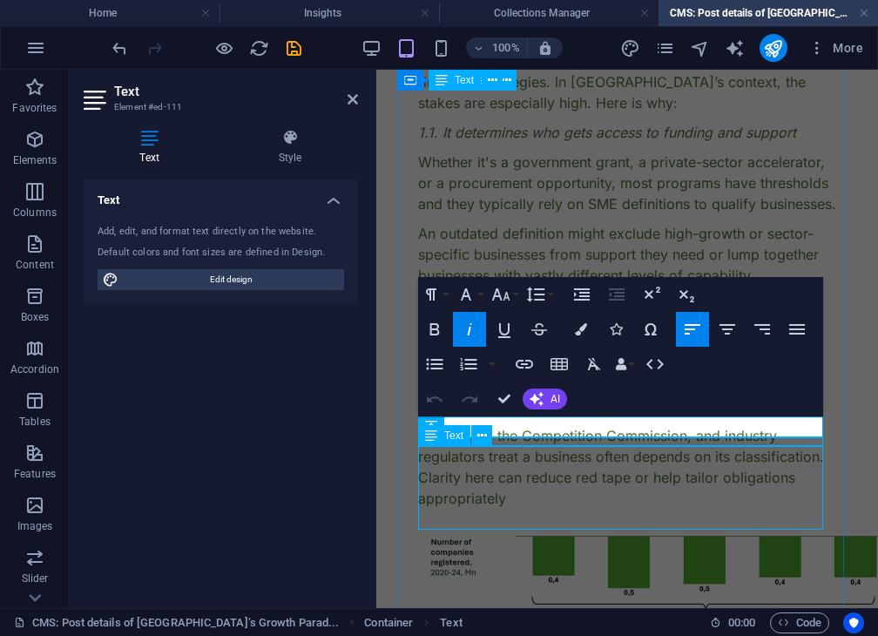
click at [436, 494] on div "How SARS, the Competition Commission, and industry regulators treat a business …" at bounding box center [627, 467] width 418 height 84
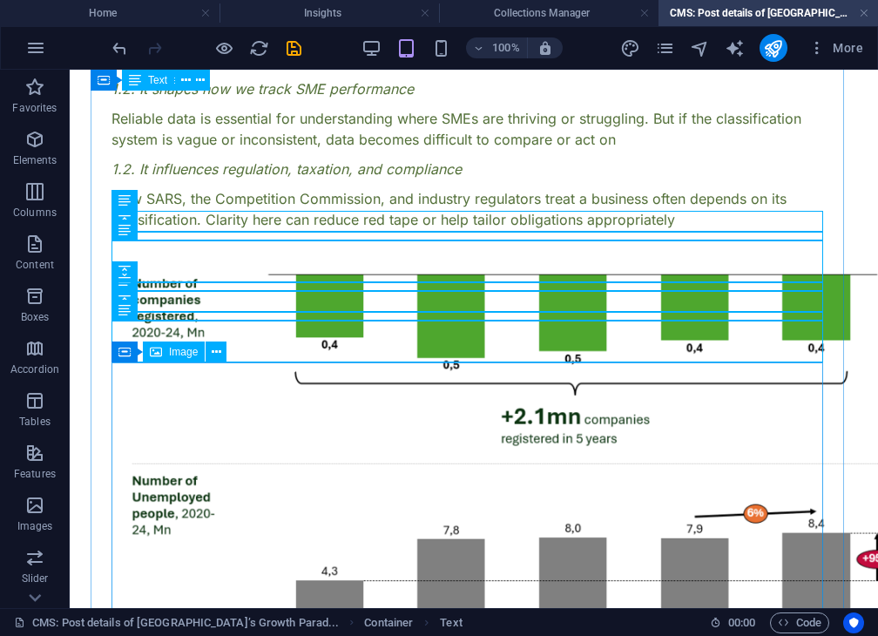
scroll to position [467, 0]
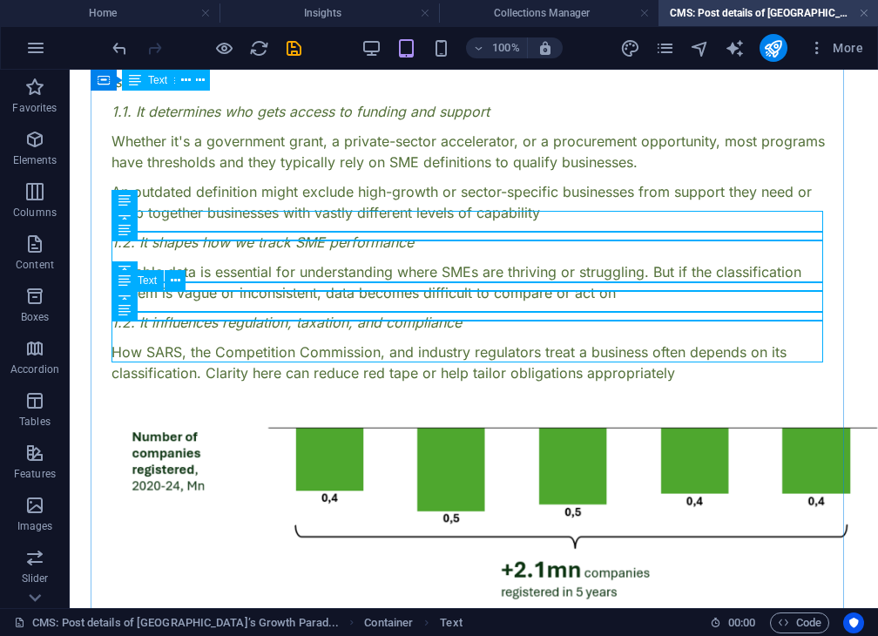
click at [411, 312] on div "1.2. It influences regulation, taxation, and compliance" at bounding box center [474, 322] width 725 height 21
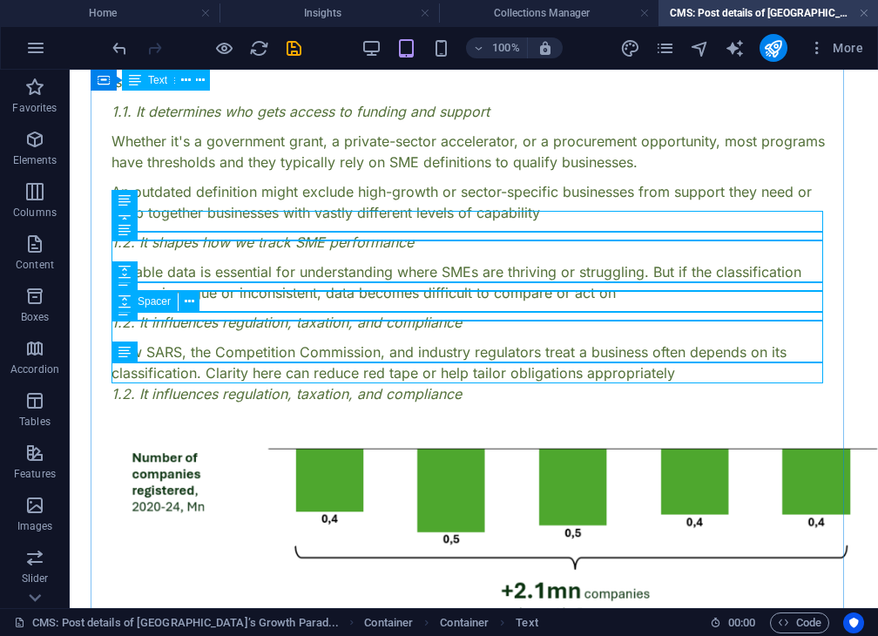
click at [415, 333] on div at bounding box center [474, 337] width 725 height 9
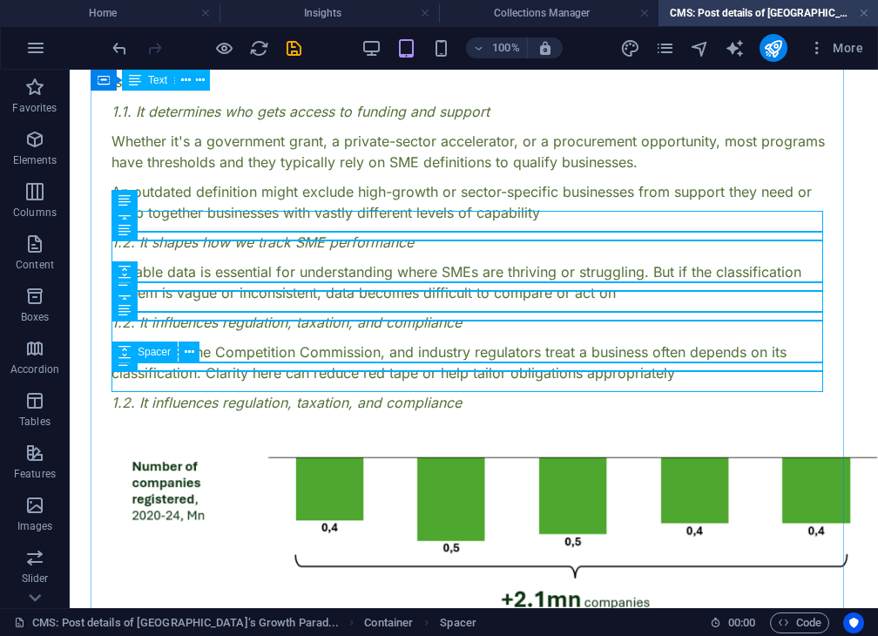
click at [405, 383] on div at bounding box center [474, 387] width 725 height 9
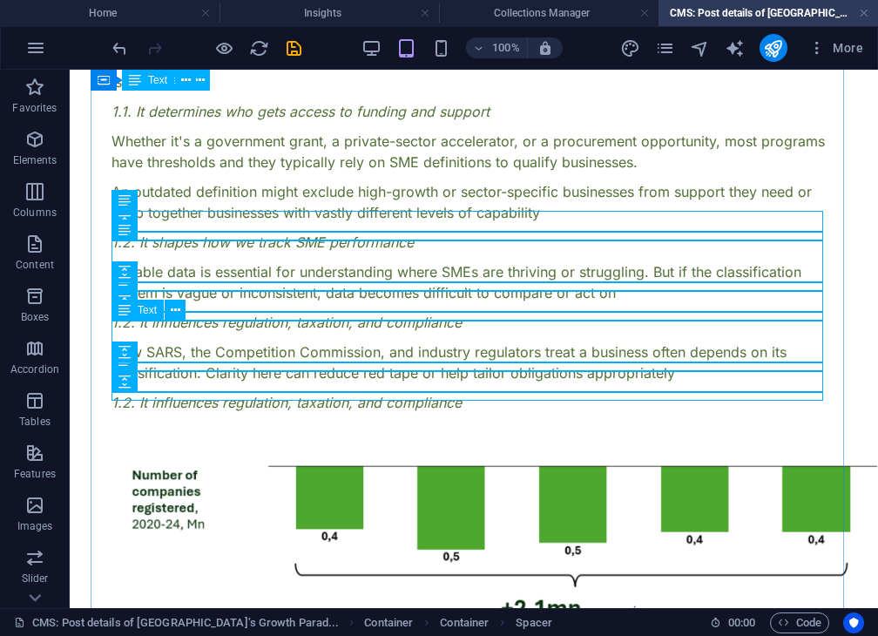
click at [403, 342] on div "How SARS, the Competition Commission, and industry regulators treat a business …" at bounding box center [474, 363] width 725 height 42
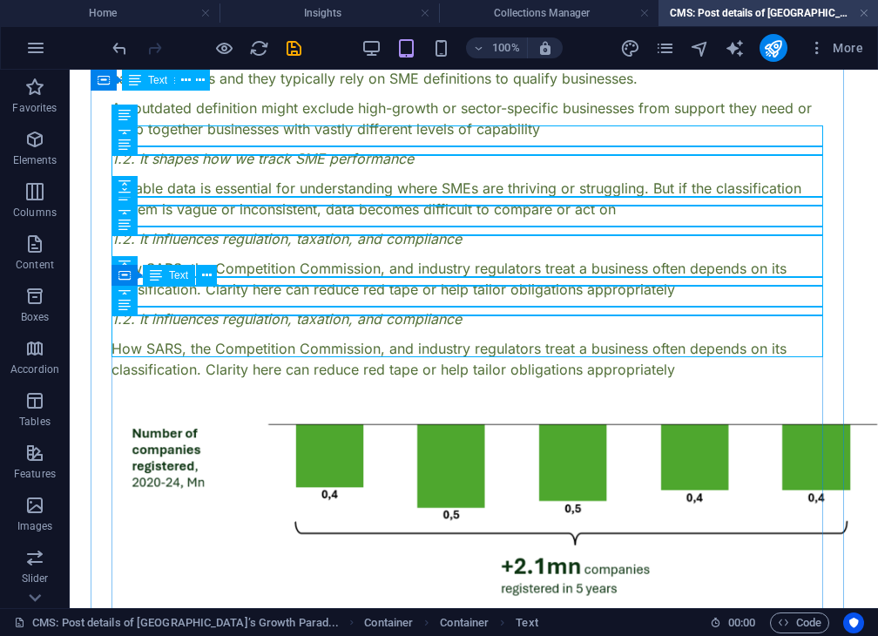
scroll to position [552, 0]
click at [220, 308] on div "1.2. It influences regulation, taxation, and compliance" at bounding box center [474, 318] width 725 height 21
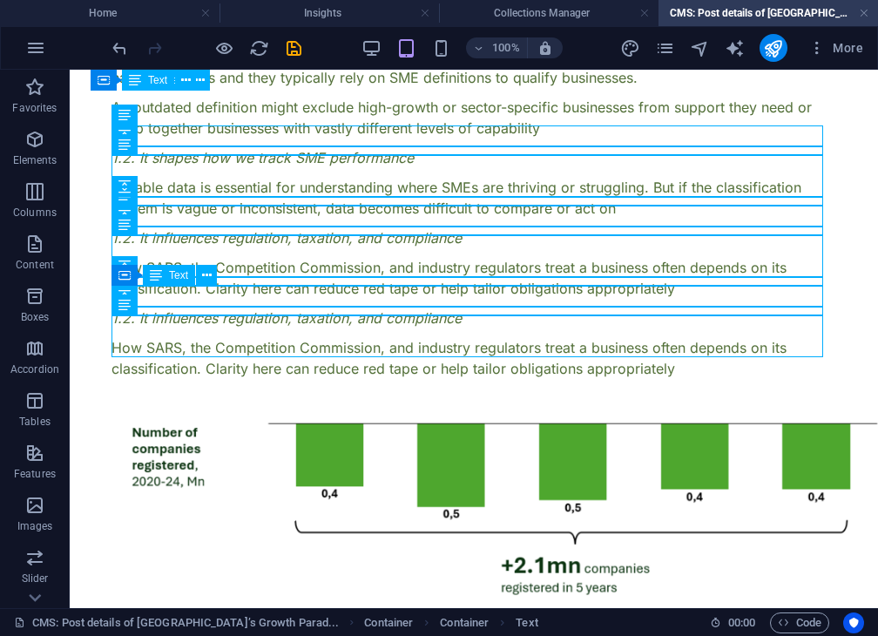
click at [220, 308] on div "1.2. It influences regulation, taxation, and compliance" at bounding box center [474, 318] width 725 height 21
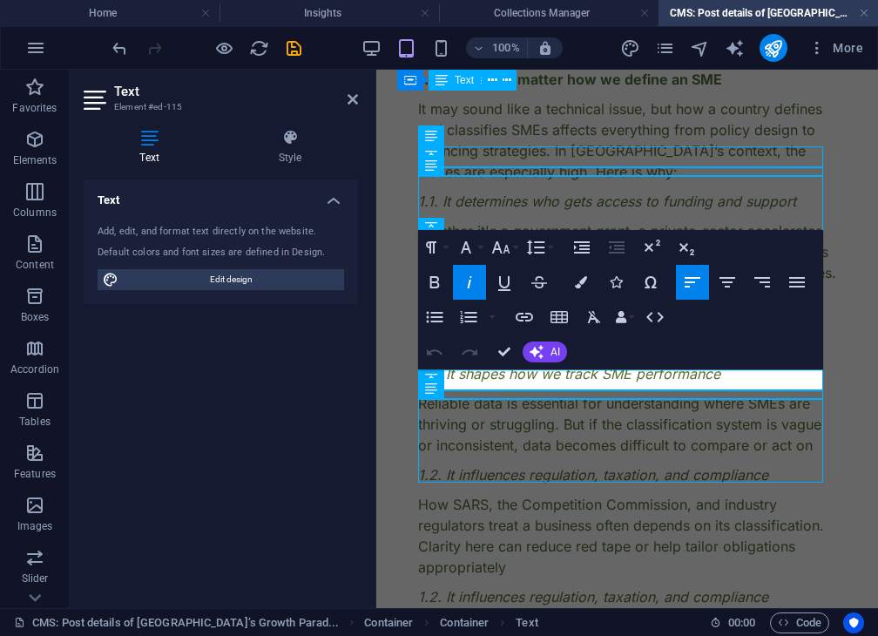
scroll to position [789, 0]
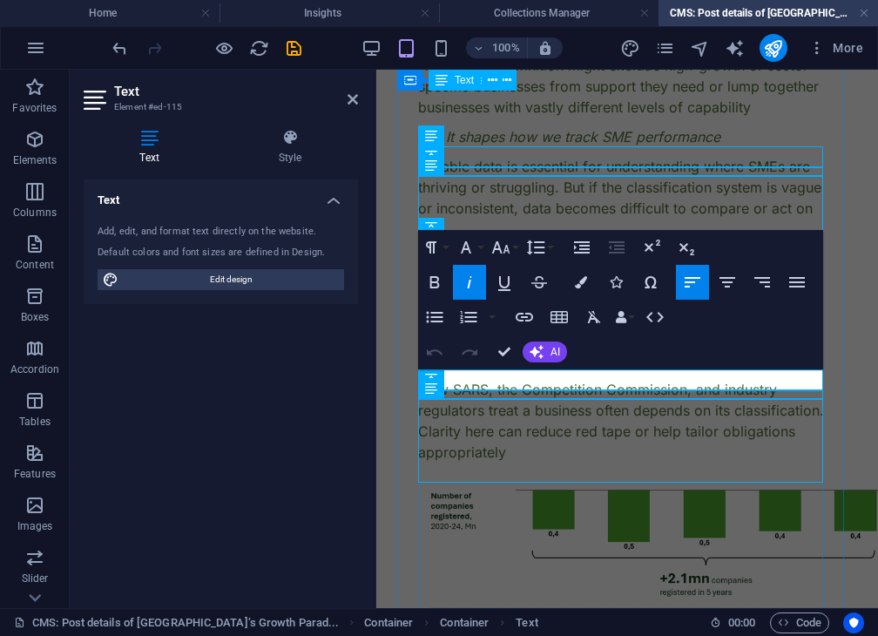
drag, startPoint x: 768, startPoint y: 383, endPoint x: 444, endPoint y: 388, distance: 324.2
click at [444, 370] on p "1.2. It influences regulation, taxation, and compliance" at bounding box center [627, 359] width 418 height 21
click at [543, 443] on div "How SARS, the Competition Commission, and industry regulators treat a business …" at bounding box center [627, 421] width 418 height 84
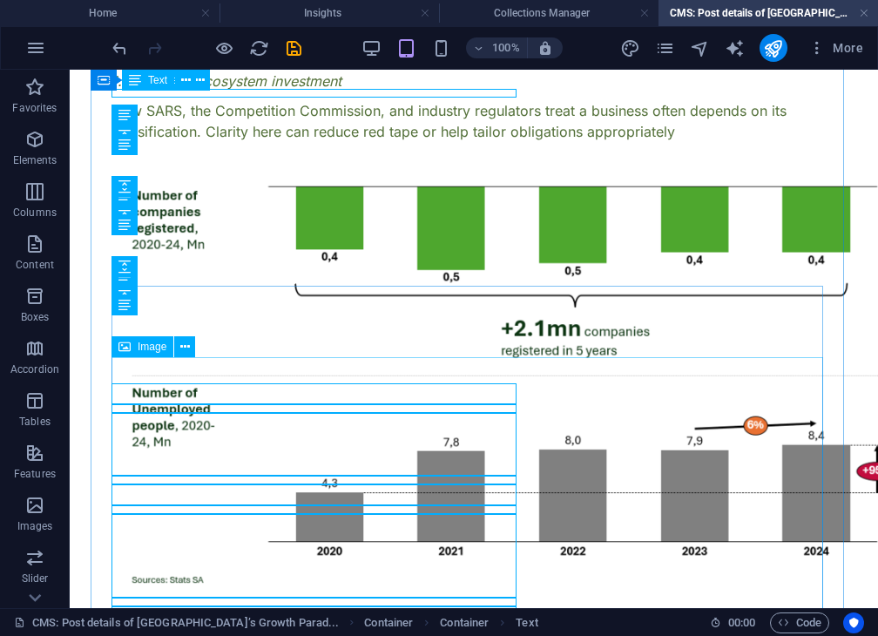
scroll to position [552, 0]
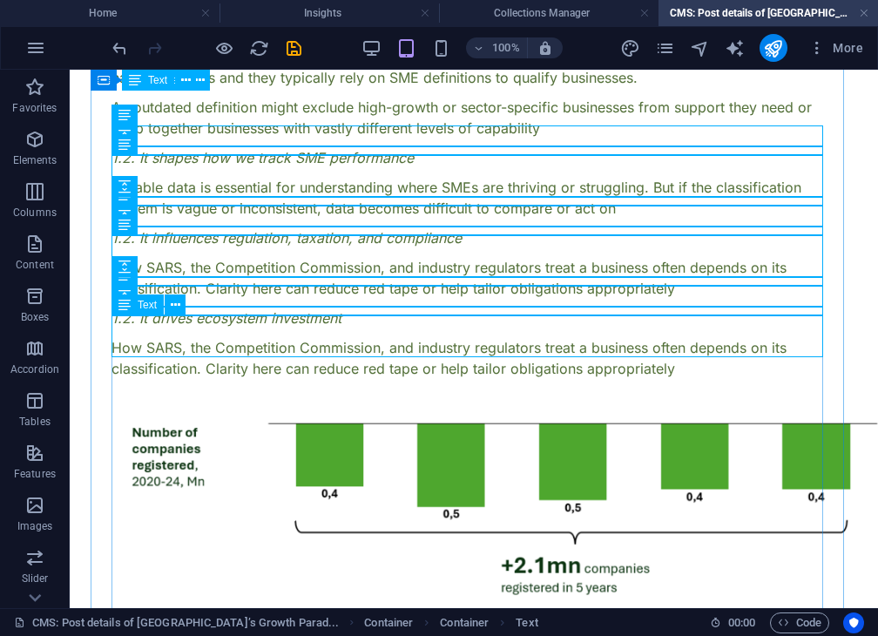
click at [411, 337] on div "How SARS, the Competition Commission, and industry regulators treat a business …" at bounding box center [474, 358] width 725 height 42
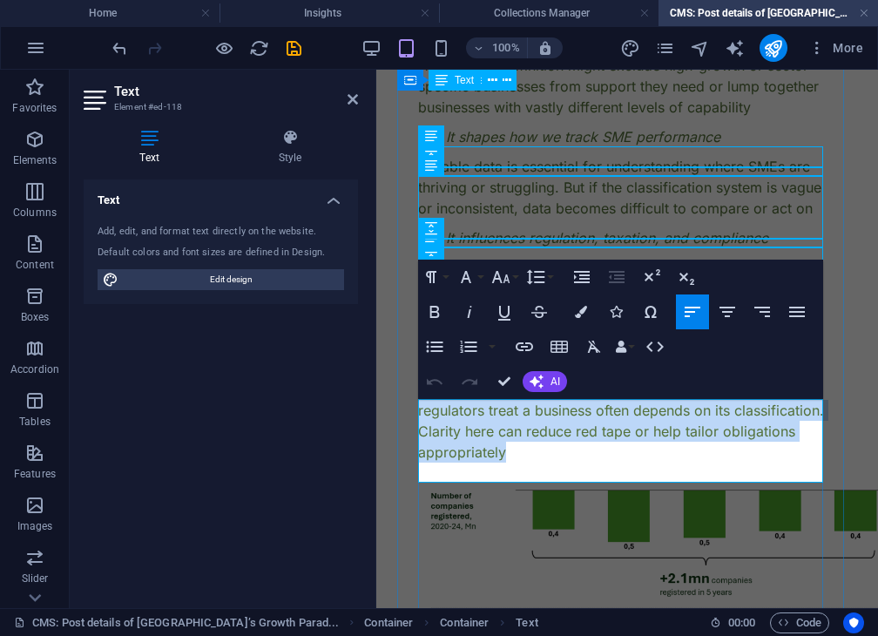
drag, startPoint x: 579, startPoint y: 470, endPoint x: 409, endPoint y: 397, distance: 184.7
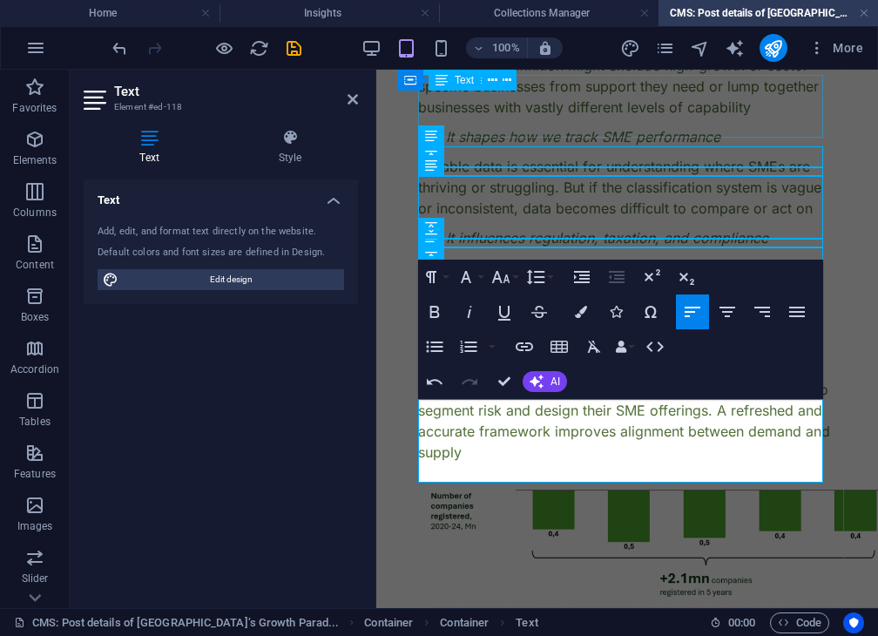
scroll to position [2642, 7]
click at [349, 92] on icon at bounding box center [353, 99] width 10 height 14
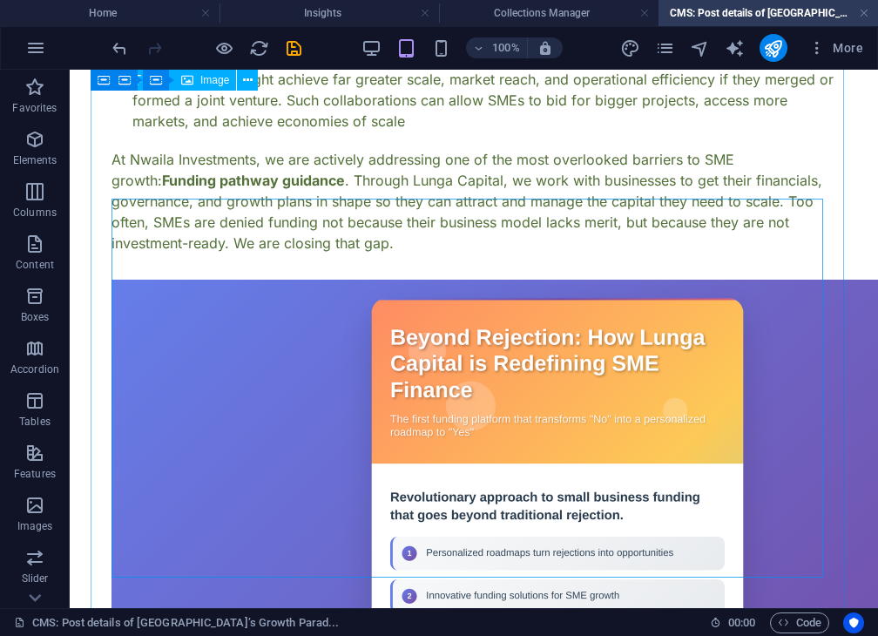
scroll to position [1862, 0]
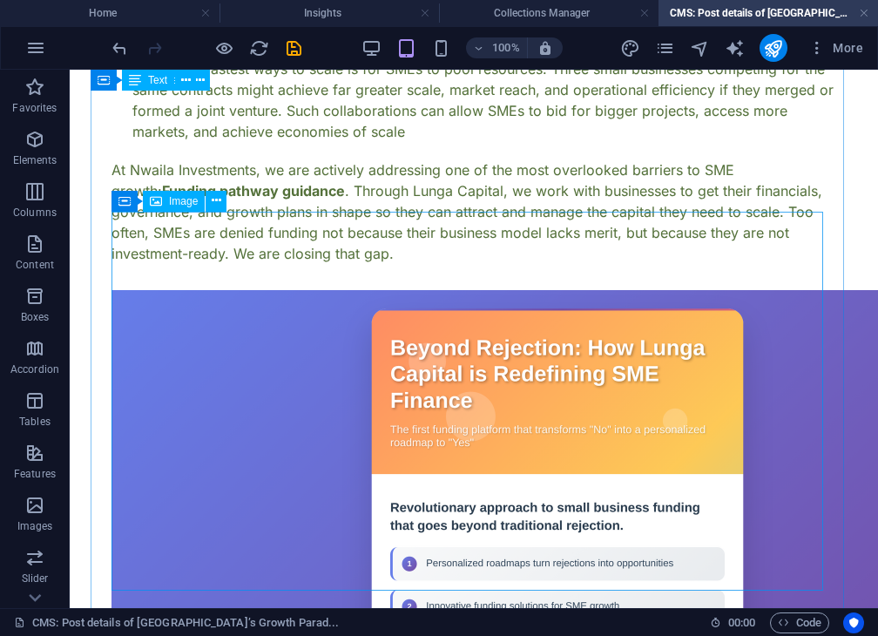
click at [256, 322] on figure at bounding box center [474, 528] width 725 height 476
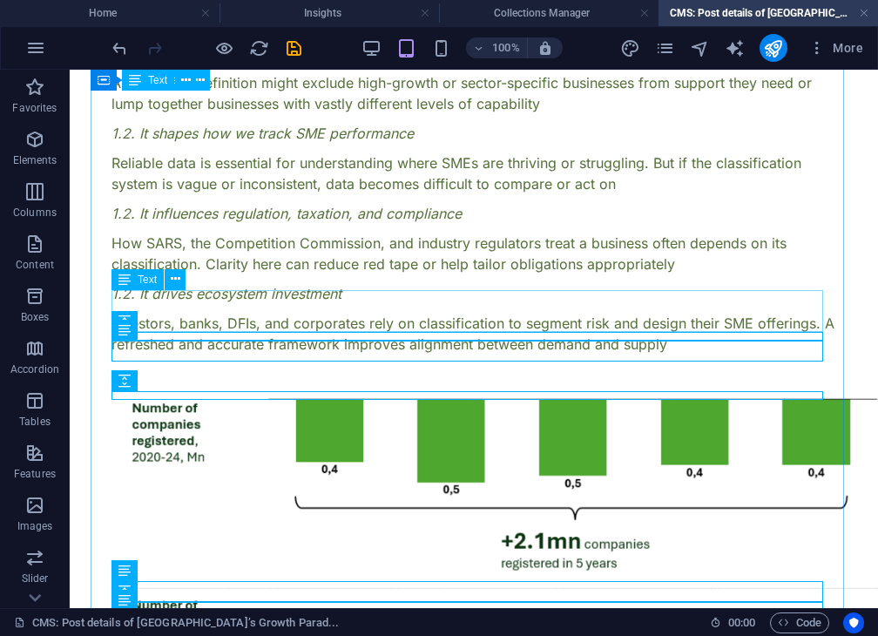
scroll to position [0, 0]
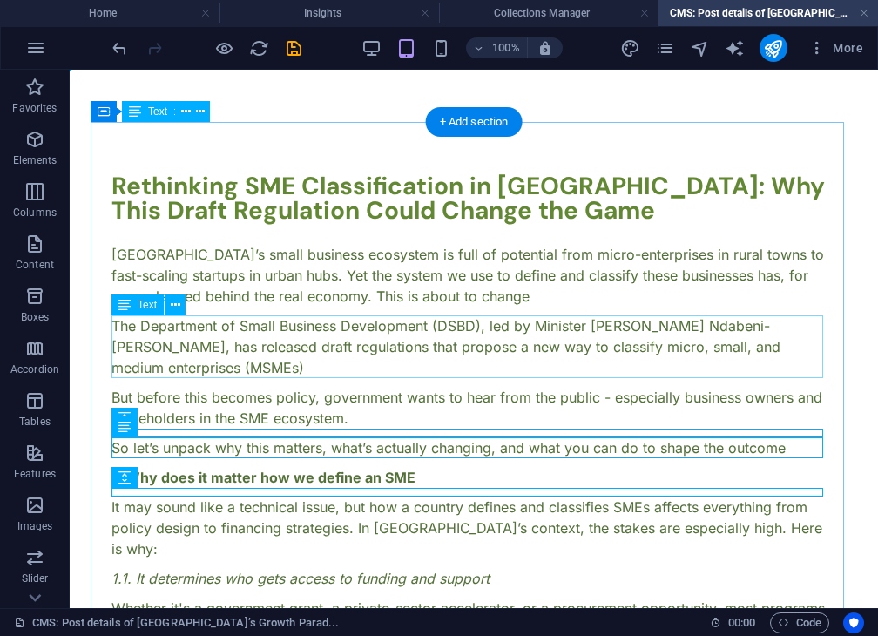
click at [371, 346] on div "The Department of Small Business Development (DSBD), led by Minister [PERSON_NA…" at bounding box center [474, 346] width 725 height 63
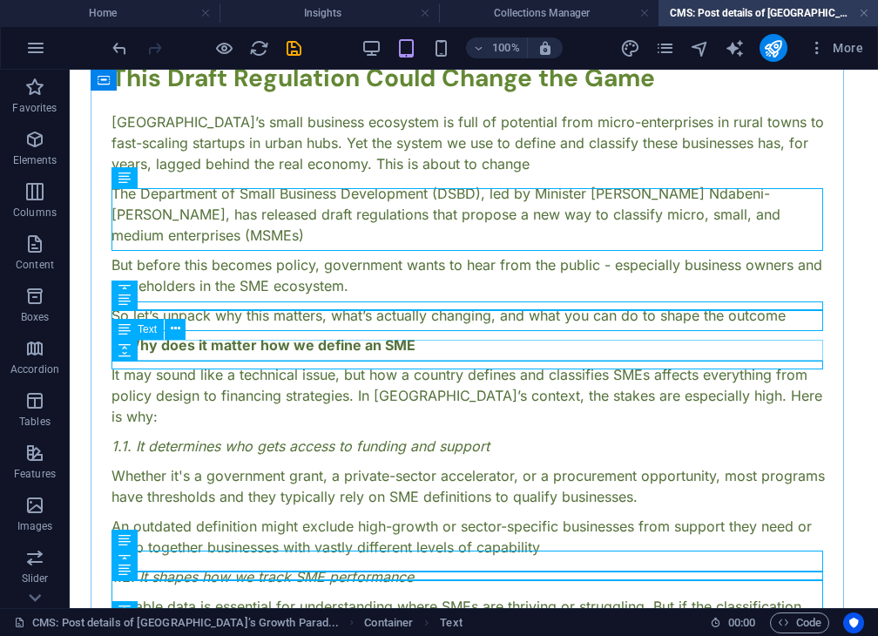
scroll to position [134, 0]
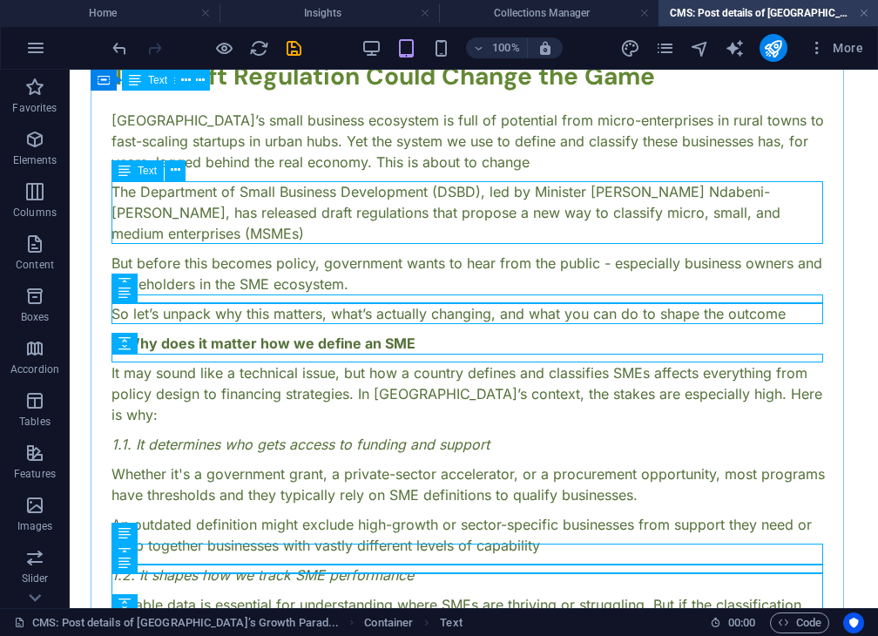
click at [394, 196] on div "The Department of Small Business Development (DSBD), led by Minister [PERSON_NA…" at bounding box center [474, 212] width 725 height 63
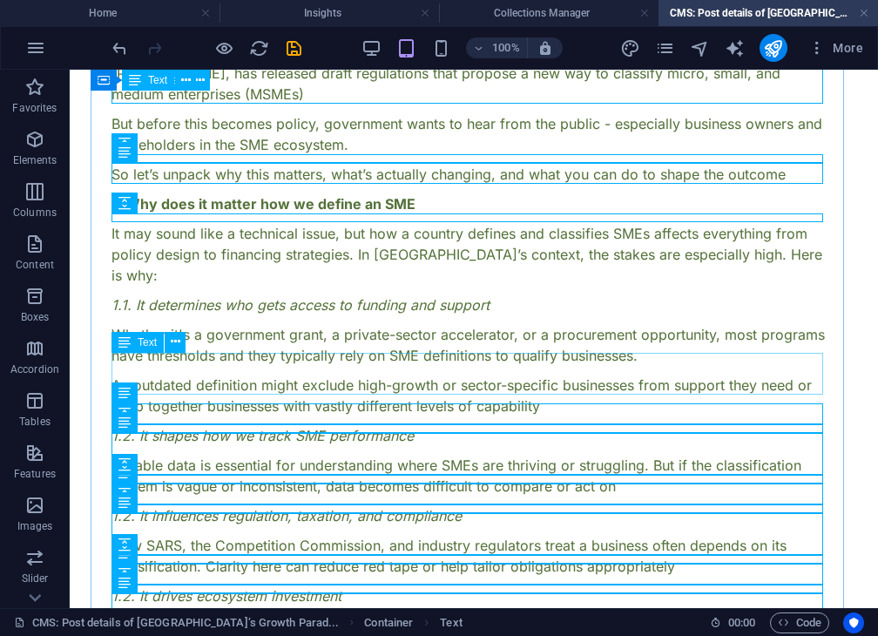
scroll to position [274, 0]
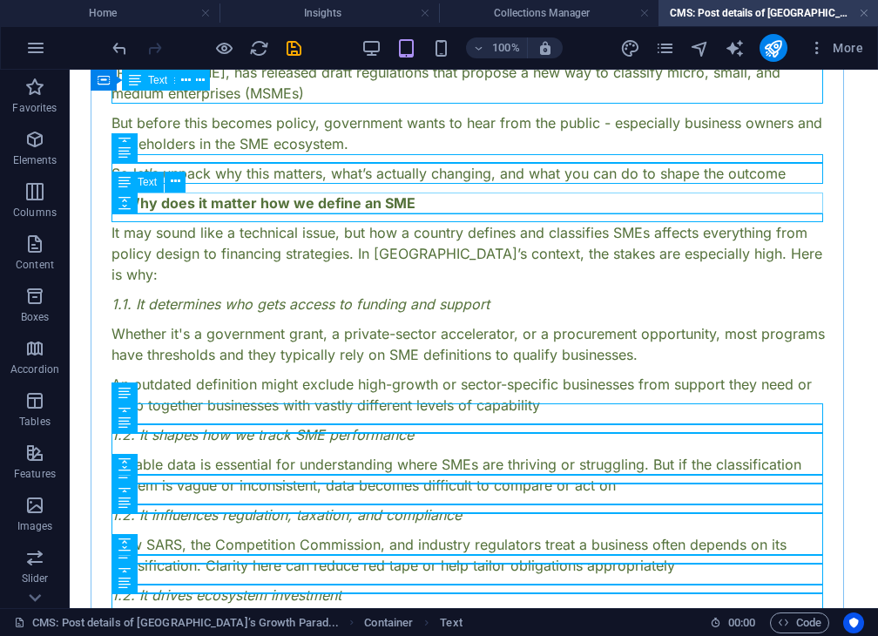
click at [386, 200] on div "1. Why does it matter how we define an SME" at bounding box center [474, 203] width 725 height 21
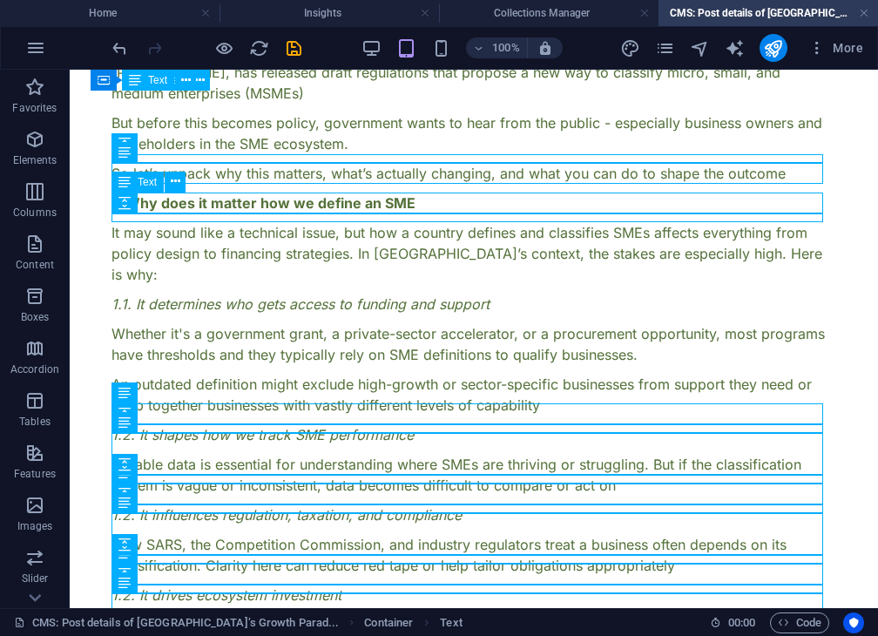
click at [386, 200] on div "1. Why does it matter how we define an SME" at bounding box center [474, 203] width 725 height 21
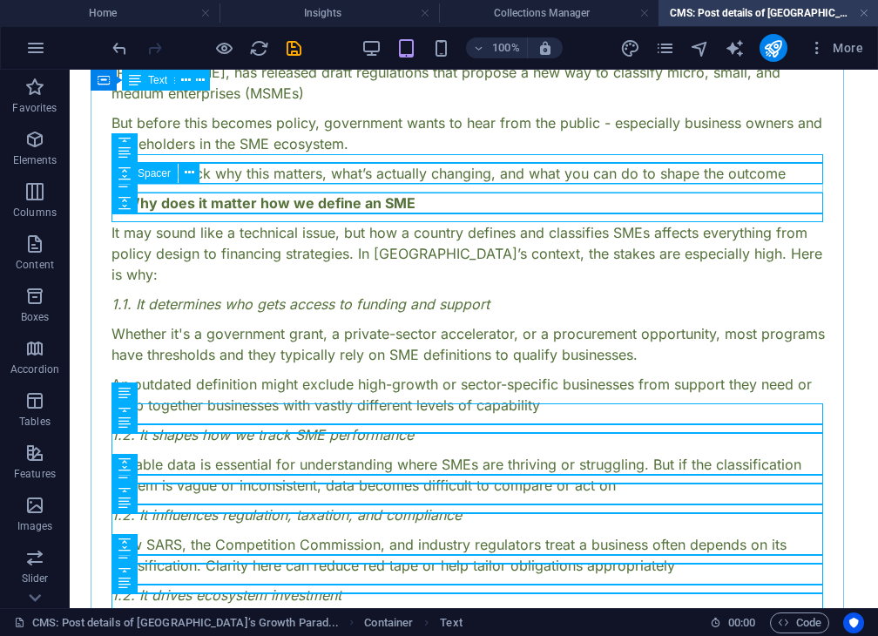
click at [385, 186] on div at bounding box center [474, 188] width 725 height 9
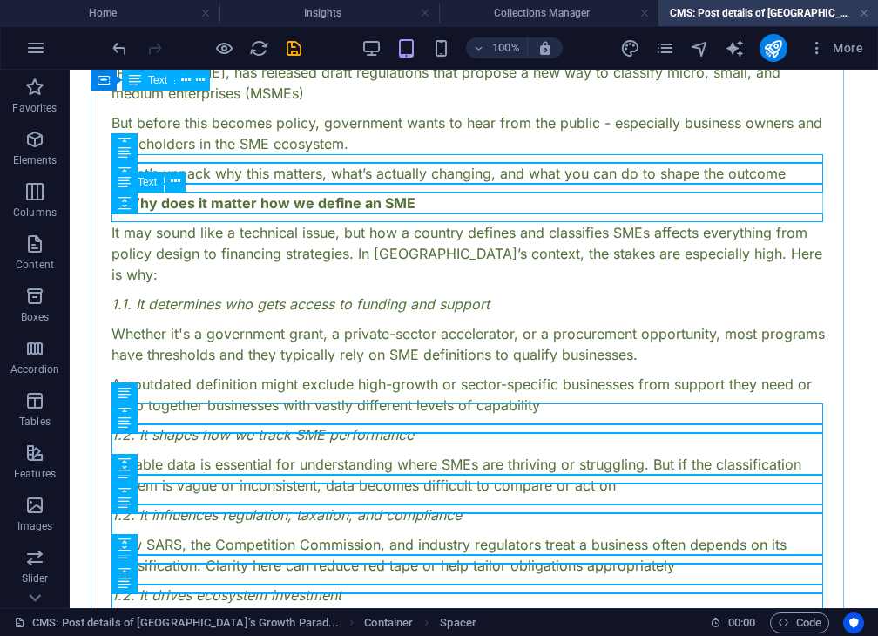
click at [404, 193] on div "1. Why does it matter how we define an SME" at bounding box center [474, 203] width 725 height 21
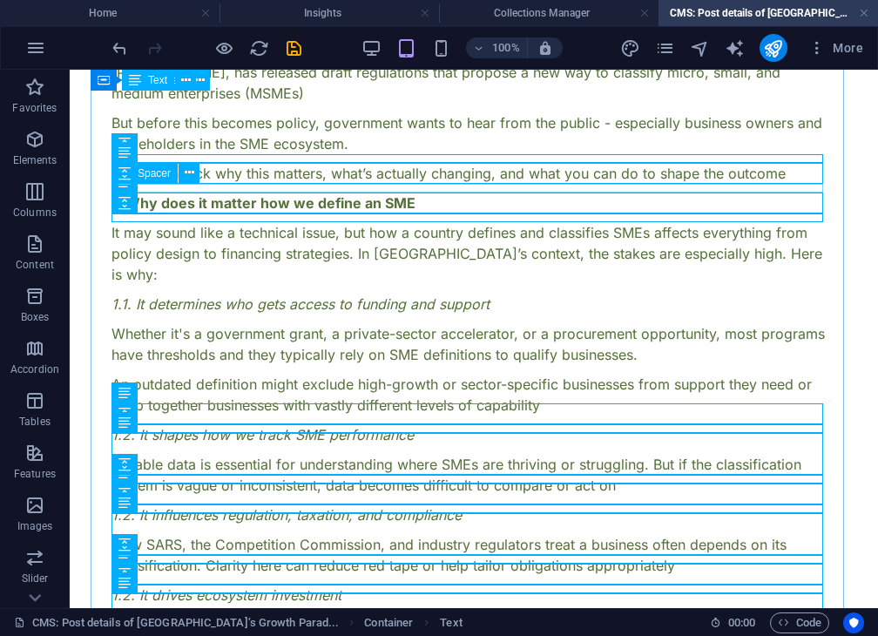
click at [396, 185] on div at bounding box center [474, 188] width 725 height 9
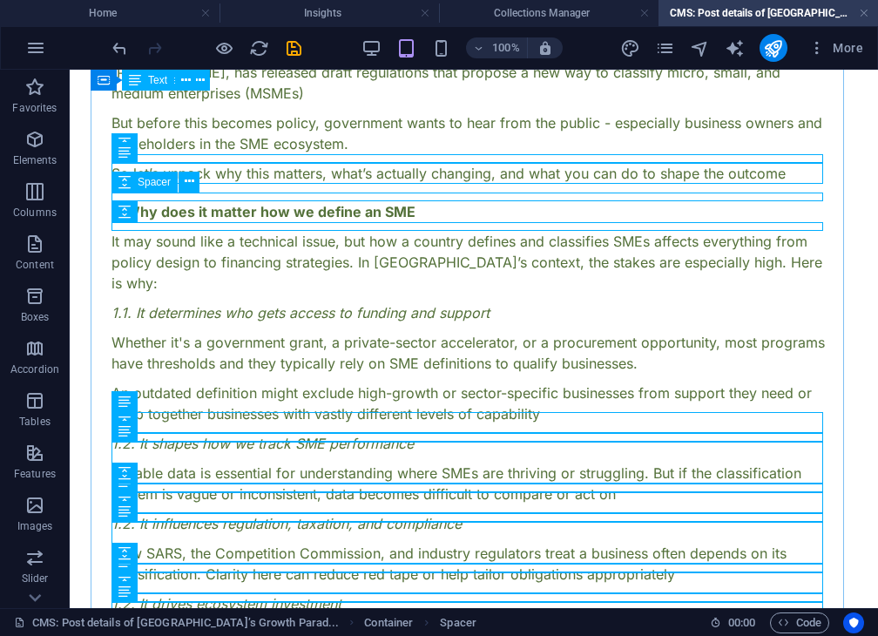
click at [402, 193] on div at bounding box center [474, 197] width 725 height 9
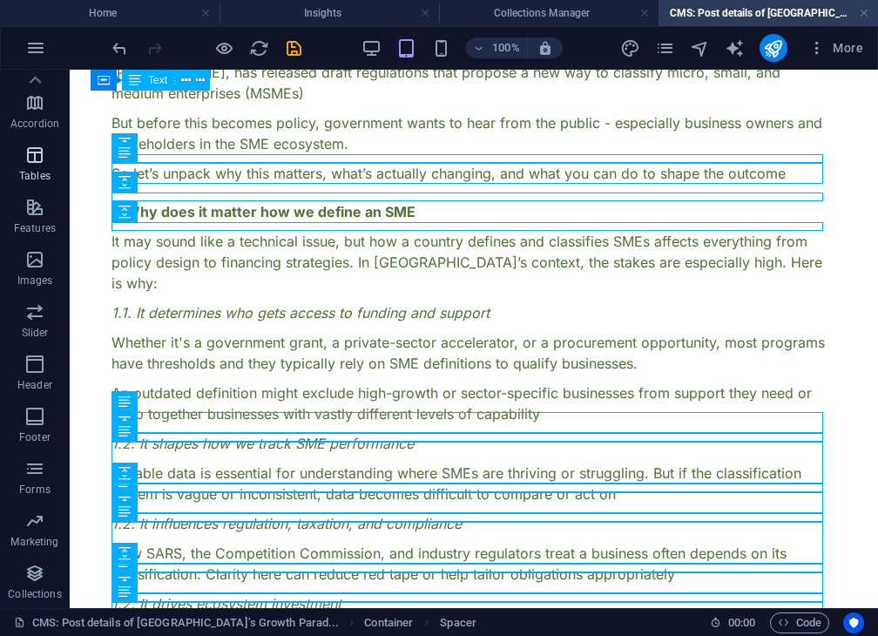
scroll to position [0, 0]
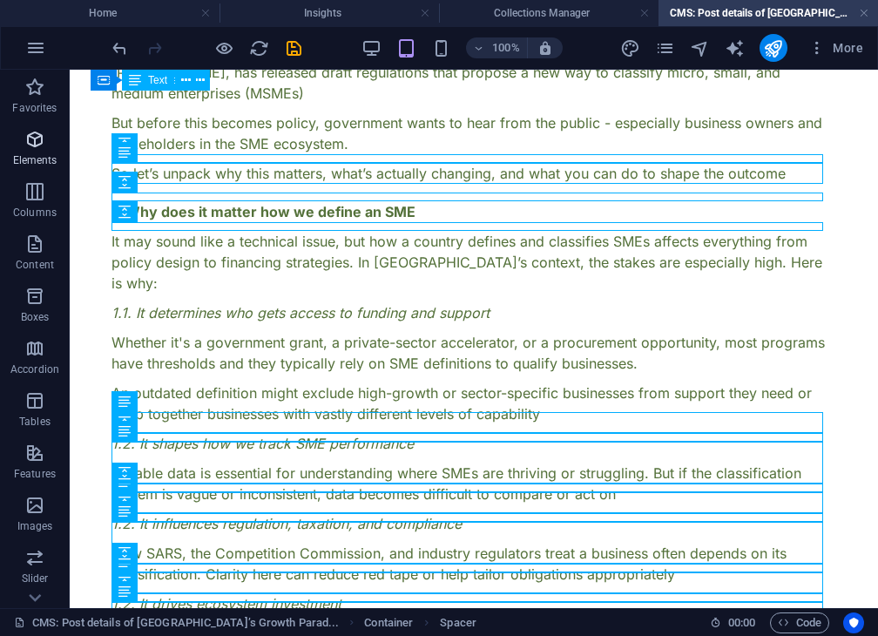
click at [42, 133] on icon "button" at bounding box center [34, 139] width 21 height 21
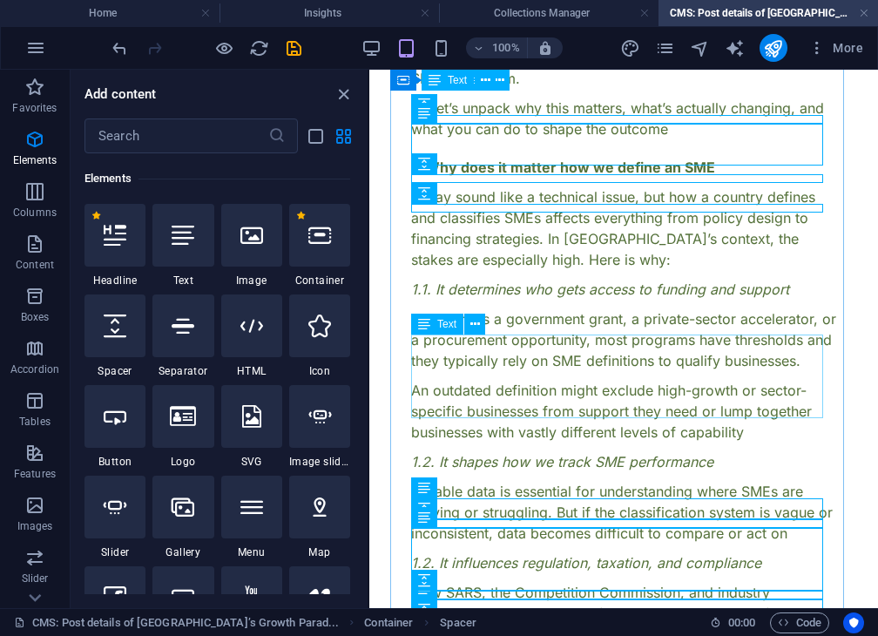
scroll to position [432, 0]
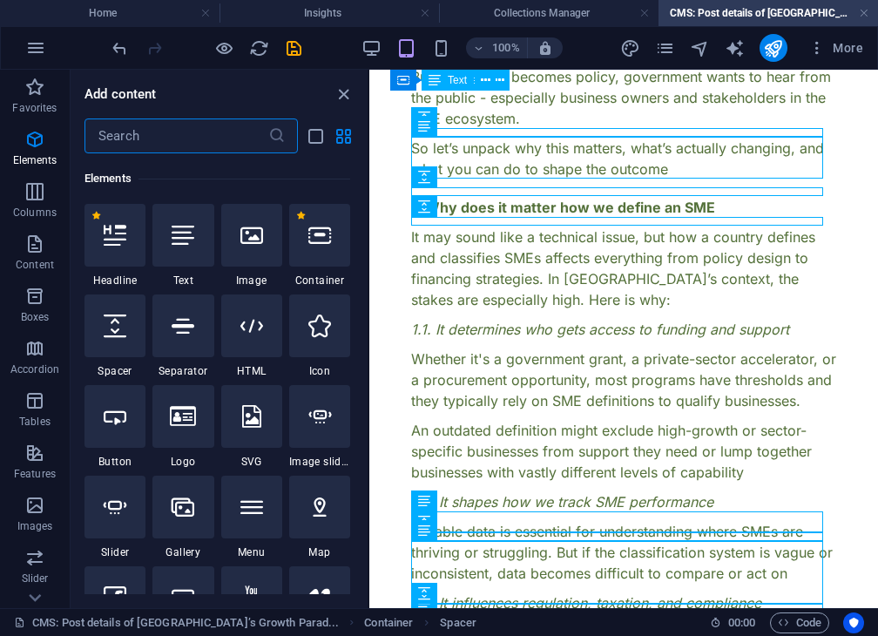
click at [147, 146] on input "text" at bounding box center [177, 136] width 184 height 35
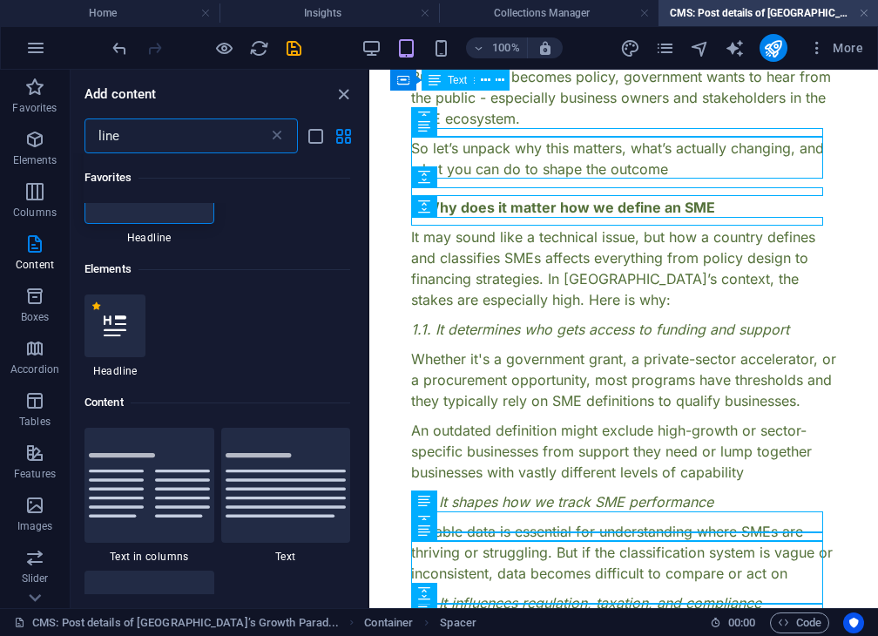
scroll to position [0, 0]
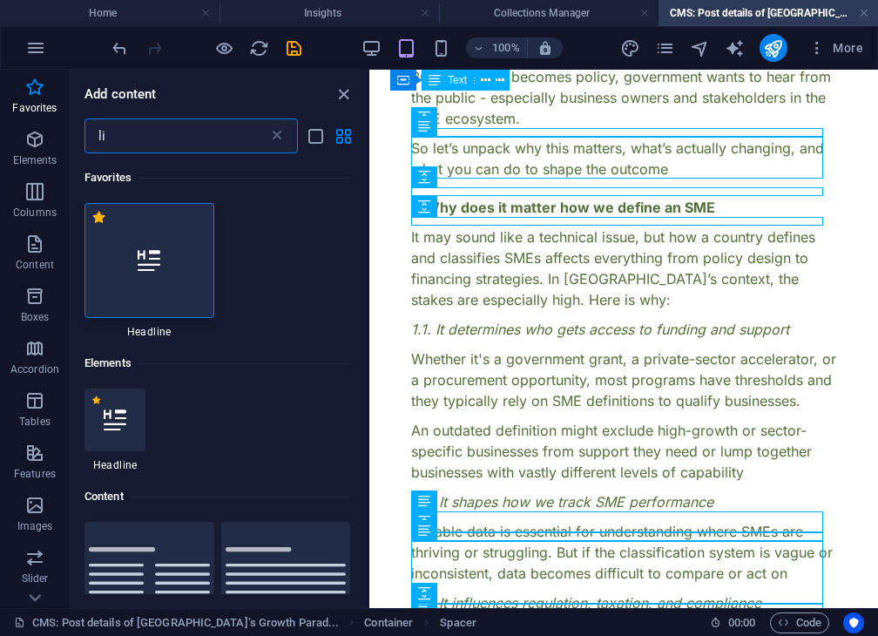
type input "l"
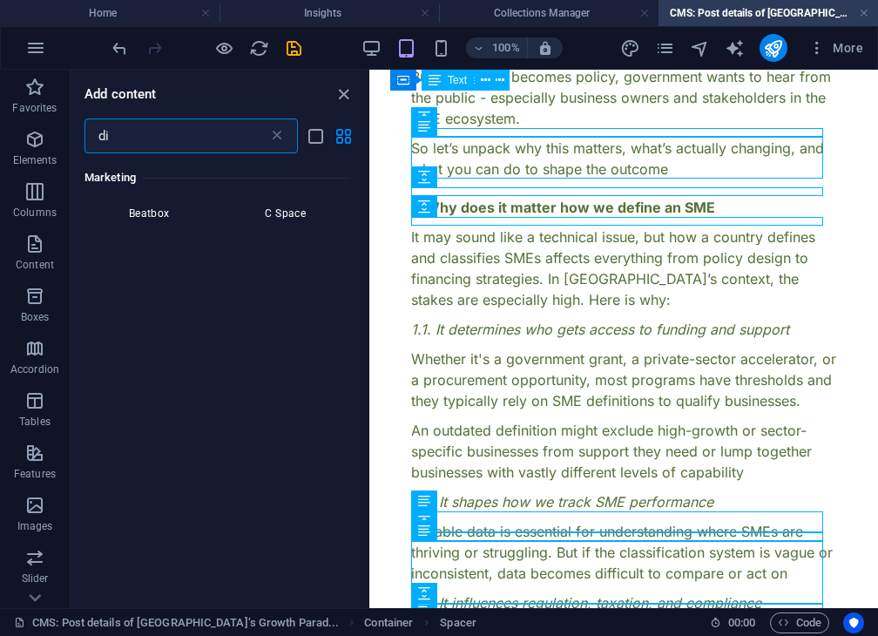
scroll to position [3266, 0]
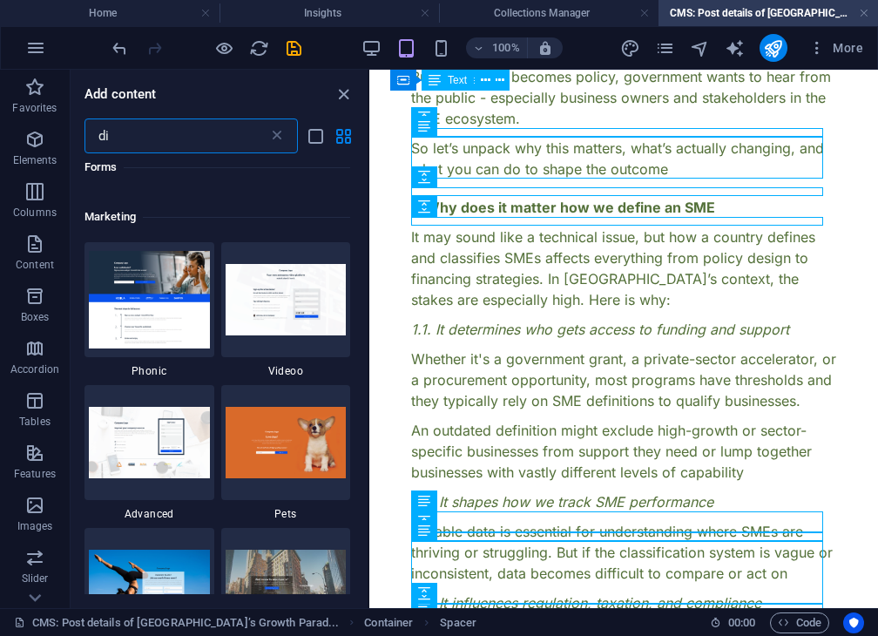
type input "d"
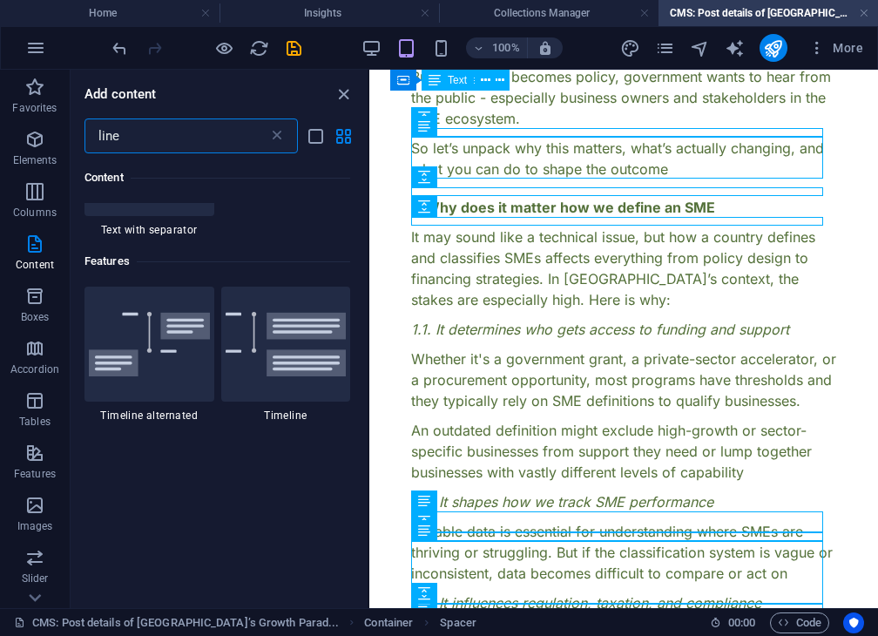
scroll to position [0, 0]
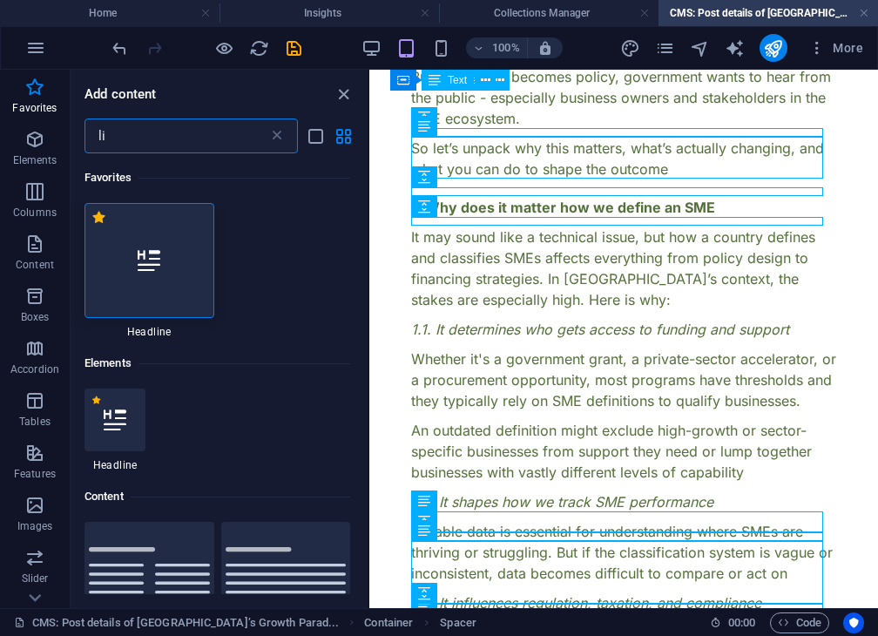
type input "l"
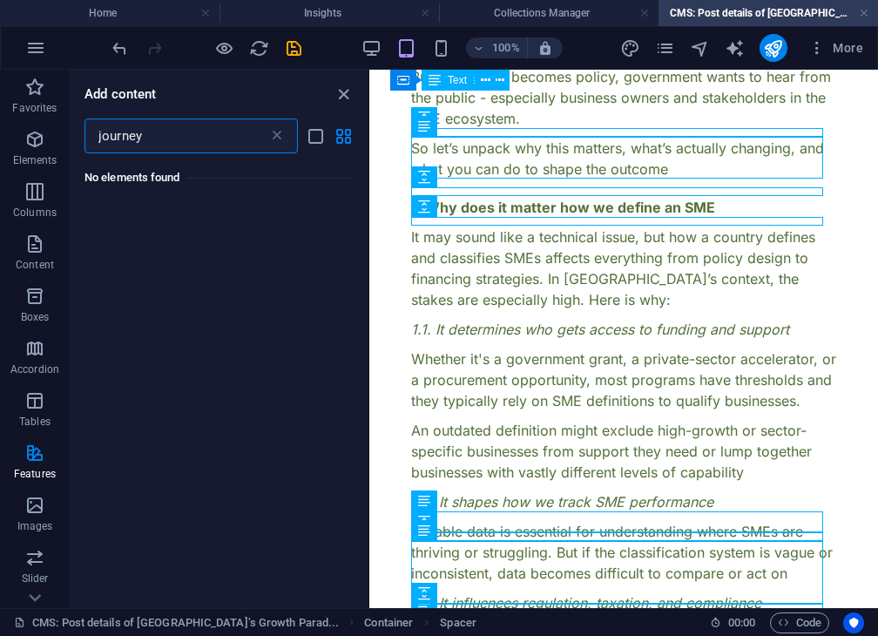
type input "journey"
drag, startPoint x: 157, startPoint y: 127, endPoint x: 87, endPoint y: 148, distance: 72.8
click at [87, 148] on input "journey" at bounding box center [177, 136] width 184 height 35
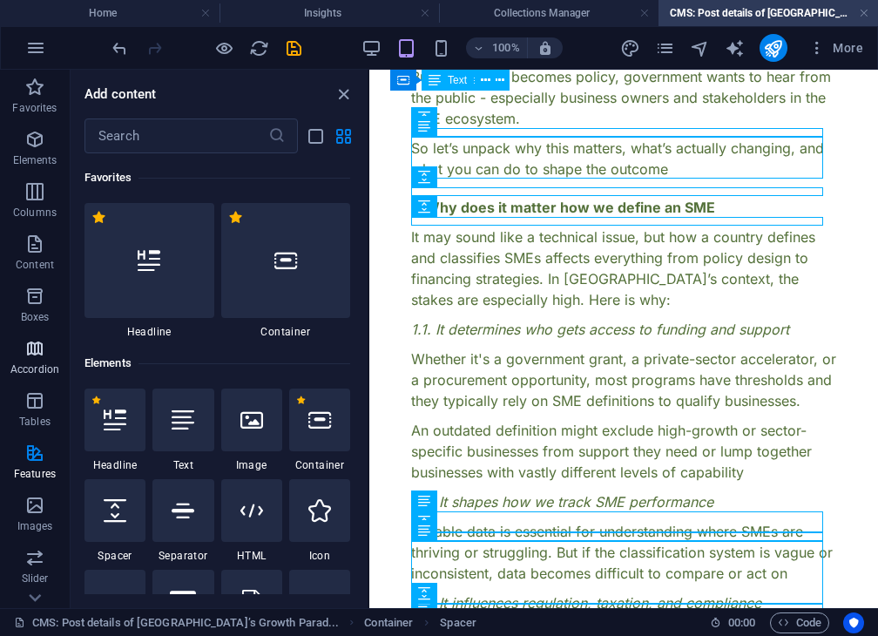
click at [42, 344] on icon "button" at bounding box center [34, 348] width 21 height 21
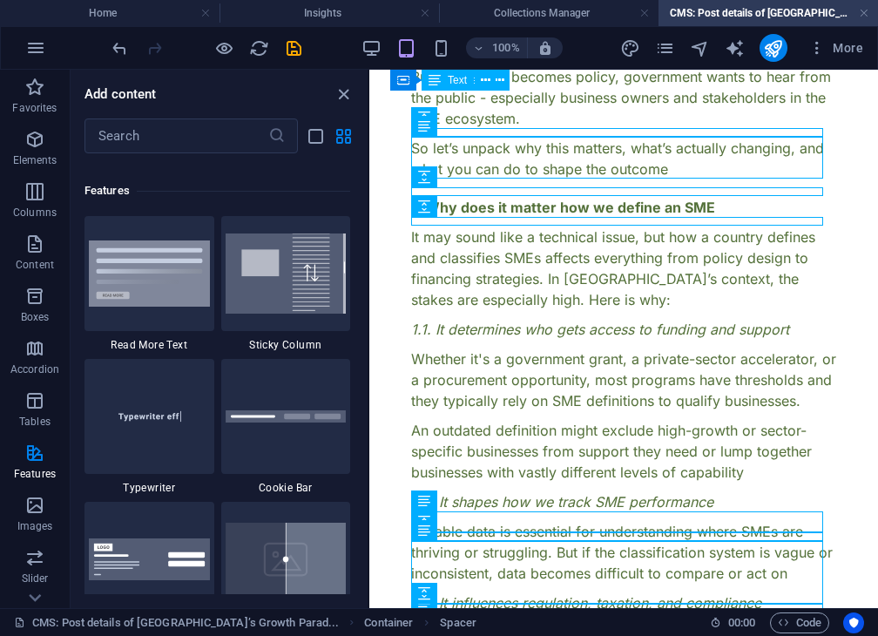
scroll to position [6886, 0]
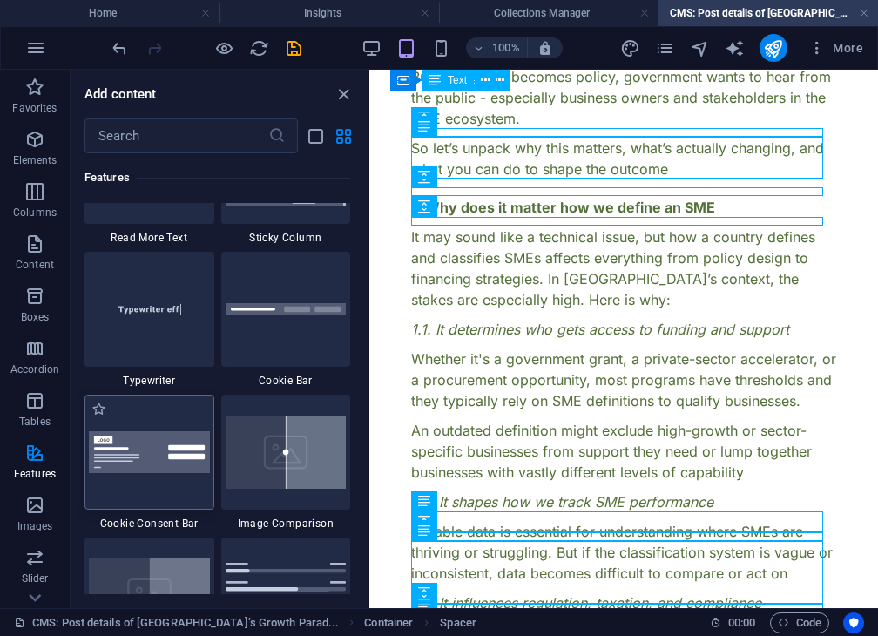
click at [198, 428] on div at bounding box center [150, 452] width 130 height 115
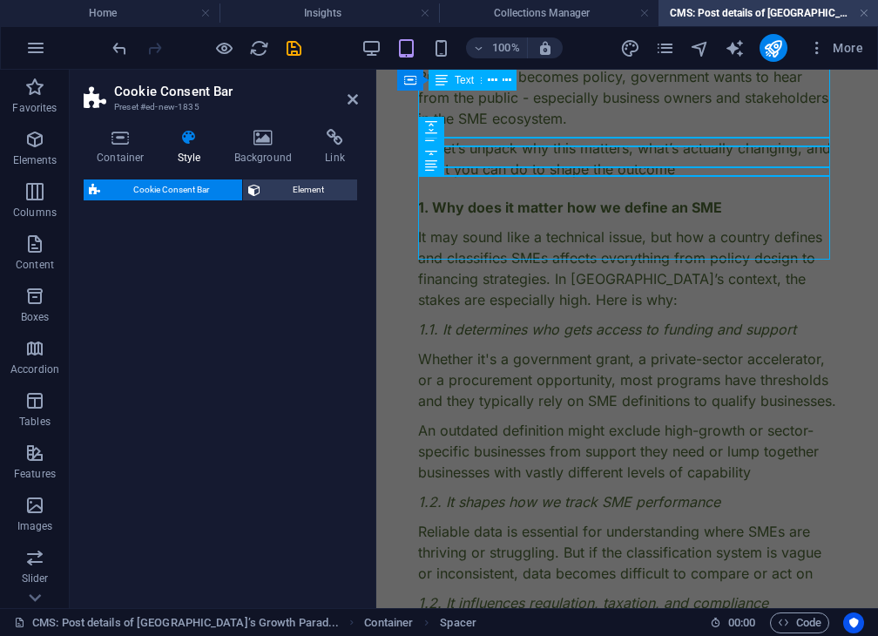
scroll to position [3642, 0]
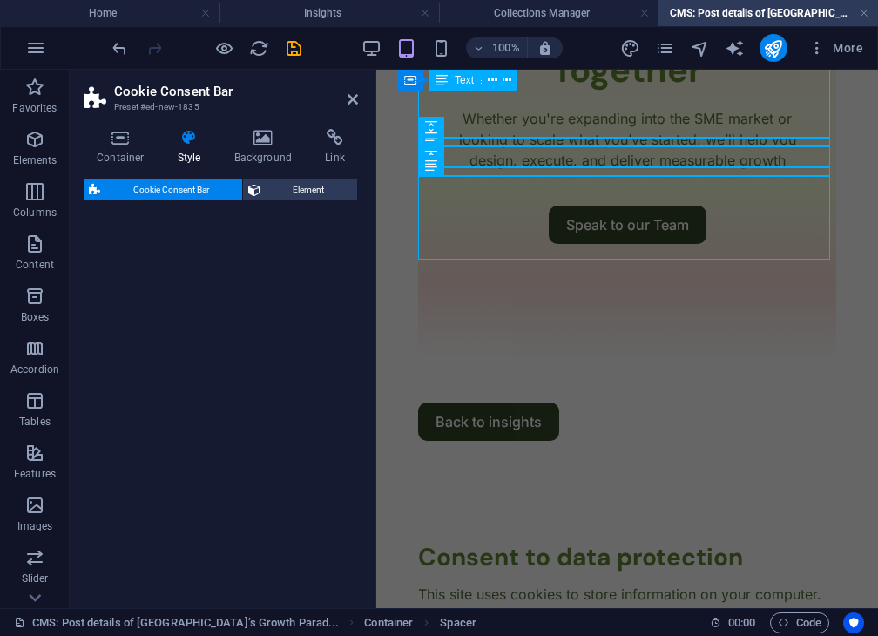
select select "rem"
select select "px"
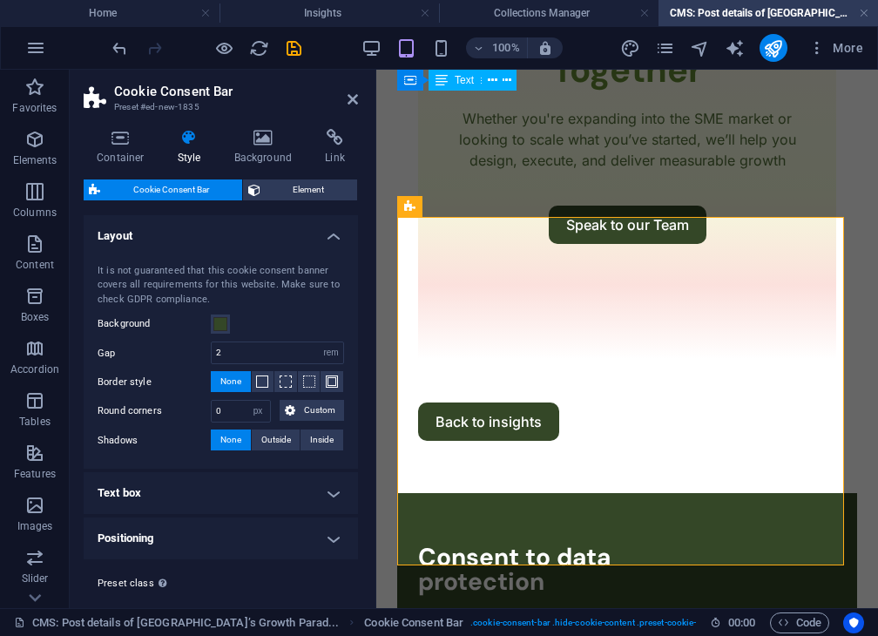
click at [198, 428] on div "It is not guaranteed that this cookie consent banner covers all requirements fo…" at bounding box center [220, 358] width 281 height 223
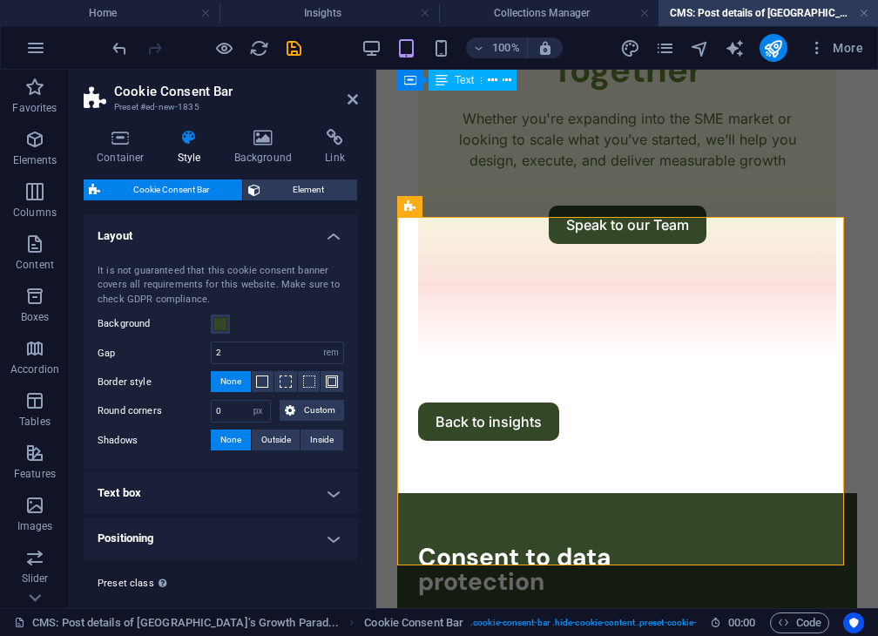
click at [198, 428] on div "It is not guaranteed that this cookie consent banner covers all requirements fo…" at bounding box center [220, 358] width 281 height 223
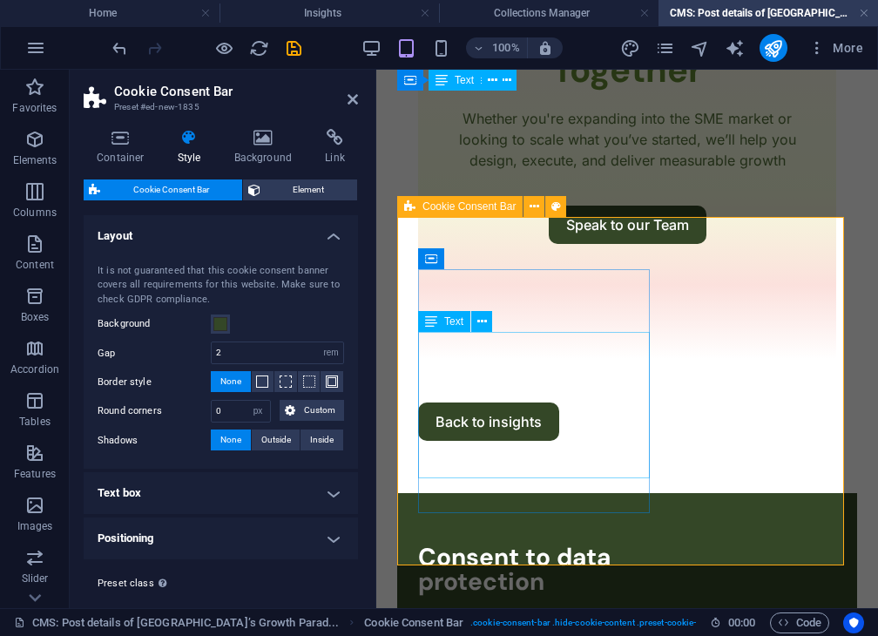
scroll to position [3653, 0]
